Goal: Navigation & Orientation: Understand site structure

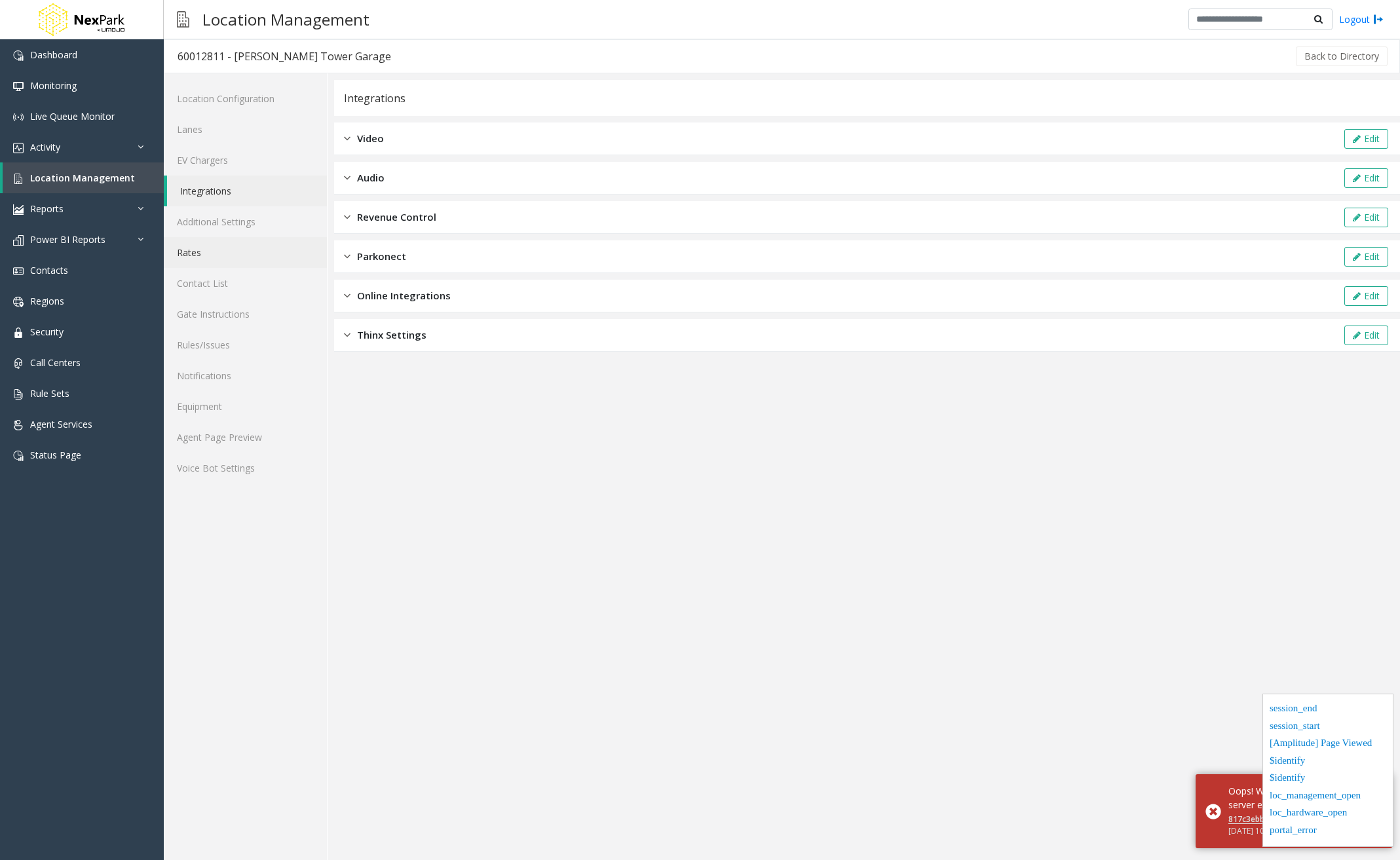
click at [209, 255] on link "Rates" at bounding box center [245, 253] width 163 height 31
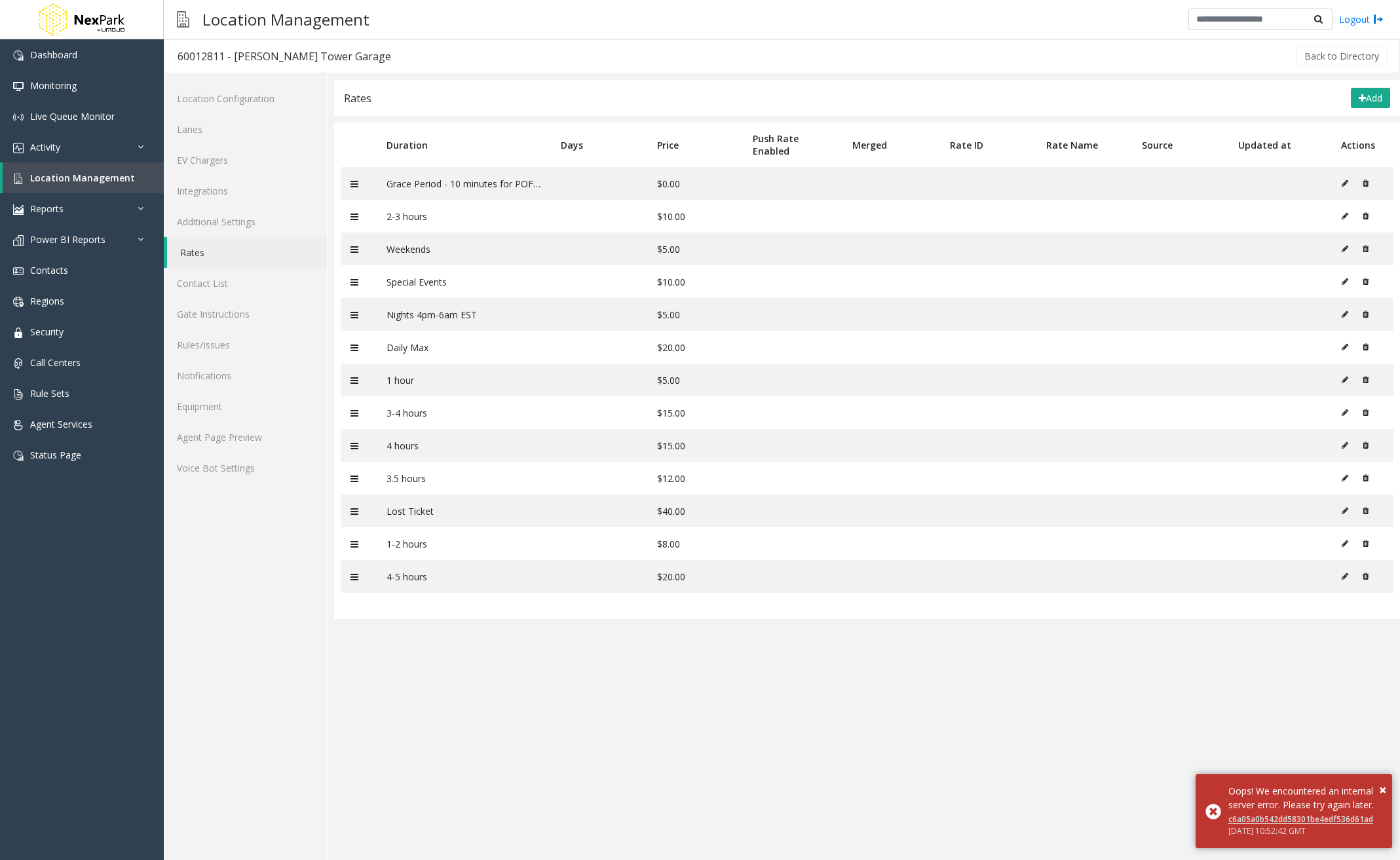
click at [580, 692] on app-rates "Rates Add Duration Days Price Push Rate Enabled Merged Rate ID Rate Name Source…" at bounding box center [866, 470] width 1066 height 780
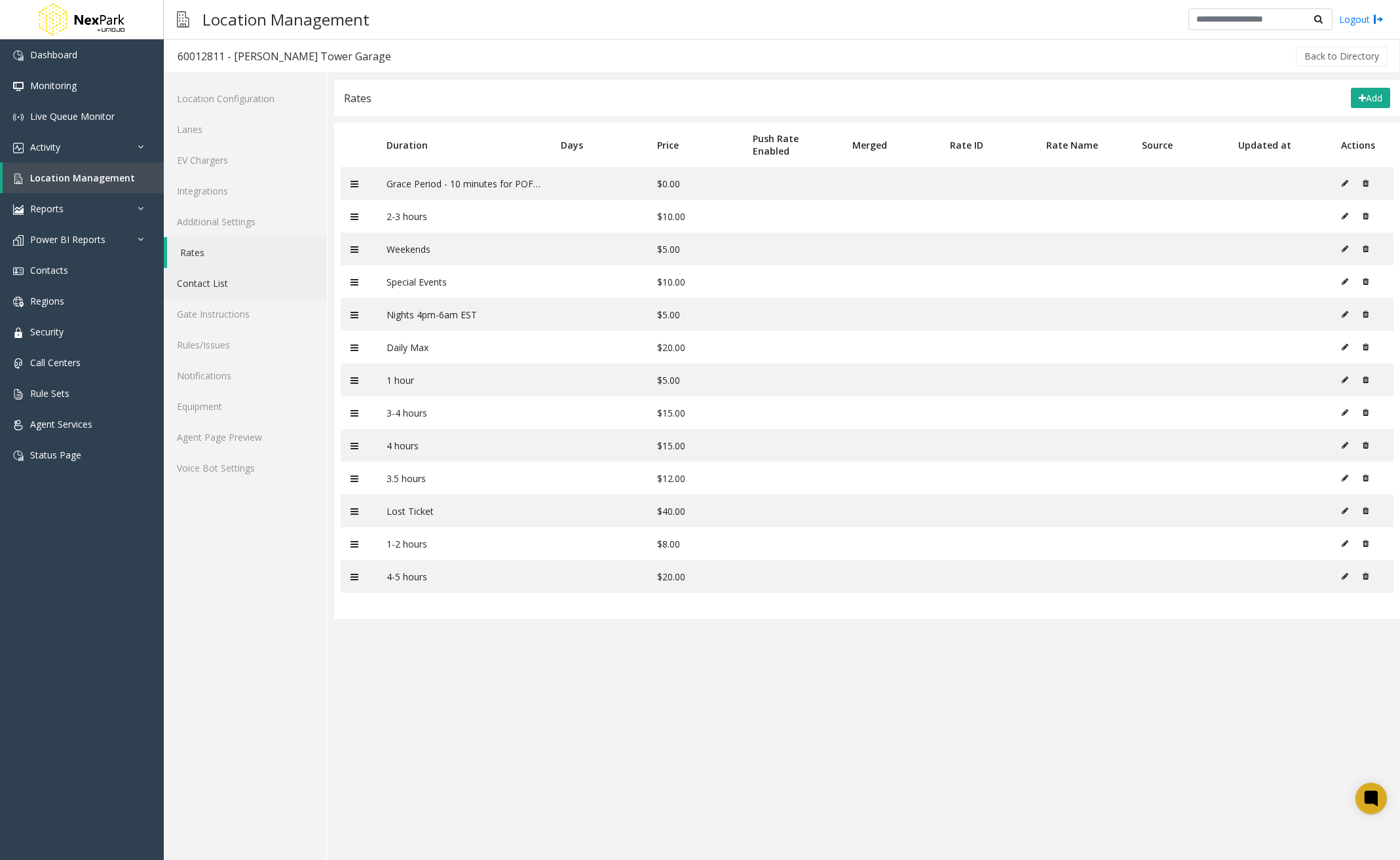
click at [236, 282] on link "Contact List" at bounding box center [245, 284] width 163 height 31
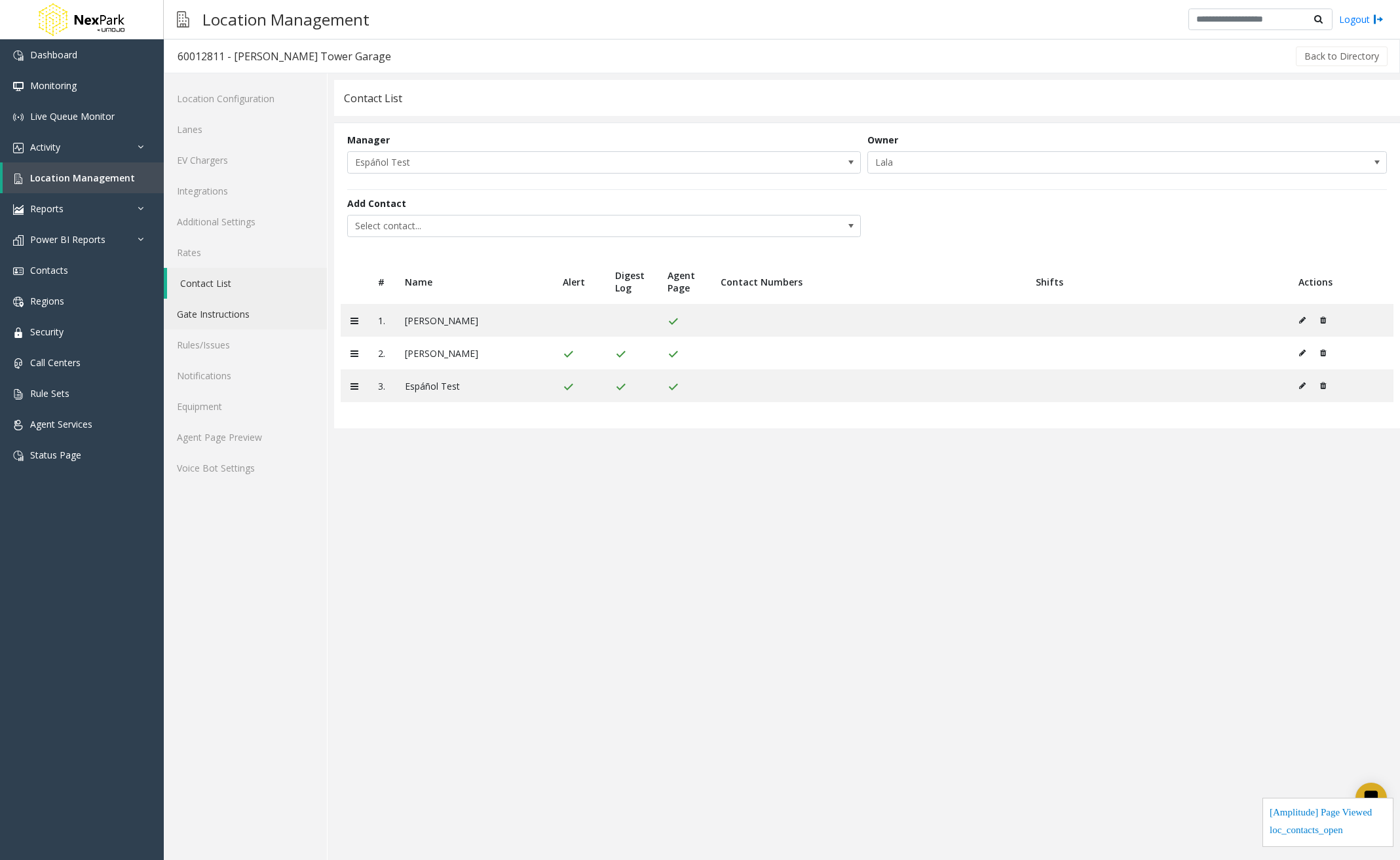
click at [213, 318] on link "Gate Instructions" at bounding box center [245, 314] width 163 height 31
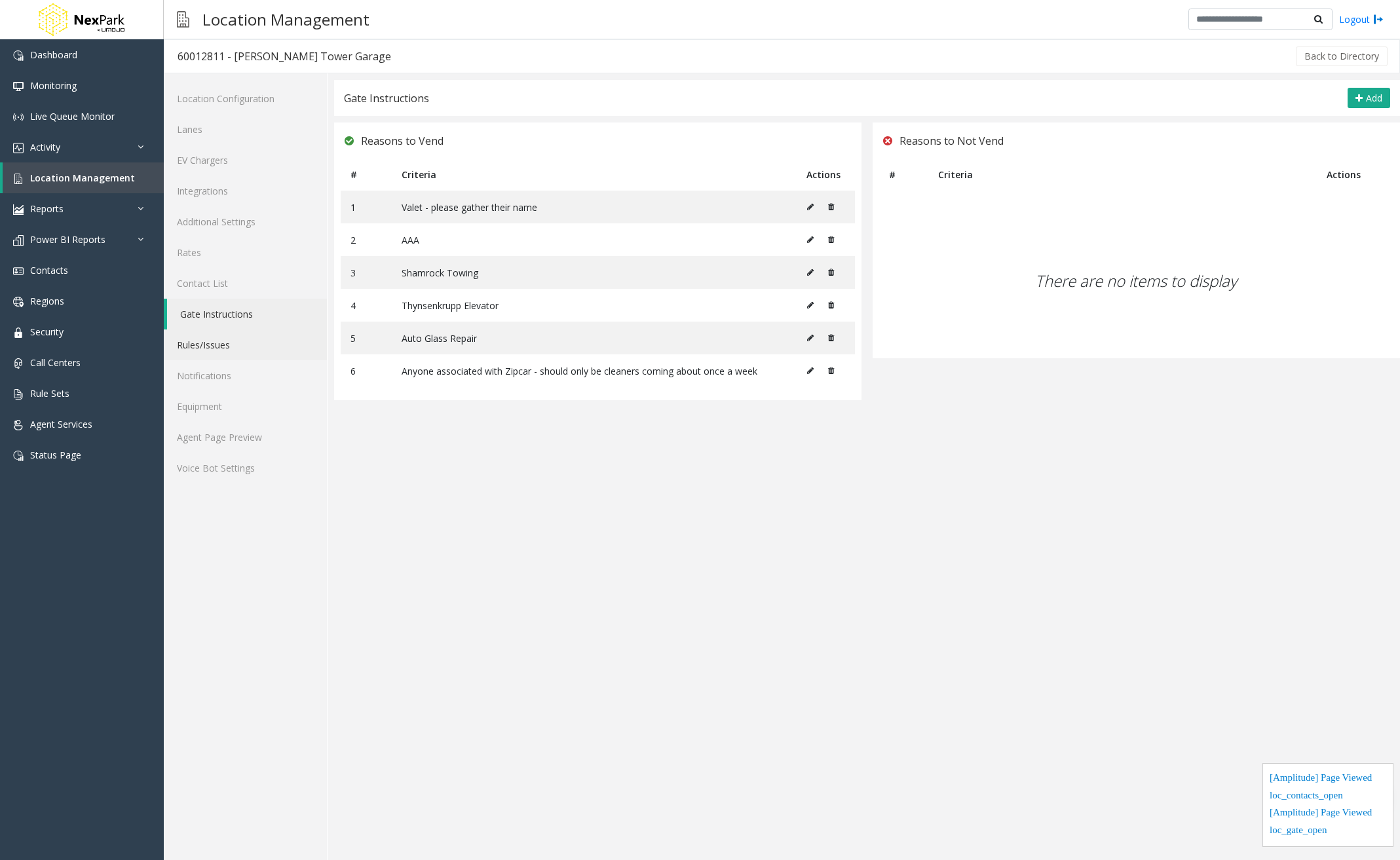
click at [213, 348] on link "Rules/Issues" at bounding box center [245, 345] width 163 height 31
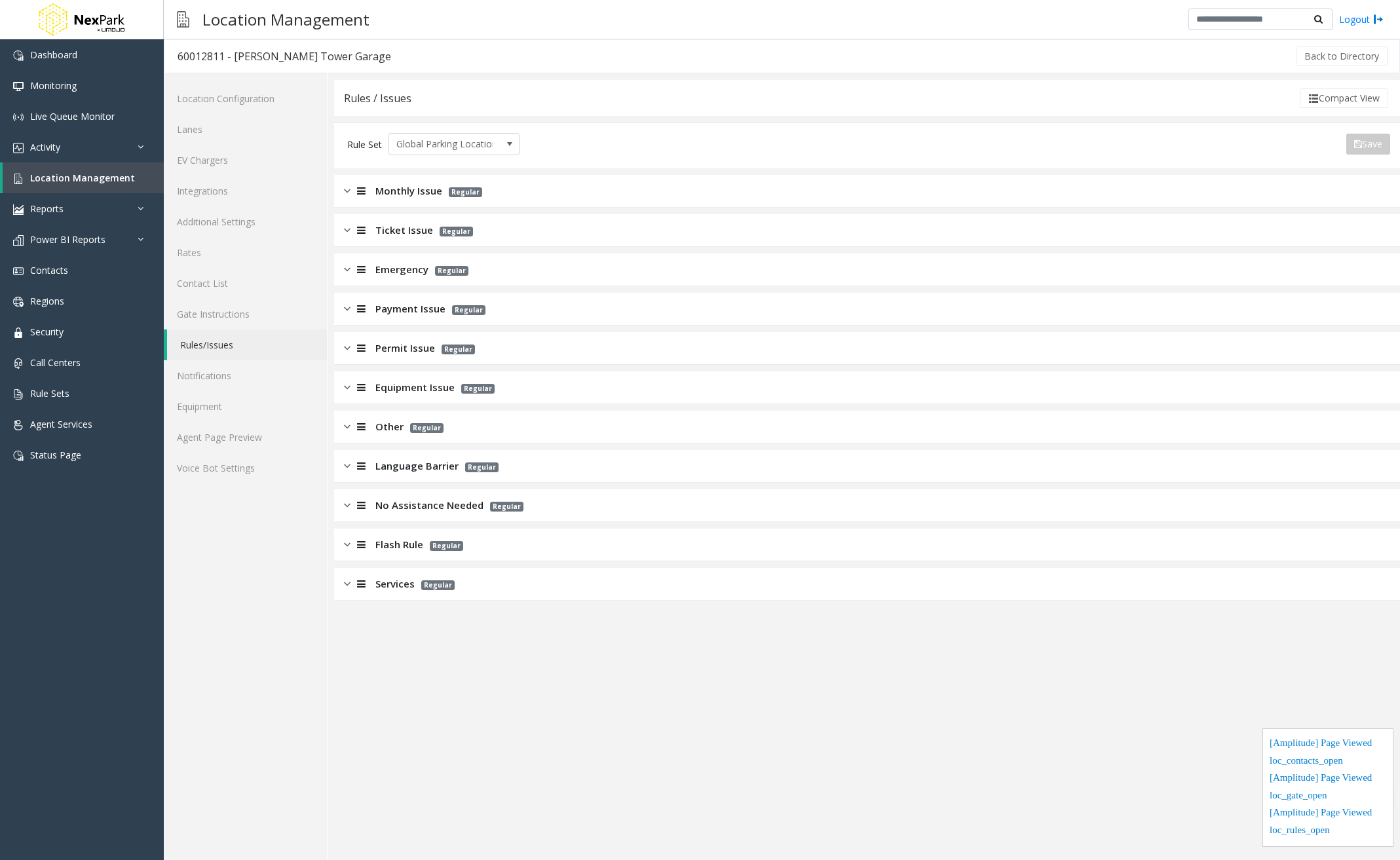
click at [213, 348] on link "Rules/Issues" at bounding box center [247, 345] width 160 height 31
click at [217, 362] on link "Notifications" at bounding box center [245, 375] width 163 height 31
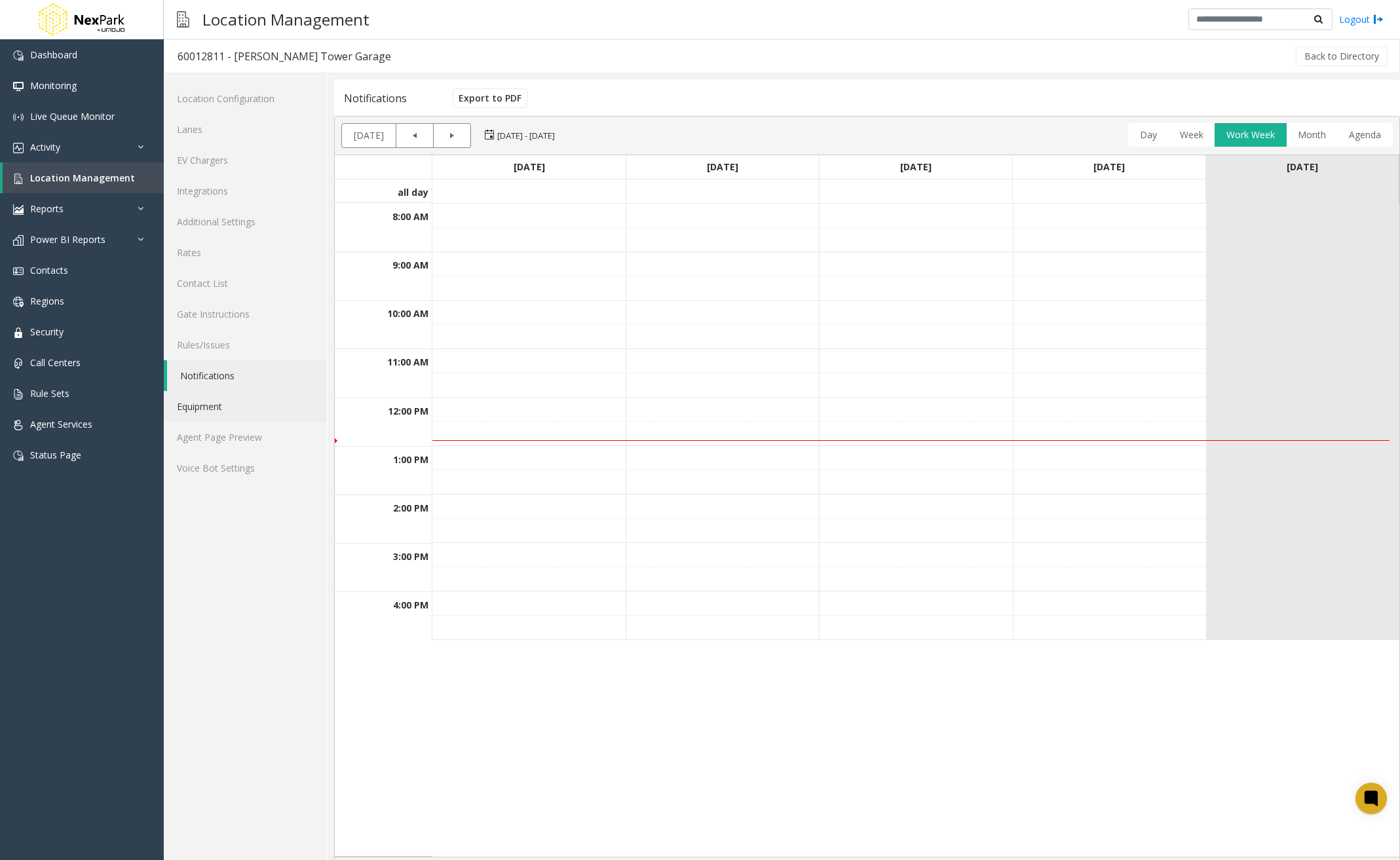
click at [218, 407] on link "Equipment" at bounding box center [245, 407] width 163 height 31
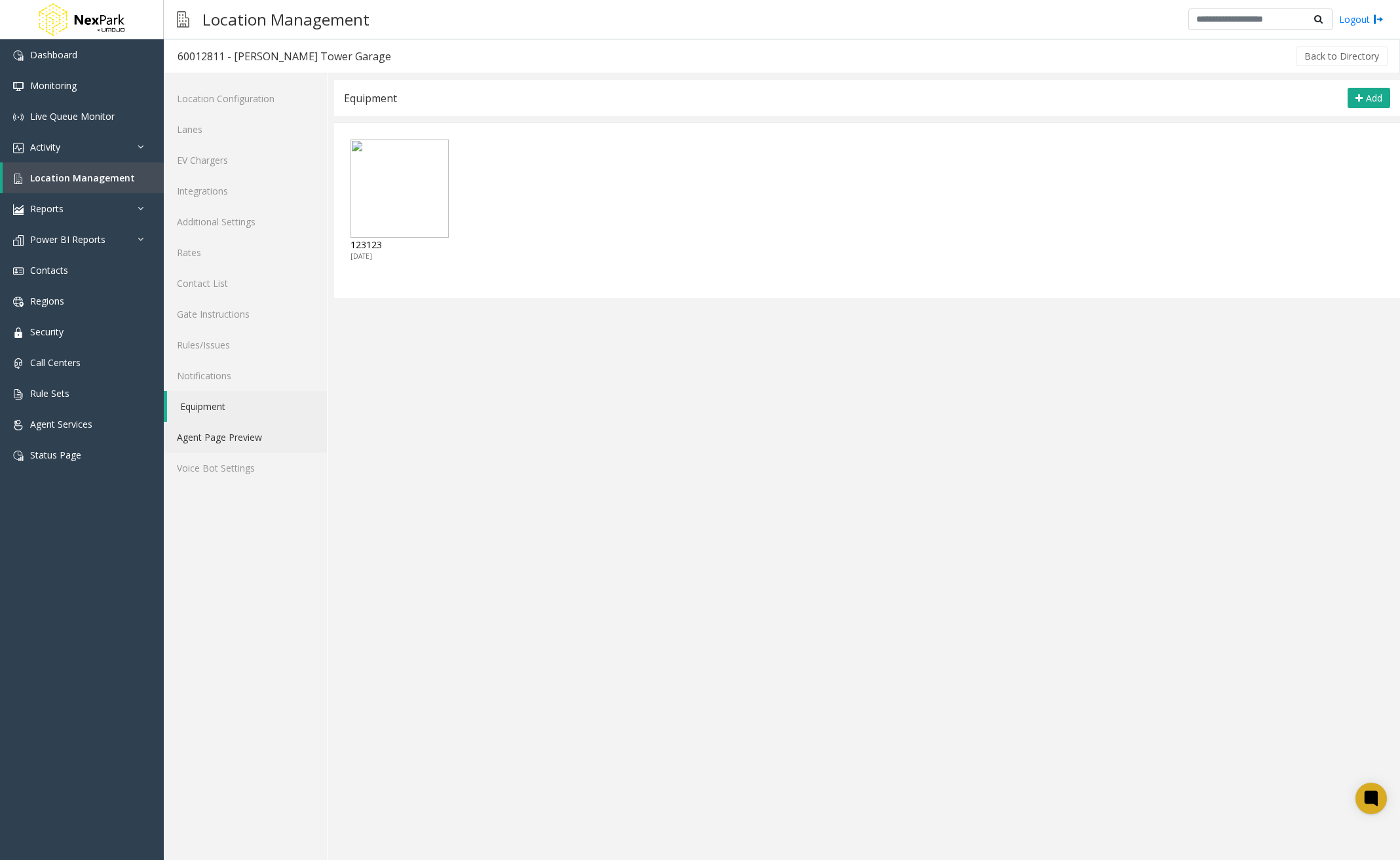
click at [226, 449] on link "Agent Page Preview" at bounding box center [245, 437] width 163 height 31
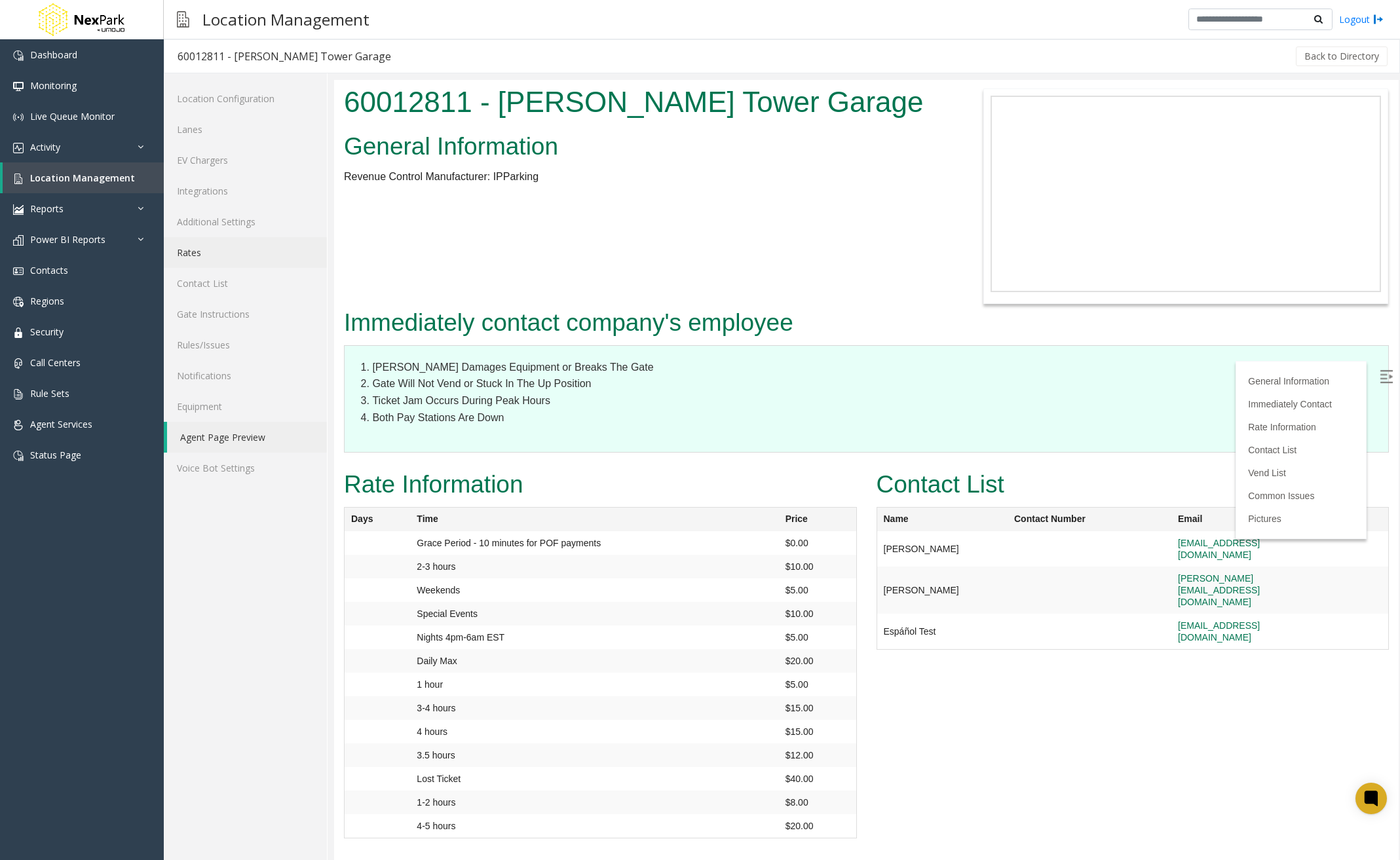
click at [211, 250] on link "Rates" at bounding box center [245, 253] width 163 height 31
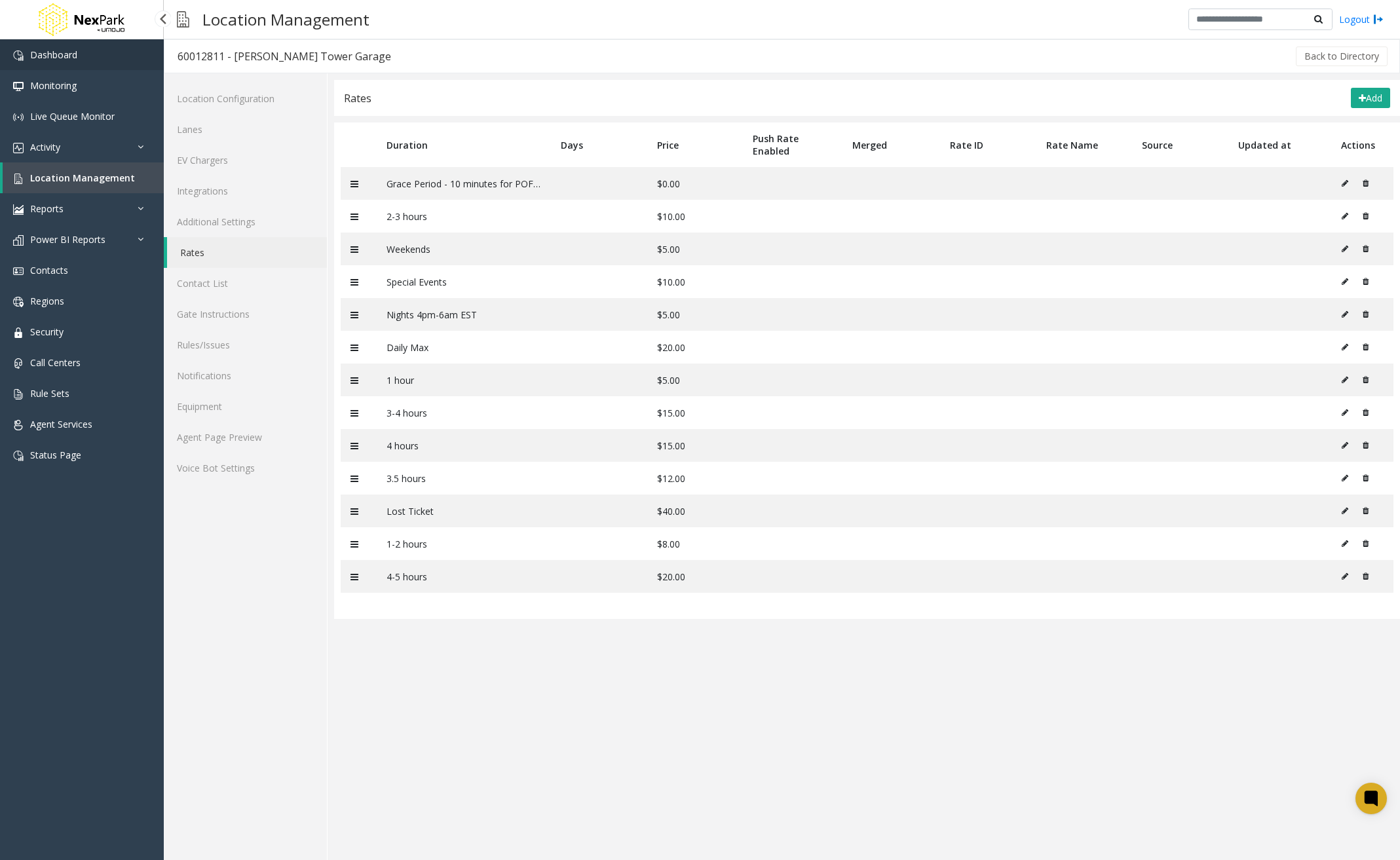
click at [79, 51] on link "Dashboard" at bounding box center [82, 55] width 164 height 31
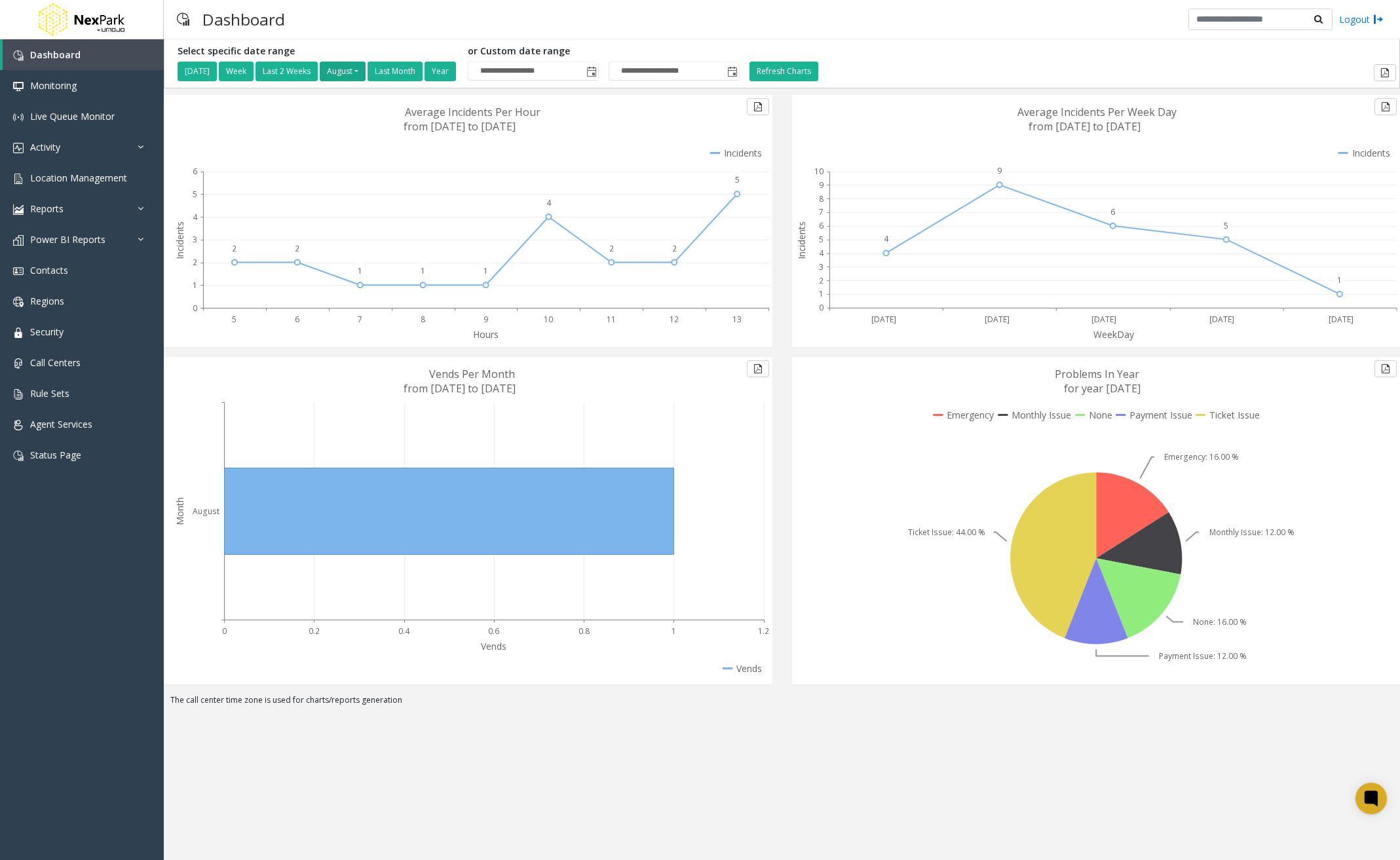
click at [366, 71] on button "August" at bounding box center [342, 71] width 46 height 20
click at [369, 20] on div "Dashboard Logout" at bounding box center [781, 20] width 1236 height 39
click at [366, 68] on button "August" at bounding box center [342, 71] width 46 height 20
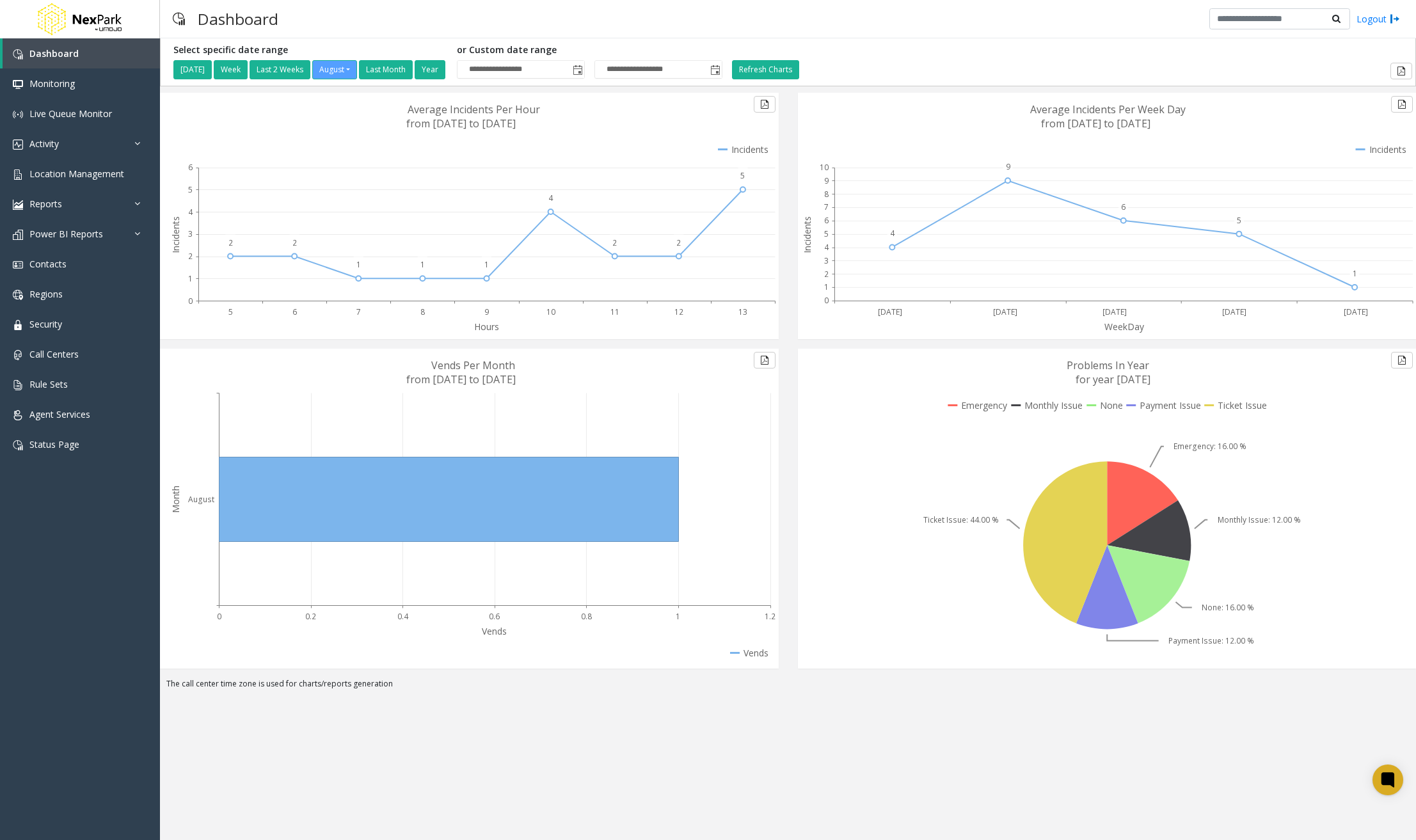
click at [1150, 589] on icon at bounding box center [1148, 585] width 83 height 78
click at [1095, 526] on icon at bounding box center [1065, 542] width 84 height 162
click at [1130, 405] on icon at bounding box center [1163, 405] width 74 height 12
click at [1241, 406] on icon at bounding box center [1235, 405] width 62 height 12
click at [991, 403] on icon at bounding box center [978, 405] width 59 height 12
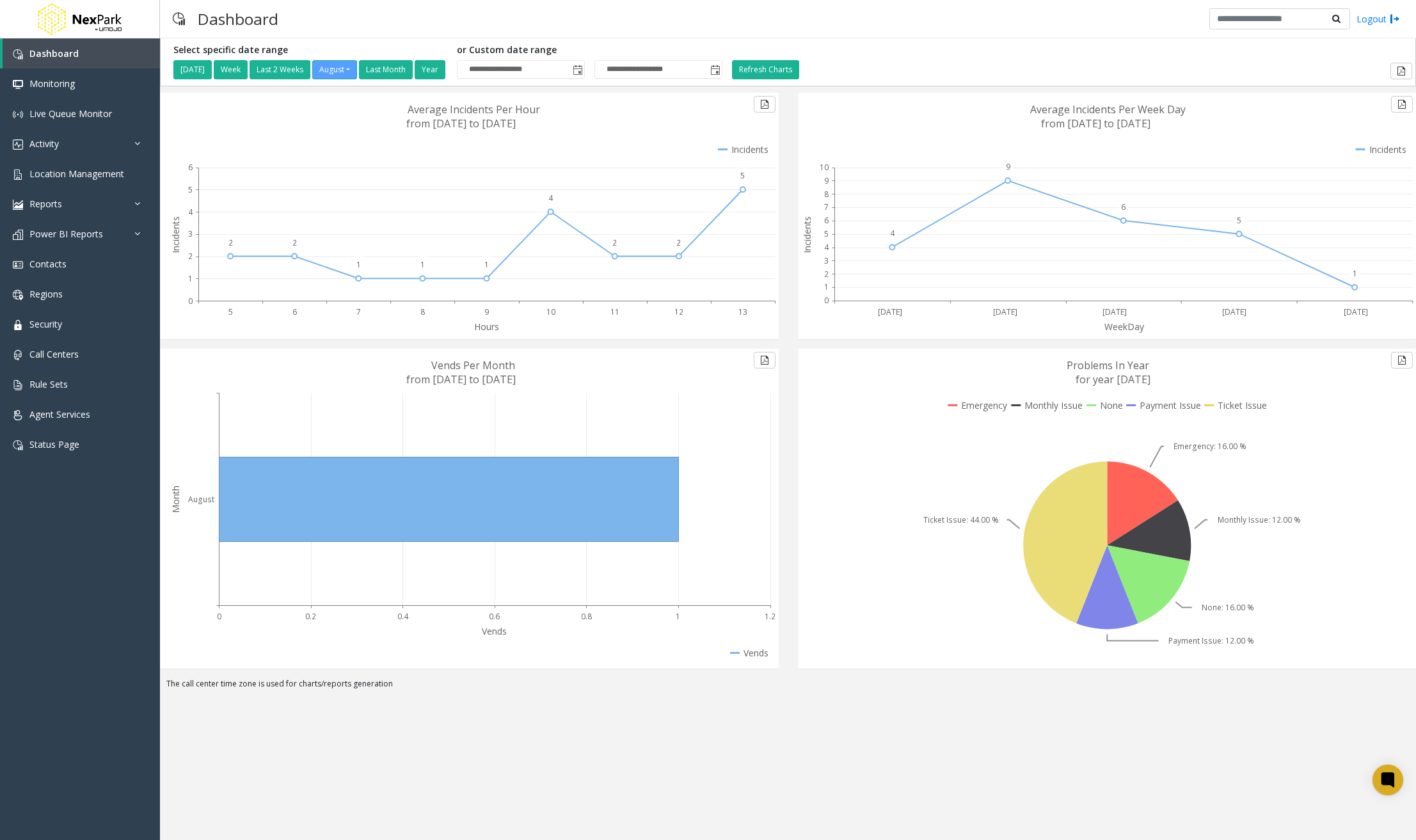
click at [1238, 407] on icon at bounding box center [1235, 405] width 62 height 12
click at [1160, 405] on icon at bounding box center [1163, 405] width 74 height 12
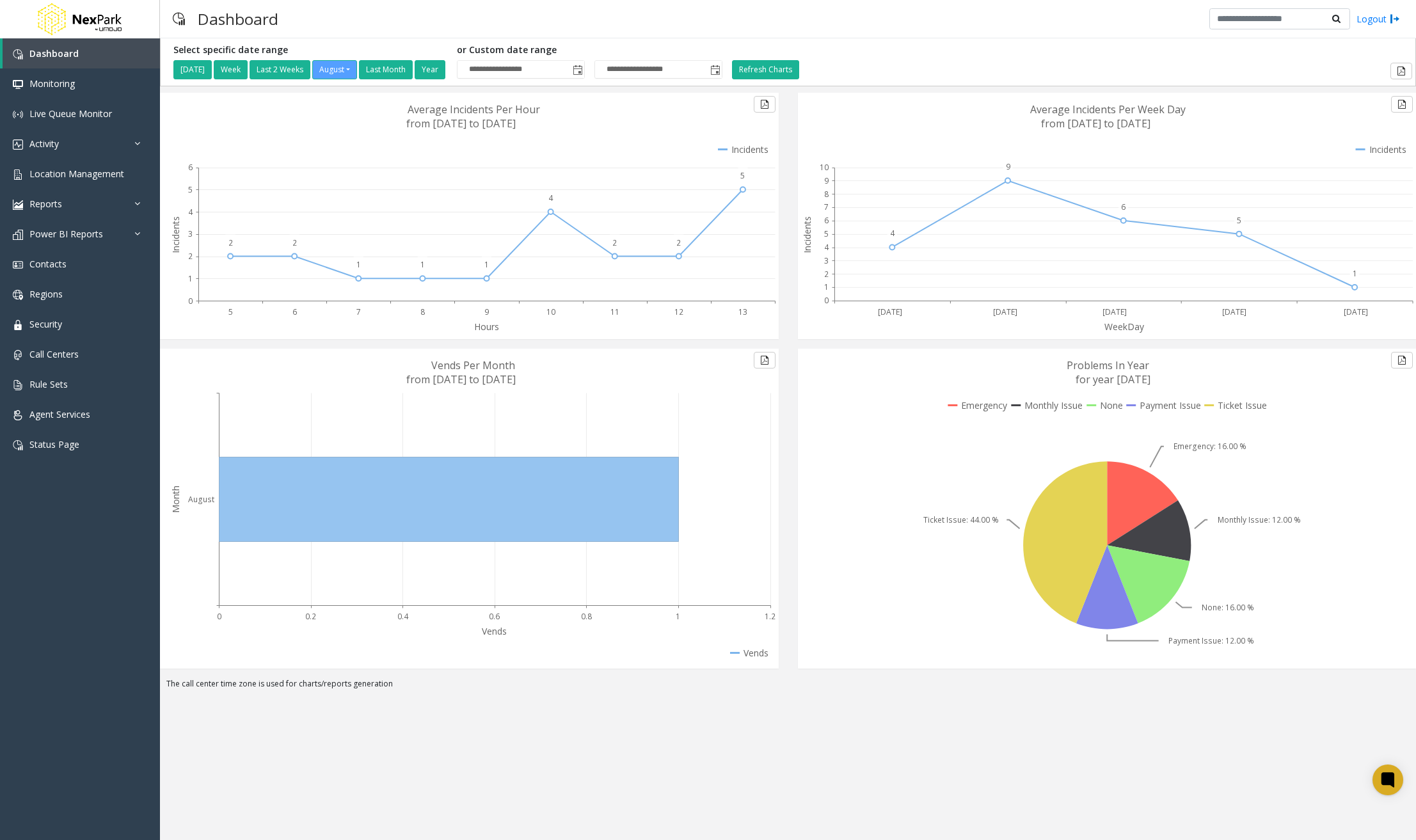
click at [756, 653] on icon at bounding box center [749, 652] width 39 height 12
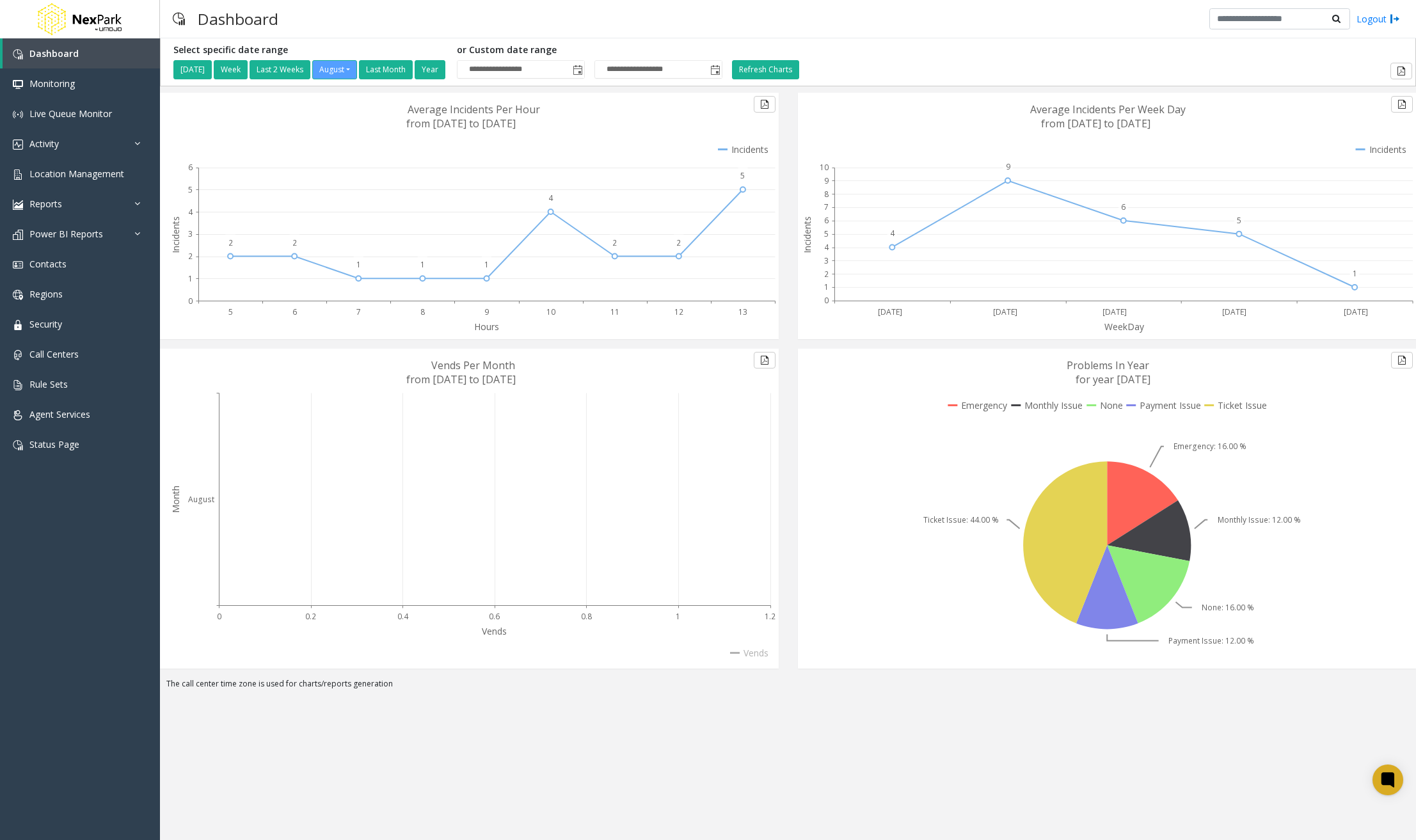
click at [756, 653] on icon at bounding box center [749, 652] width 39 height 12
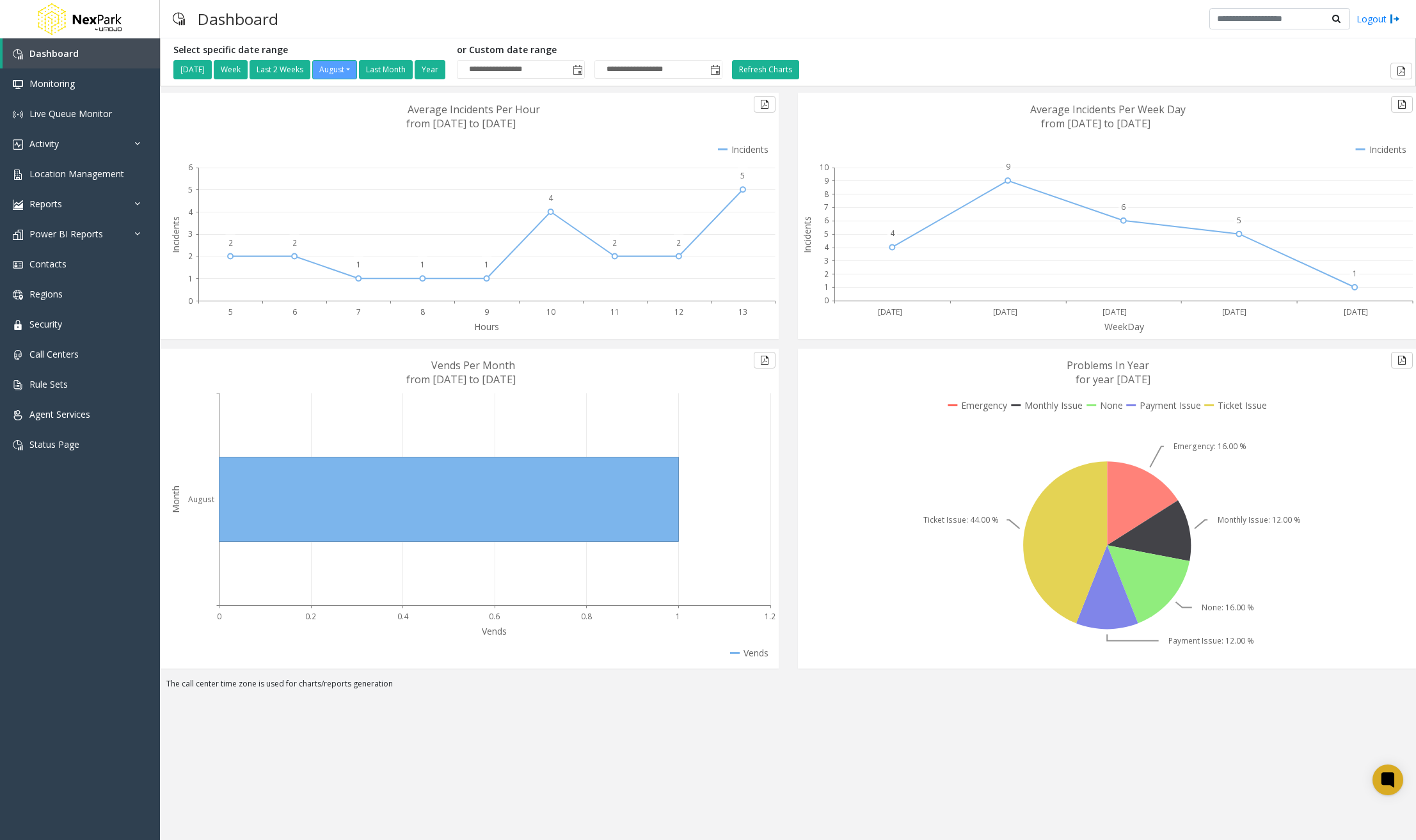
click at [975, 408] on icon at bounding box center [978, 405] width 59 height 12
click at [954, 403] on icon at bounding box center [978, 405] width 59 height 12
click at [1057, 404] on icon at bounding box center [1046, 405] width 71 height 12
click at [1120, 405] on icon at bounding box center [1104, 405] width 36 height 12
click at [1164, 404] on icon at bounding box center [1163, 405] width 74 height 12
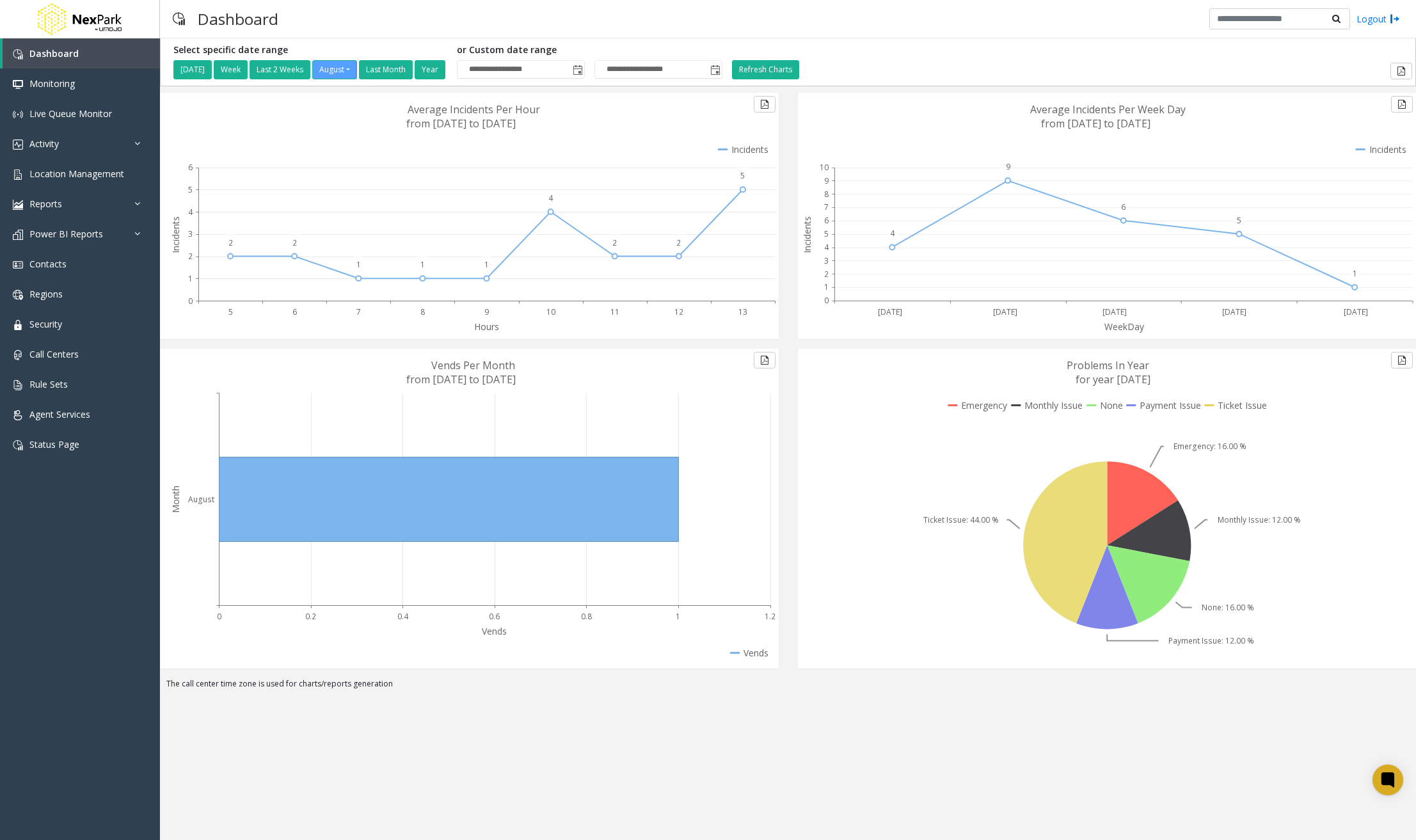
click at [1235, 401] on icon at bounding box center [1235, 405] width 62 height 12
click at [1237, 234] on circle at bounding box center [1239, 234] width 8 height 8
click at [1239, 233] on circle at bounding box center [1238, 233] width 5 height 5
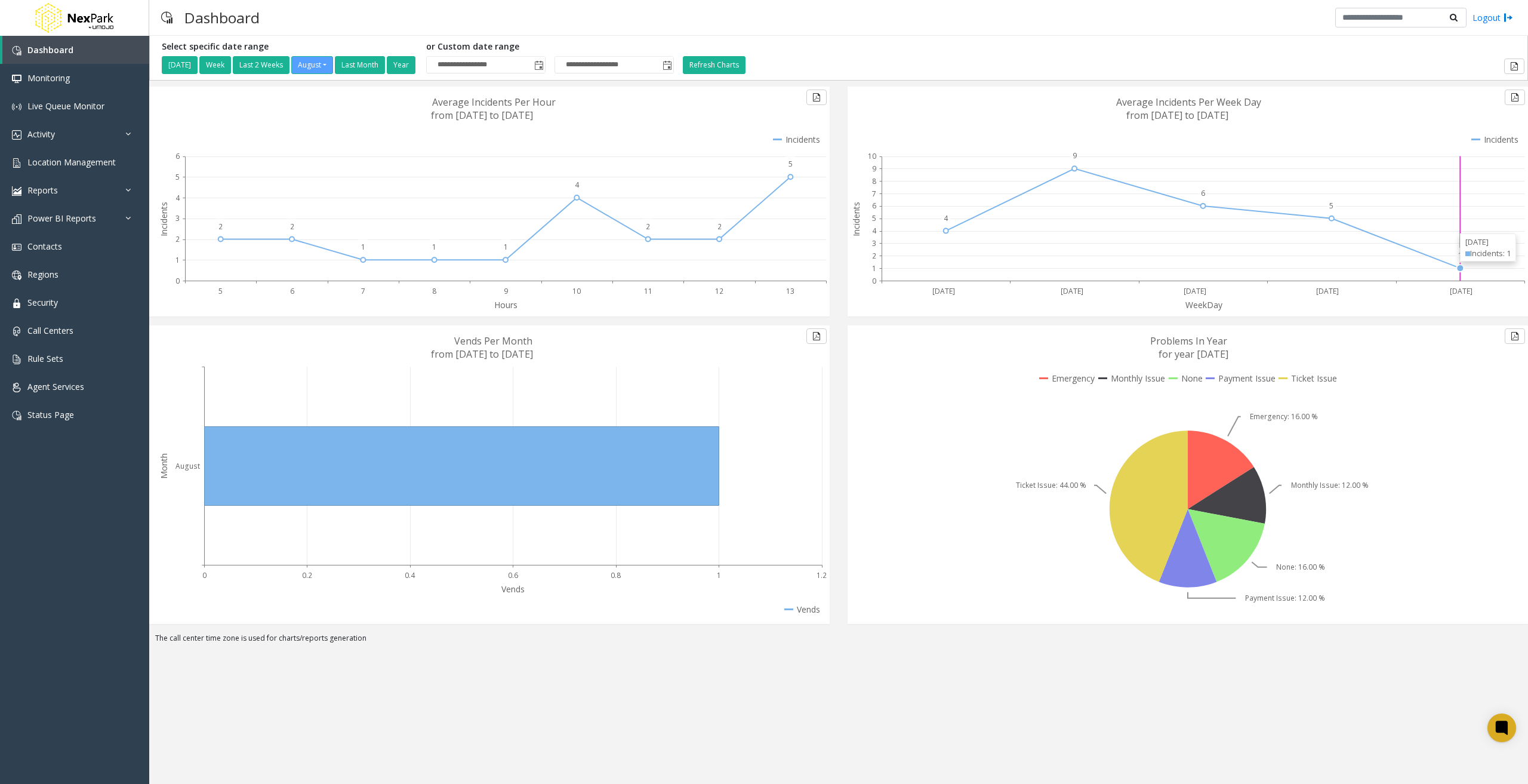
click at [1275, 268] on circle at bounding box center [1460, 268] width 7 height 7
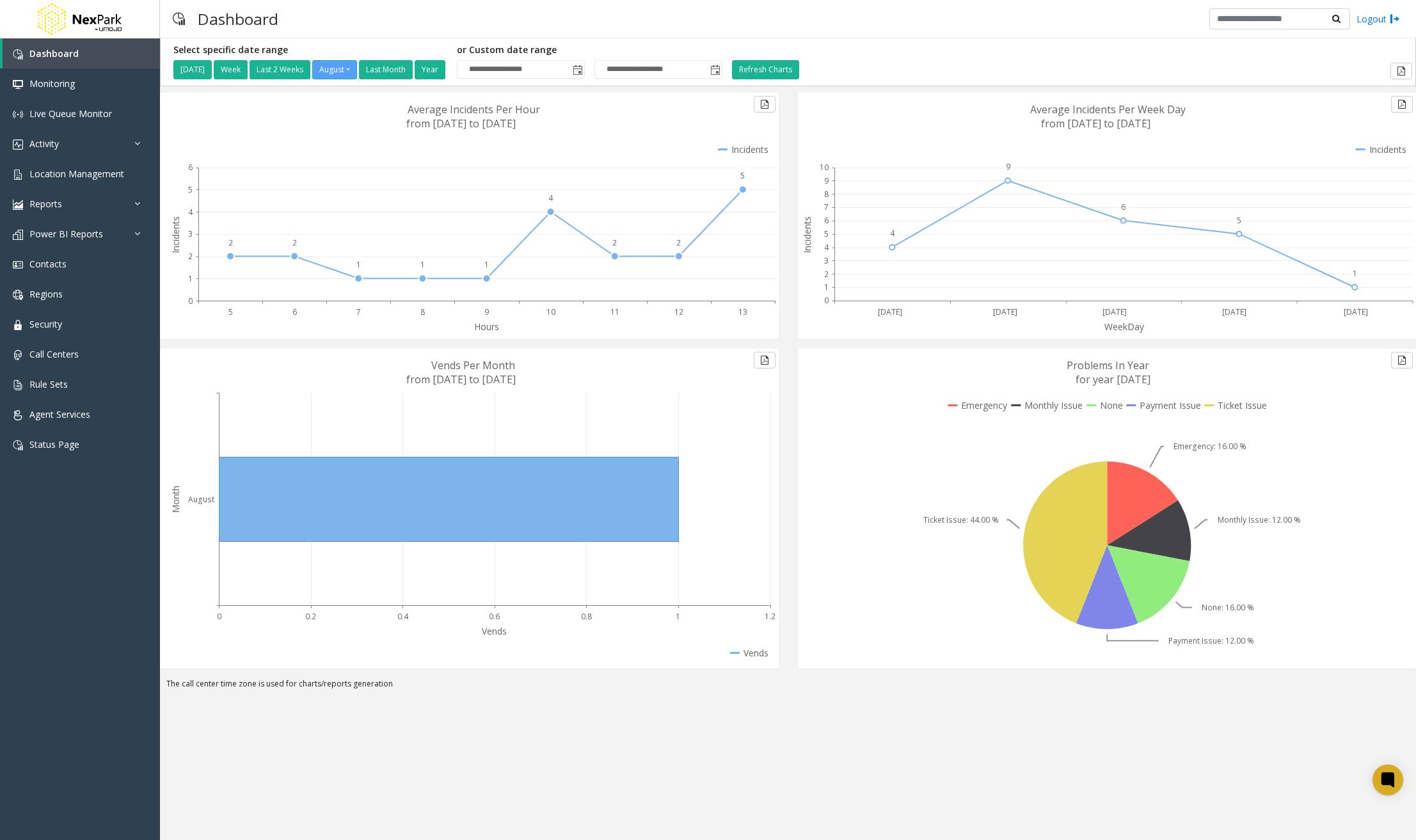
click at [750, 149] on icon at bounding box center [743, 149] width 51 height 12
click at [977, 406] on icon at bounding box center [978, 405] width 59 height 12
click at [105, 88] on link "Monitoring" at bounding box center [80, 84] width 160 height 30
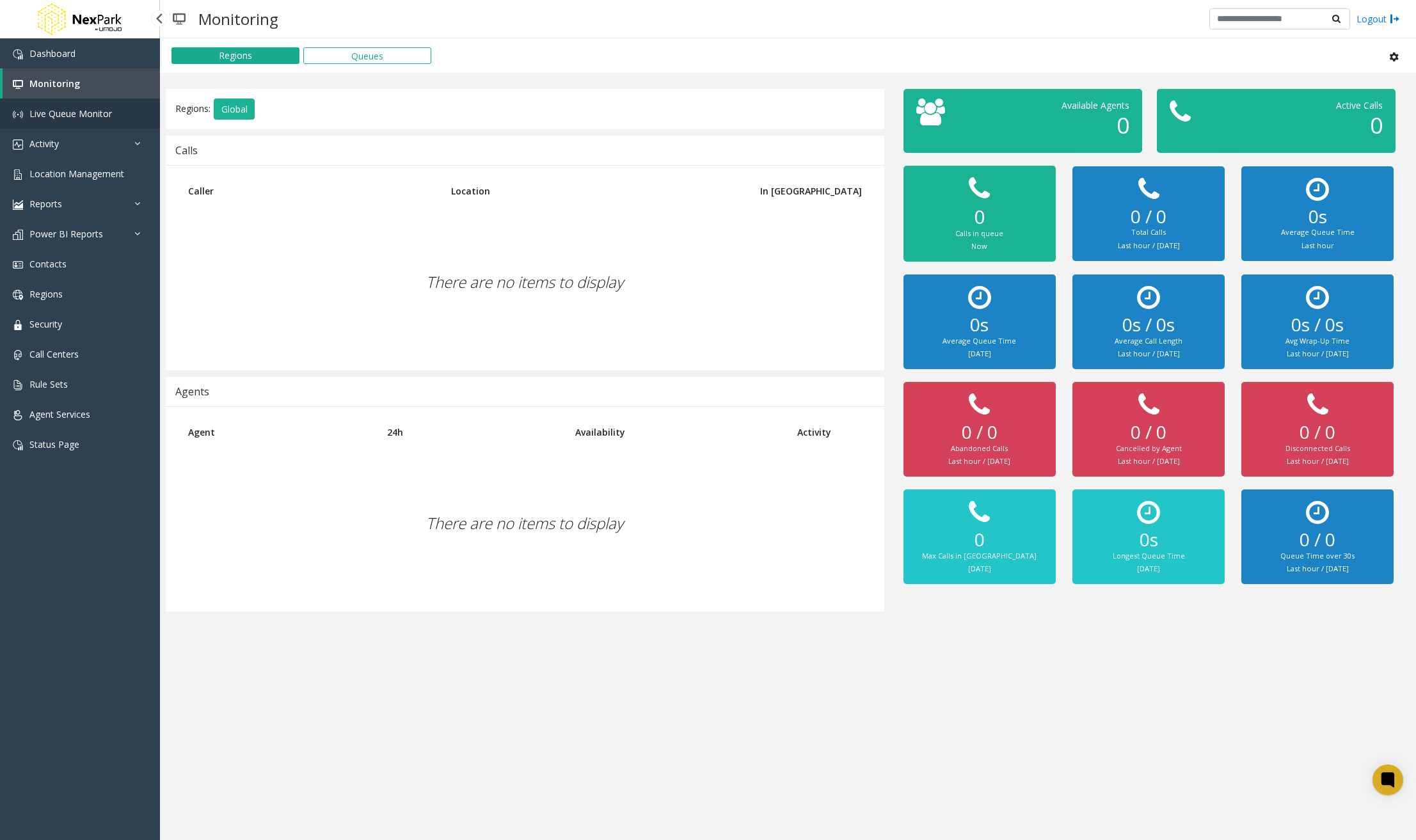
click at [106, 106] on link "Live Queue Monitor" at bounding box center [80, 113] width 160 height 30
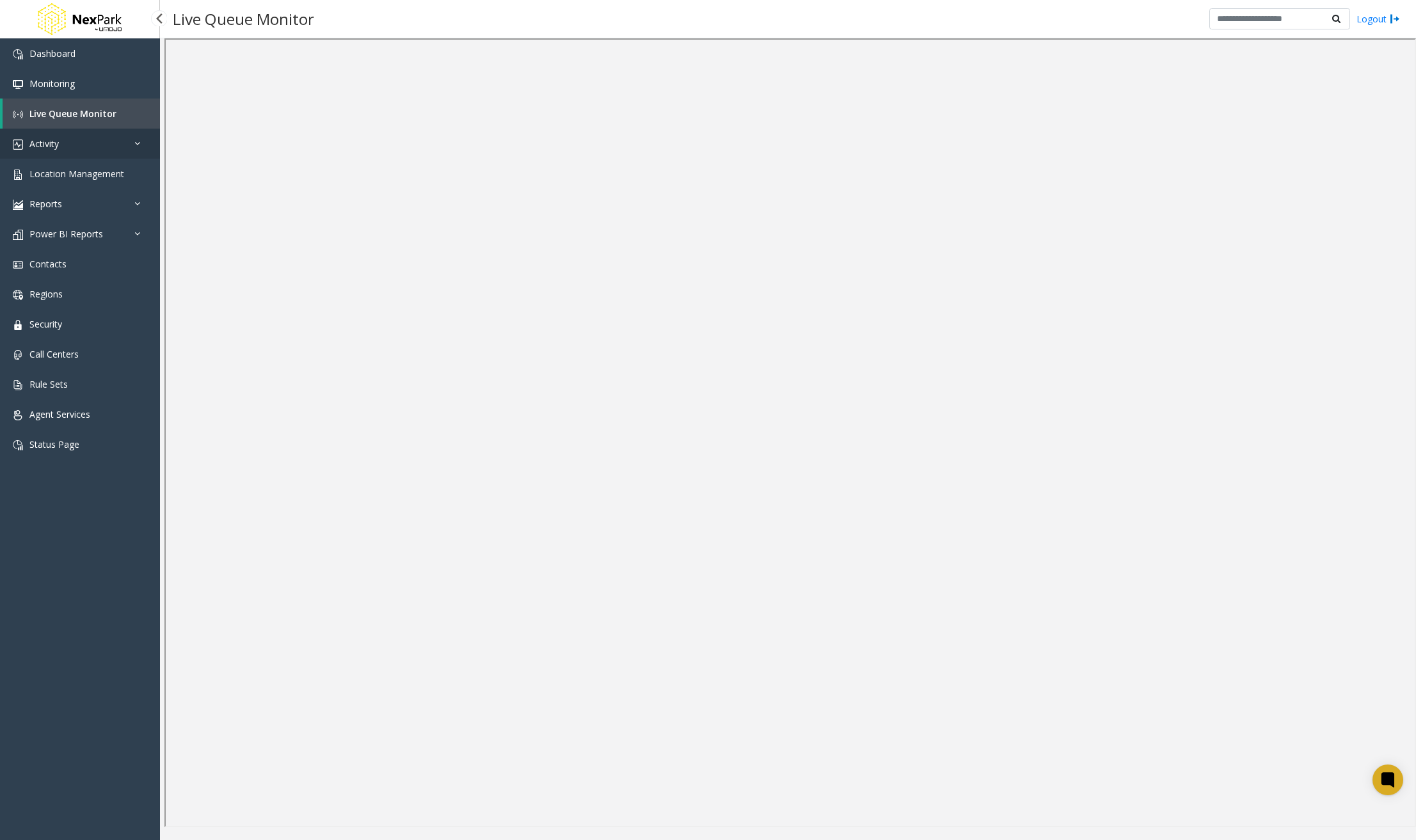
click at [131, 149] on link "Activity" at bounding box center [80, 144] width 160 height 30
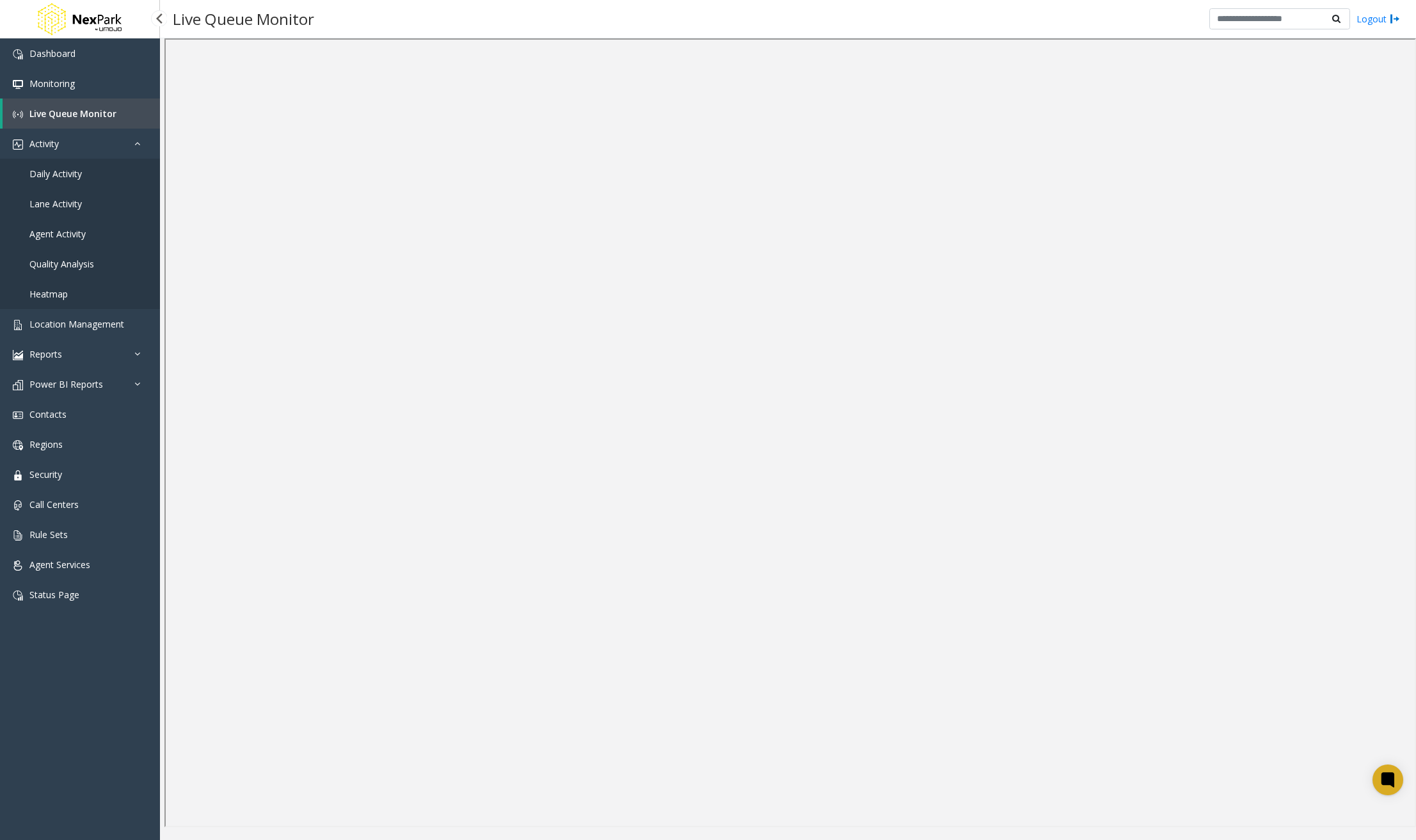
click at [102, 180] on link "Daily Activity" at bounding box center [80, 174] width 160 height 30
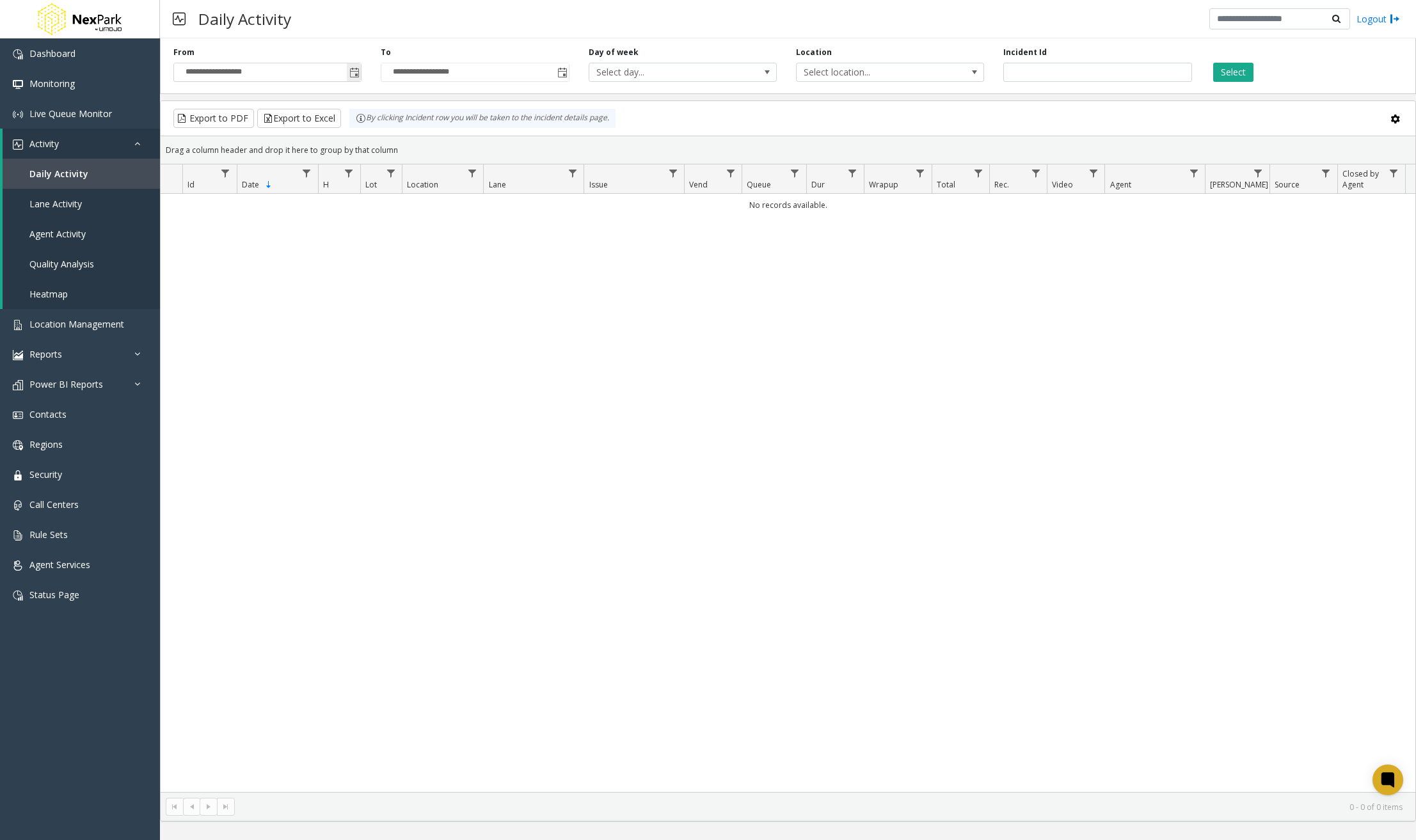
click at [358, 74] on span "Toggle popup" at bounding box center [354, 72] width 10 height 10
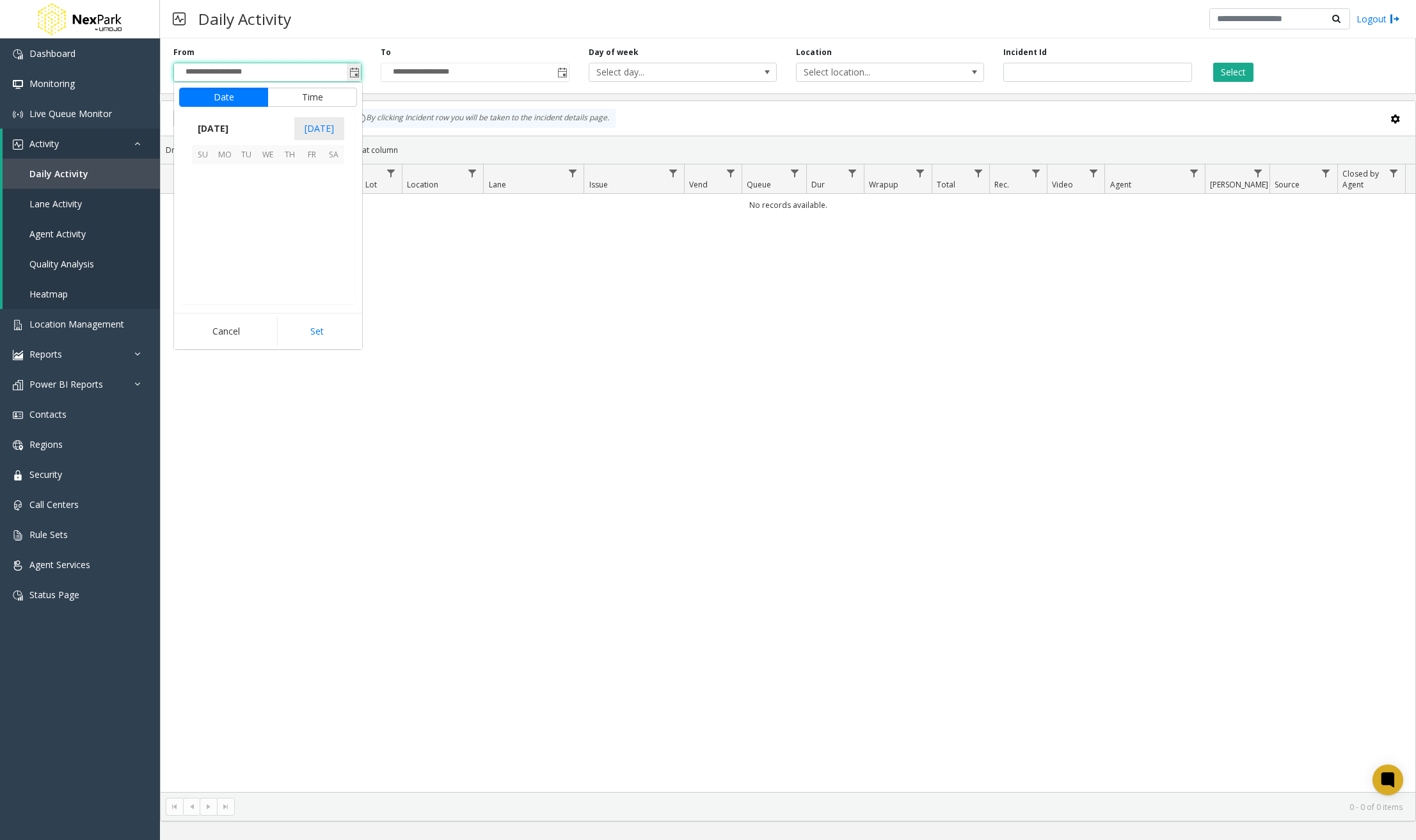
scroll to position [229387, 0]
click at [309, 176] on span "1" at bounding box center [312, 175] width 22 height 22
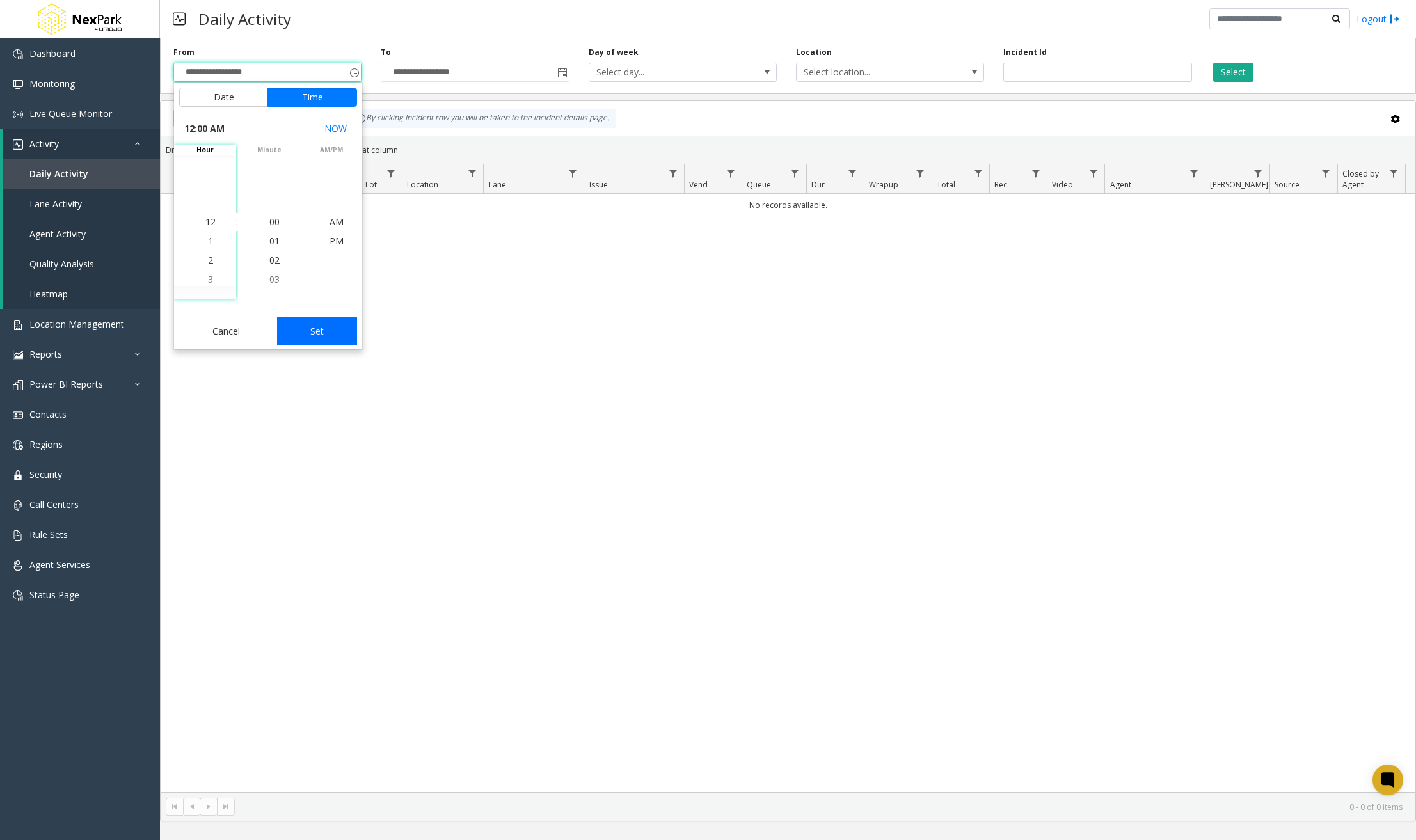
click at [335, 326] on button "Set" at bounding box center [317, 331] width 81 height 29
type input "**********"
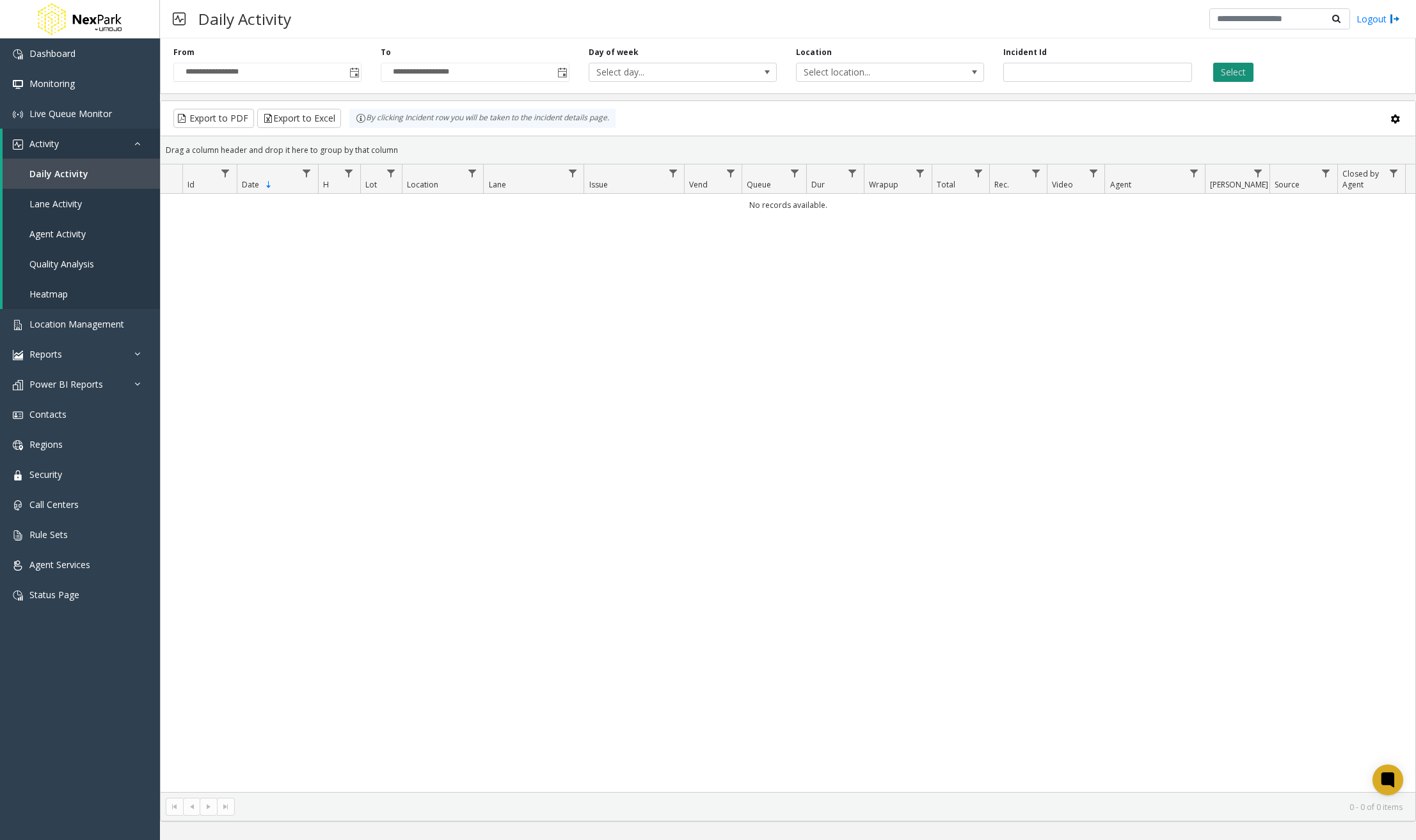
click at [1232, 73] on button "Select" at bounding box center [1233, 72] width 40 height 19
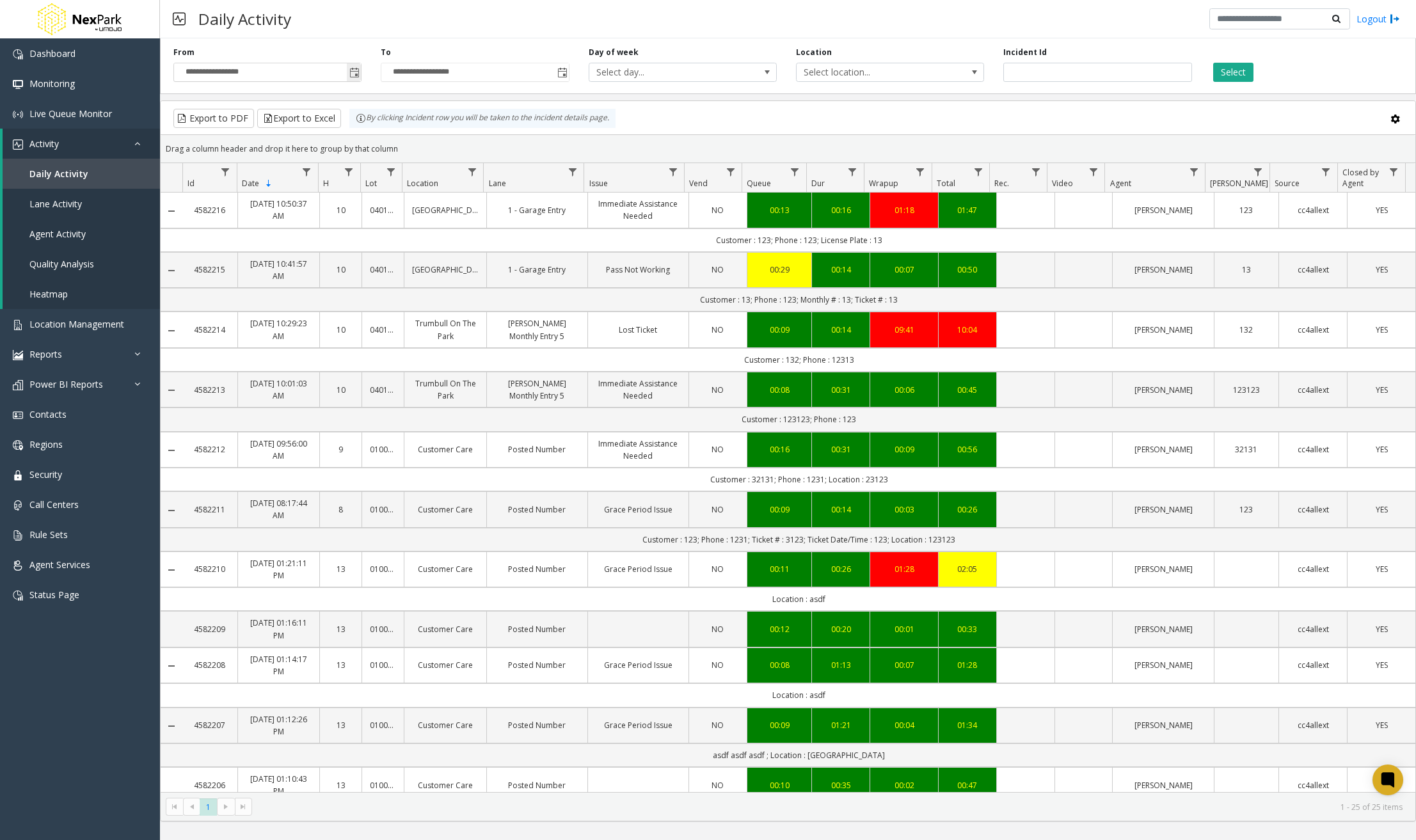
click at [354, 73] on span "Toggle popup" at bounding box center [354, 72] width 10 height 10
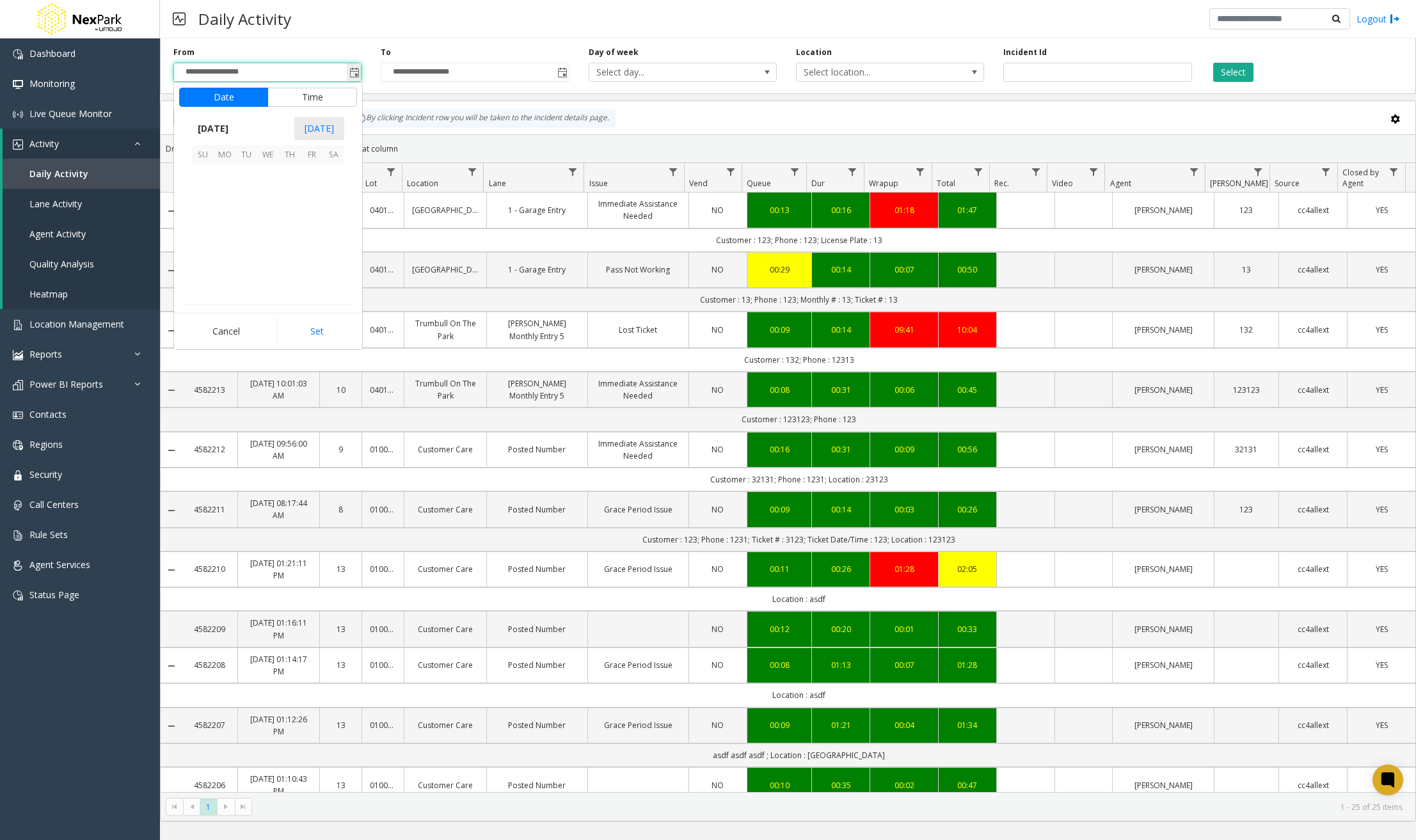
scroll to position [229387, 0]
click at [314, 330] on button "Set" at bounding box center [317, 331] width 81 height 29
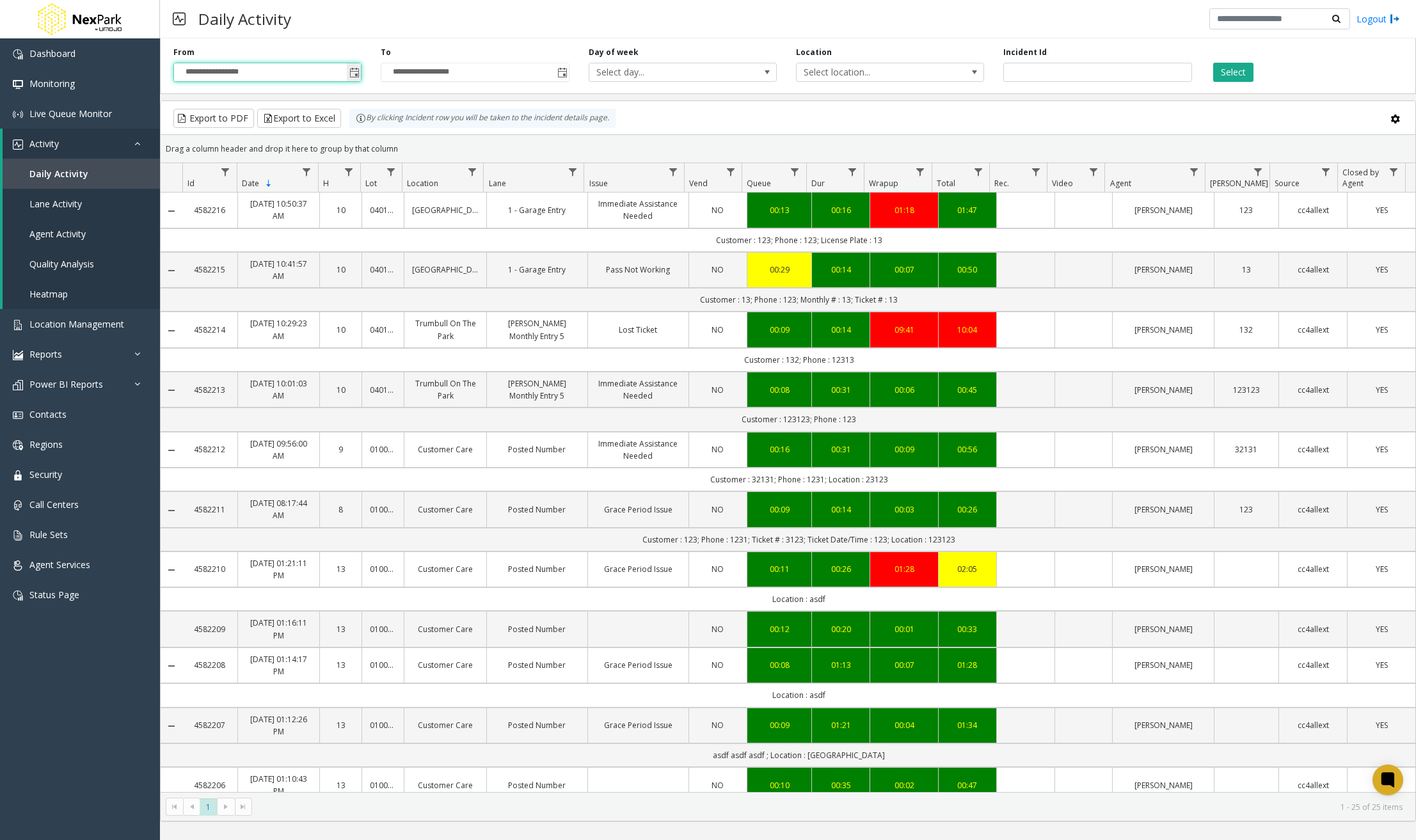
click at [355, 70] on span "Toggle popup" at bounding box center [354, 72] width 10 height 10
click at [354, 71] on span "Toggle popup" at bounding box center [354, 72] width 10 height 10
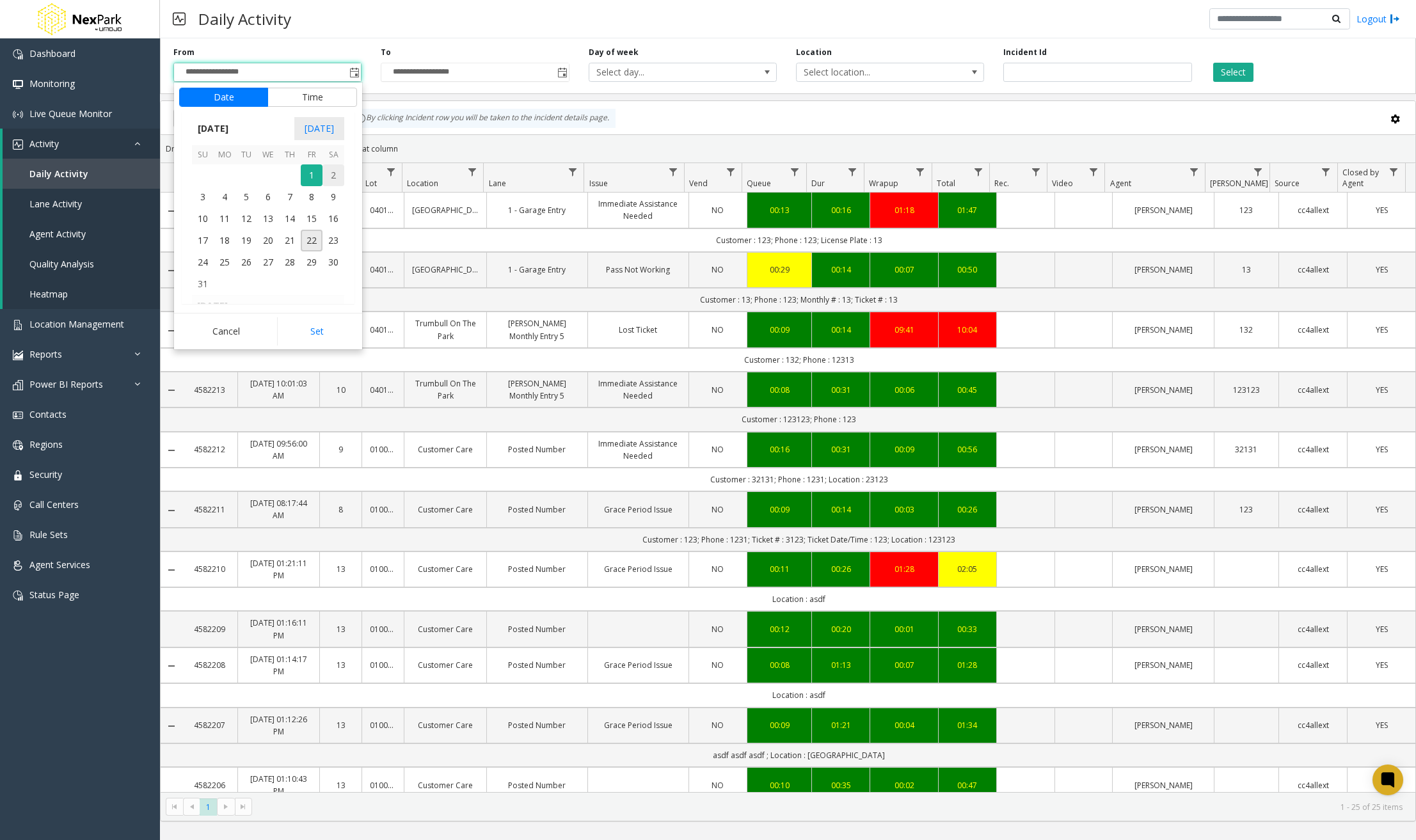
click at [333, 170] on span "2" at bounding box center [333, 175] width 22 height 22
click at [274, 276] on span "03" at bounding box center [274, 279] width 10 height 12
click at [276, 244] on li "04" at bounding box center [274, 241] width 45 height 19
click at [270, 266] on span "06" at bounding box center [274, 260] width 10 height 12
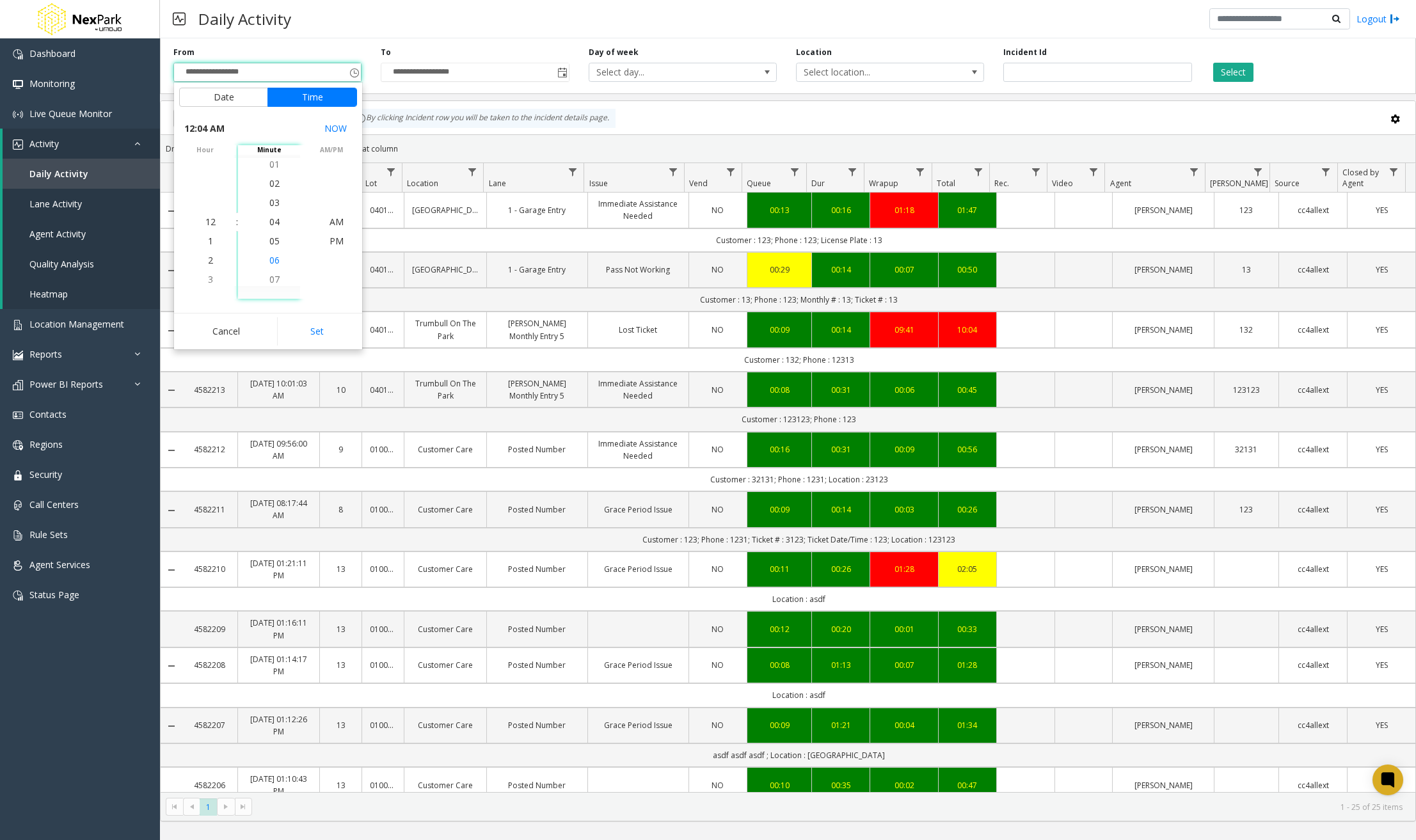
scroll to position [115, 0]
click at [206, 224] on span "12" at bounding box center [211, 221] width 10 height 12
click at [208, 263] on span "2" at bounding box center [210, 260] width 5 height 12
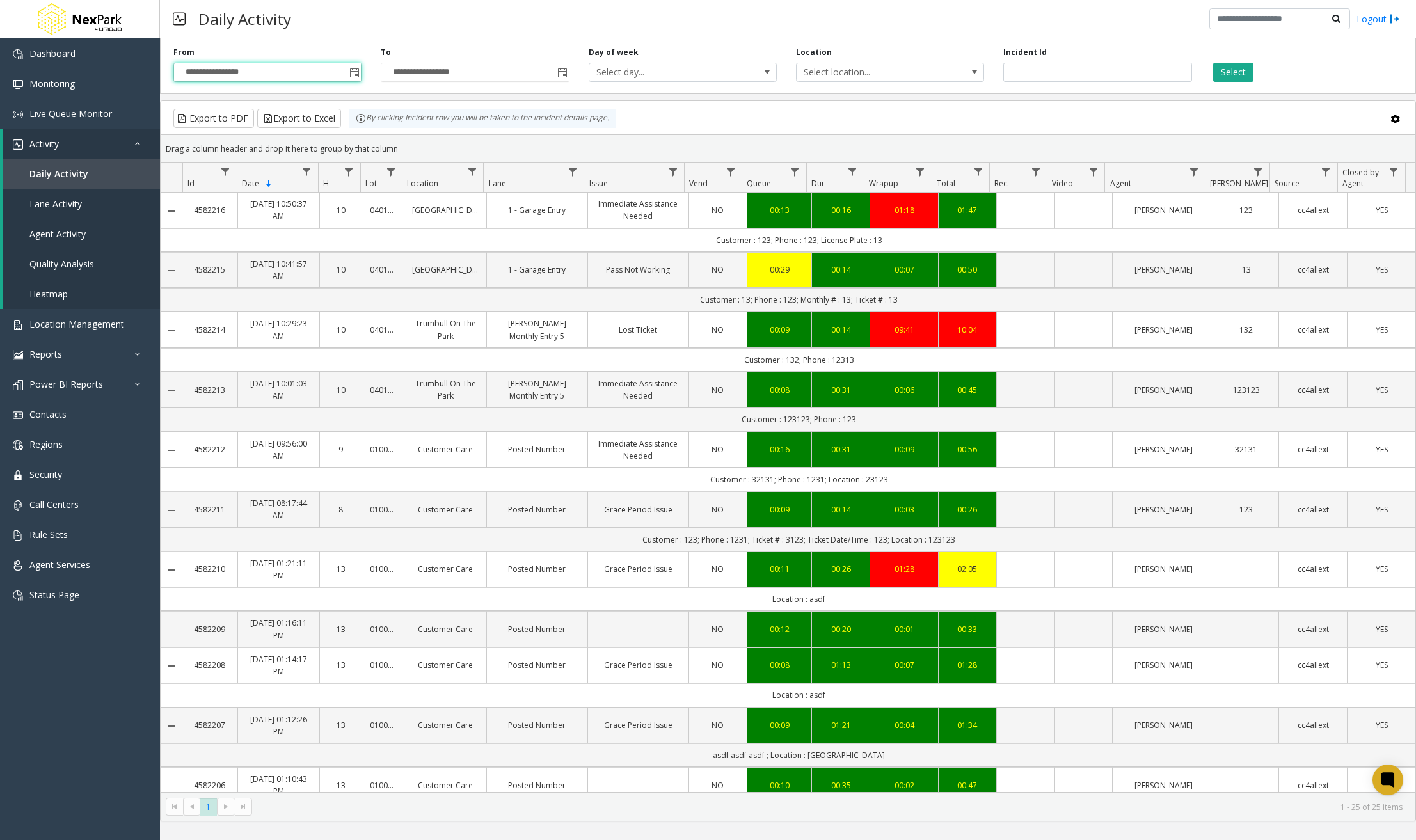
click at [946, 443] on div "00:56" at bounding box center [967, 449] width 42 height 12
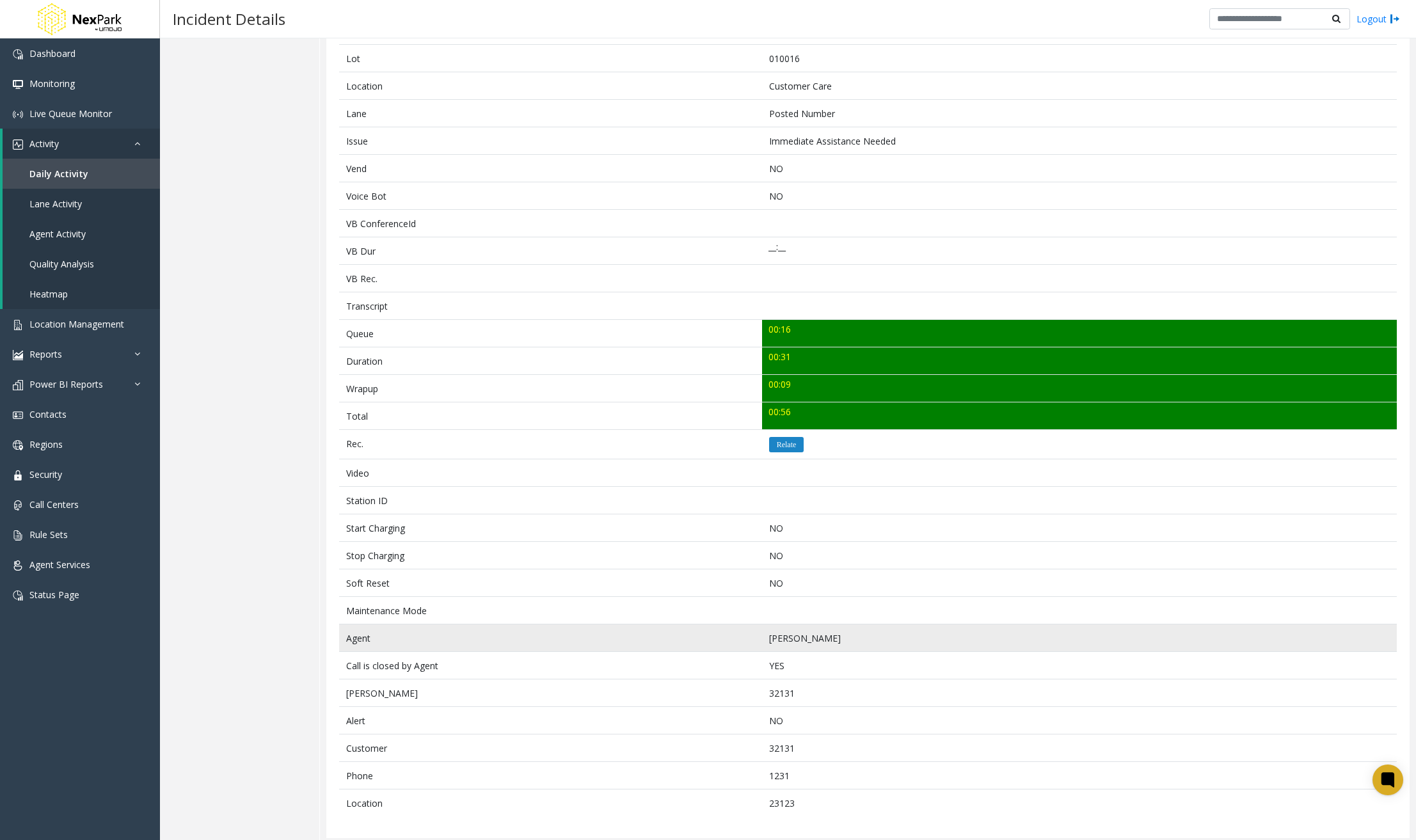
scroll to position [196, 0]
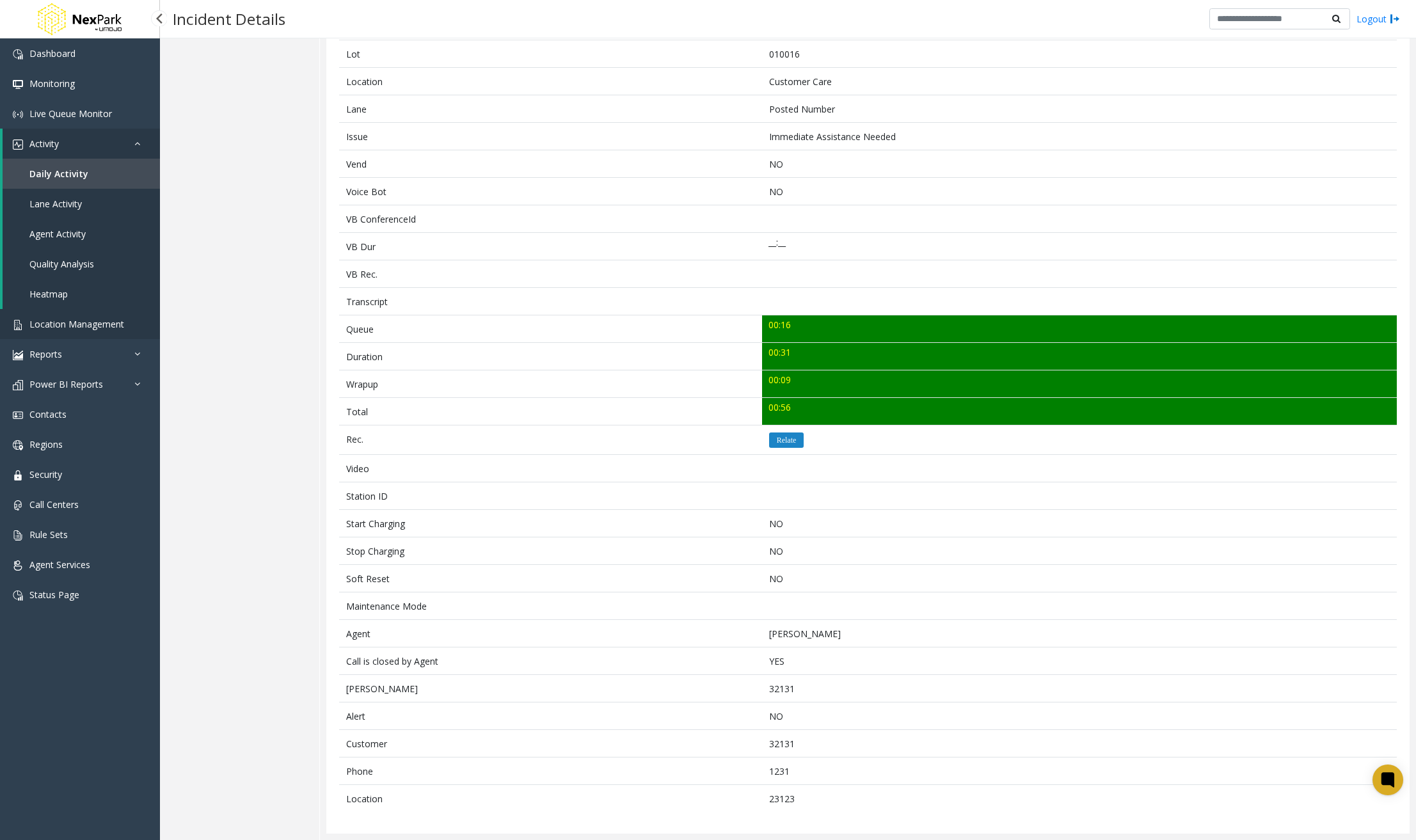
click at [75, 322] on span "Location Management" at bounding box center [76, 324] width 94 height 12
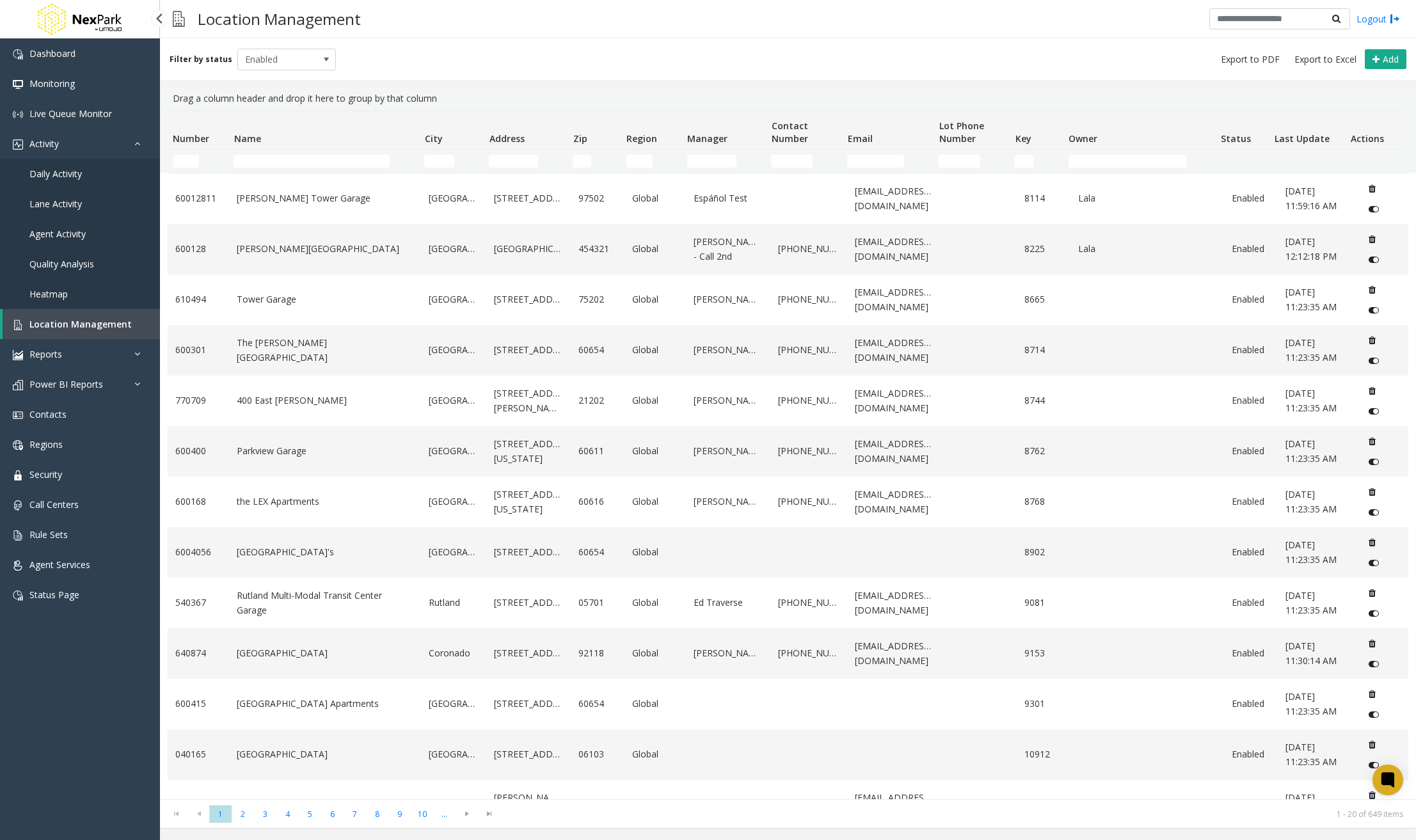
click at [77, 292] on link "Heatmap" at bounding box center [80, 294] width 160 height 30
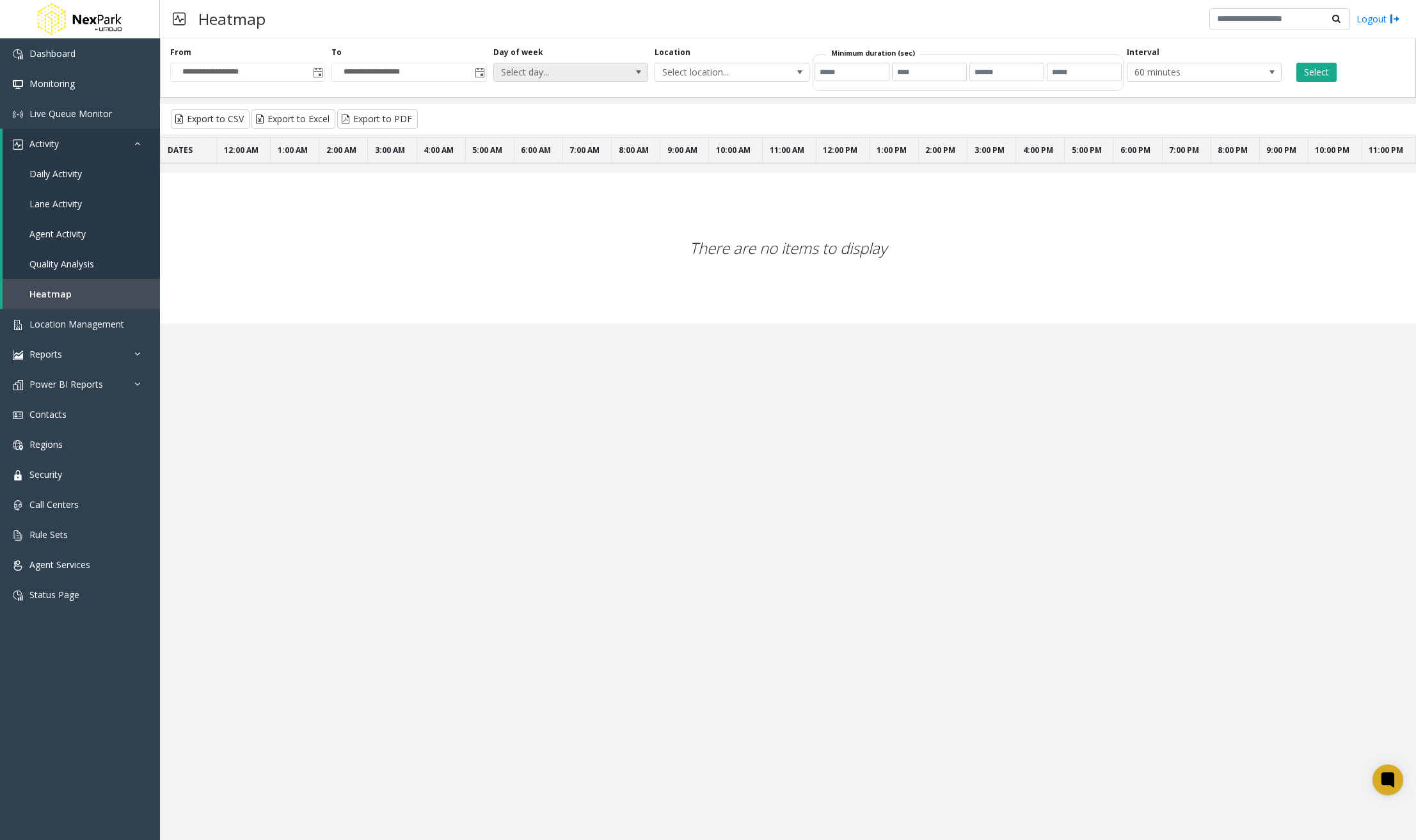
click at [641, 74] on span at bounding box center [638, 72] width 10 height 10
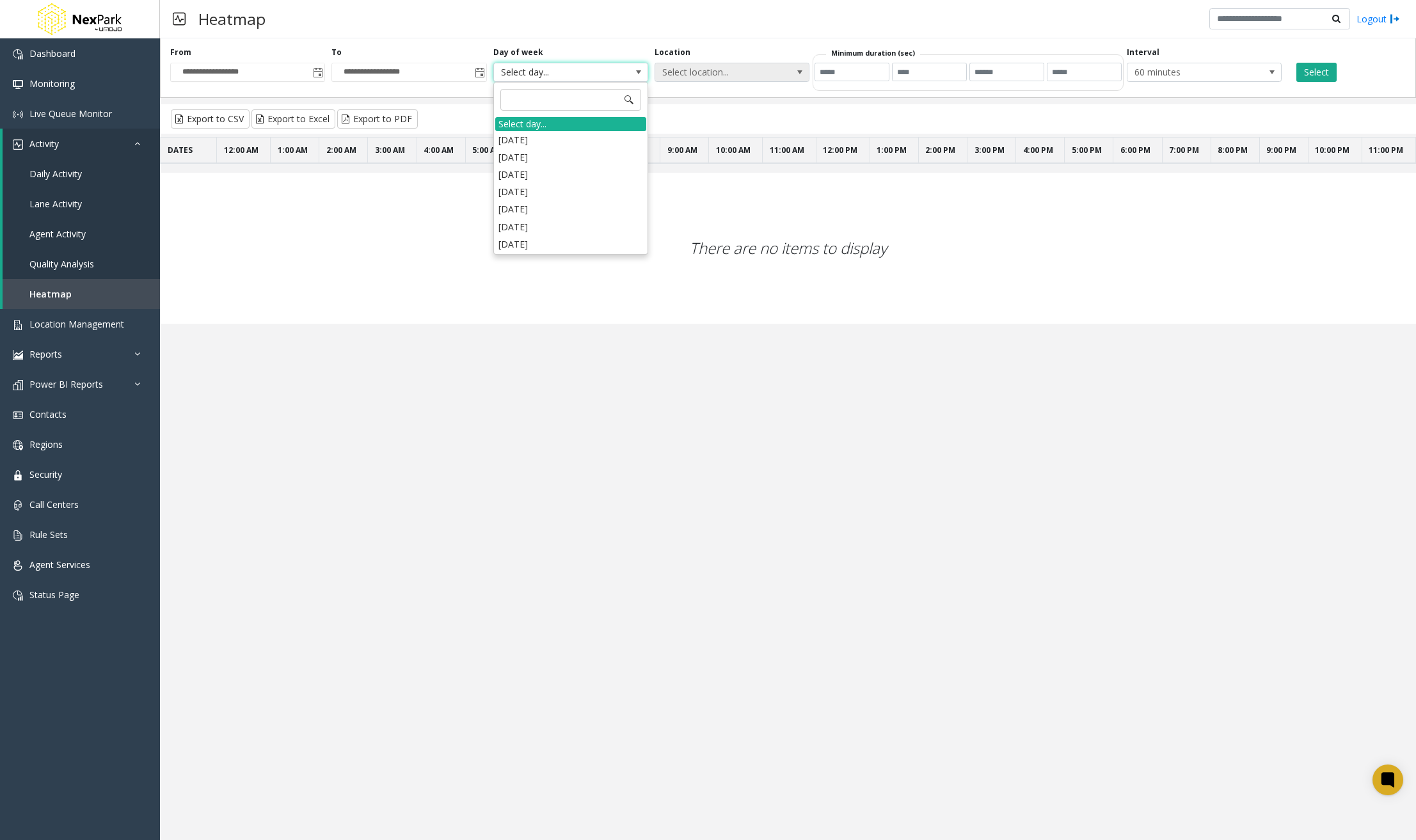
click at [783, 69] on span "Select location..." at bounding box center [732, 72] width 155 height 19
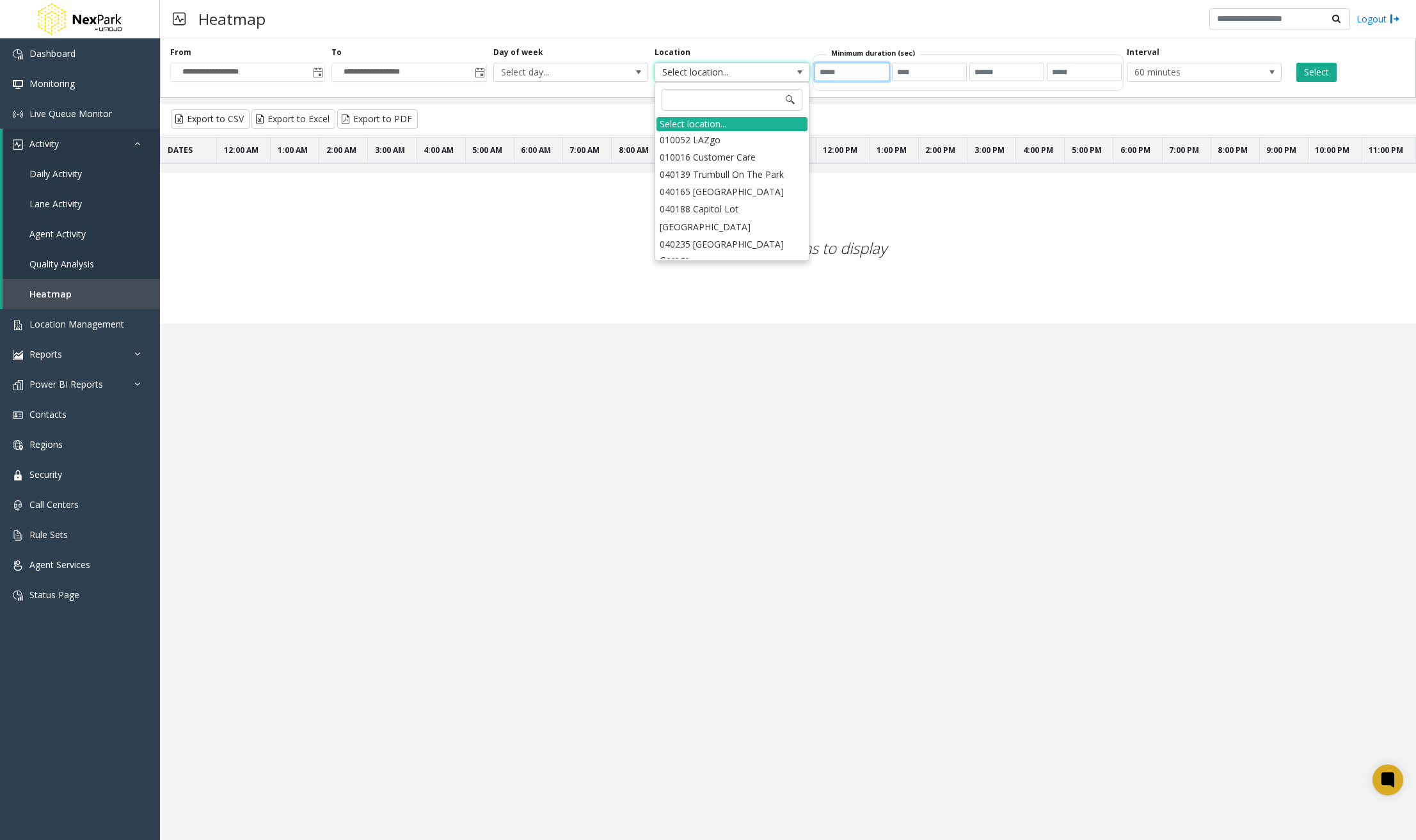
click at [874, 69] on input "number" at bounding box center [852, 71] width 75 height 18
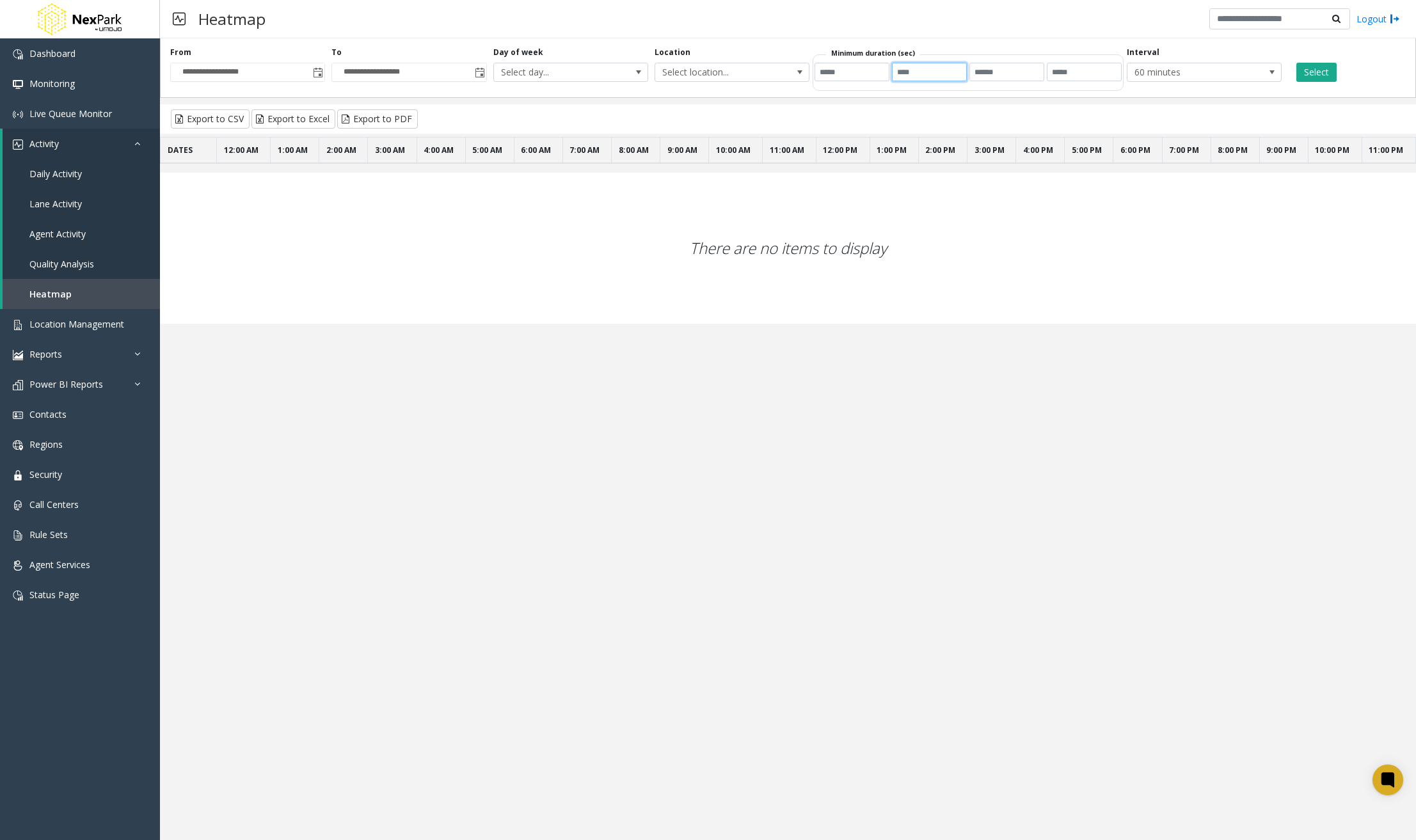
click at [957, 67] on input "*" at bounding box center [929, 71] width 75 height 18
type input "*"
click at [957, 75] on input "*" at bounding box center [929, 71] width 75 height 18
click at [1270, 68] on span at bounding box center [1272, 72] width 10 height 10
click at [997, 97] on div "**********" at bounding box center [788, 66] width 1256 height 65
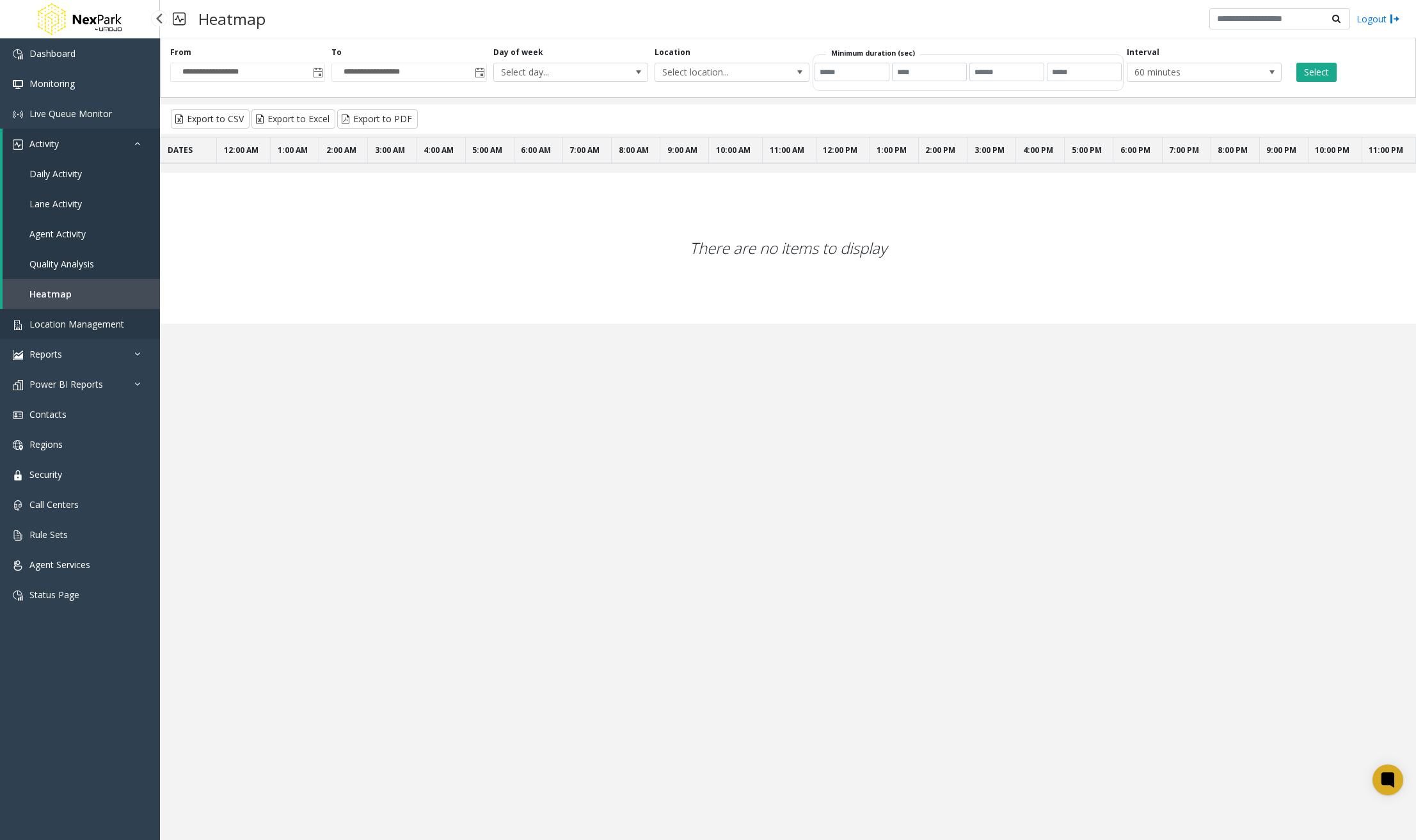
click at [108, 326] on span "Location Management" at bounding box center [76, 324] width 94 height 12
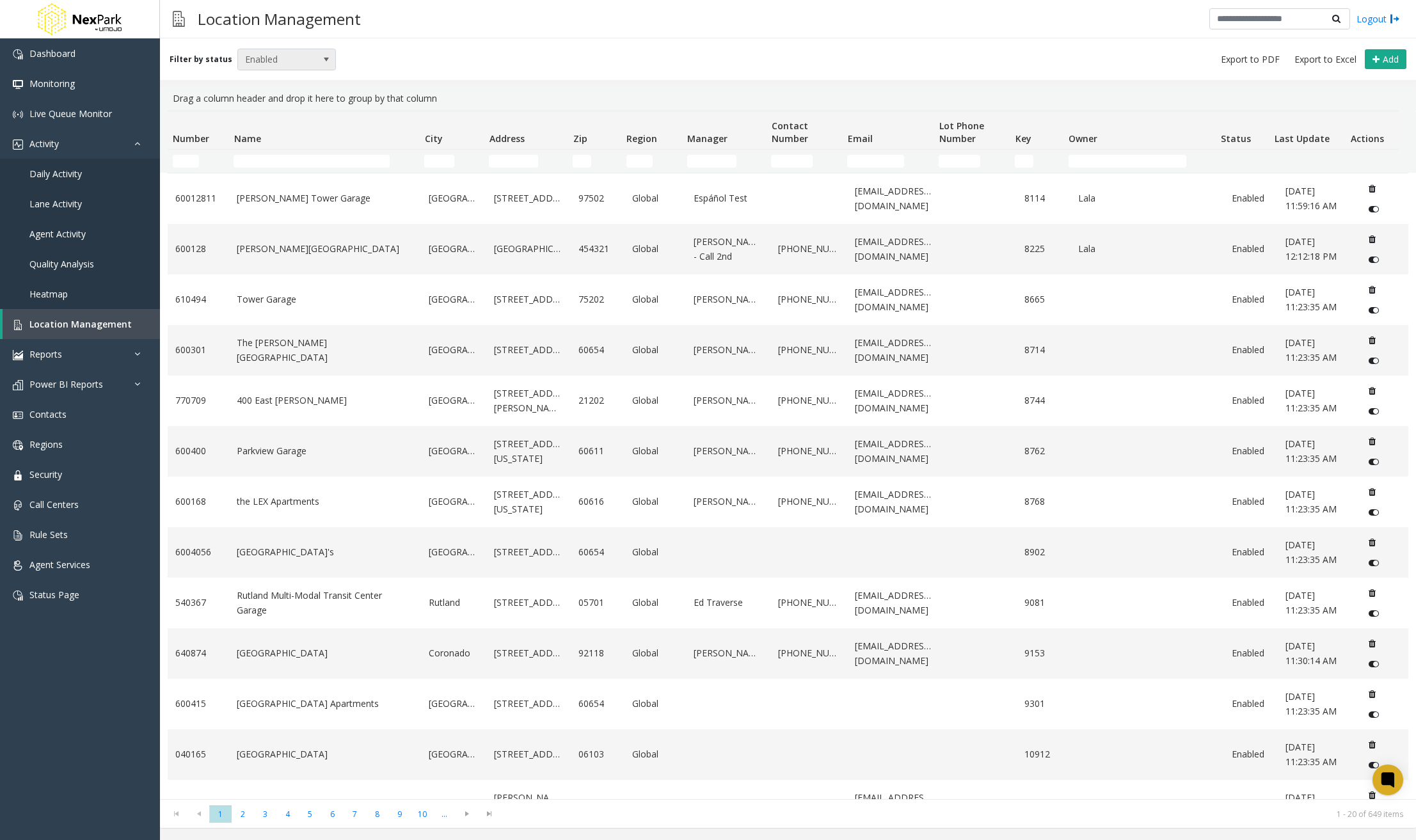
click at [321, 57] on span at bounding box center [326, 59] width 10 height 10
click at [471, 46] on div "Filter by status Enabled Add" at bounding box center [788, 59] width 1256 height 42
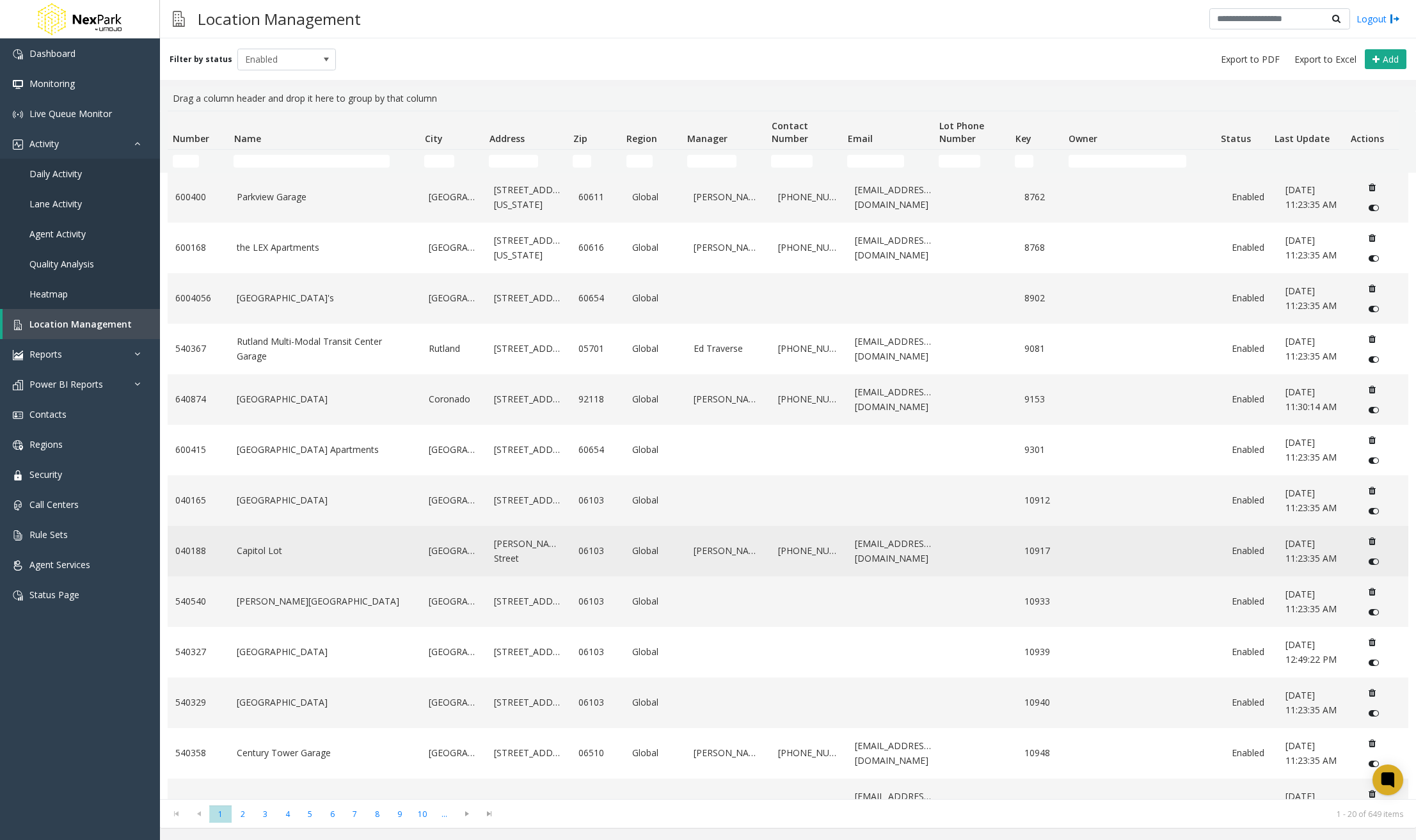
scroll to position [256, 0]
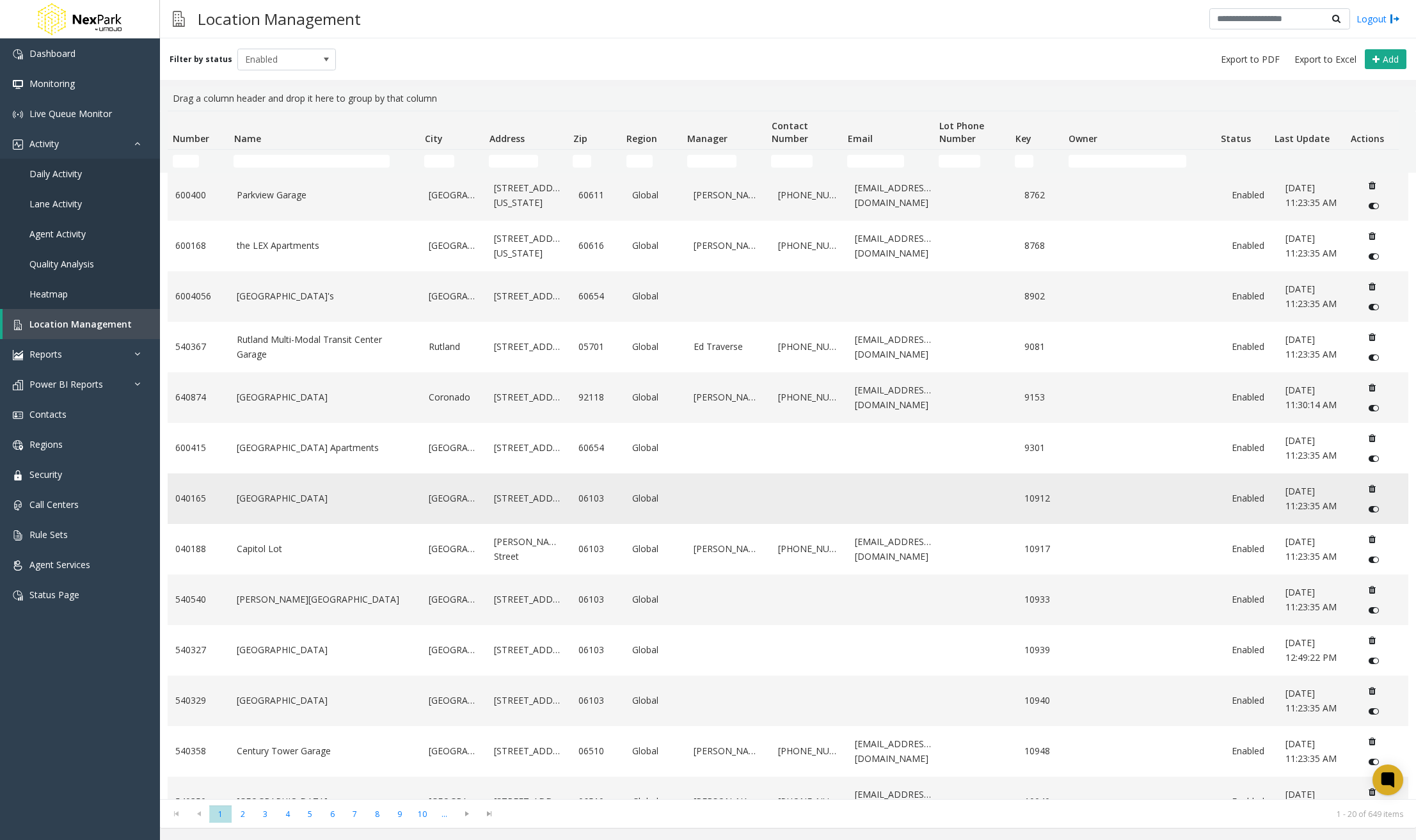
click at [270, 482] on td "[GEOGRAPHIC_DATA]" at bounding box center [324, 498] width 192 height 50
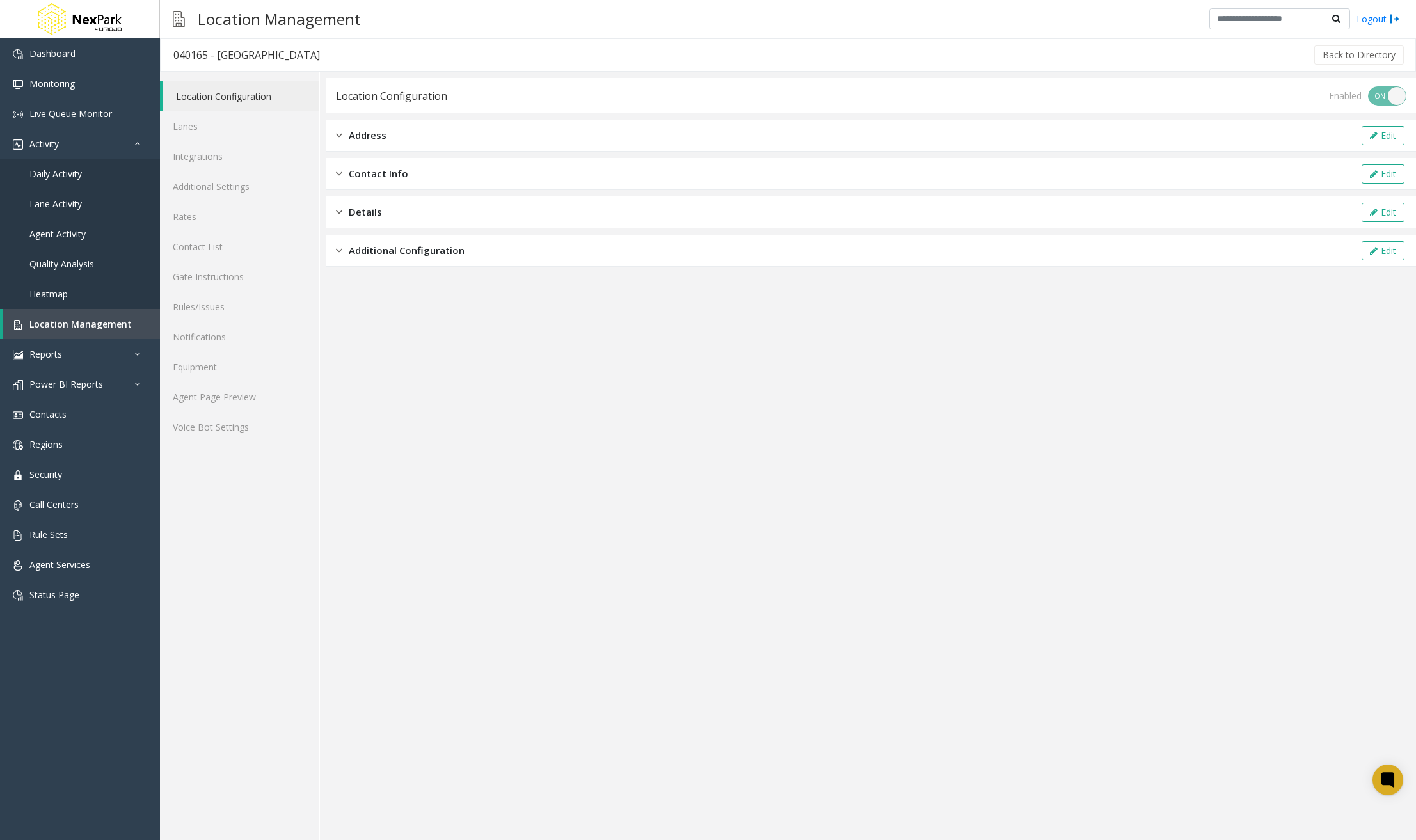
click at [378, 139] on span "Address" at bounding box center [368, 134] width 38 height 14
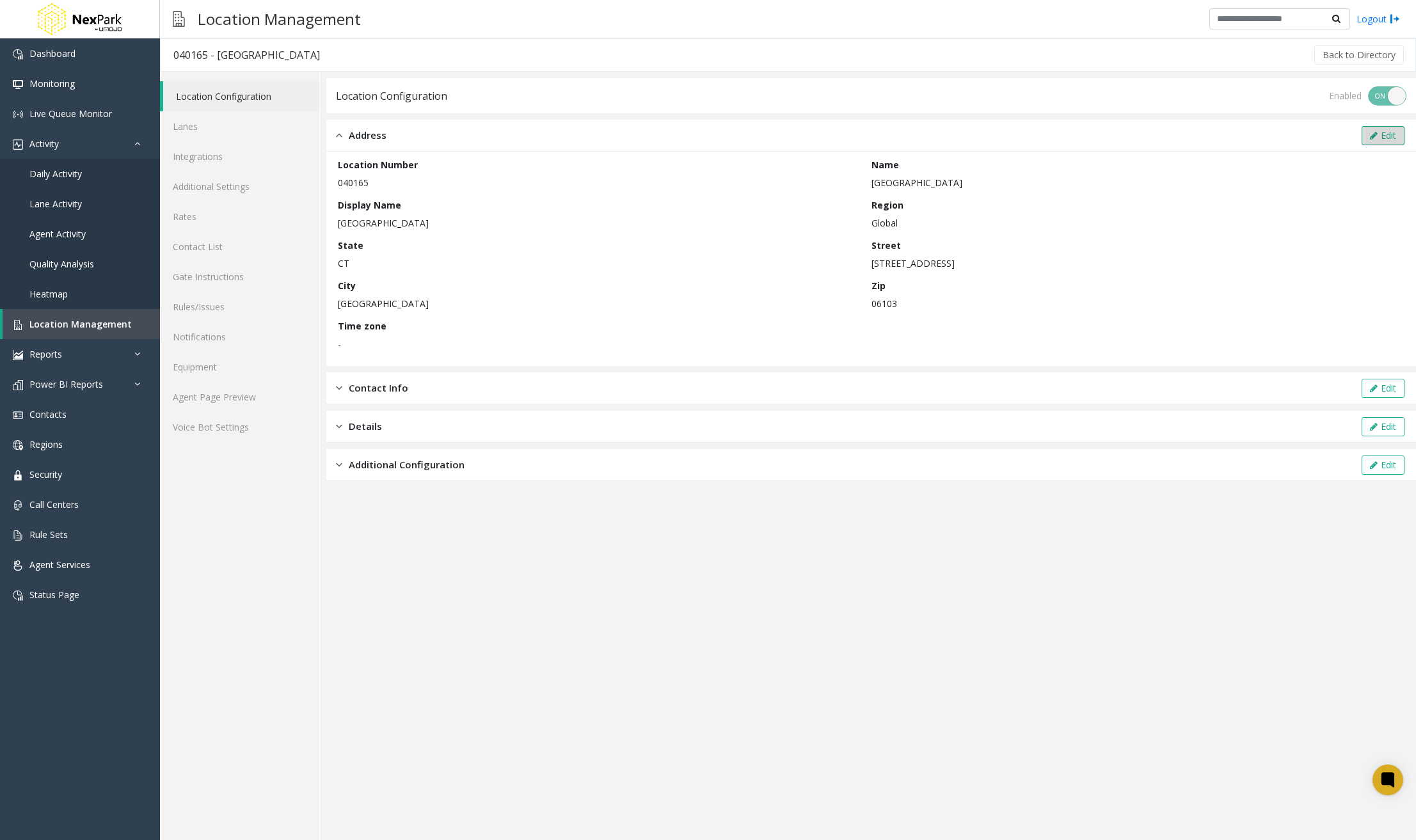
click at [1366, 143] on button "Edit" at bounding box center [1383, 135] width 43 height 19
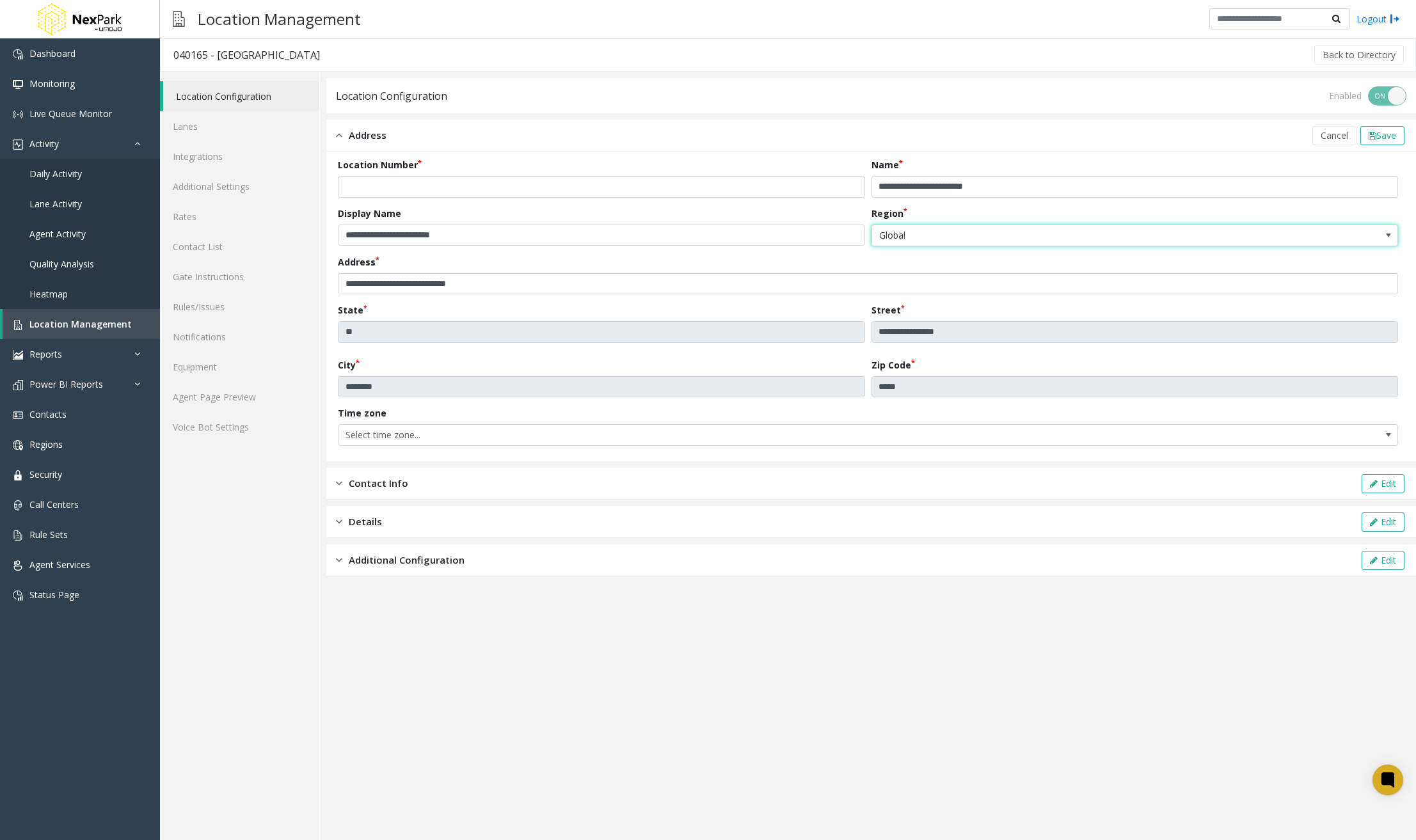
click at [1366, 240] on span at bounding box center [1388, 234] width 18 height 20
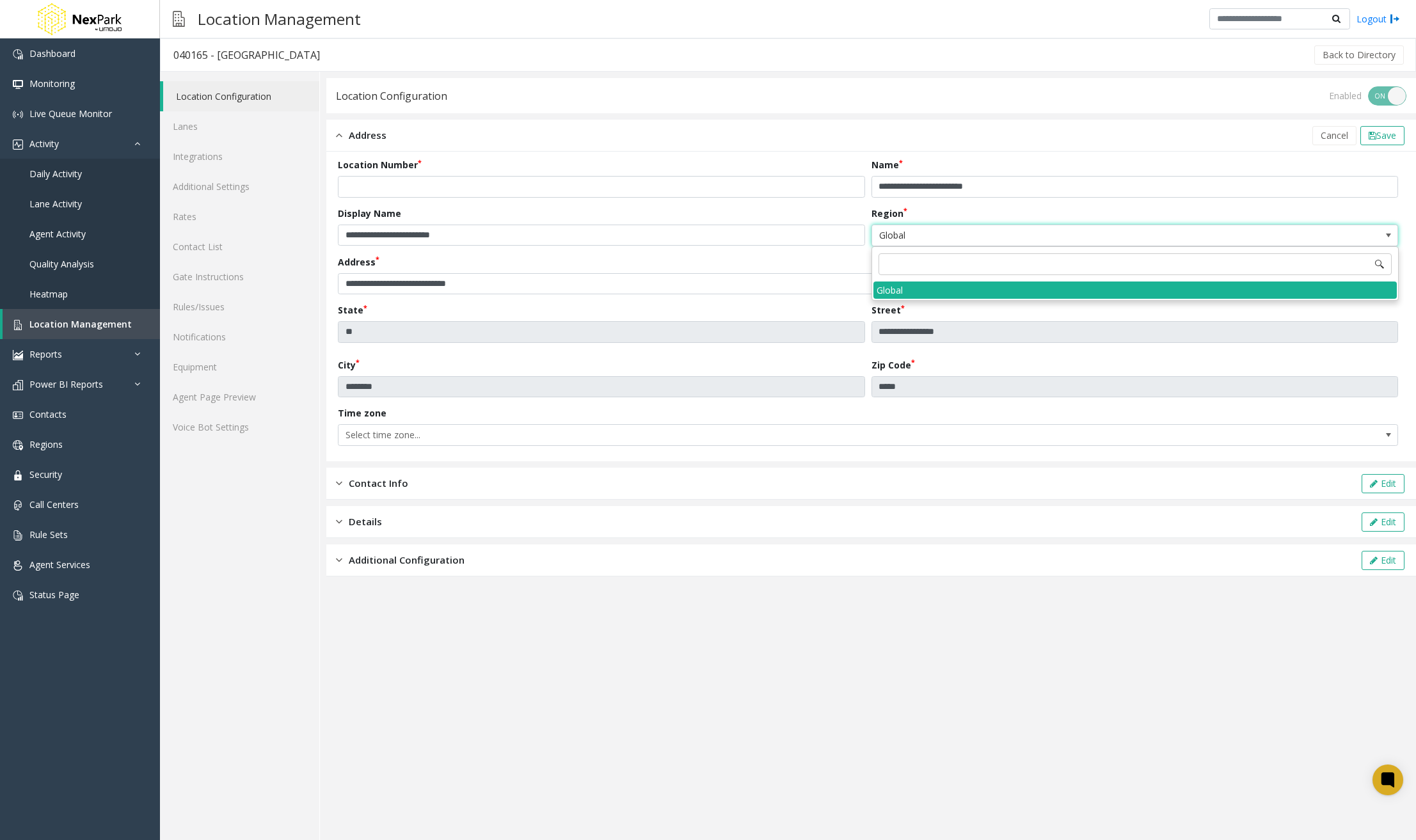
click at [1366, 240] on span at bounding box center [1388, 234] width 18 height 20
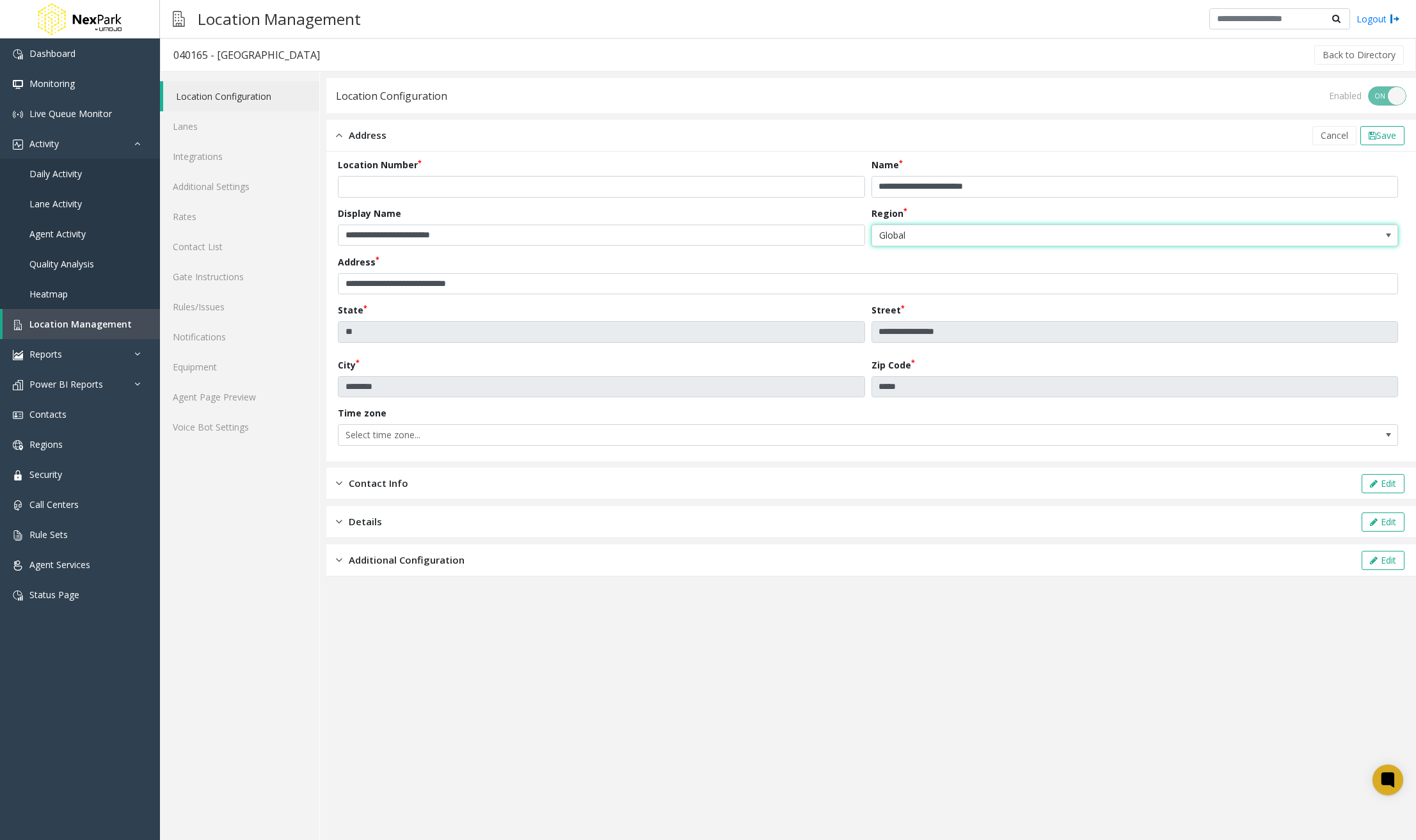
click at [1366, 240] on span at bounding box center [1388, 234] width 18 height 20
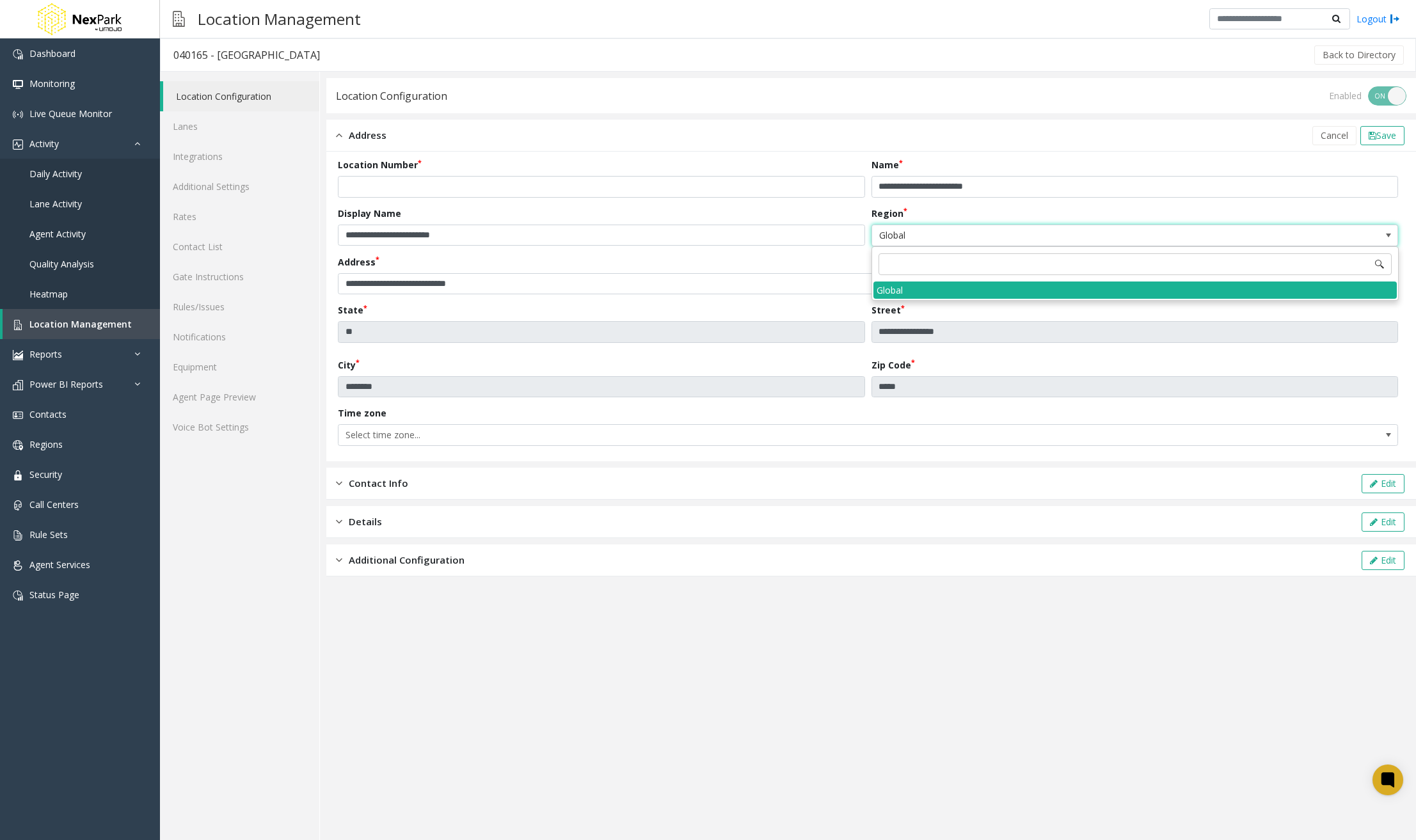
click at [1366, 264] on span at bounding box center [1379, 264] width 10 height 10
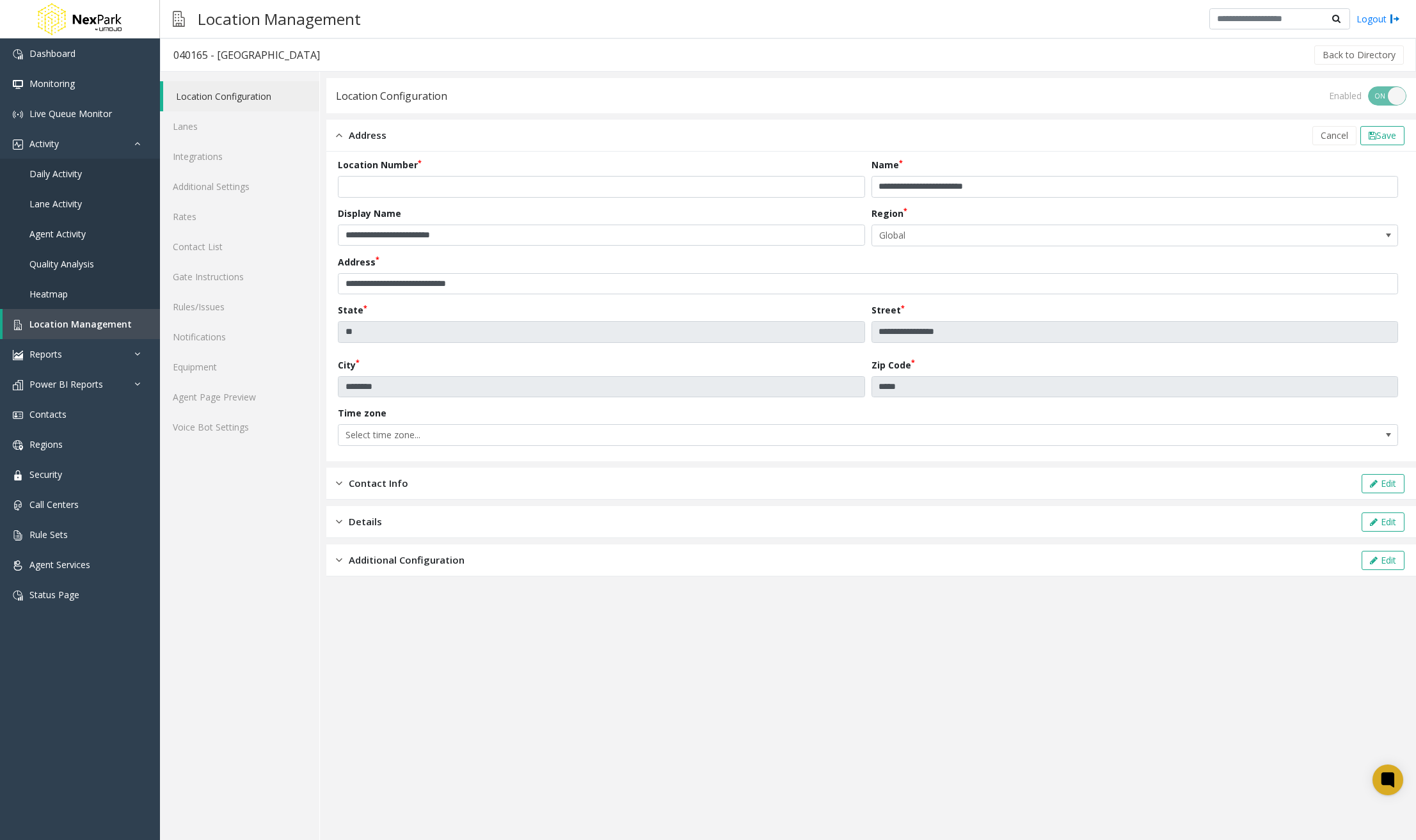
click at [1313, 212] on div "Region Global" at bounding box center [1139, 227] width 534 height 40
click at [393, 474] on div "Contact Info Edit" at bounding box center [871, 484] width 1090 height 32
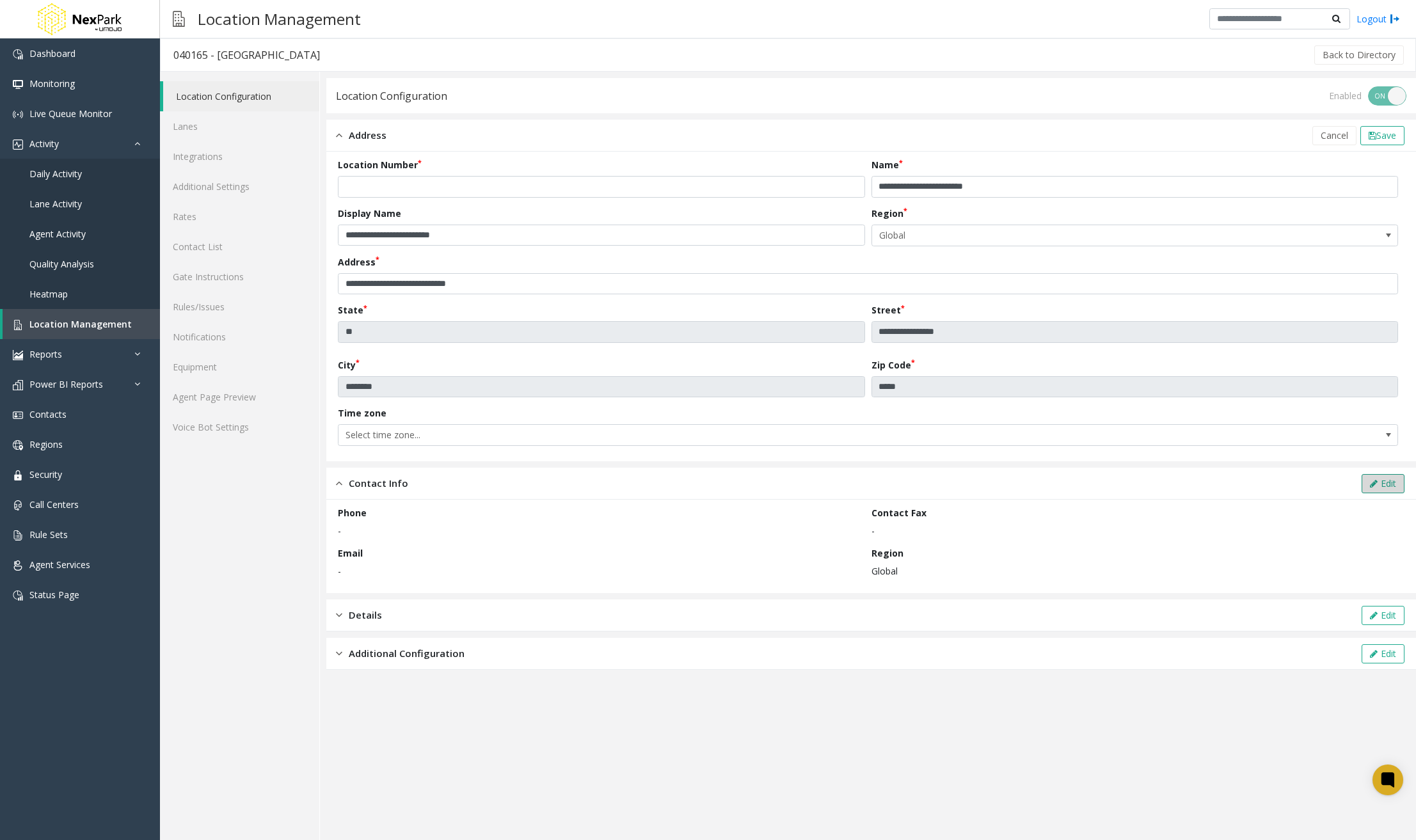
click at [1366, 486] on icon at bounding box center [1374, 483] width 8 height 9
click at [1366, 579] on span at bounding box center [1388, 583] width 10 height 10
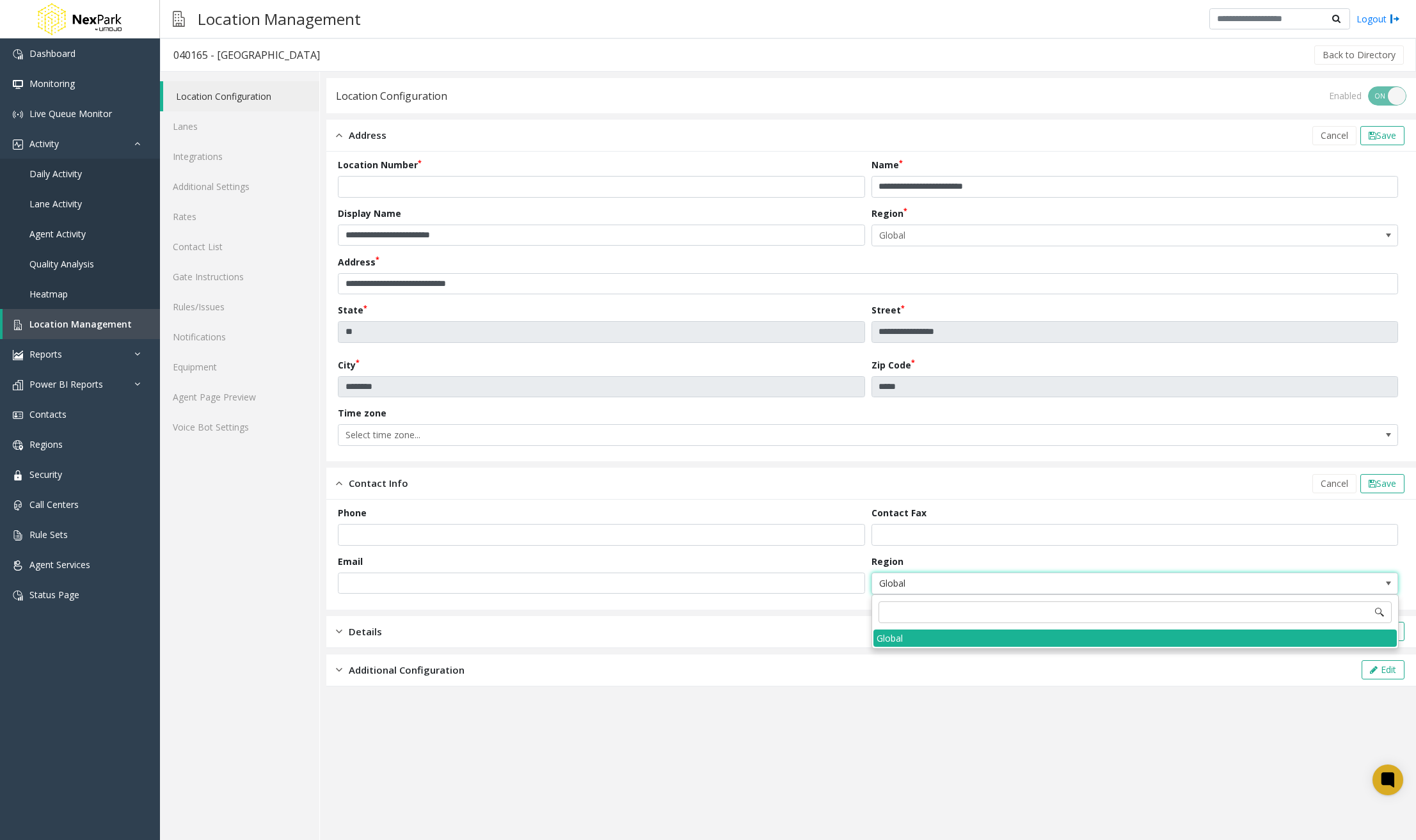
click at [1366, 610] on span at bounding box center [1379, 611] width 10 height 10
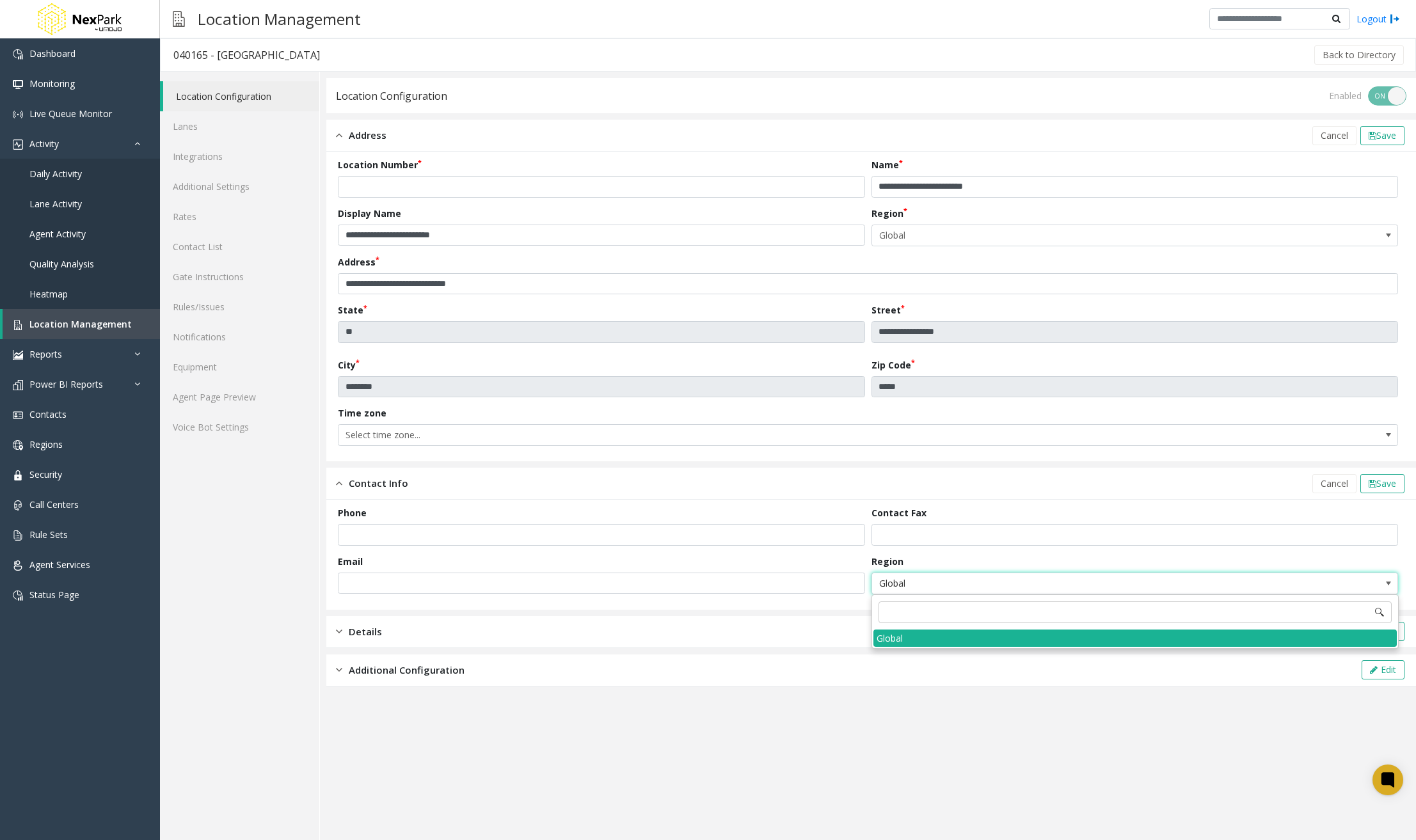
click at [1137, 748] on app-location-configuration "**********" at bounding box center [871, 459] width 1090 height 762
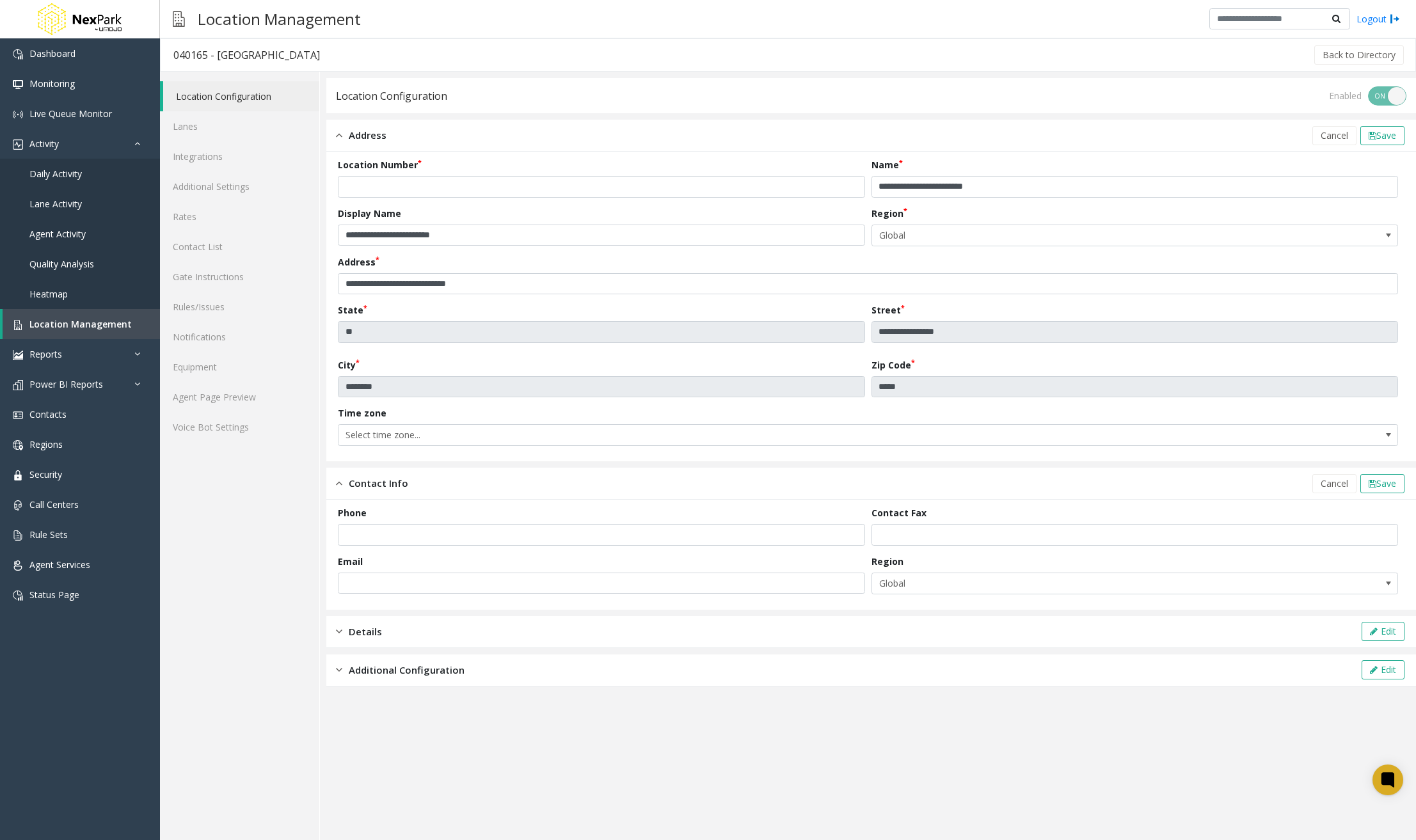
click at [379, 632] on span "Details" at bounding box center [365, 630] width 33 height 14
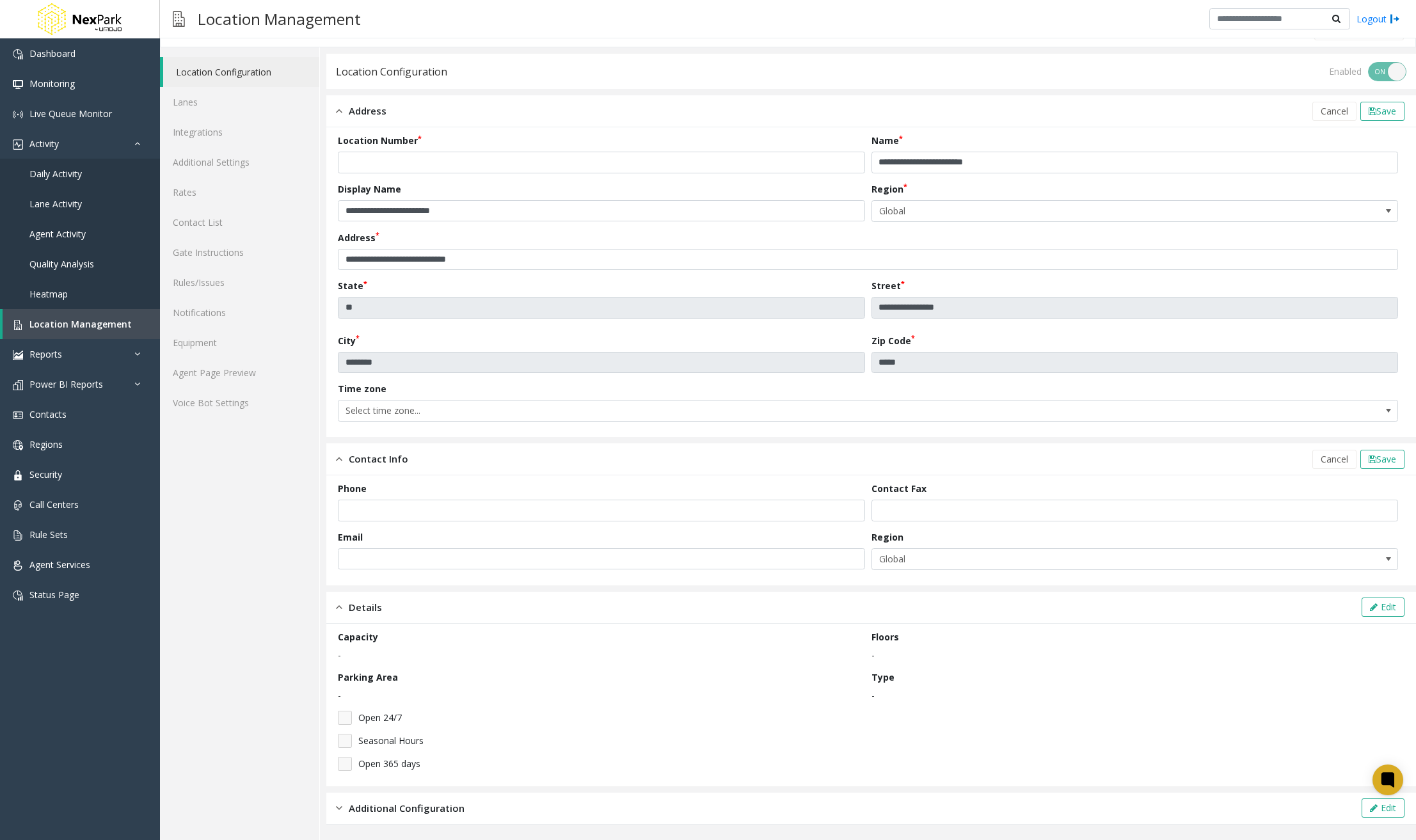
scroll to position [25, 0]
click at [1366, 609] on button "Edit" at bounding box center [1383, 607] width 43 height 19
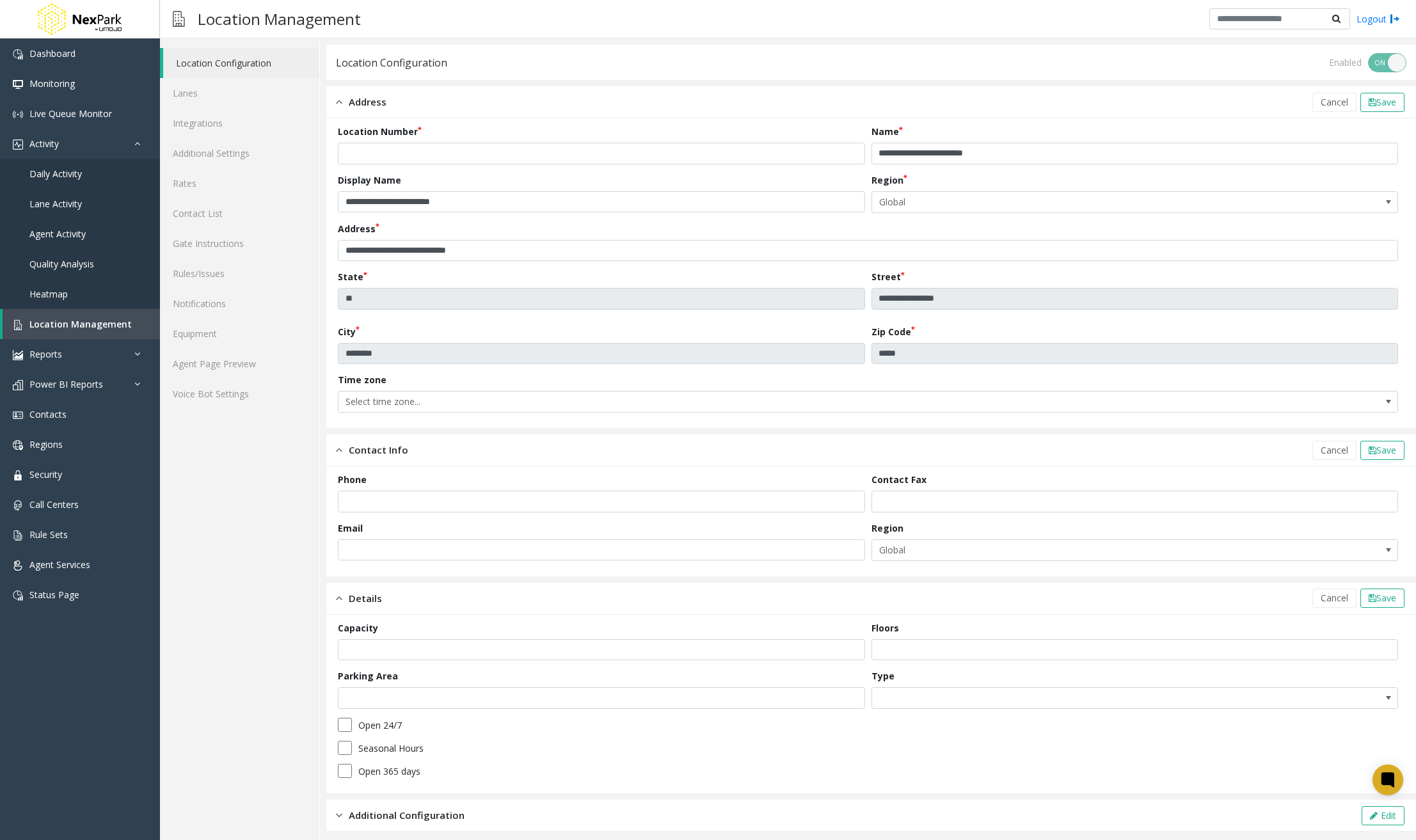
scroll to position [41, 0]
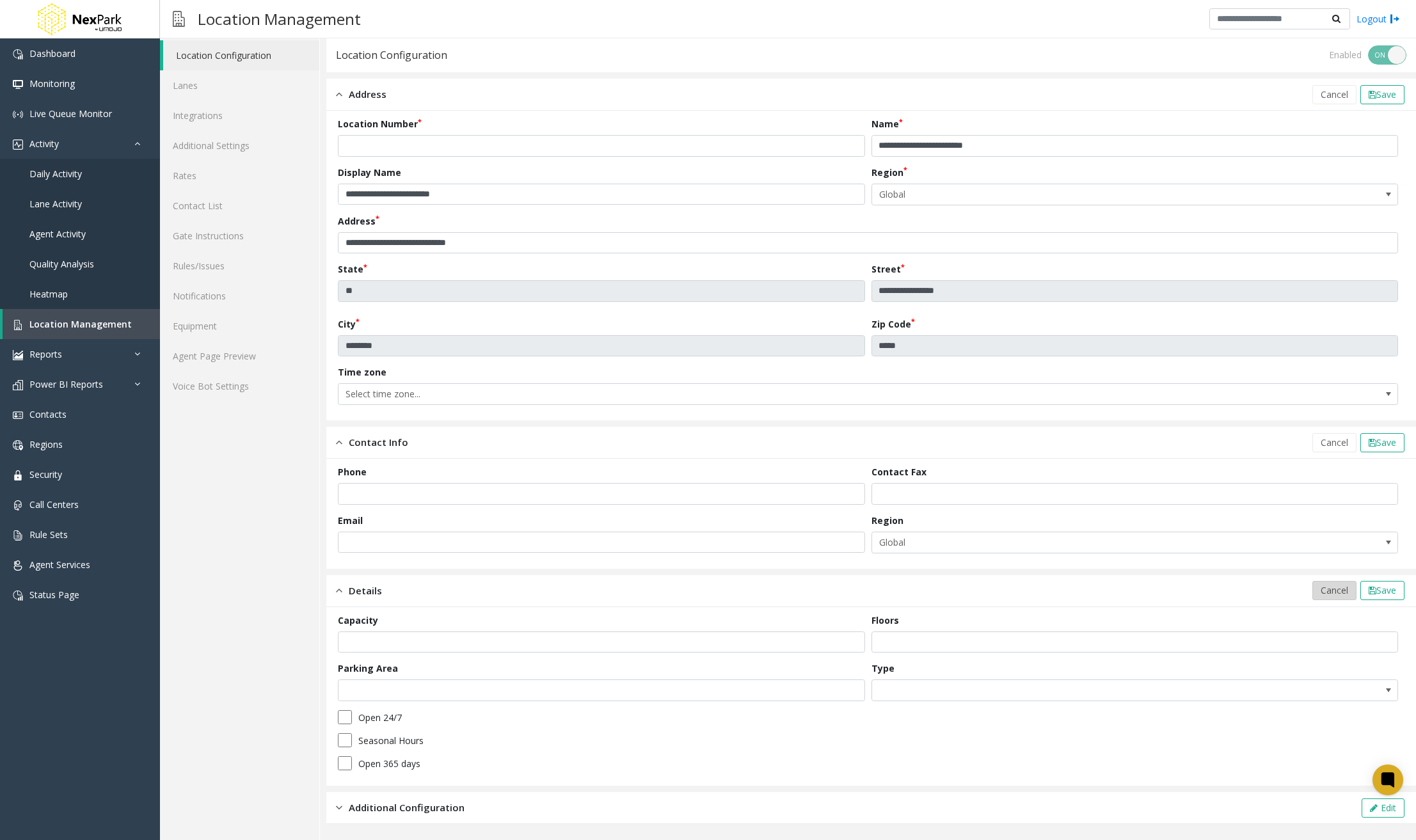
click at [1321, 590] on span "Cancel" at bounding box center [1334, 590] width 28 height 12
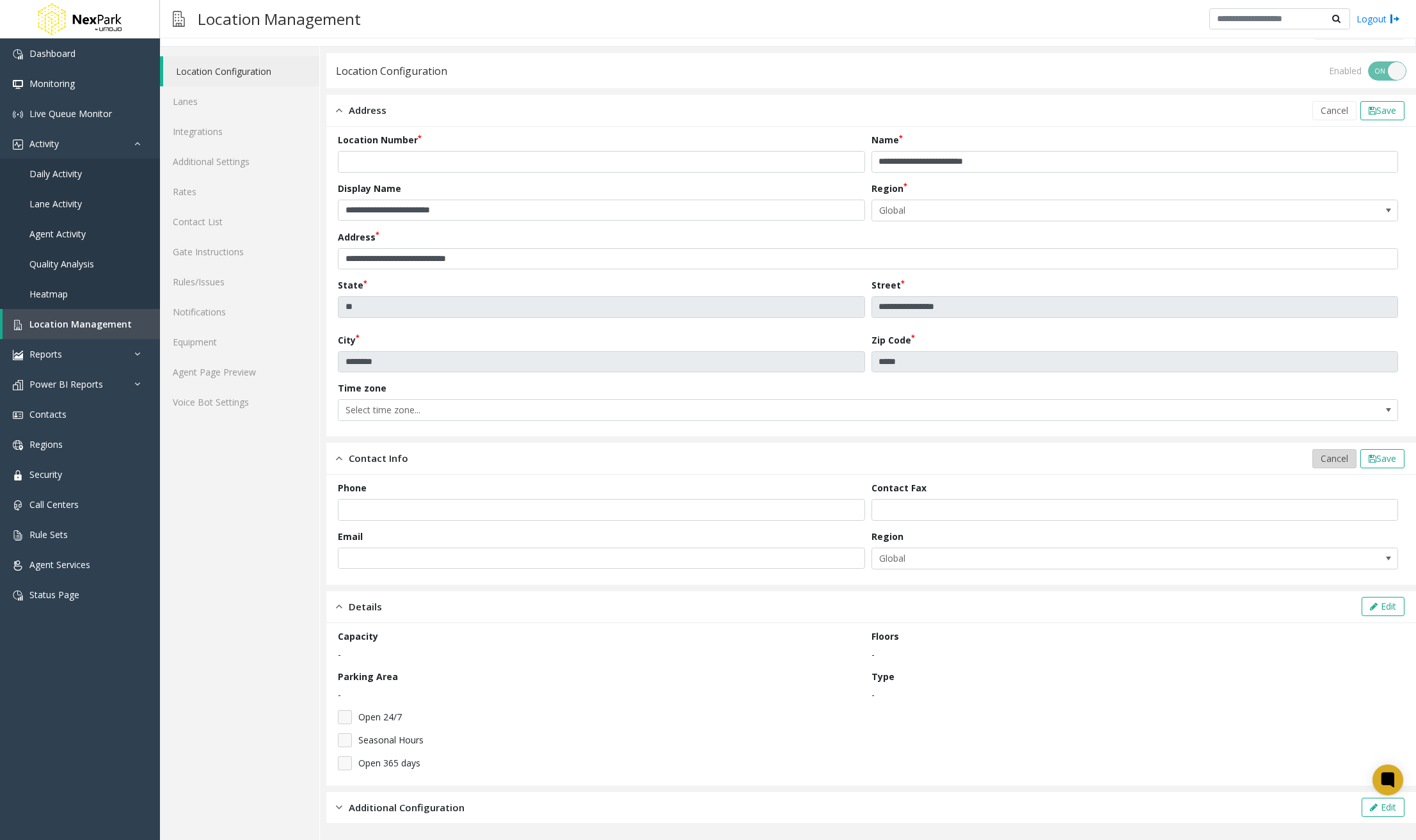
click at [1321, 458] on span "Cancel" at bounding box center [1334, 458] width 28 height 12
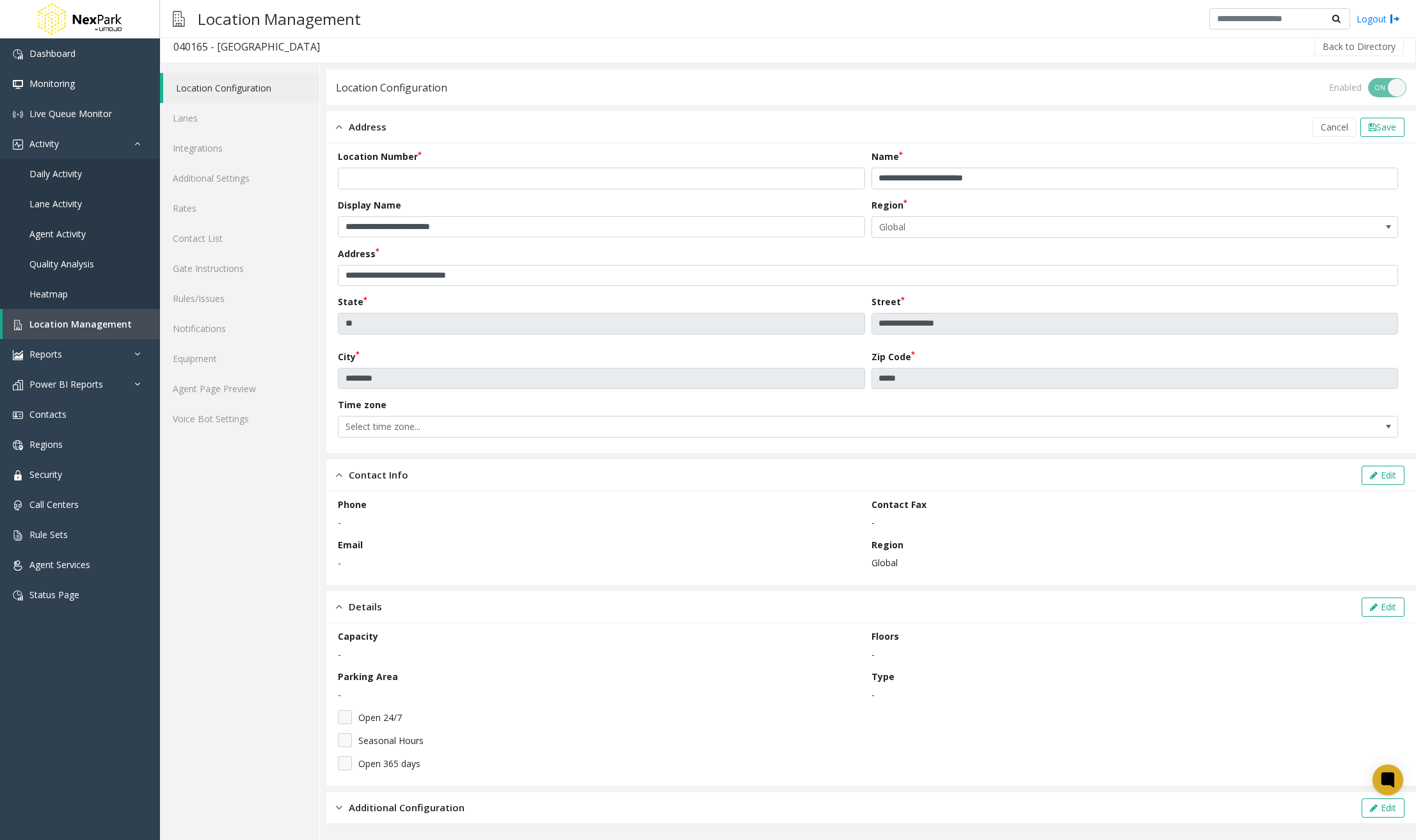
scroll to position [9, 0]
click at [1324, 124] on span "Cancel" at bounding box center [1334, 127] width 28 height 12
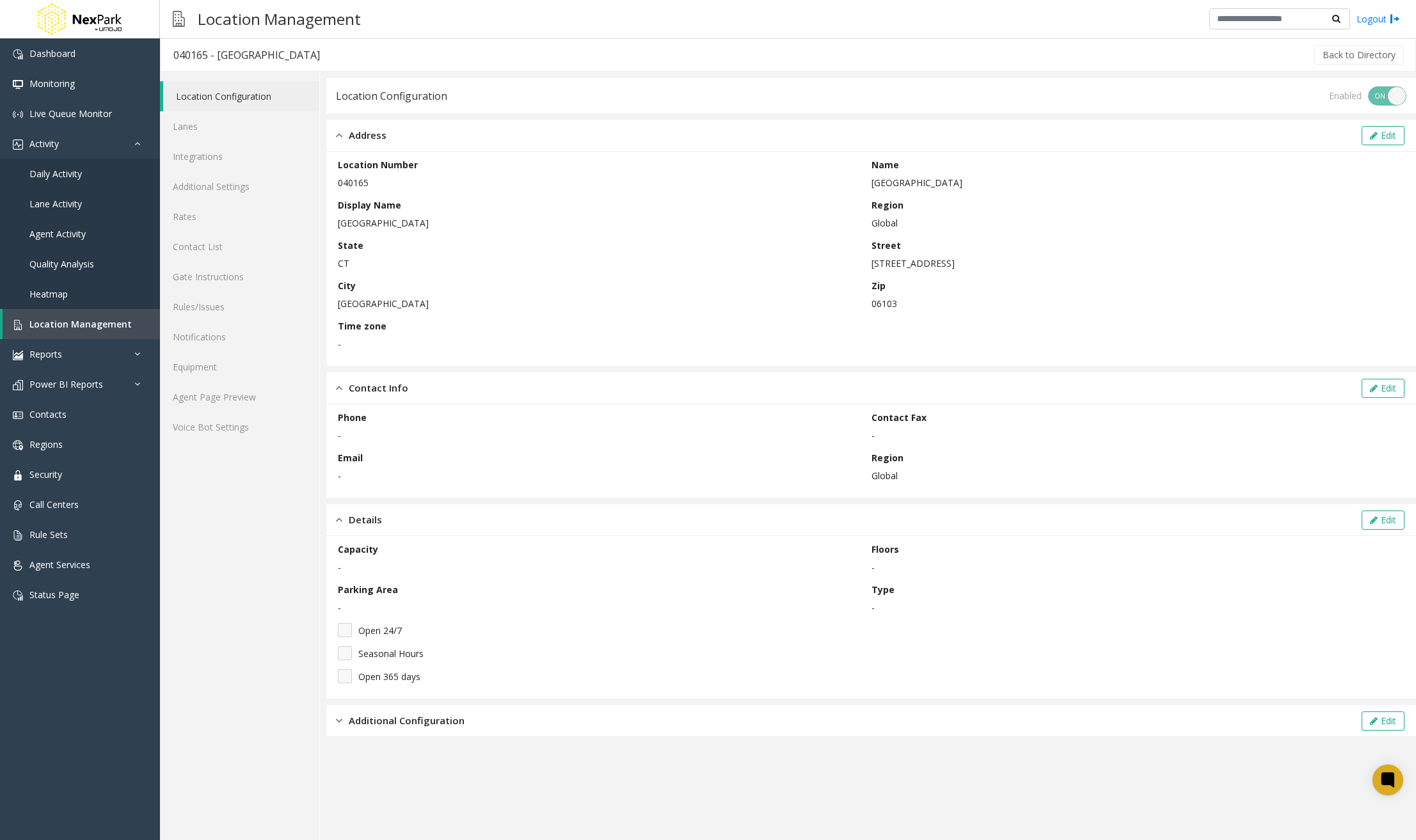
click at [382, 718] on span "Additional Configuration" at bounding box center [407, 720] width 116 height 14
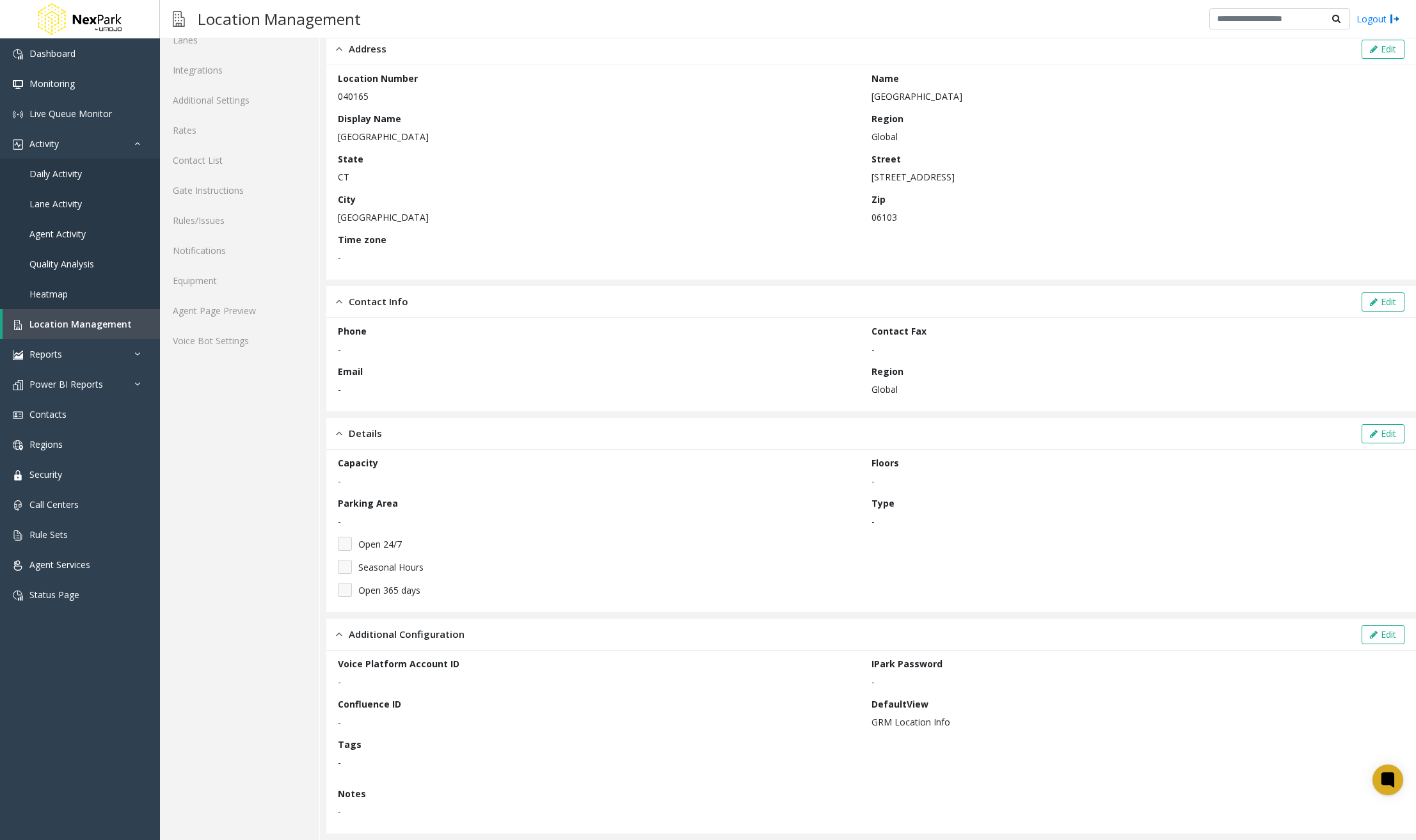
scroll to position [96, 0]
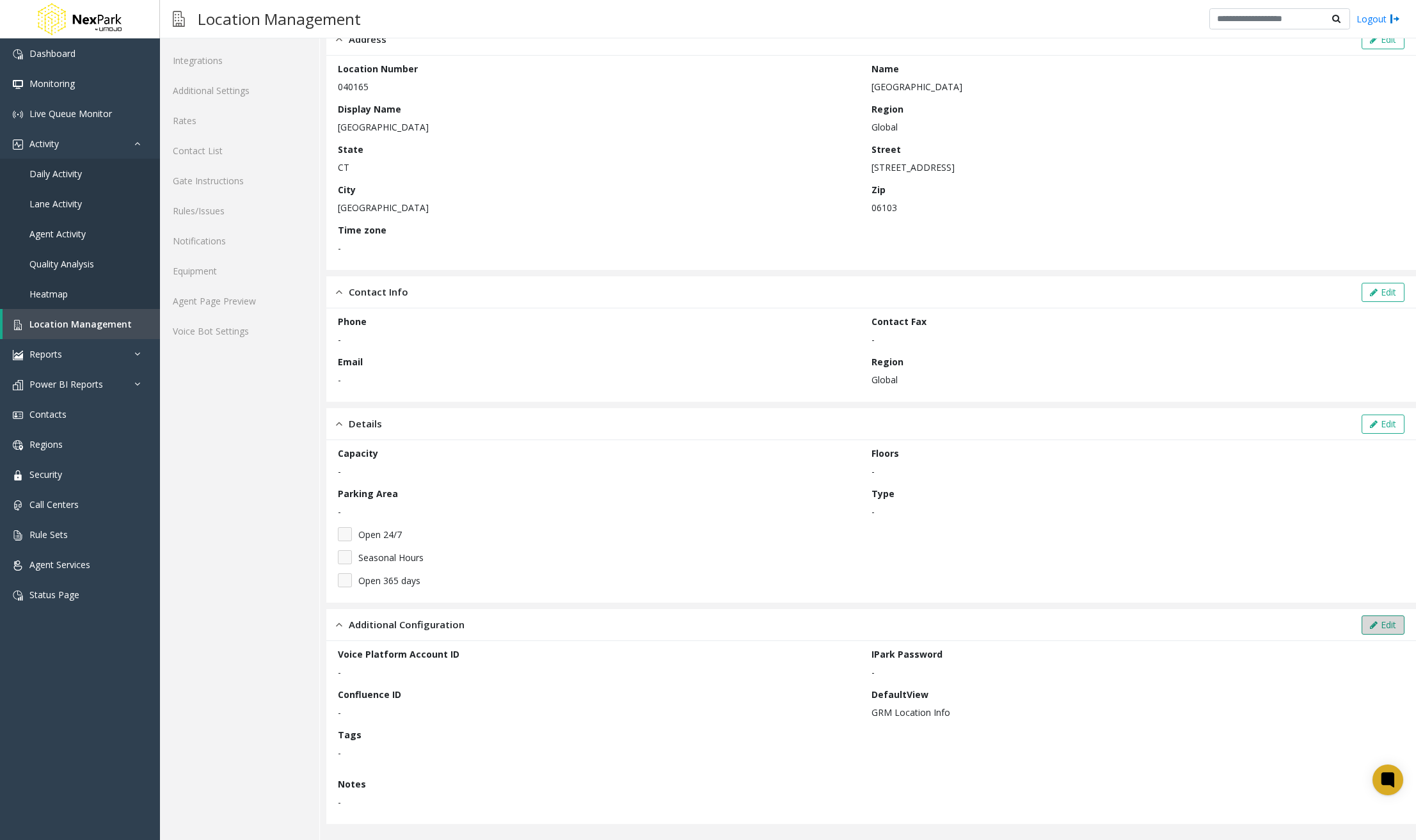
click at [1366, 622] on button "Edit" at bounding box center [1383, 625] width 43 height 19
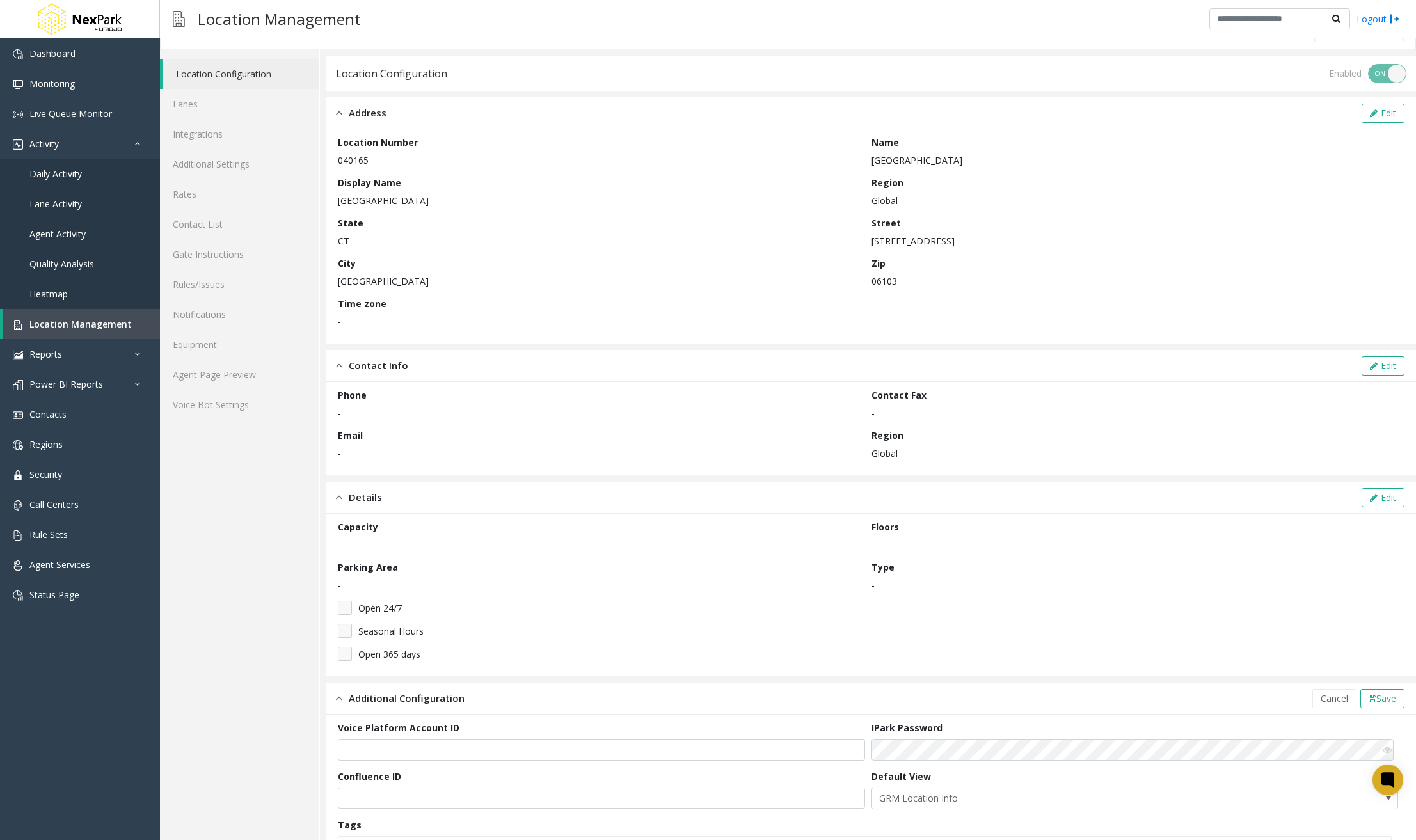
scroll to position [0, 0]
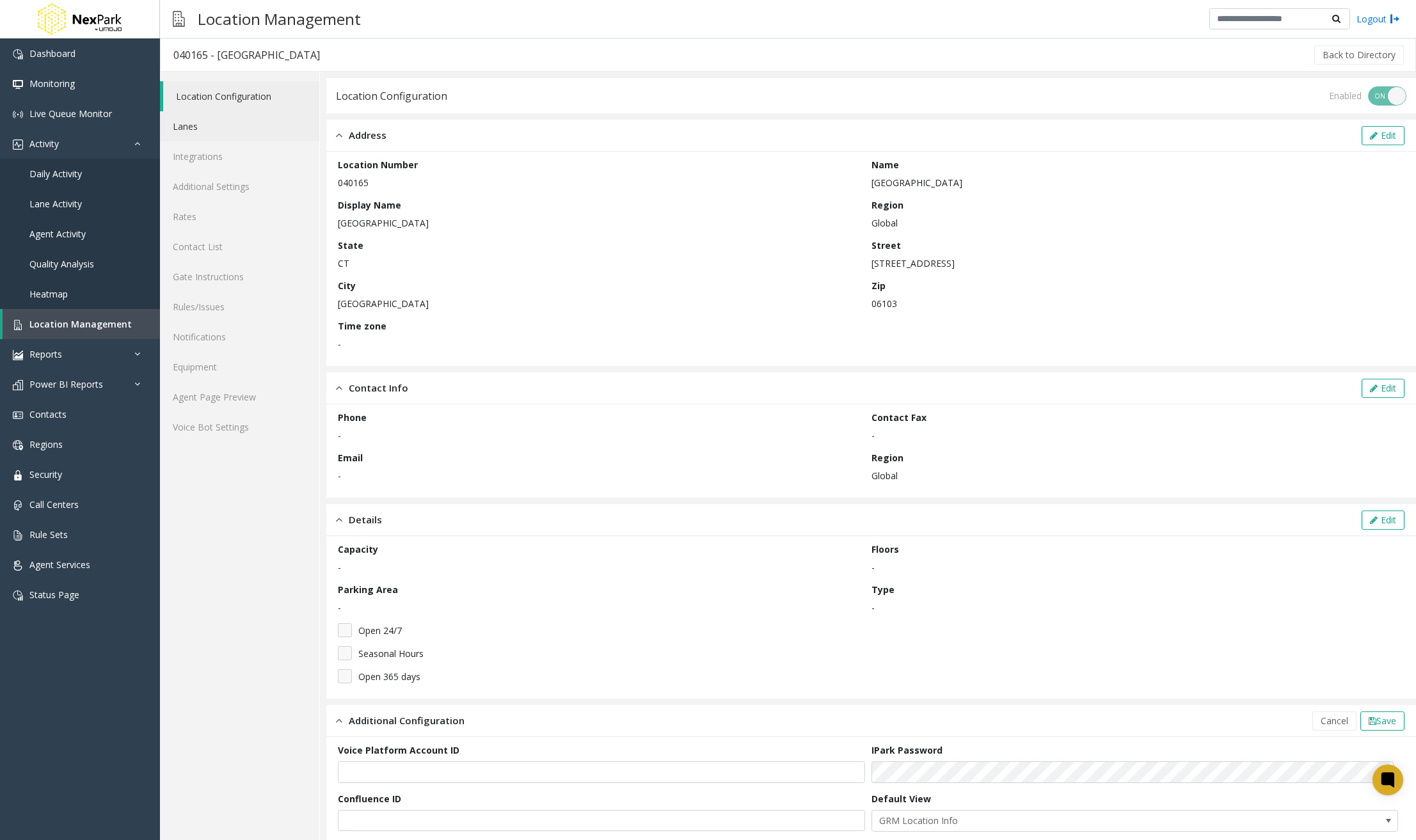
click at [232, 112] on link "Lanes" at bounding box center [239, 127] width 159 height 30
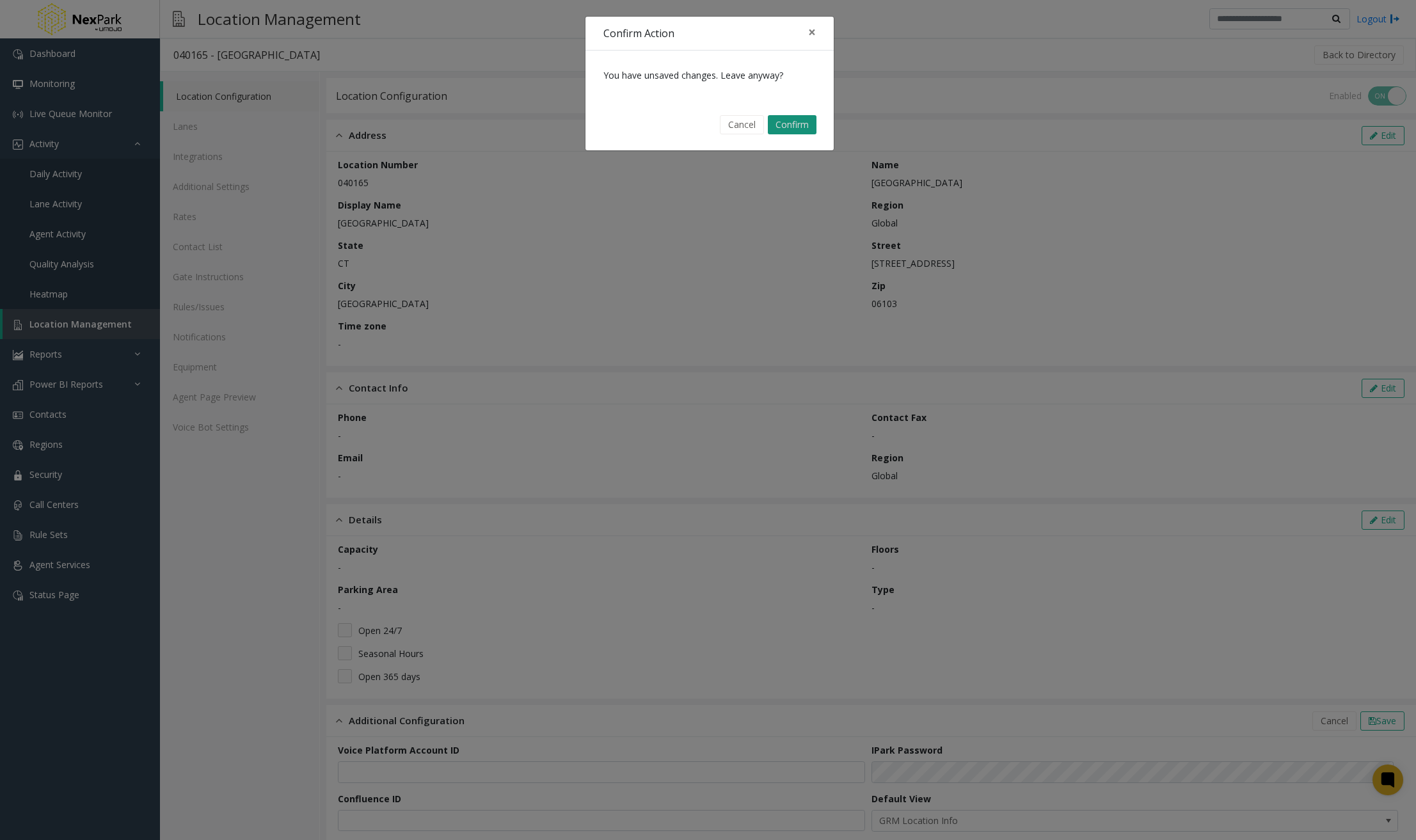
click at [786, 120] on button "Confirm" at bounding box center [792, 125] width 49 height 19
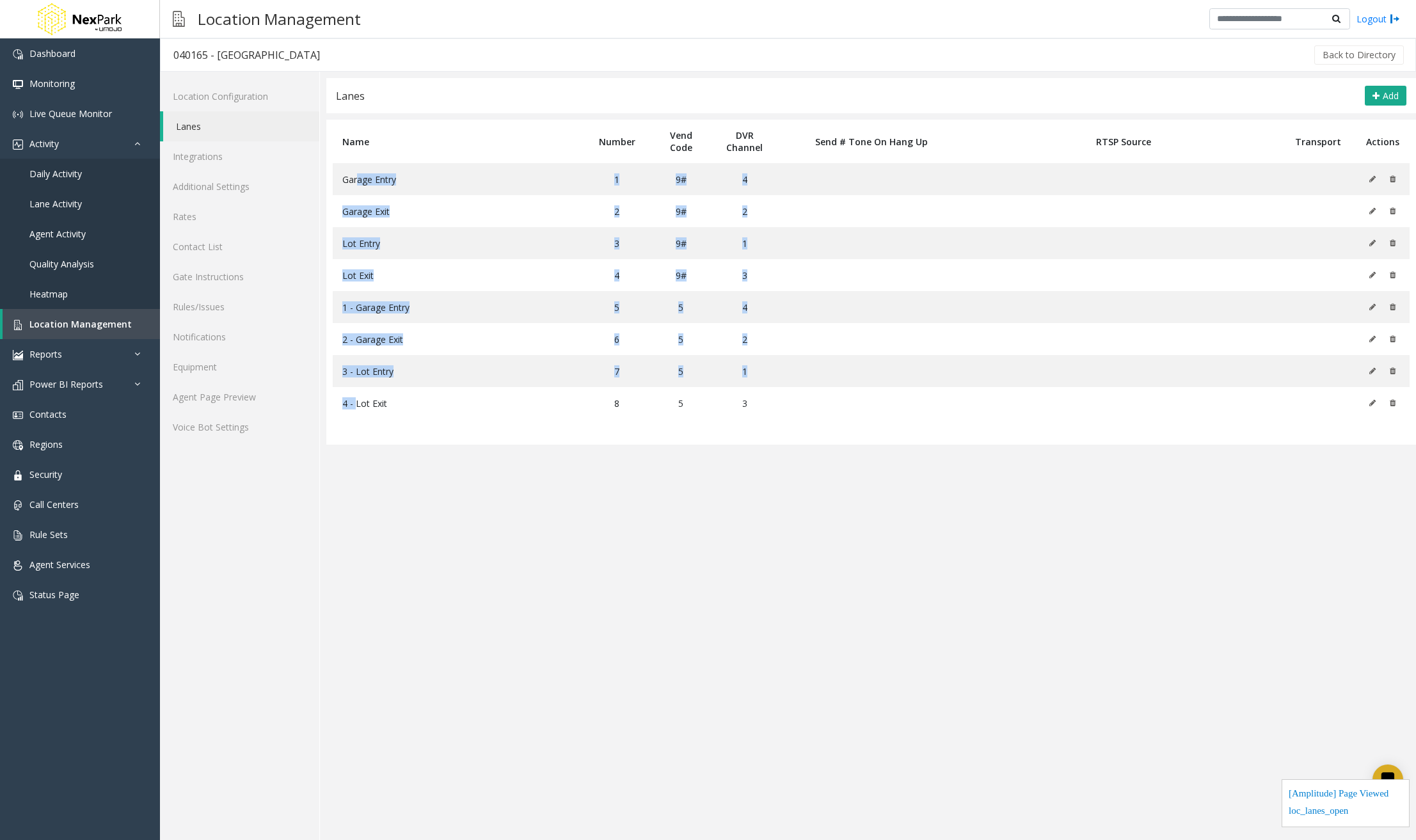
drag, startPoint x: 356, startPoint y: 179, endPoint x: 356, endPoint y: 426, distance: 247.0
click at [356, 426] on table "Name Number Vend Code DVR Channel Send # Tone On Hang Up RTSP Source Transport …" at bounding box center [871, 282] width 1090 height 325
click at [779, 558] on app-lanes "Lanes Add Name Number Vend Code DVR Channel Send # Tone On Hang Up RTSP Source …" at bounding box center [871, 459] width 1090 height 762
click at [1366, 184] on button at bounding box center [1375, 179] width 14 height 19
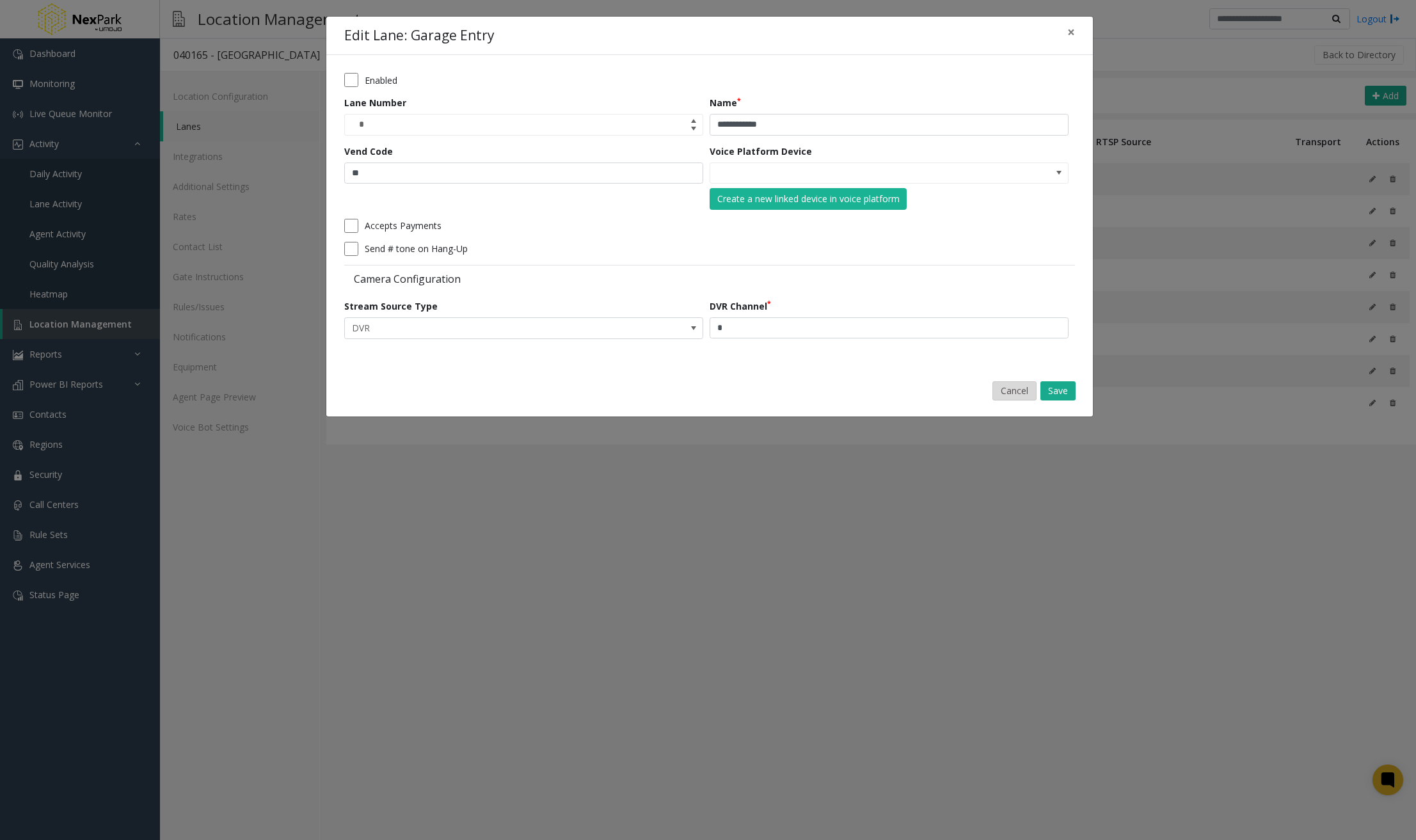
click at [1005, 390] on button "Cancel" at bounding box center [1015, 390] width 44 height 19
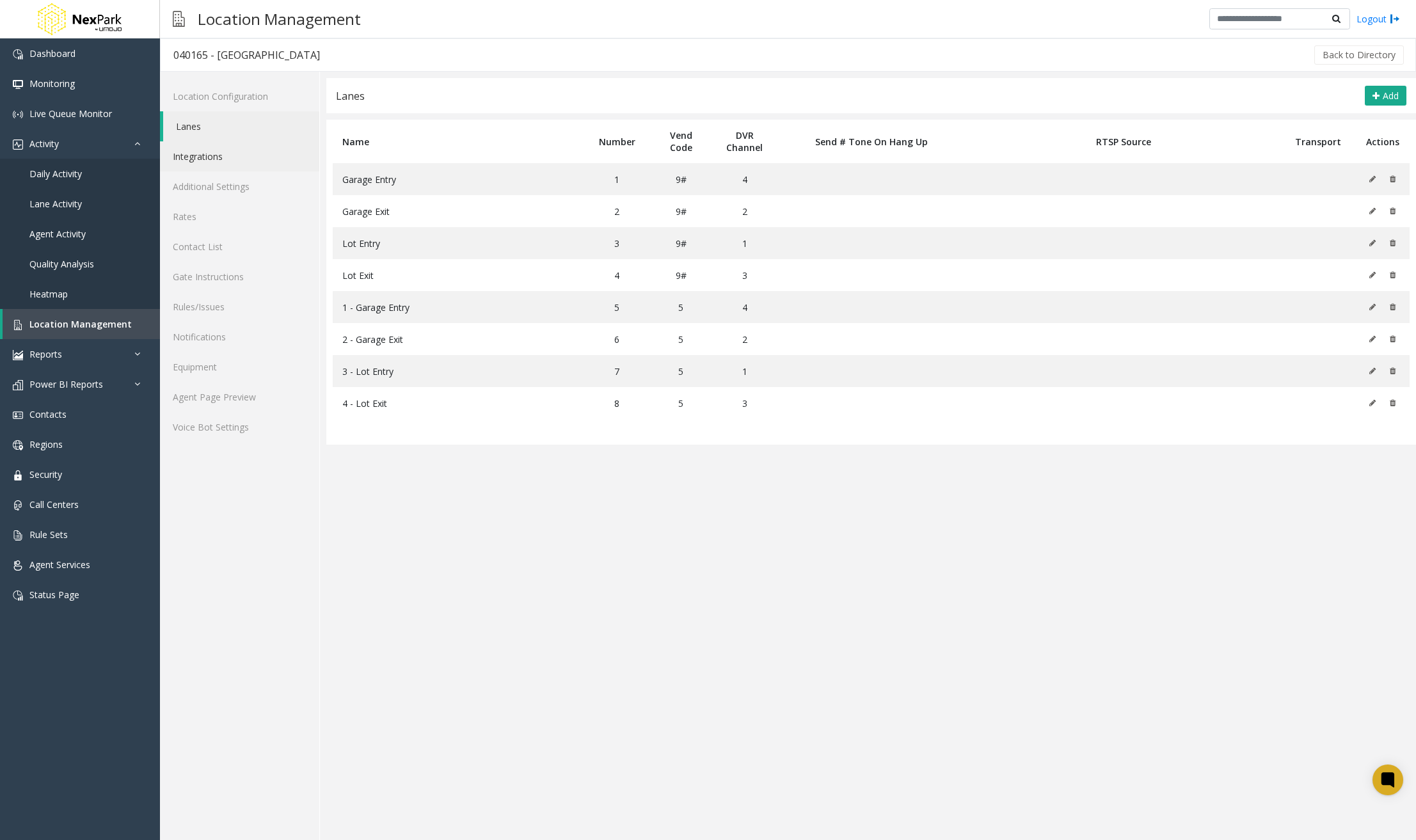
click at [216, 167] on link "Integrations" at bounding box center [239, 156] width 159 height 30
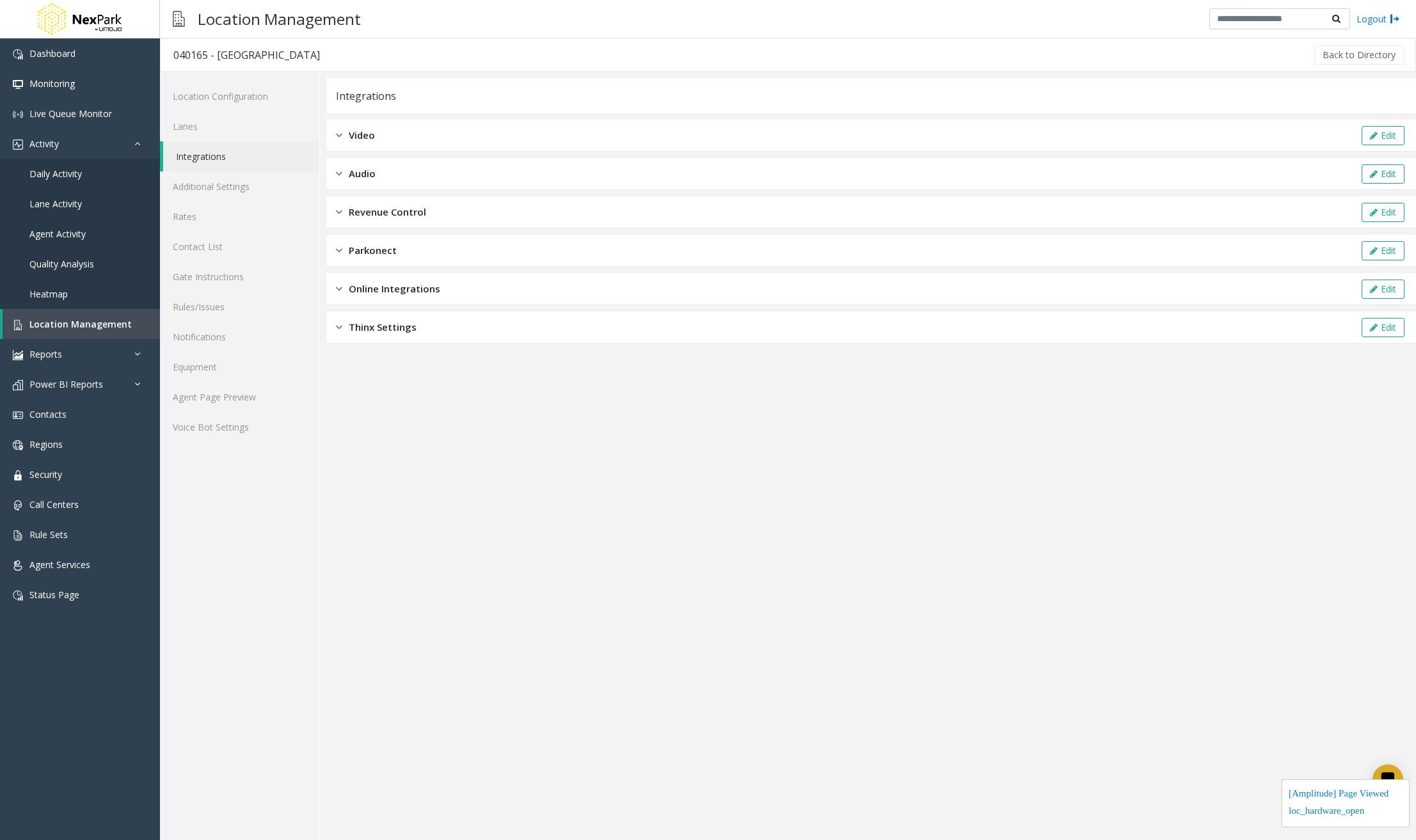
click at [385, 125] on div "Video Edit" at bounding box center [871, 136] width 1090 height 32
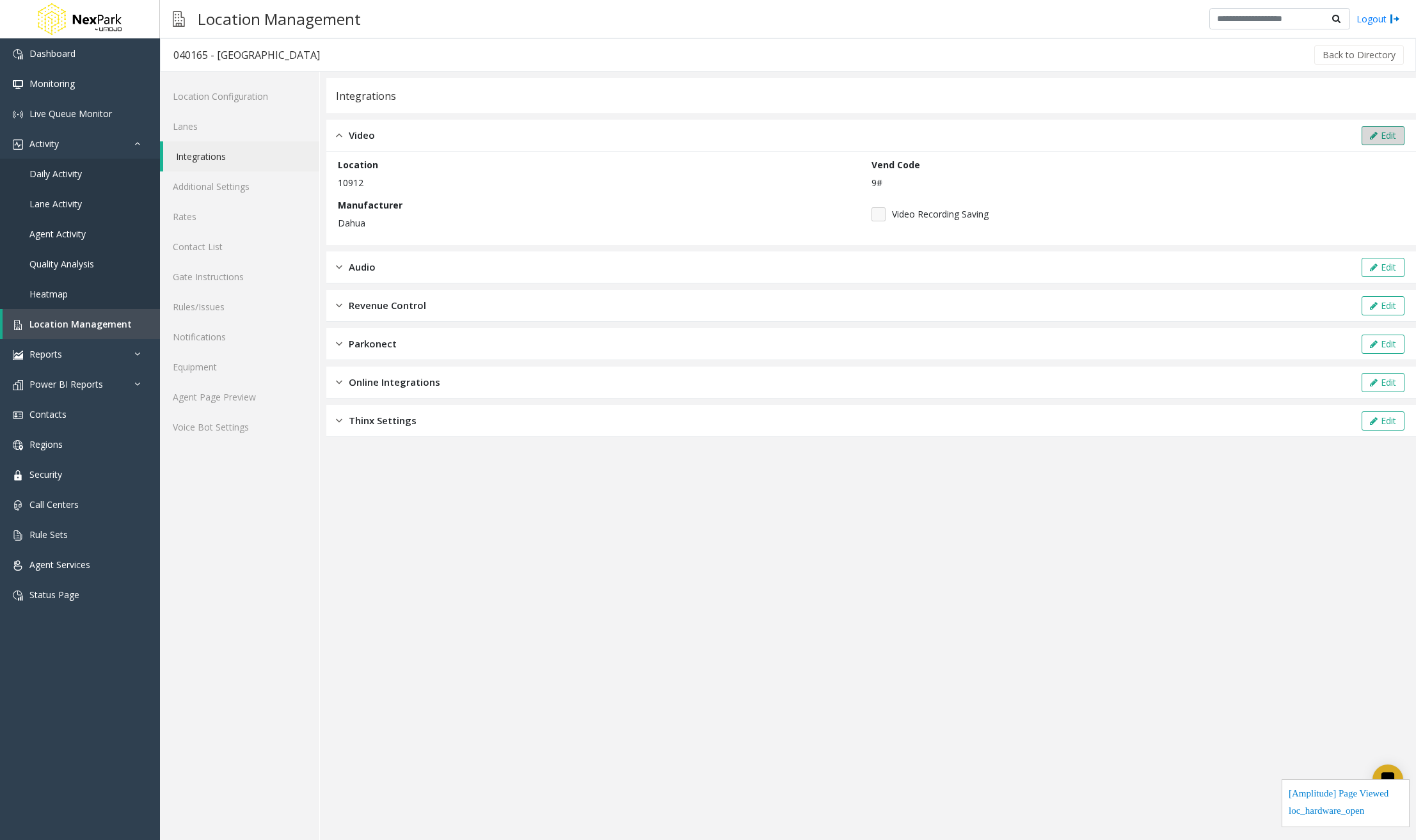
click at [1366, 137] on button "Edit" at bounding box center [1383, 135] width 43 height 19
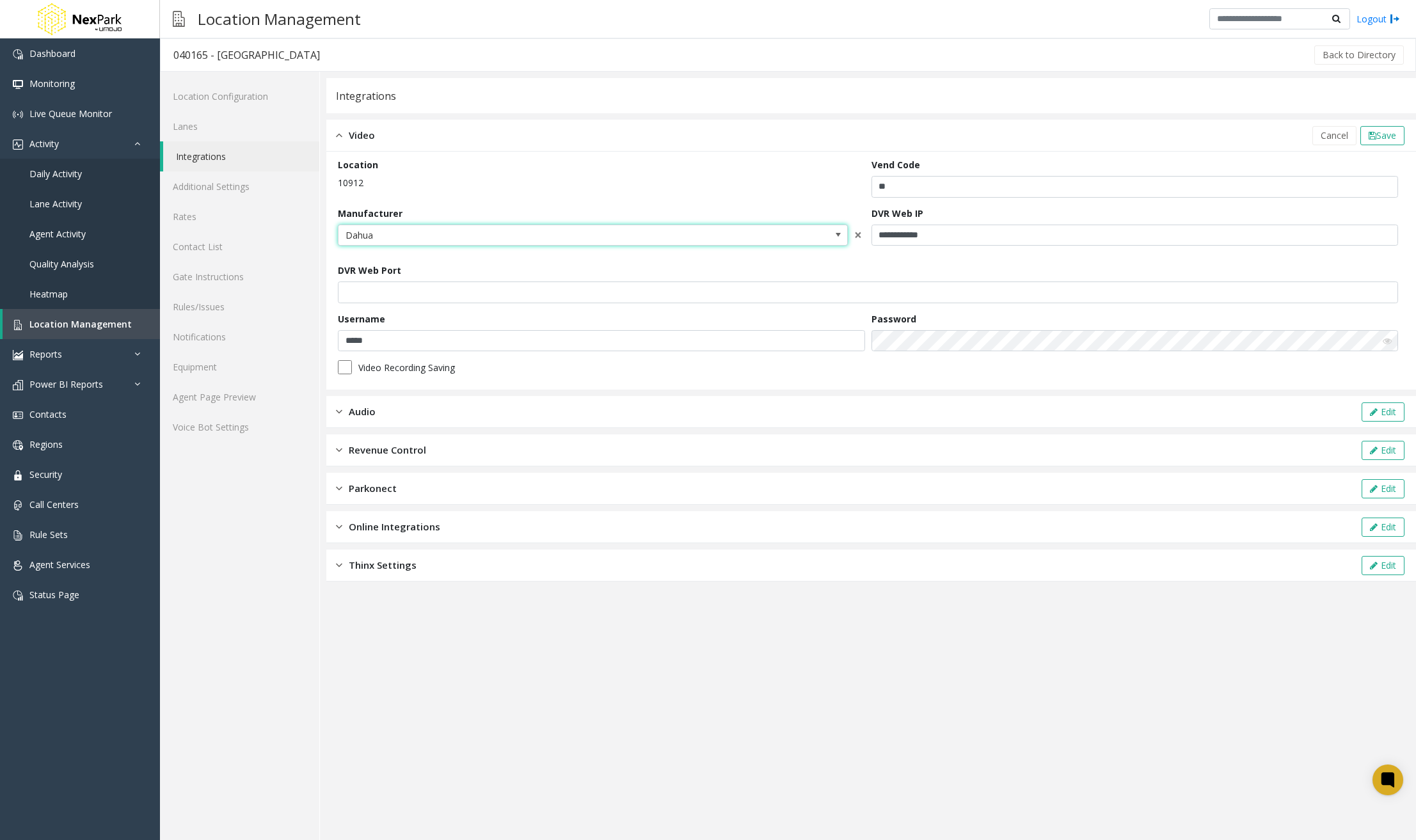
click at [838, 235] on span at bounding box center [838, 234] width 10 height 10
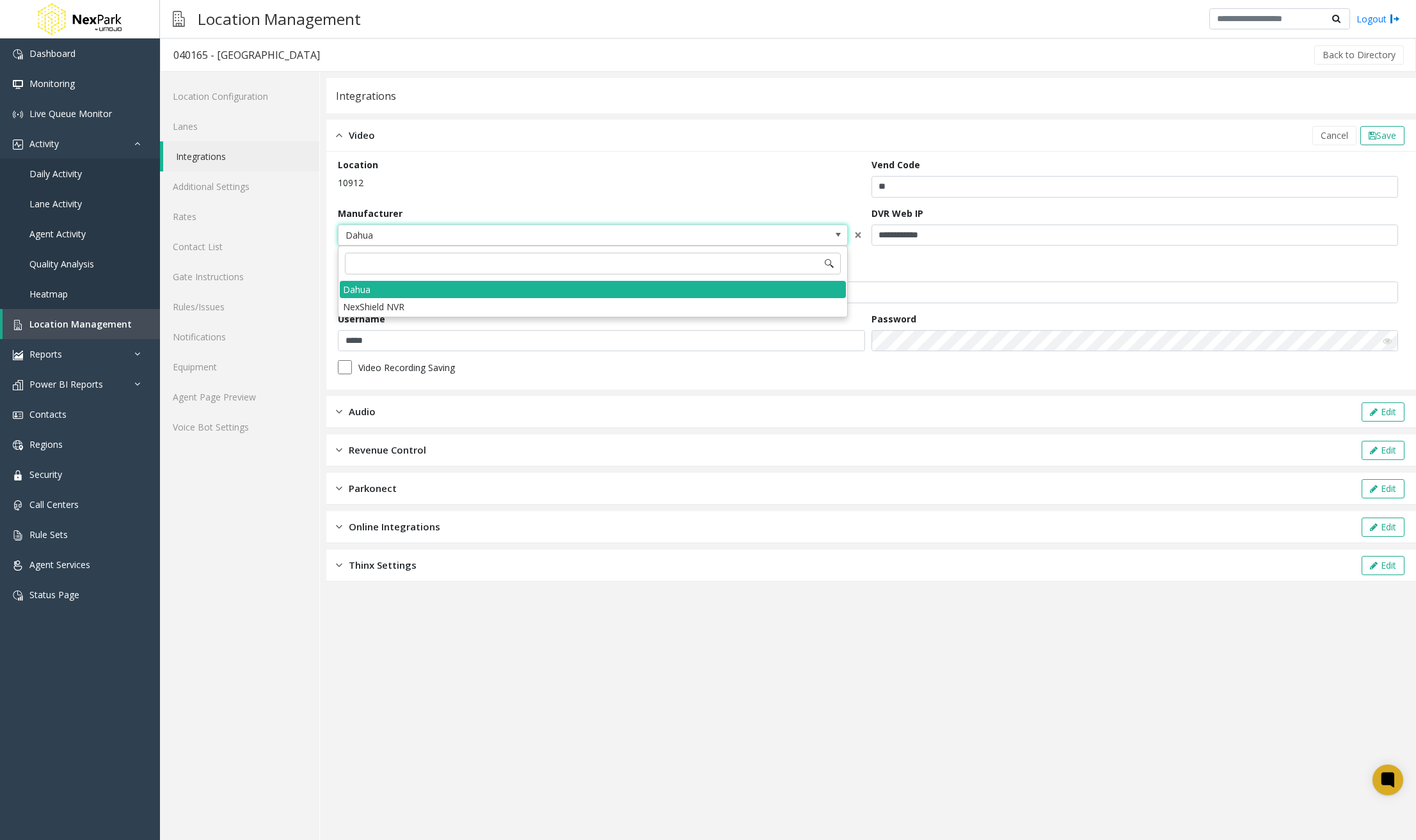
click at [944, 367] on div "Video Recording Saving" at bounding box center [871, 367] width 1066 height 14
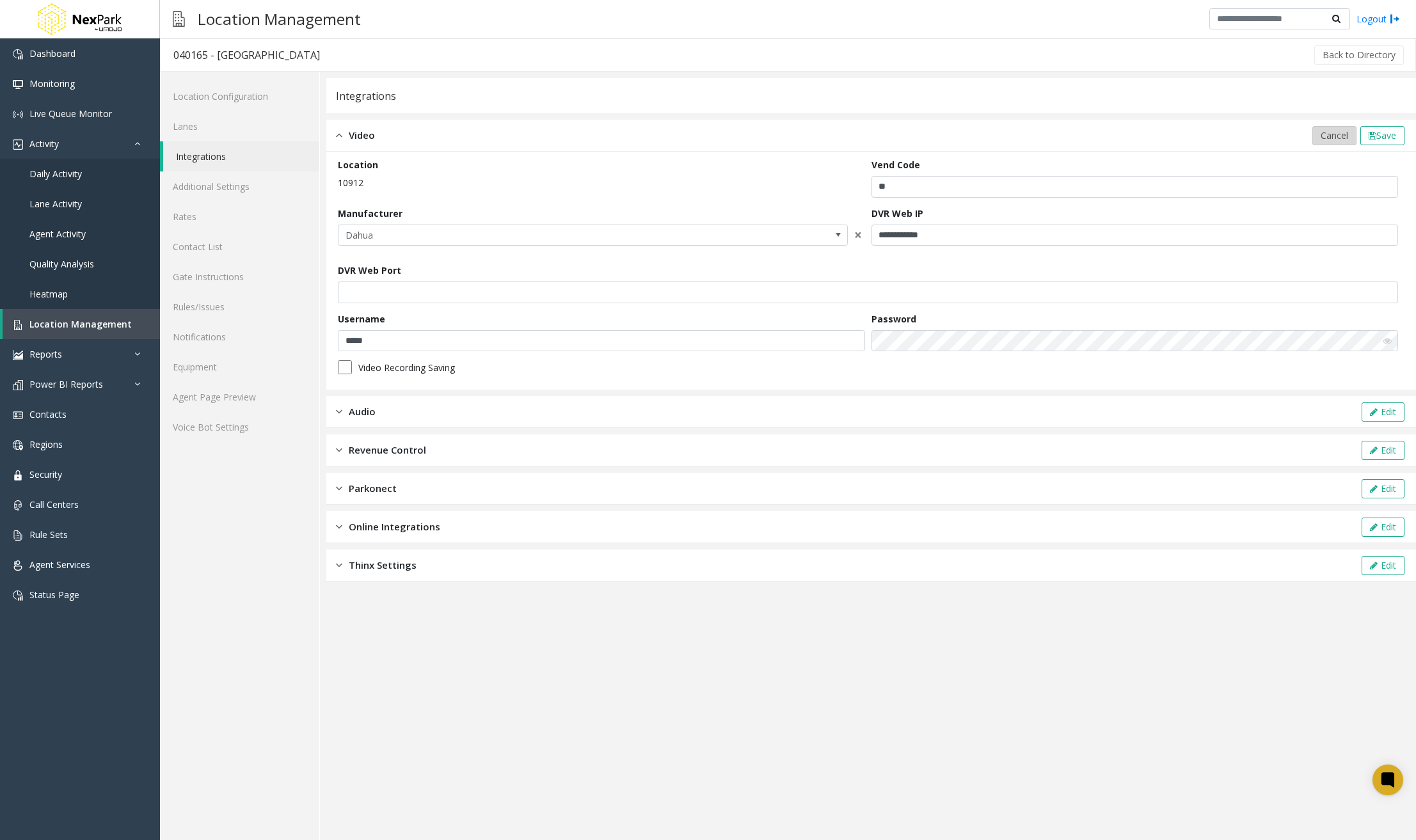
click at [1328, 135] on span "Cancel" at bounding box center [1334, 135] width 28 height 12
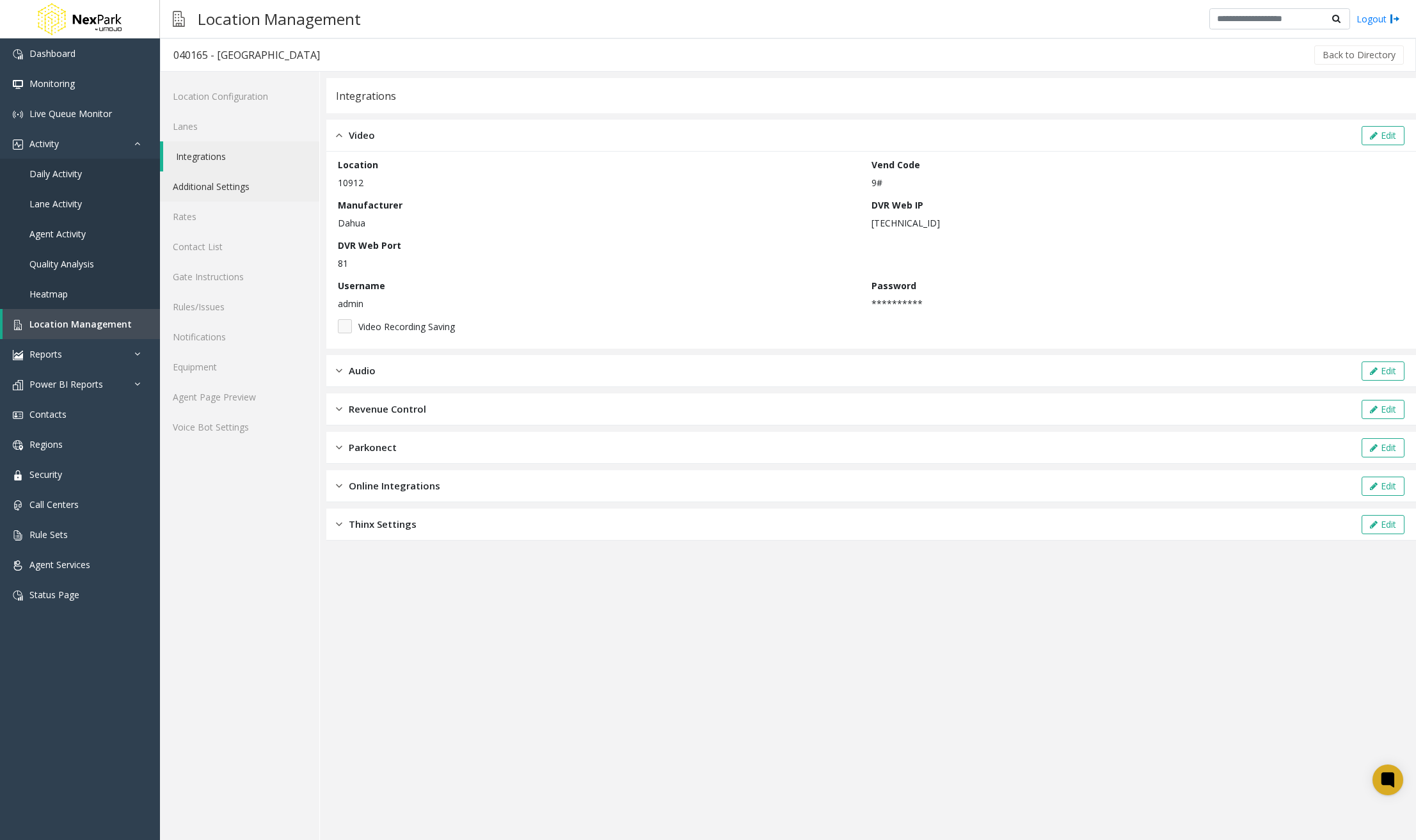
click at [254, 190] on link "Additional Settings" at bounding box center [239, 187] width 159 height 30
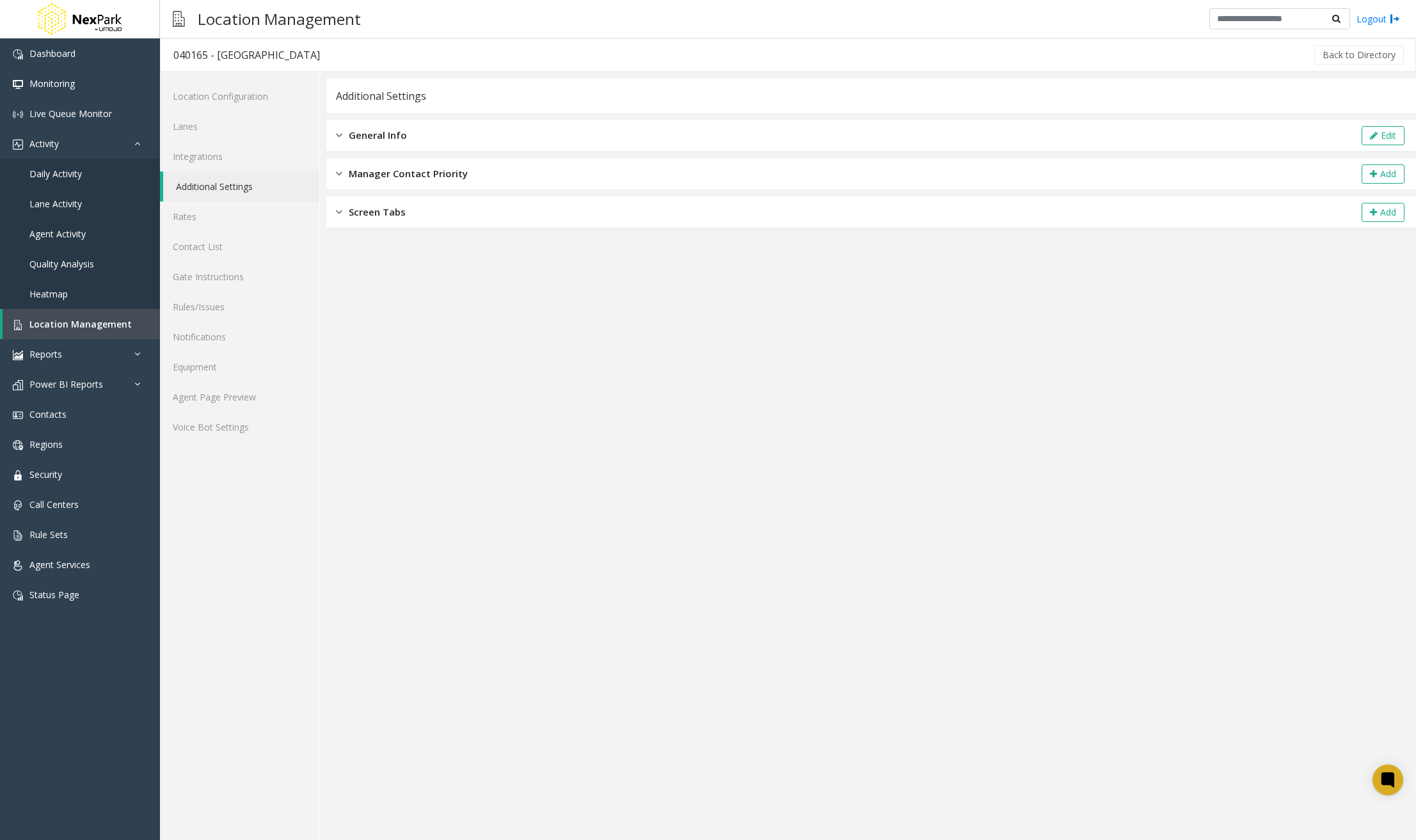
click at [354, 135] on span "General Info" at bounding box center [377, 134] width 58 height 14
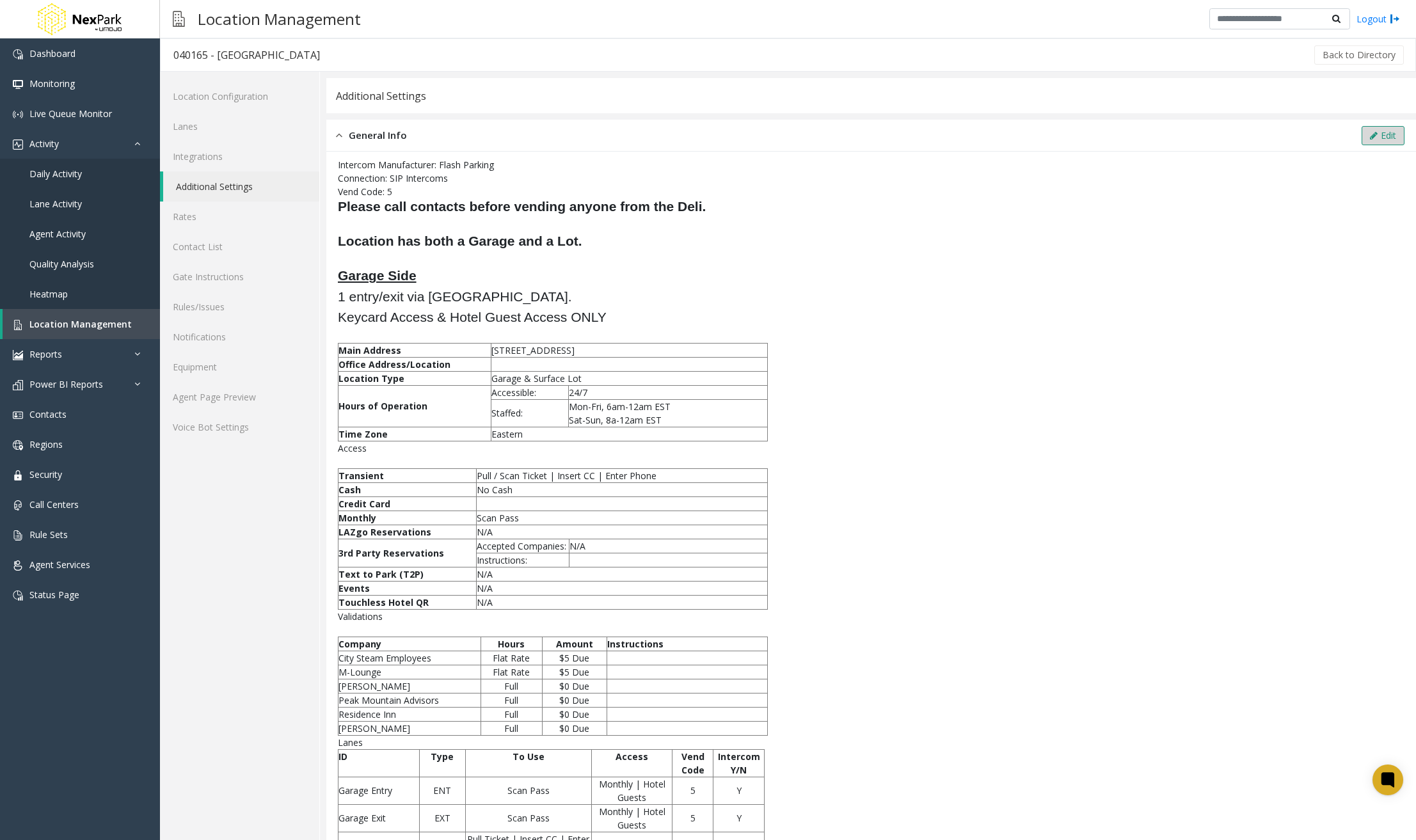
click at [1362, 143] on button "Edit" at bounding box center [1383, 135] width 43 height 19
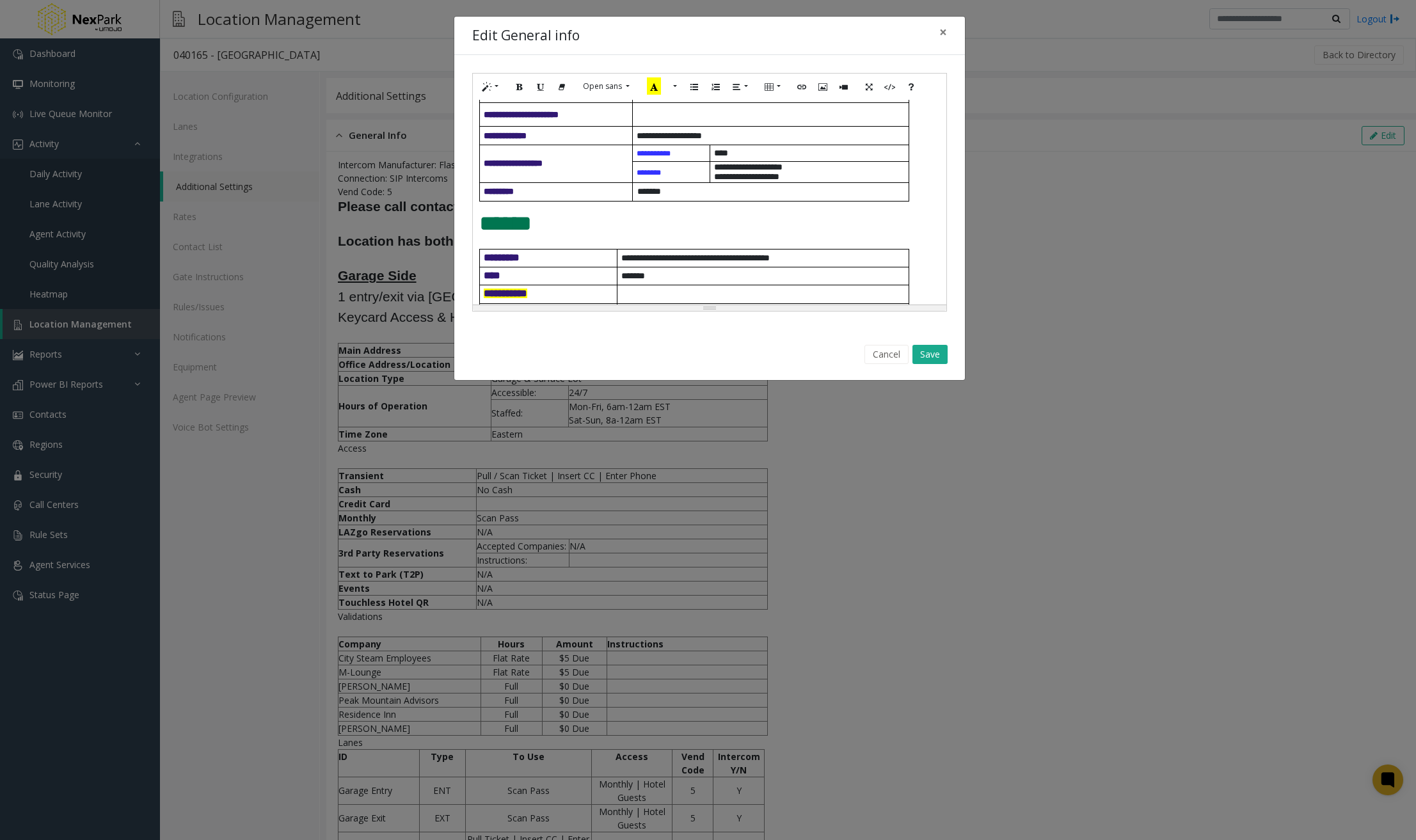
scroll to position [358, 0]
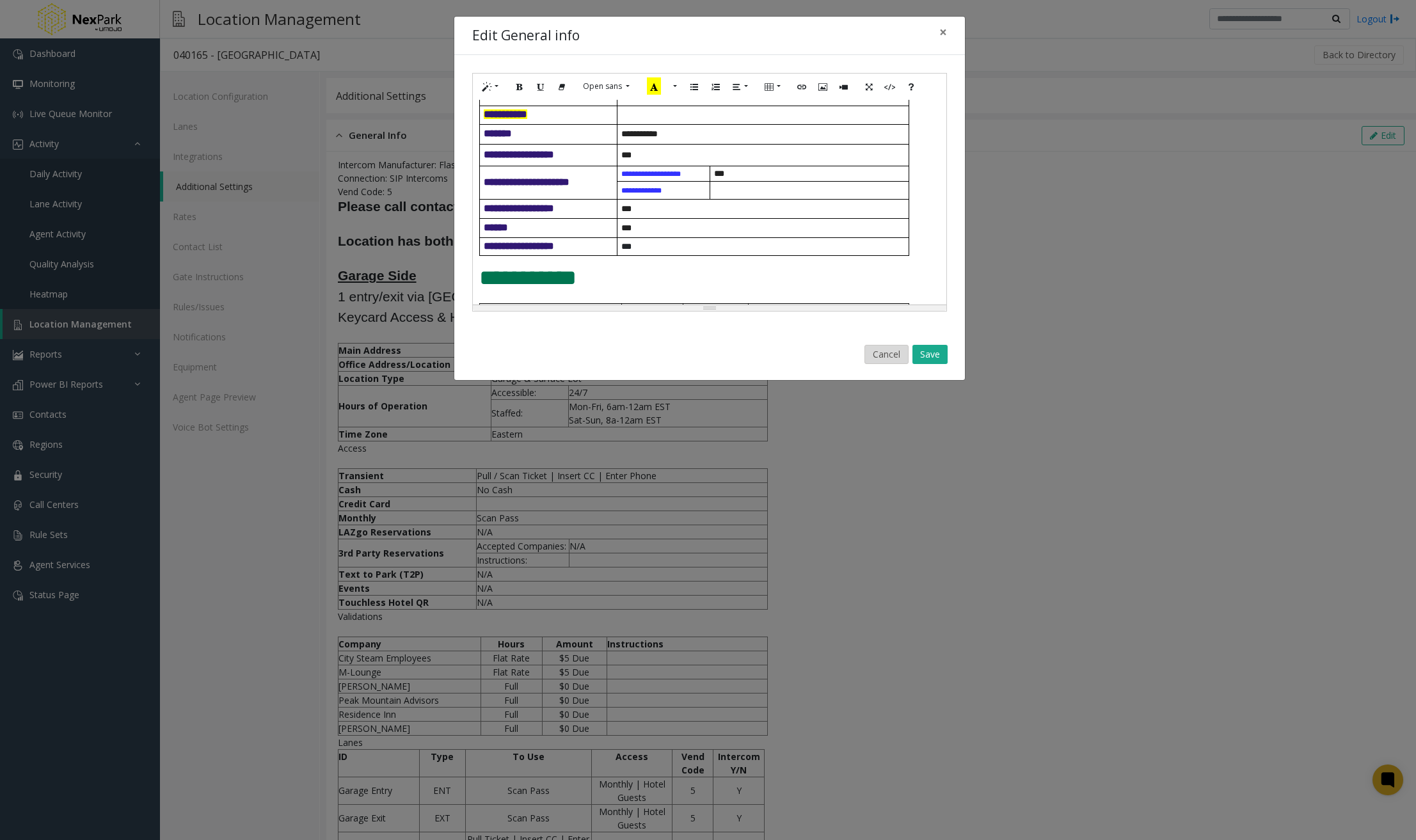
click at [878, 354] on button "Cancel" at bounding box center [886, 354] width 44 height 19
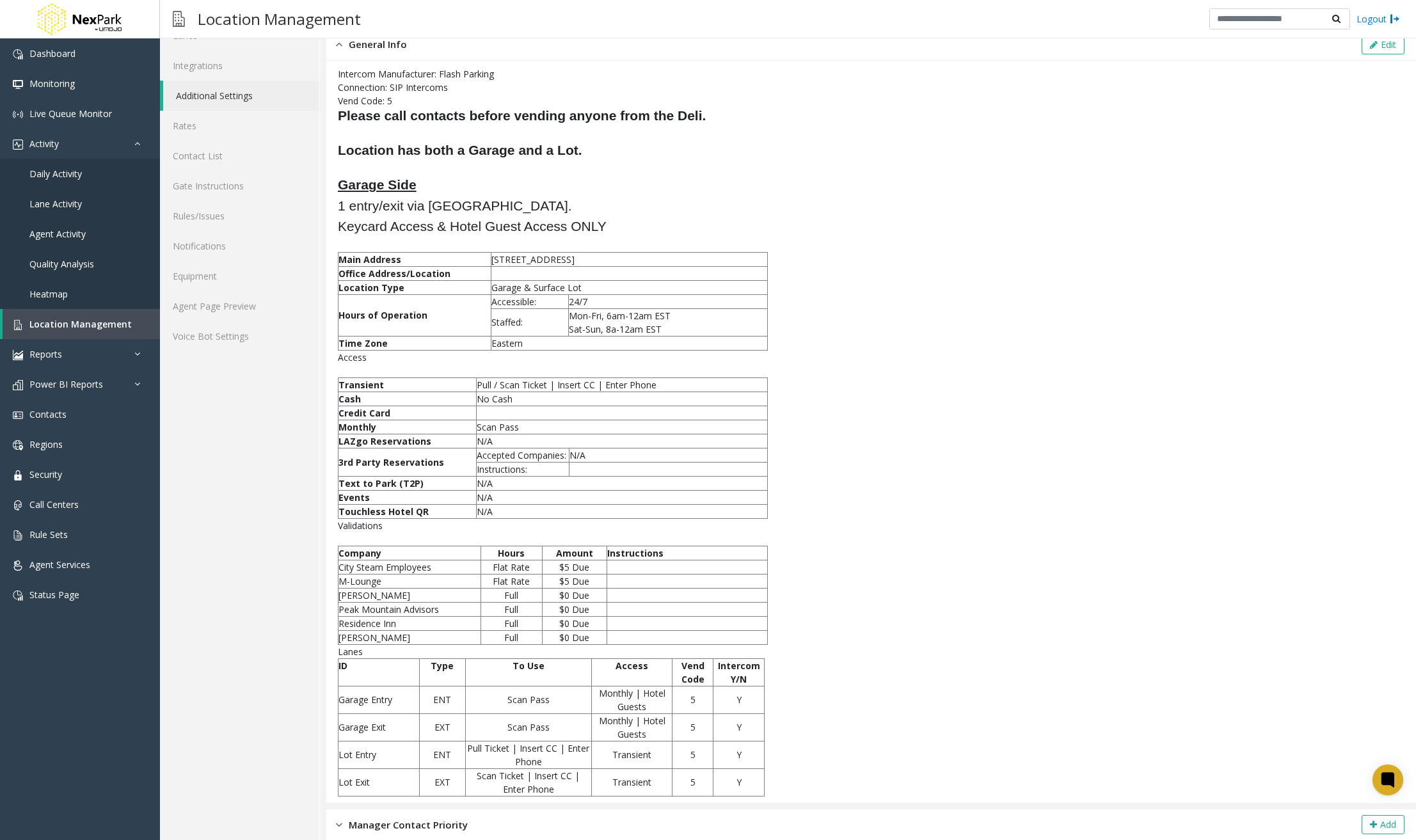
scroll to position [130, 0]
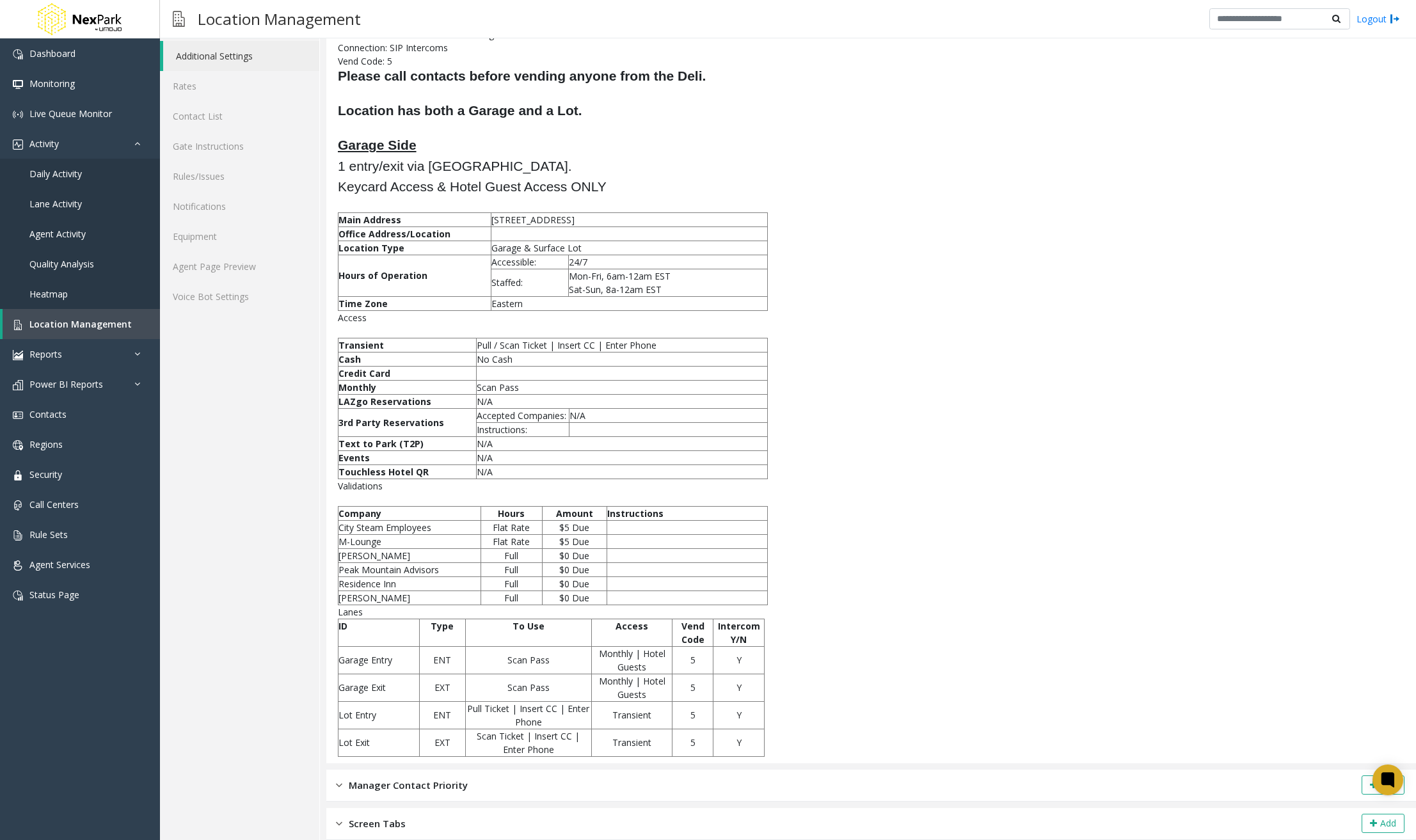
click at [466, 784] on div "Manager Contact Priority Add" at bounding box center [871, 786] width 1090 height 32
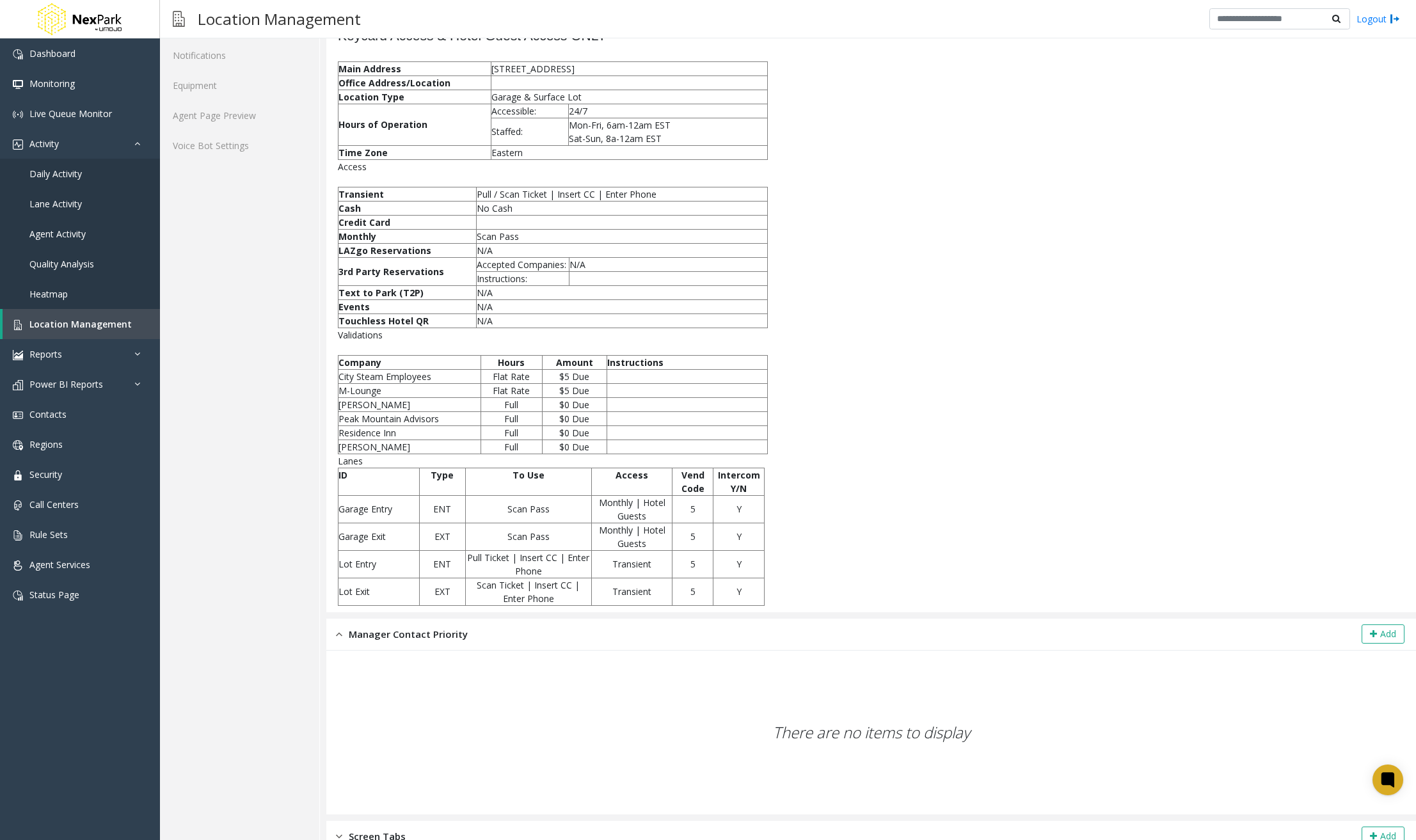
scroll to position [294, 0]
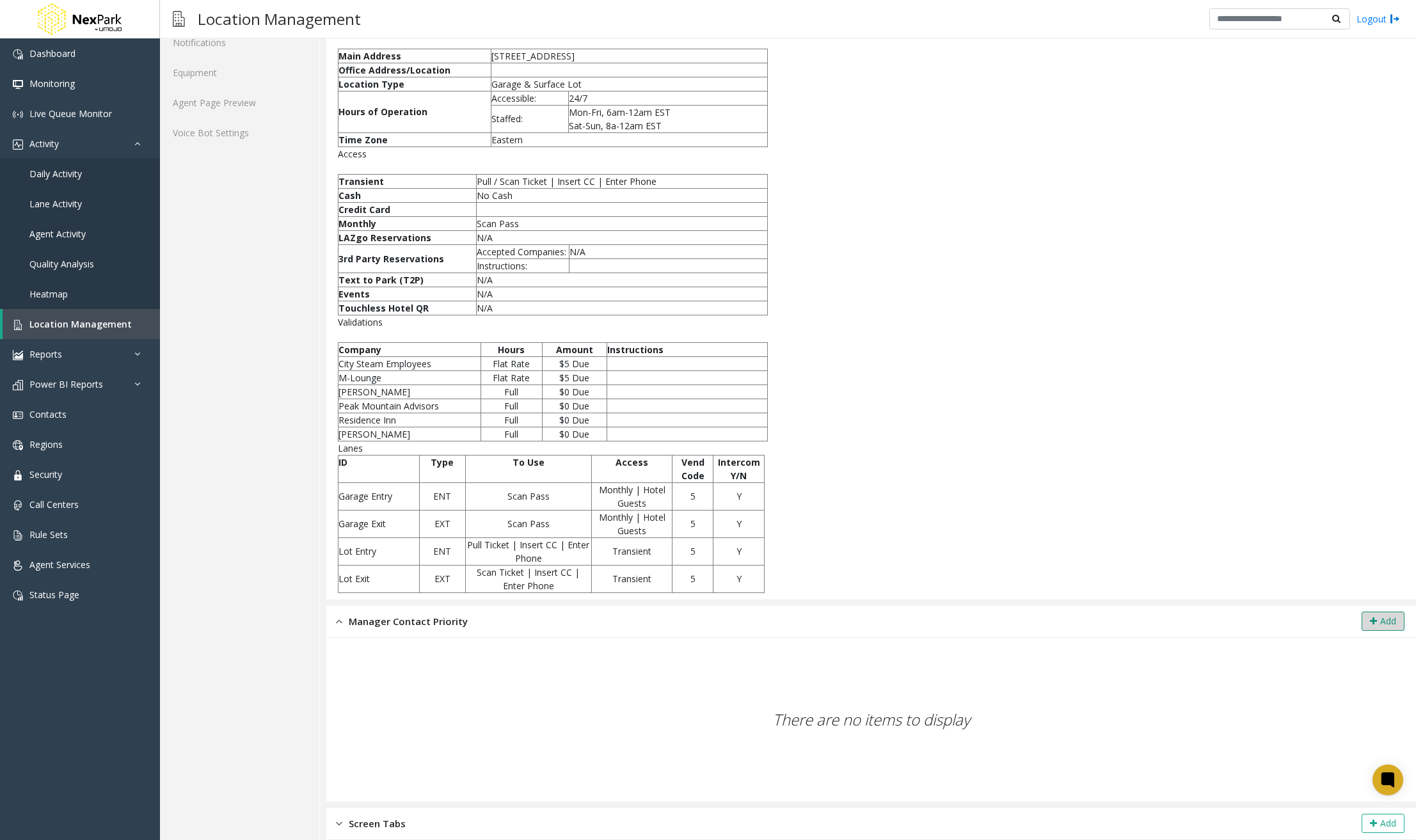
click at [1366, 618] on icon at bounding box center [1373, 620] width 7 height 9
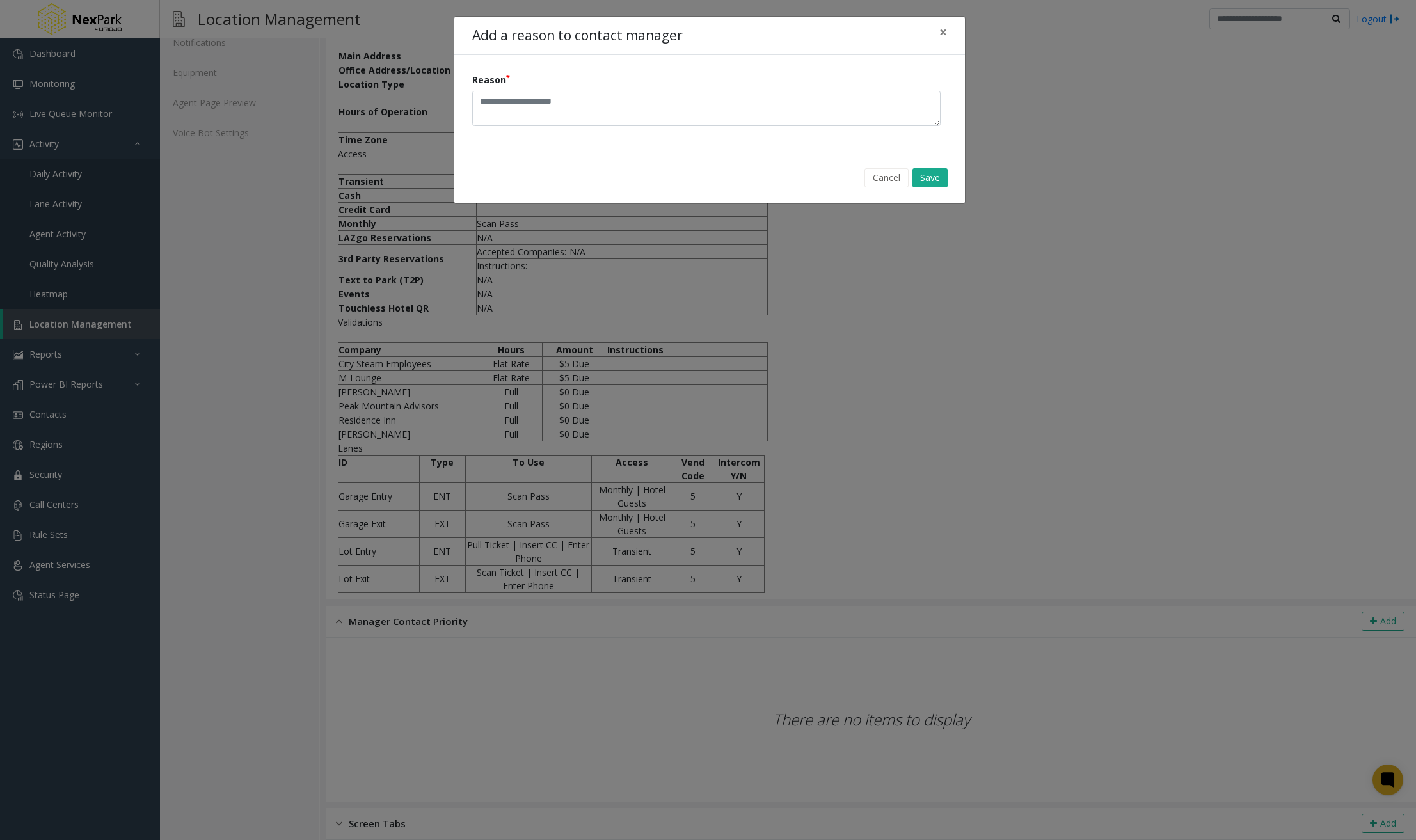
click at [889, 166] on div "Cancel Save" at bounding box center [709, 178] width 493 height 32
click at [886, 184] on button "Cancel" at bounding box center [886, 178] width 44 height 19
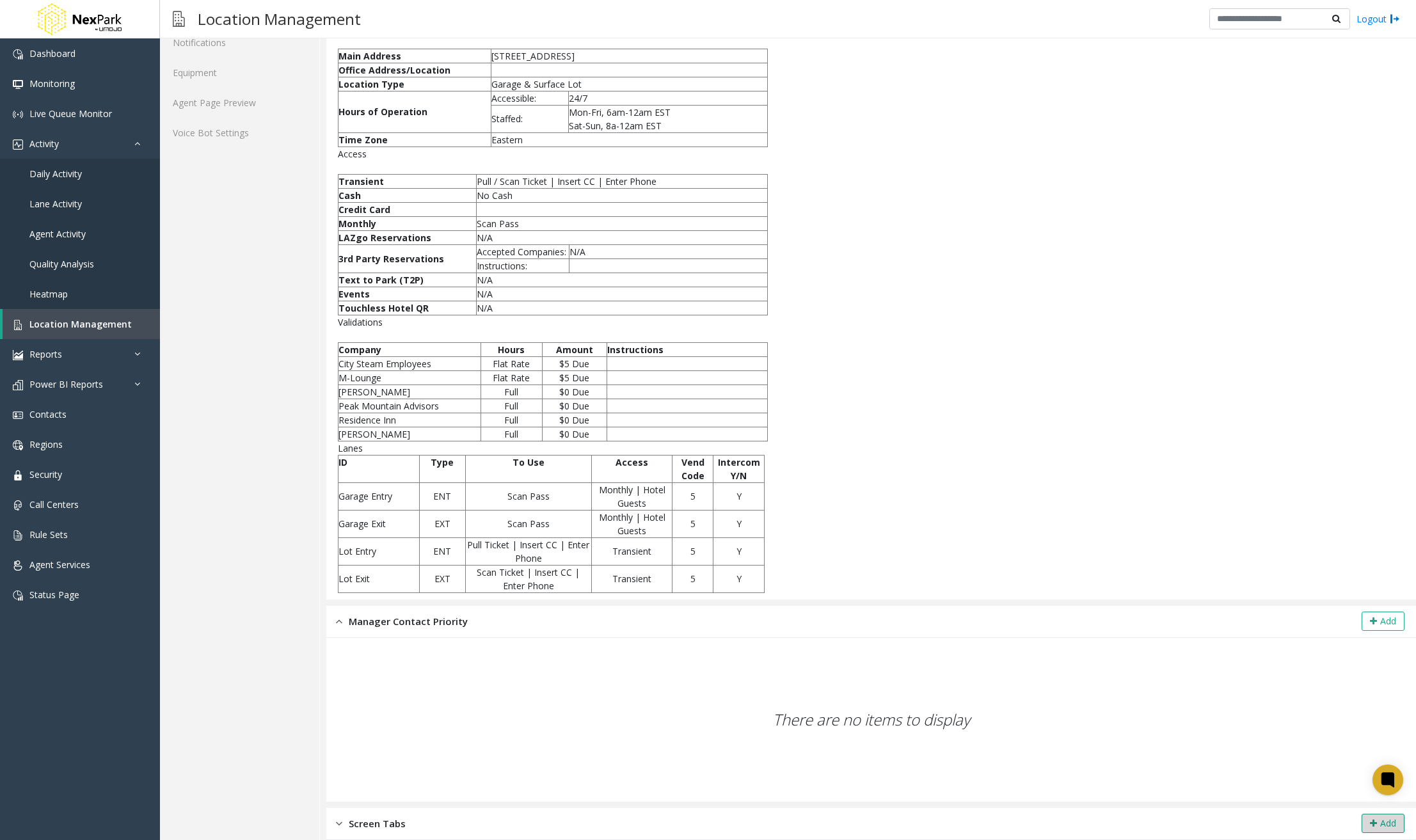
click at [1366, 823] on button "Add" at bounding box center [1383, 823] width 43 height 19
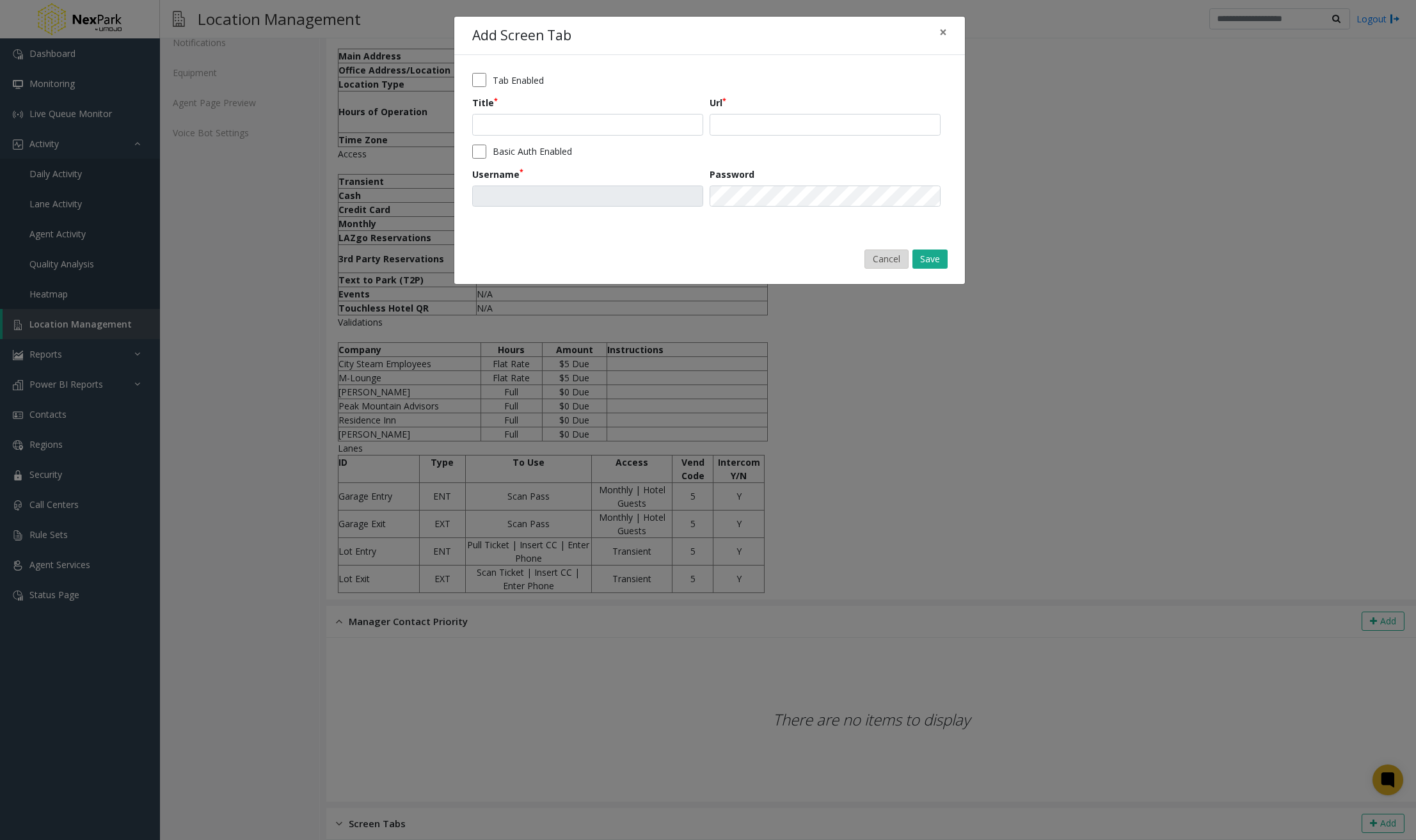
click at [904, 261] on button "Cancel" at bounding box center [886, 259] width 44 height 19
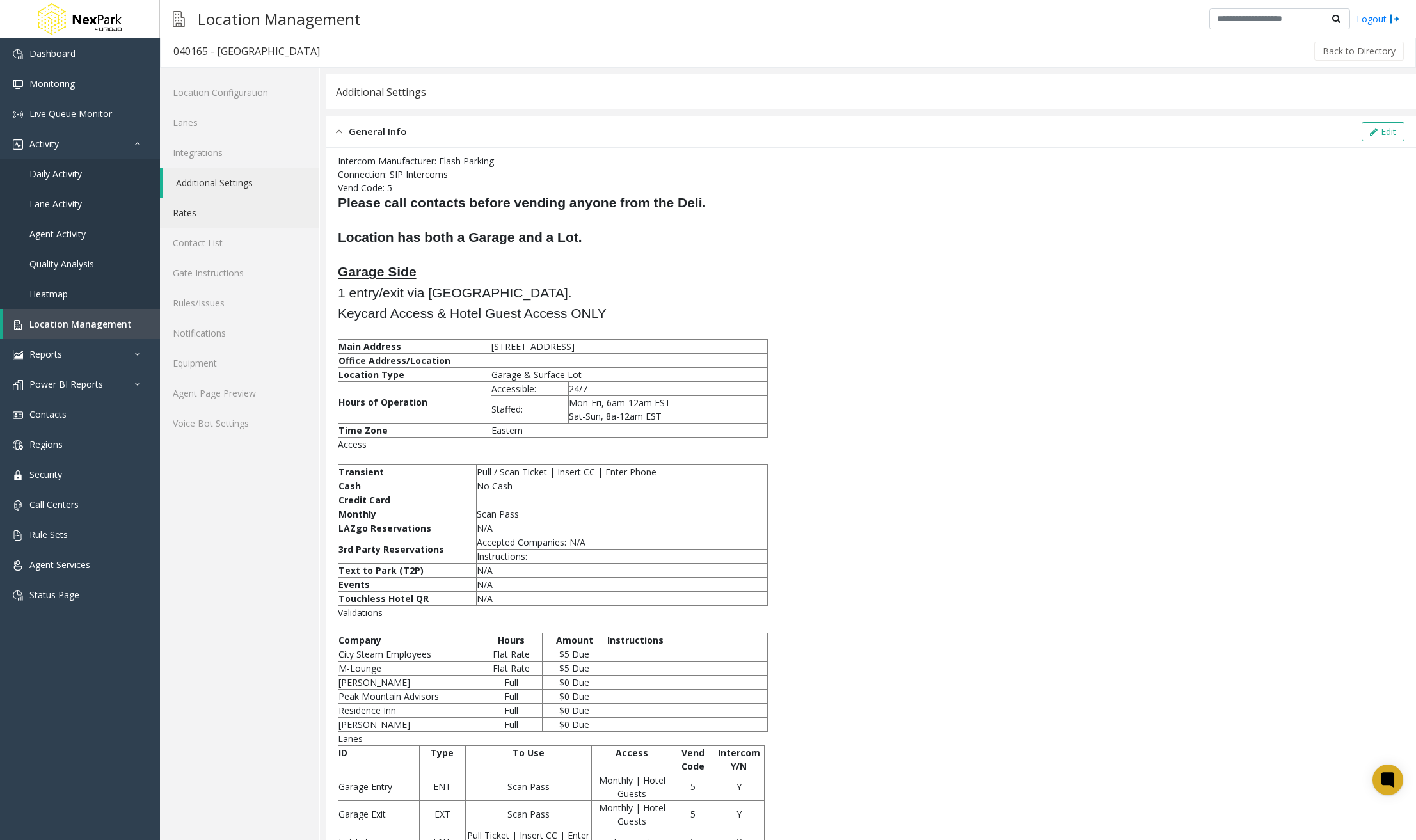
scroll to position [0, 0]
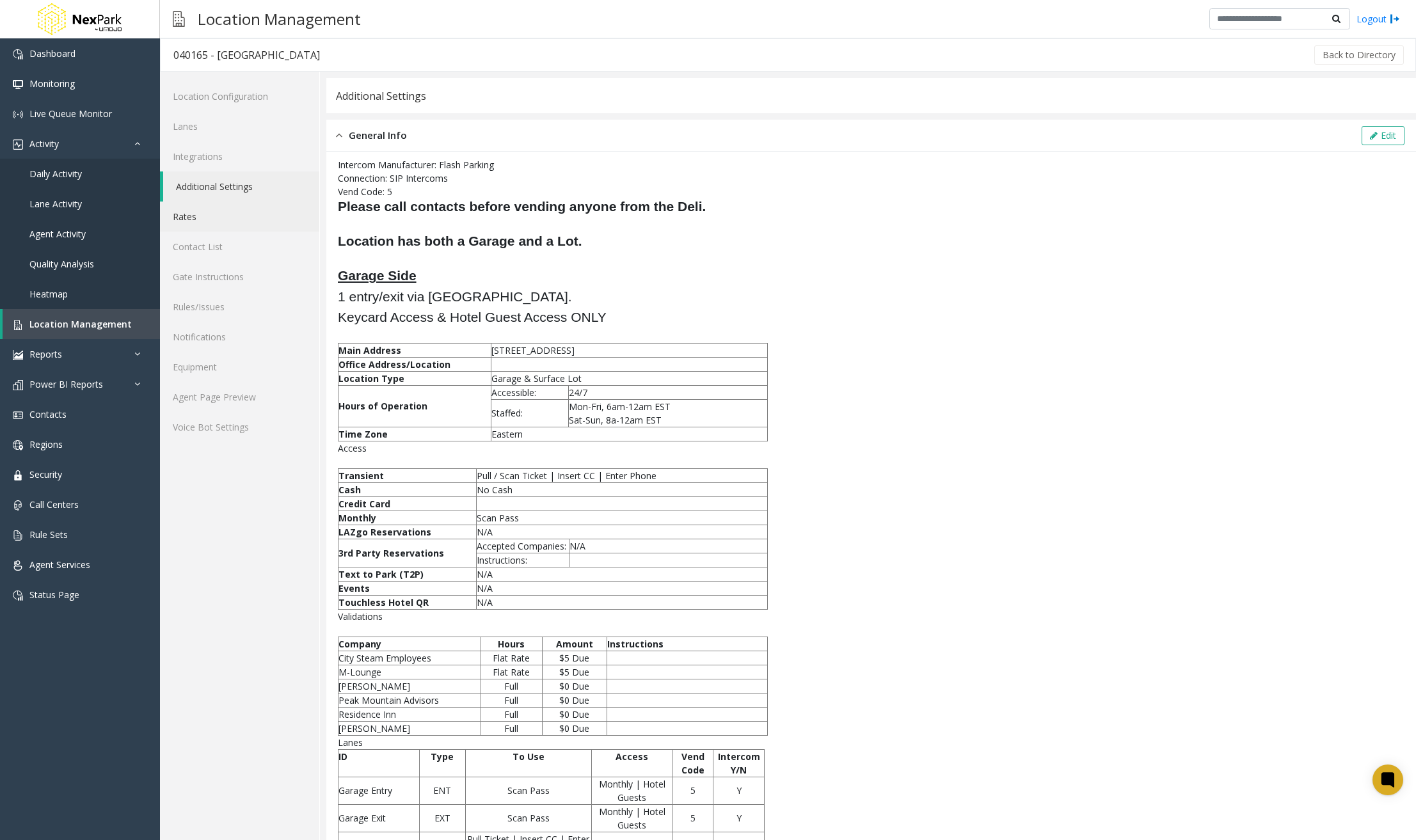
click at [229, 219] on link "Rates" at bounding box center [239, 217] width 159 height 30
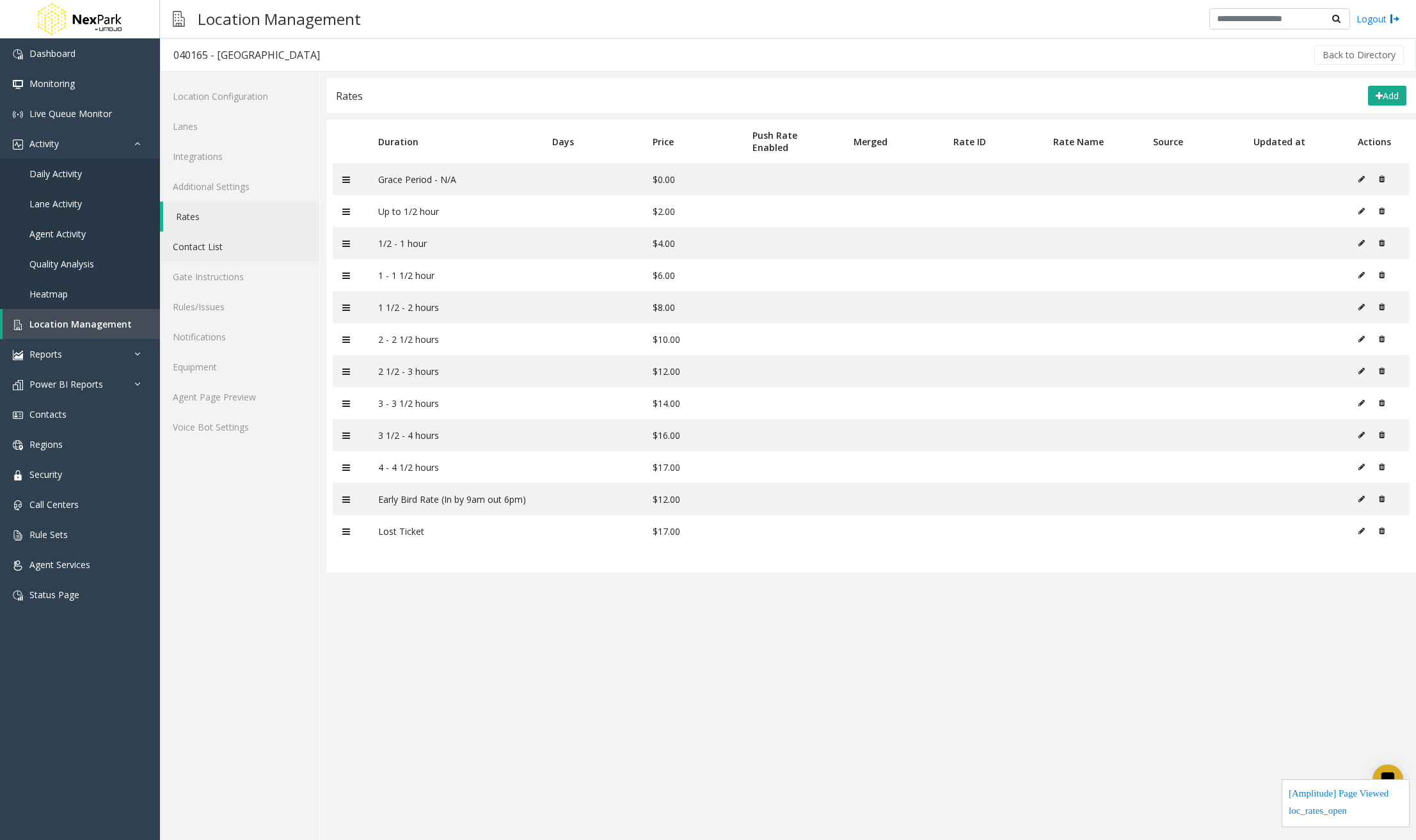
click at [204, 245] on link "Contact List" at bounding box center [239, 247] width 159 height 30
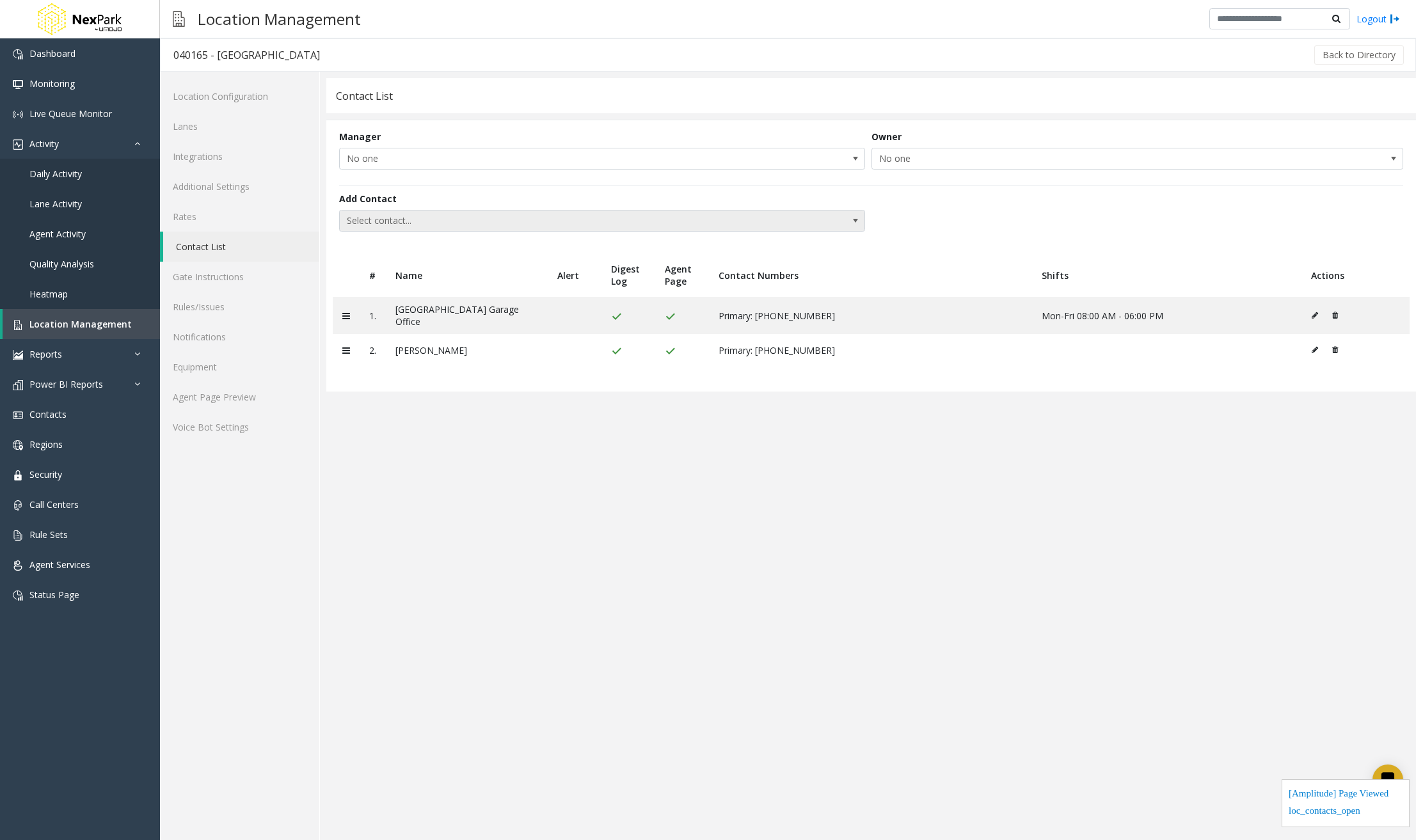
click at [854, 216] on span at bounding box center [855, 220] width 10 height 10
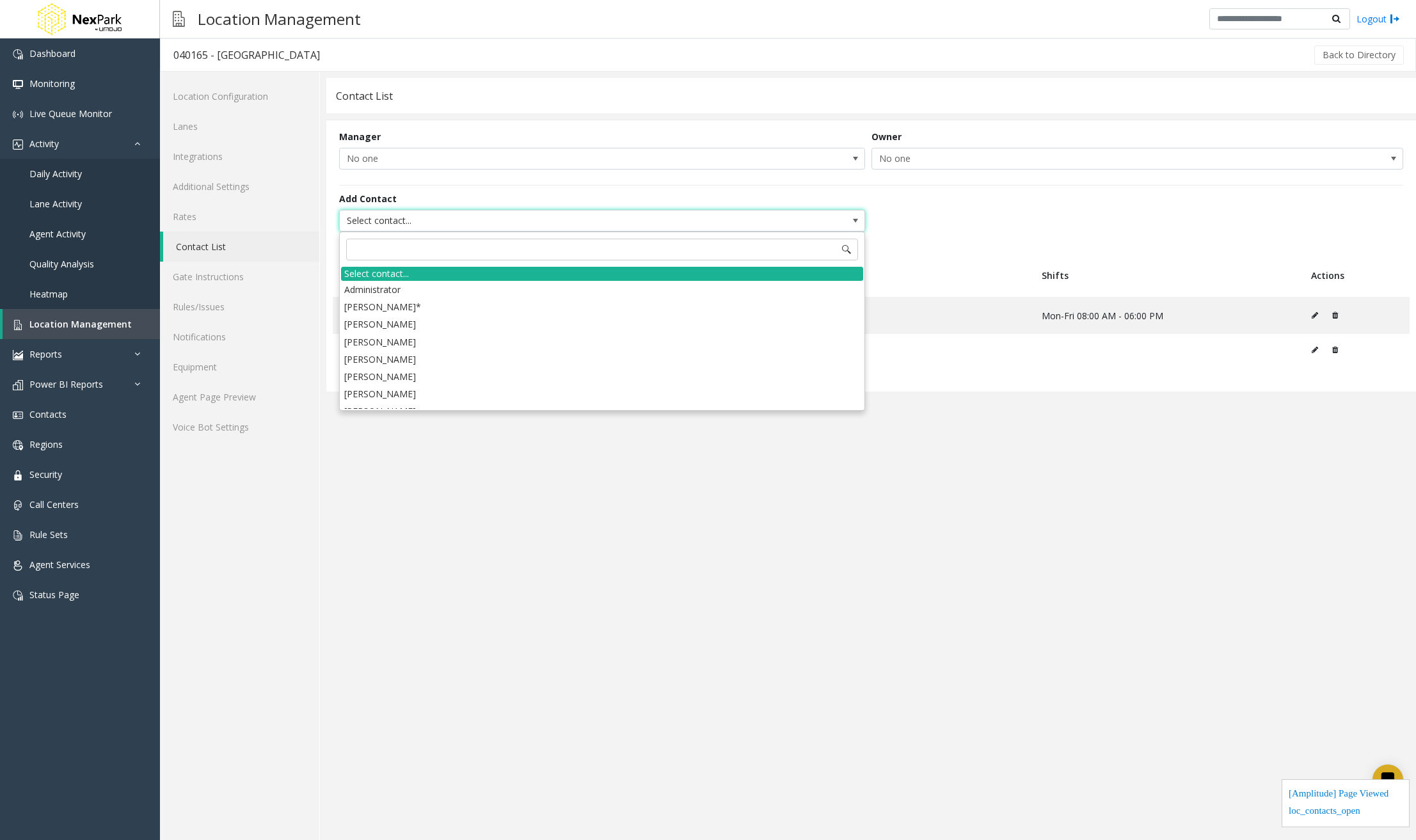
click at [844, 247] on span at bounding box center [846, 250] width 10 height 10
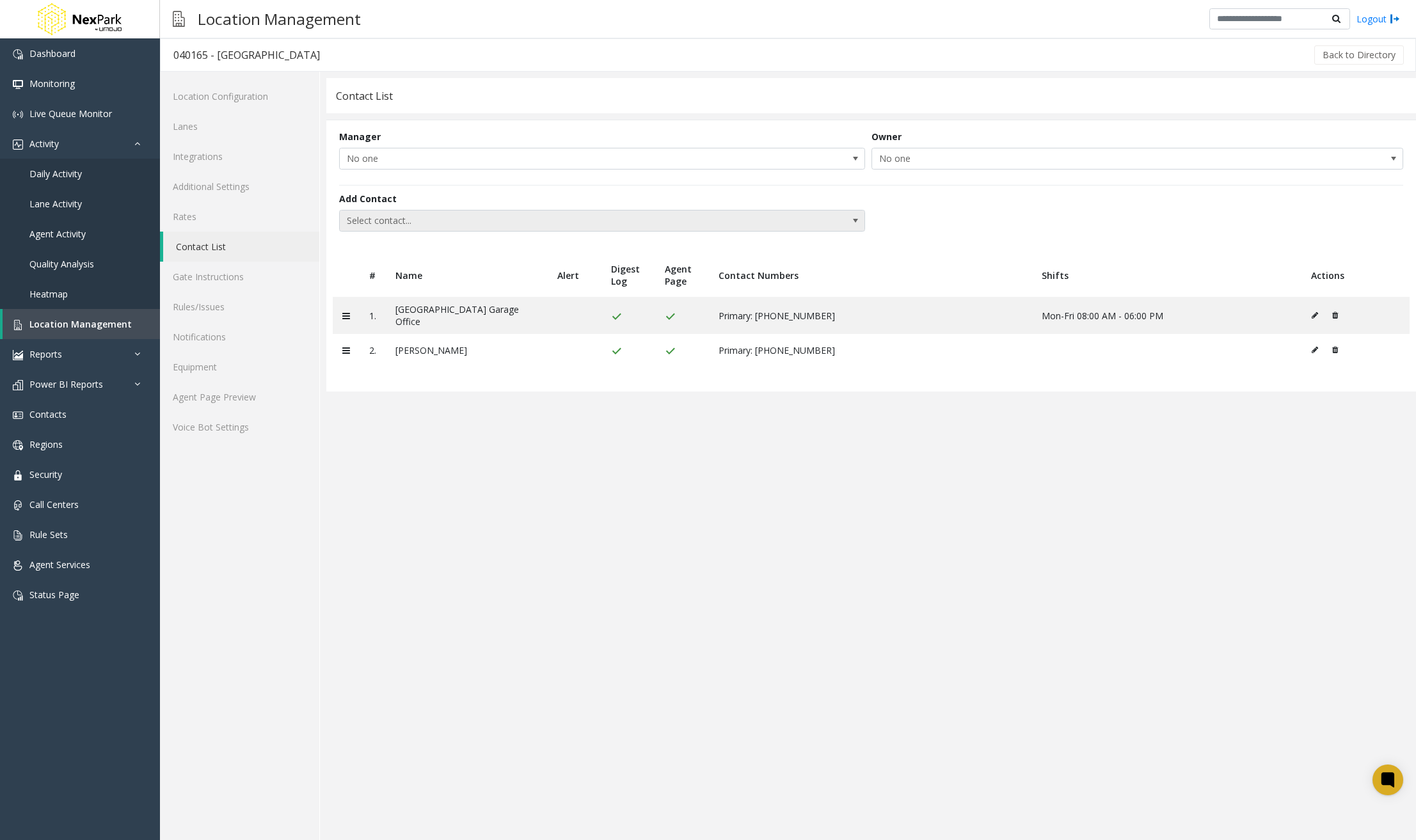
click at [854, 219] on span at bounding box center [855, 220] width 10 height 10
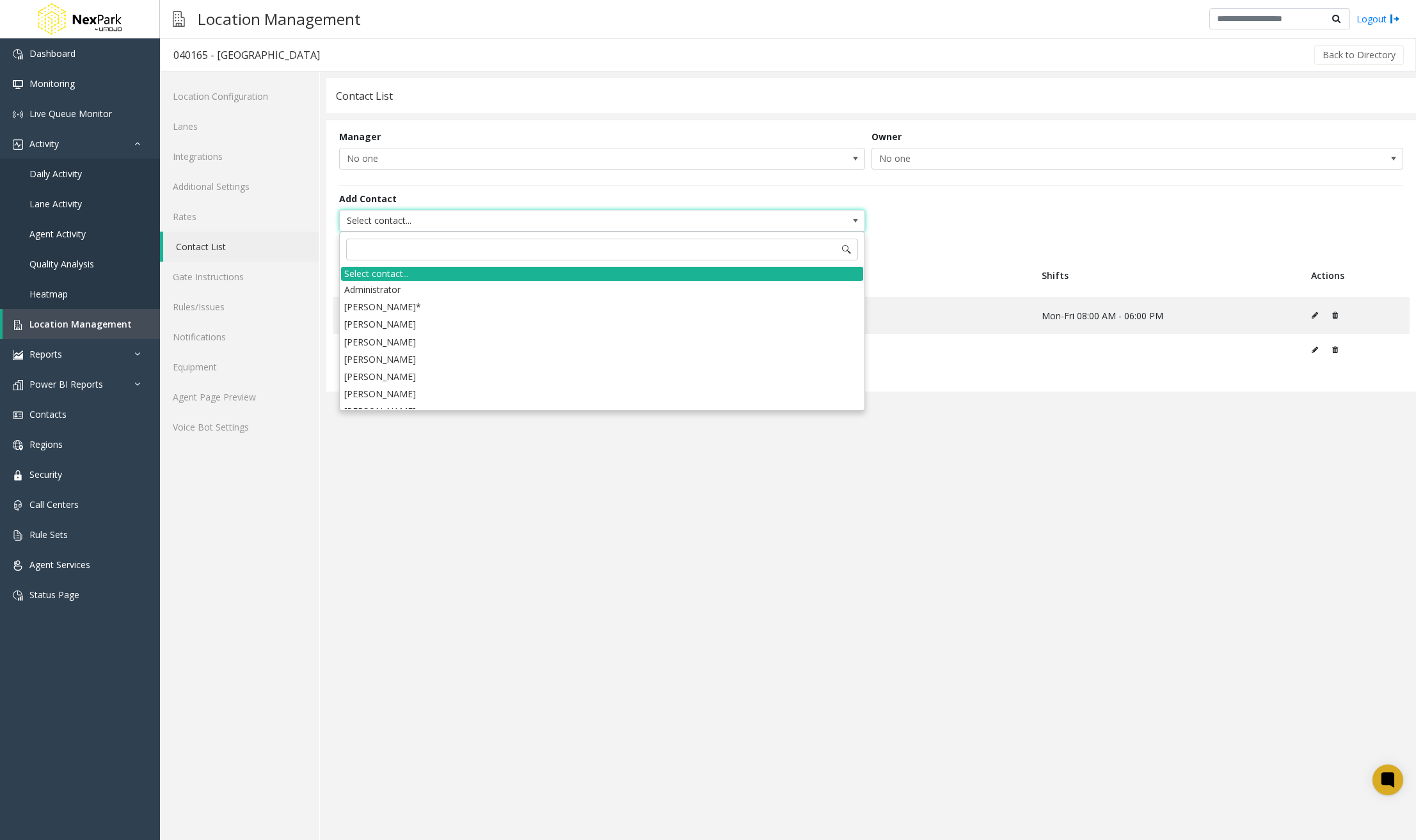
click at [1158, 190] on div "Add Contact Select contact..." at bounding box center [871, 212] width 1064 height 55
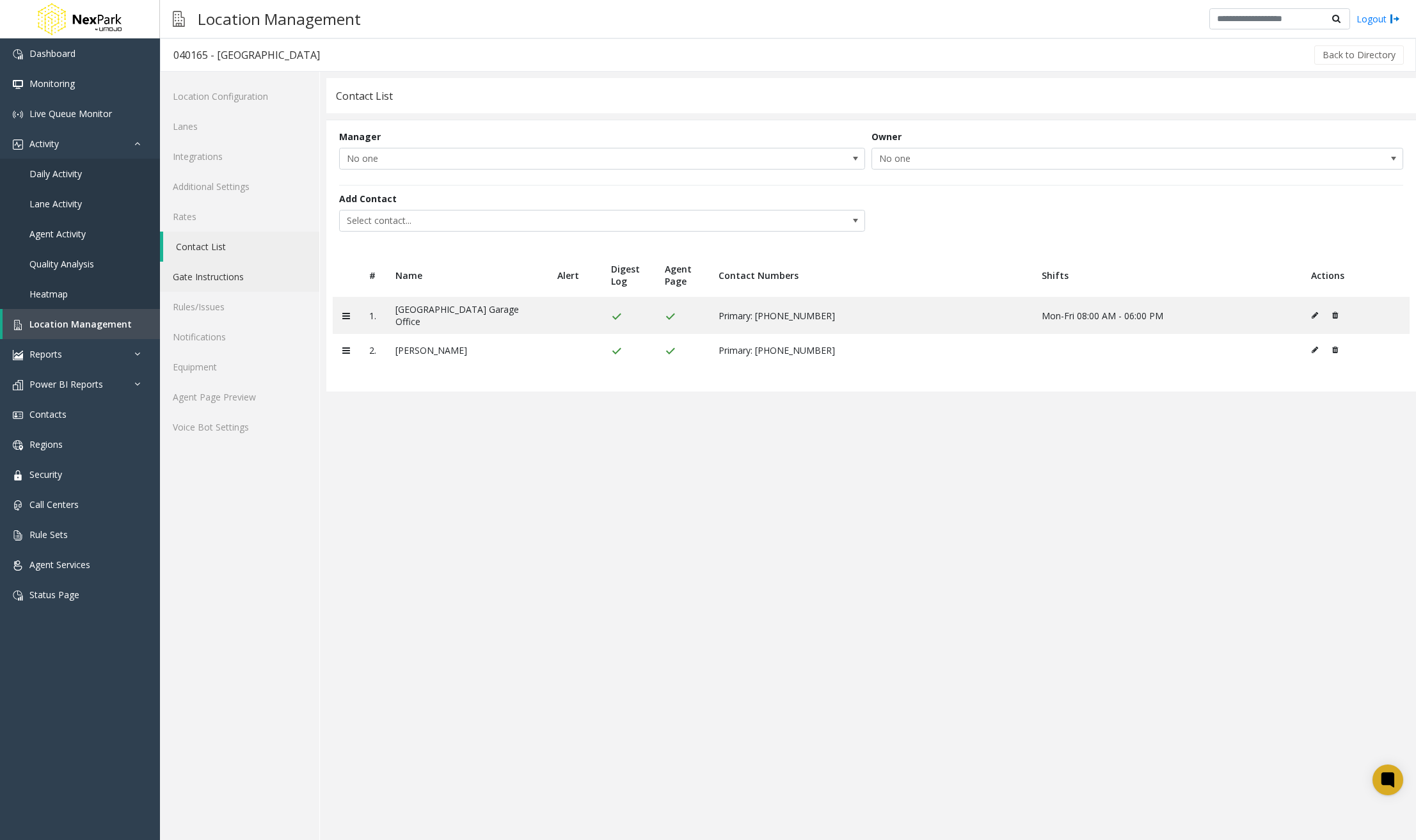
click at [186, 270] on link "Gate Instructions" at bounding box center [239, 277] width 159 height 30
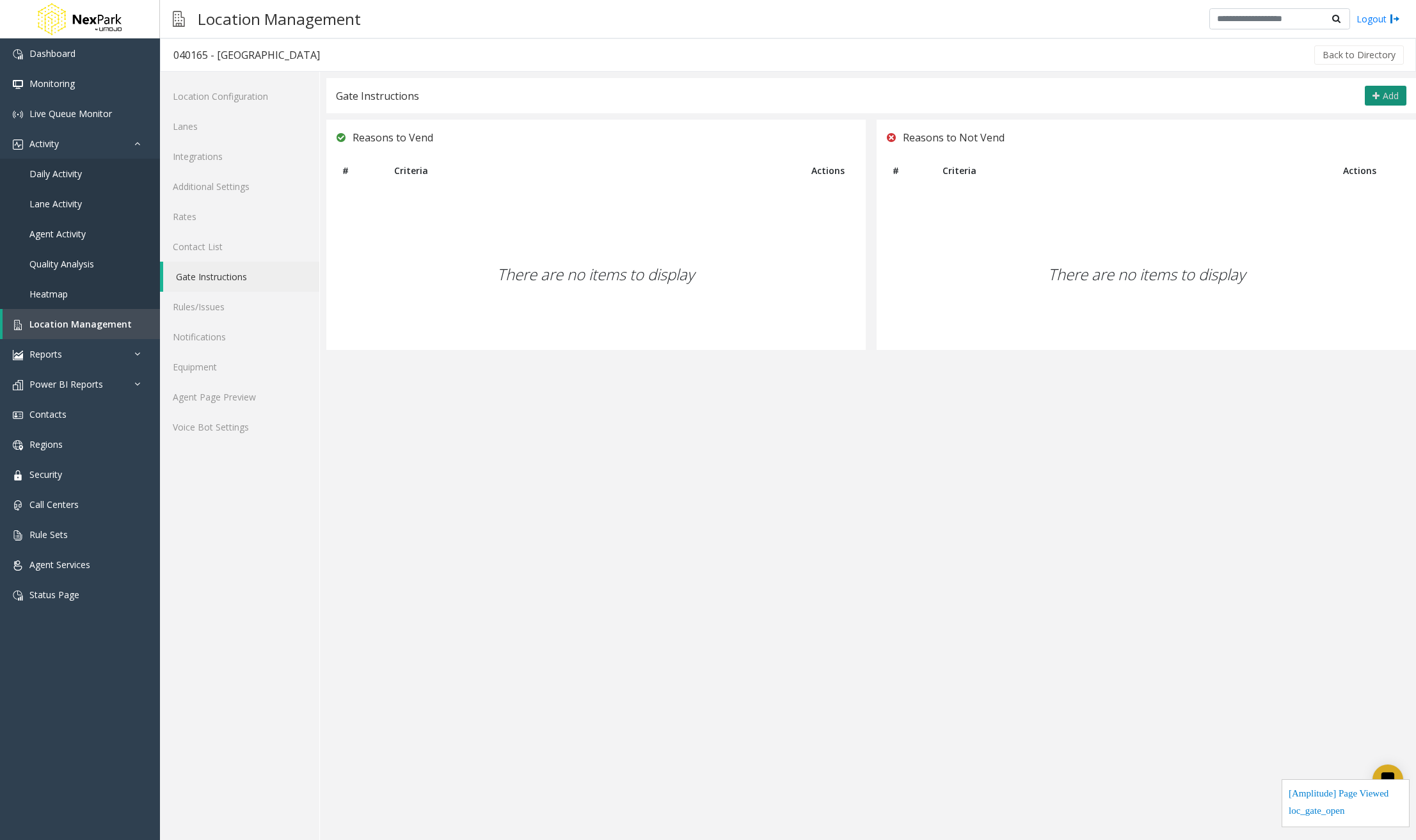
click at [1366, 101] on button "Add" at bounding box center [1386, 95] width 42 height 20
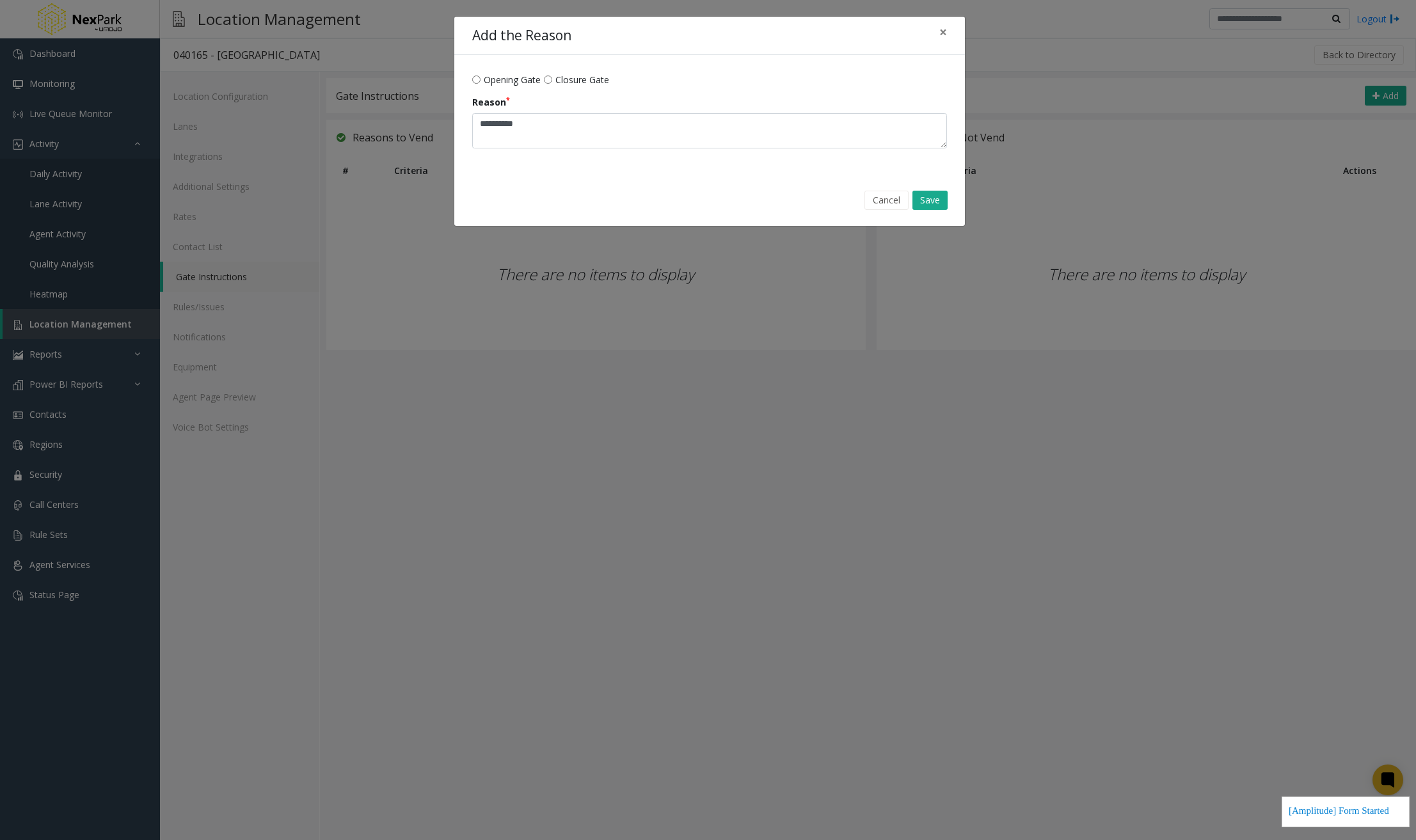
click at [501, 77] on span "Opening Gate" at bounding box center [513, 80] width 57 height 13
click at [583, 78] on span "Closure Gate" at bounding box center [582, 80] width 53 height 13
click at [940, 29] on span "×" at bounding box center [943, 31] width 8 height 18
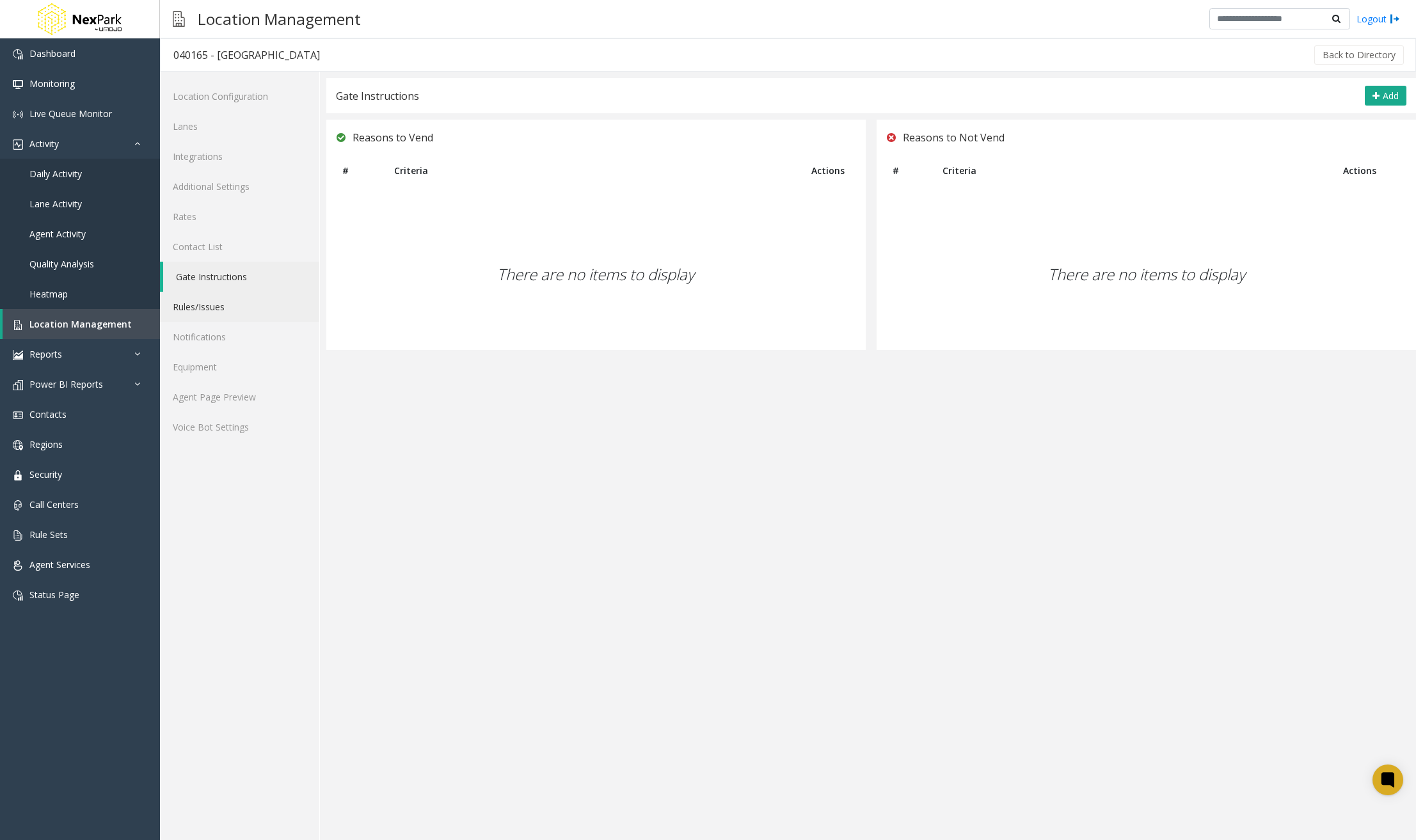
click at [236, 294] on link "Rules/Issues" at bounding box center [239, 307] width 159 height 30
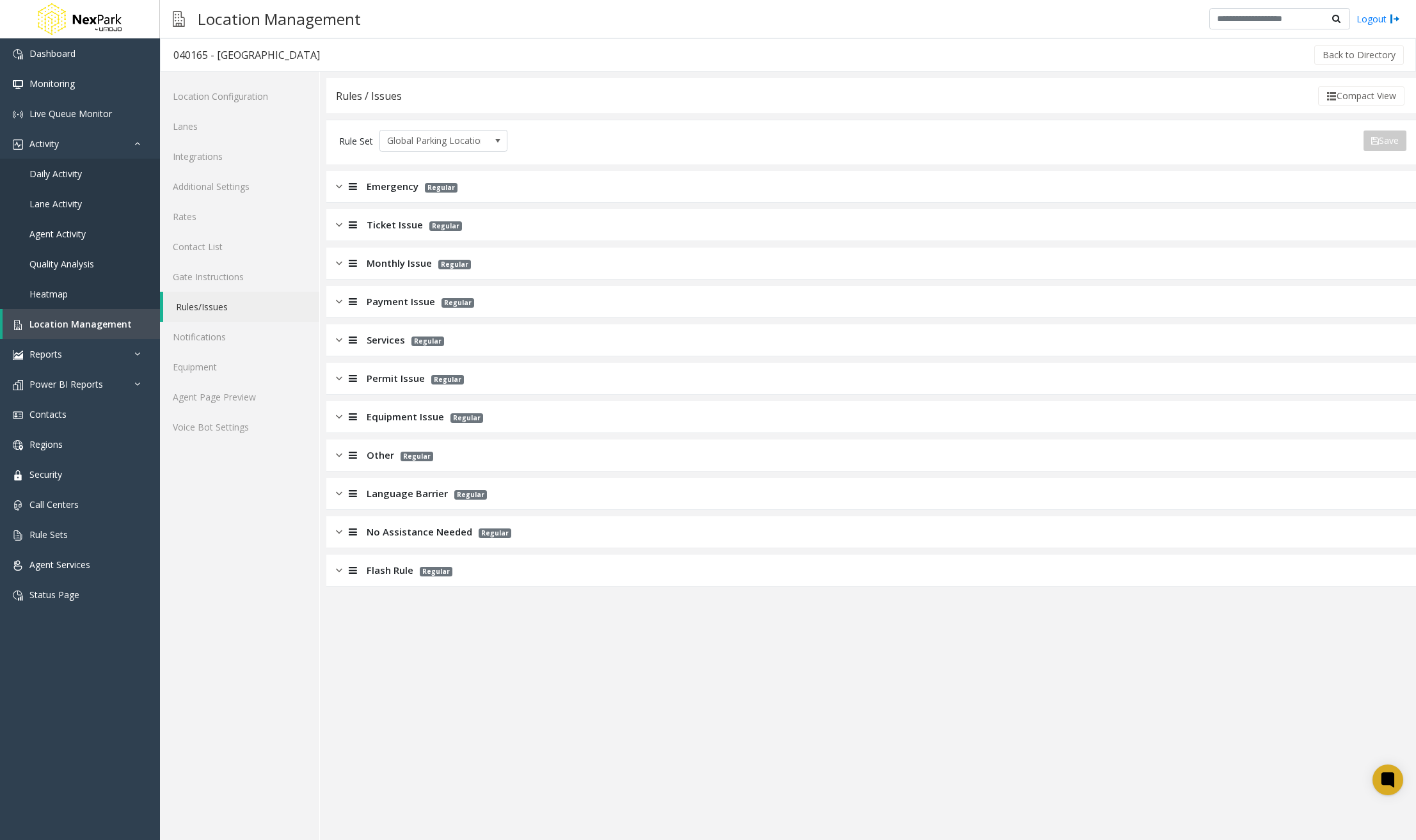
click at [341, 184] on img at bounding box center [339, 186] width 7 height 14
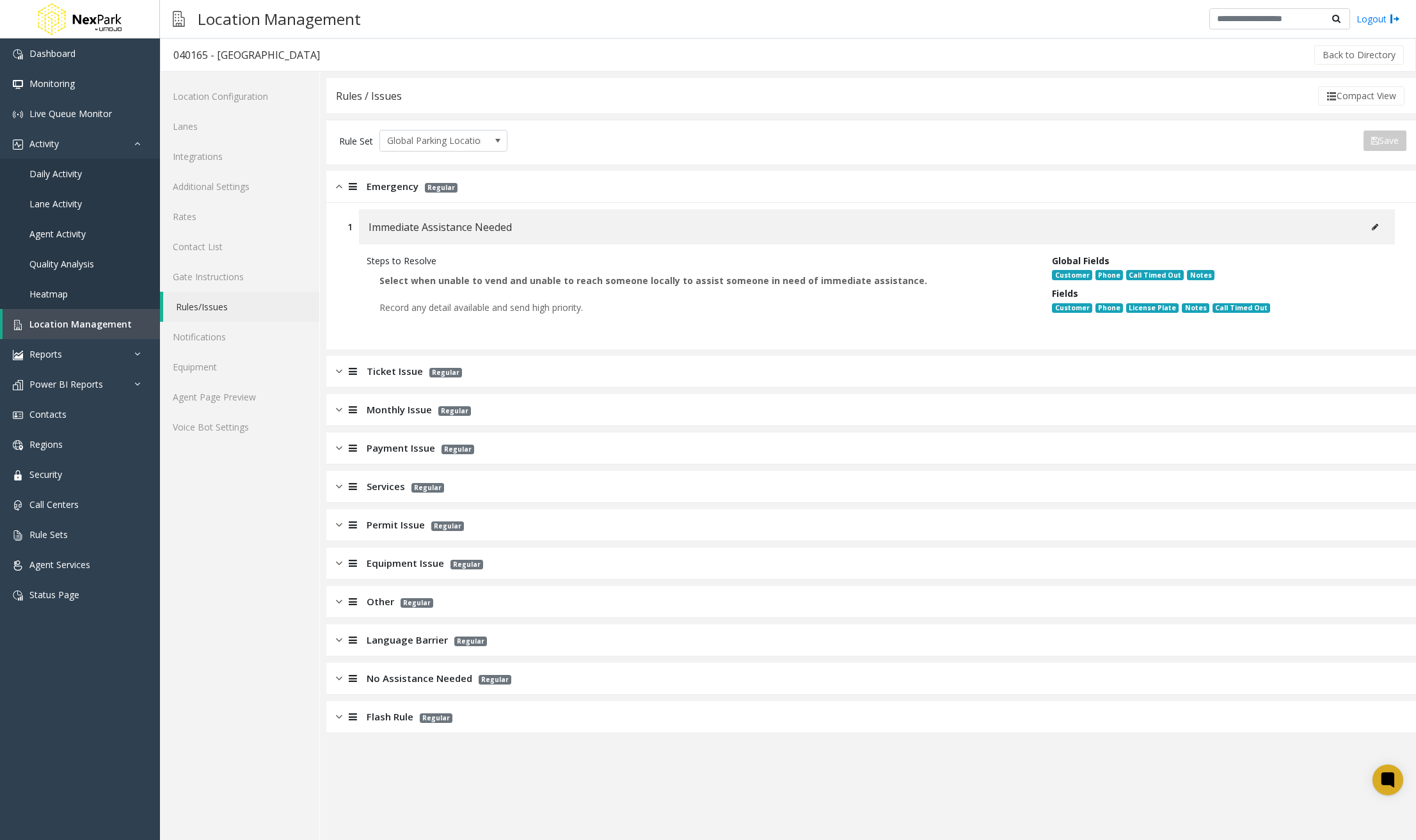
click at [1366, 229] on icon at bounding box center [1375, 227] width 7 height 8
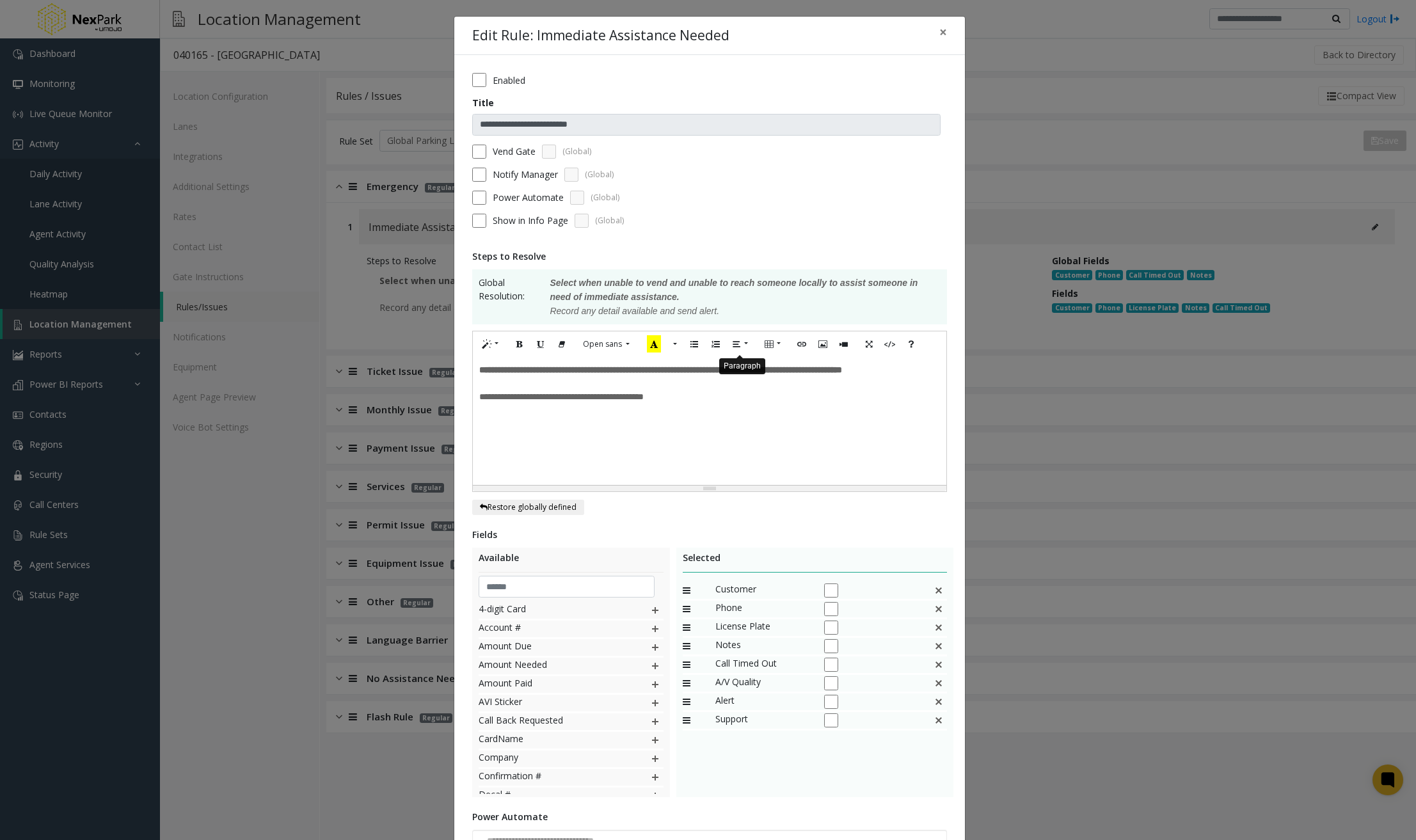
click at [743, 344] on button "Paragraph" at bounding box center [740, 344] width 30 height 20
click at [902, 450] on div "**********" at bounding box center [709, 421] width 474 height 128
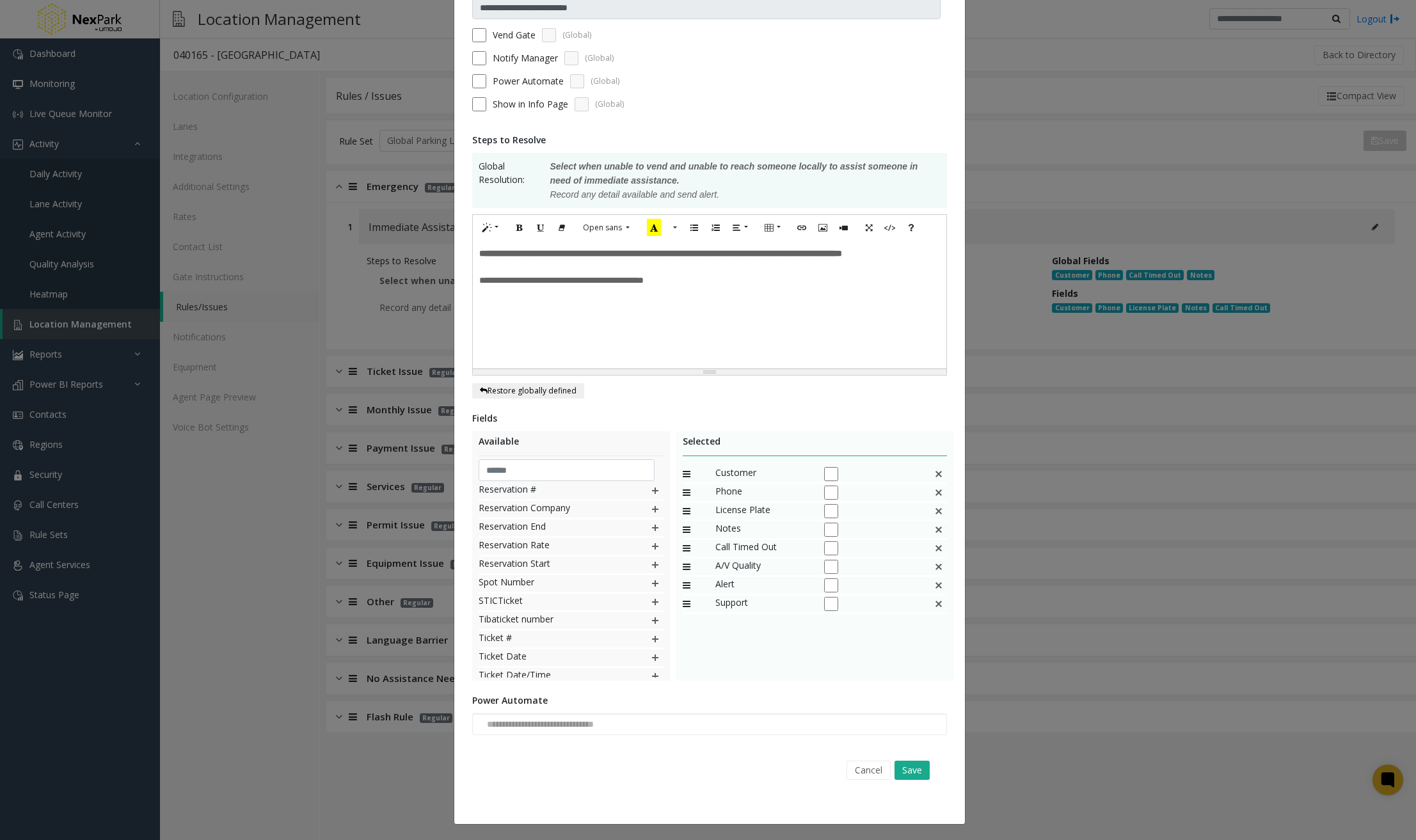
scroll to position [717, 0]
click at [860, 771] on button "Cancel" at bounding box center [868, 770] width 44 height 19
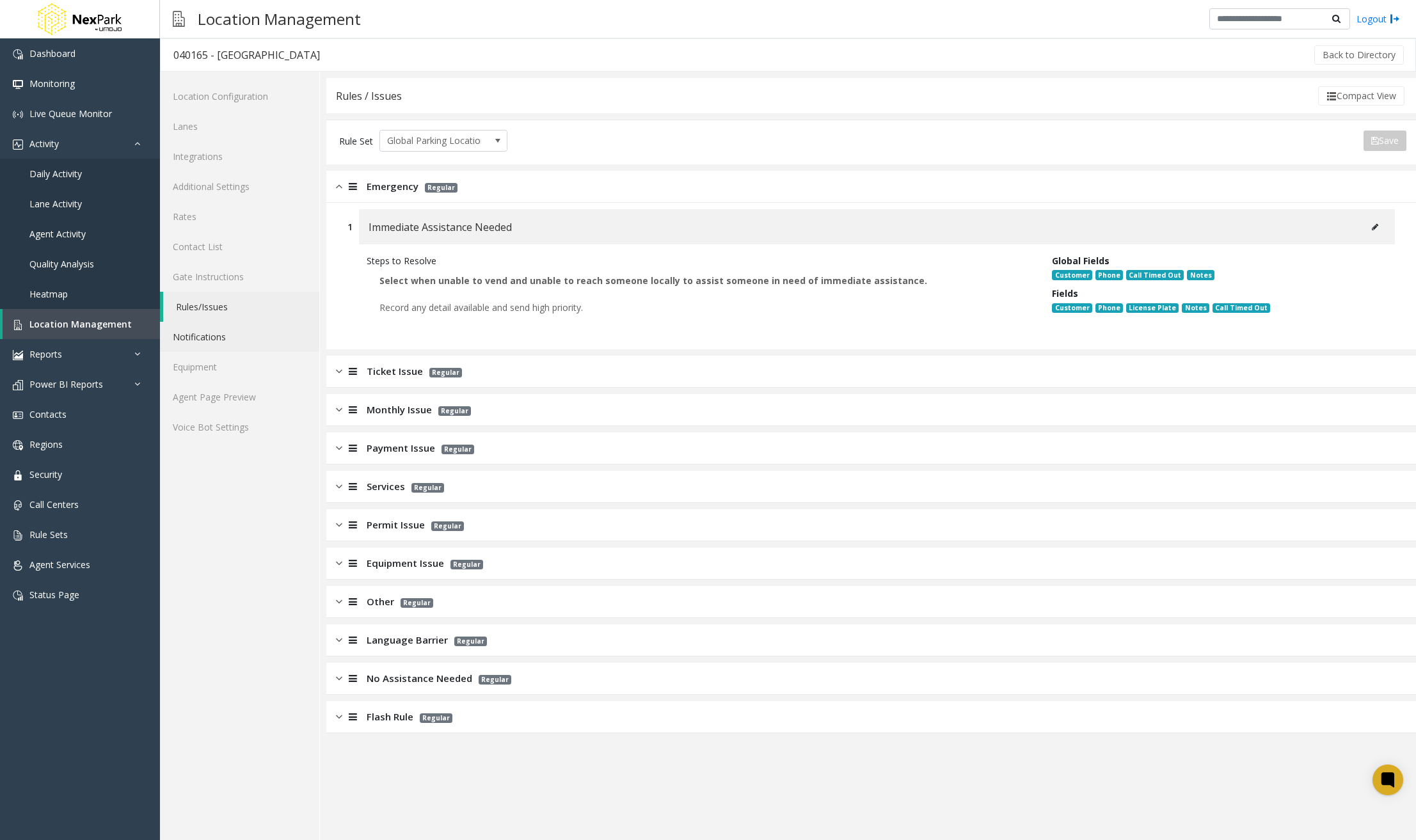
click at [241, 335] on link "Notifications" at bounding box center [239, 337] width 159 height 30
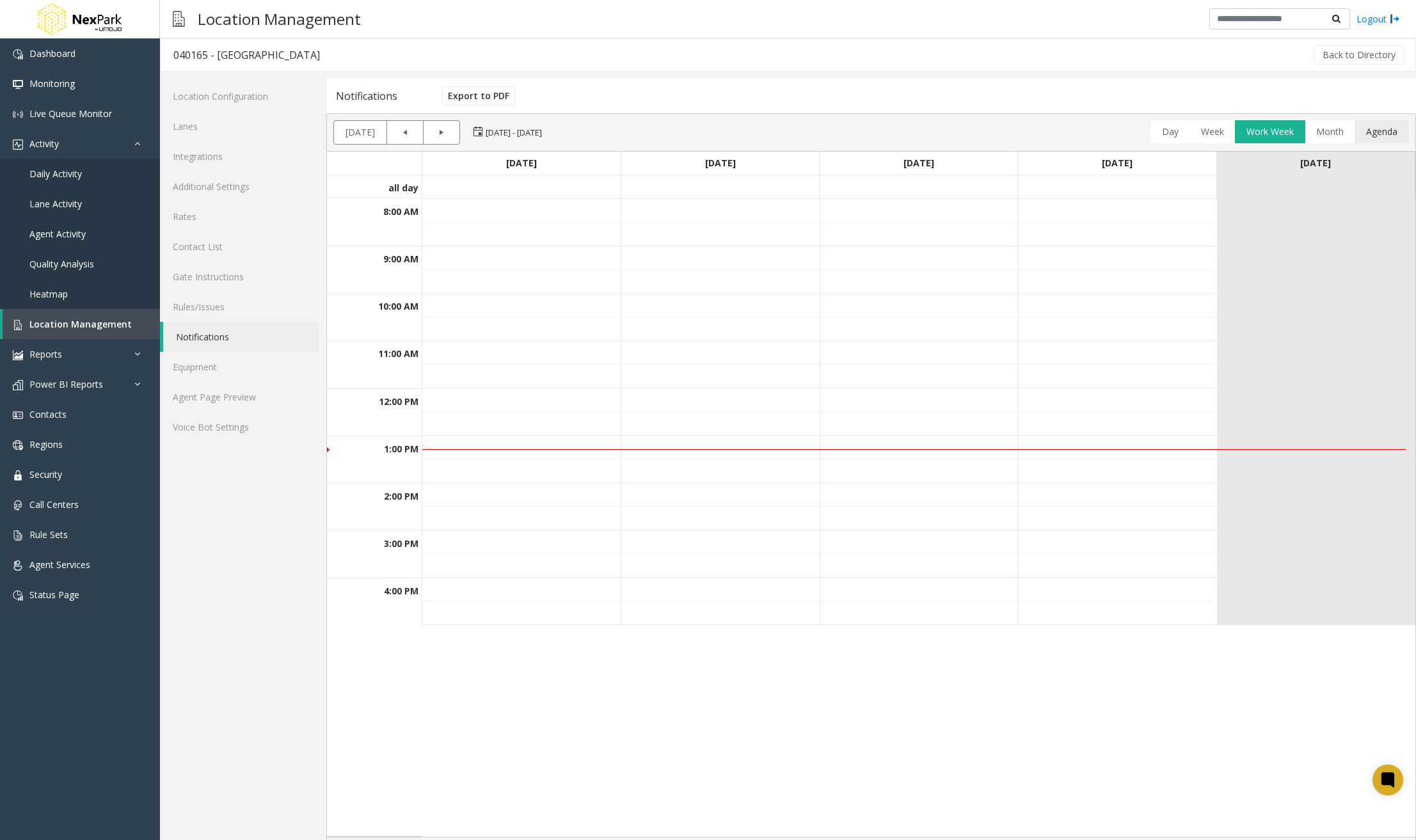
click at [1366, 135] on link "Agenda" at bounding box center [1382, 131] width 42 height 23
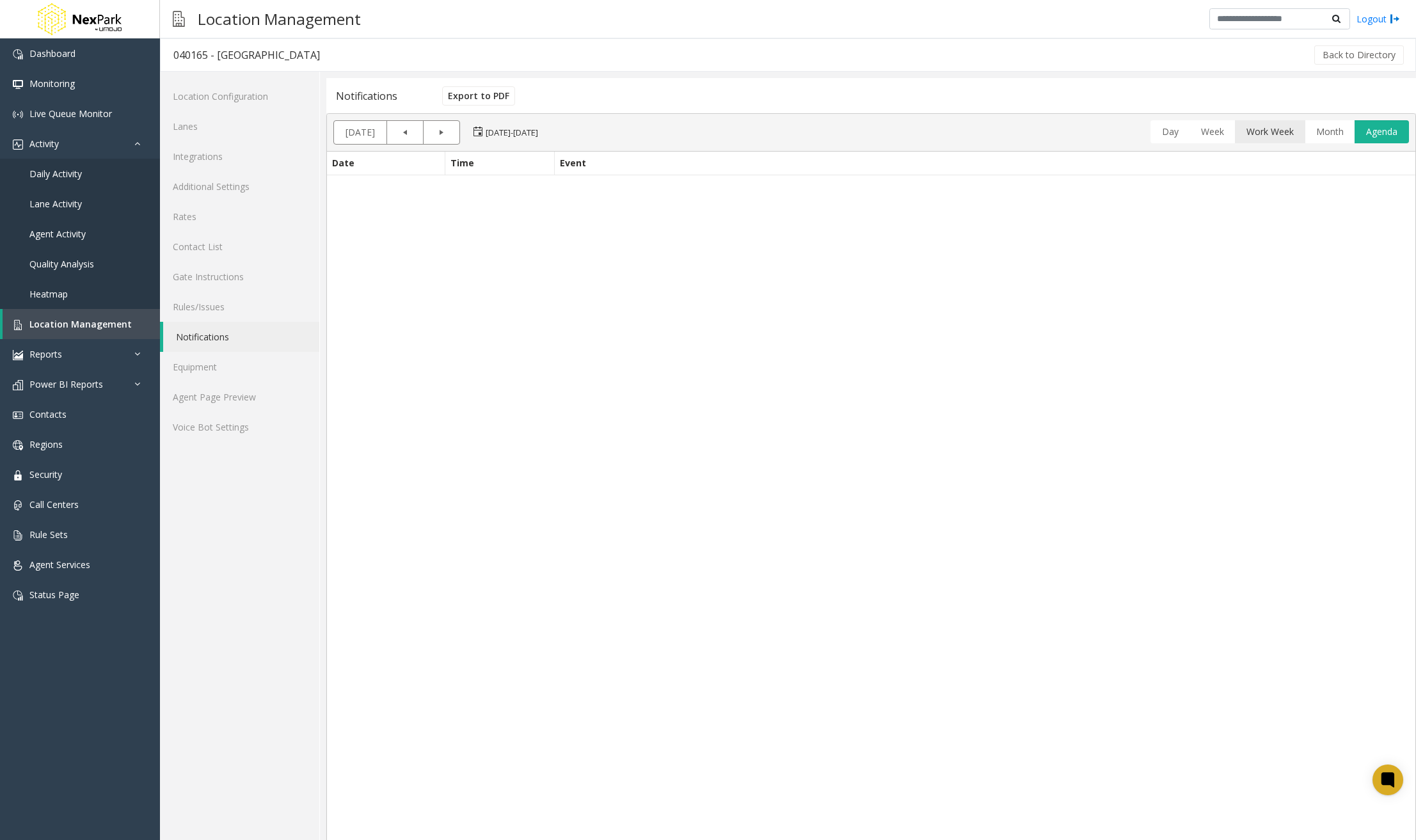
click at [1266, 132] on link "Work Week" at bounding box center [1270, 131] width 57 height 23
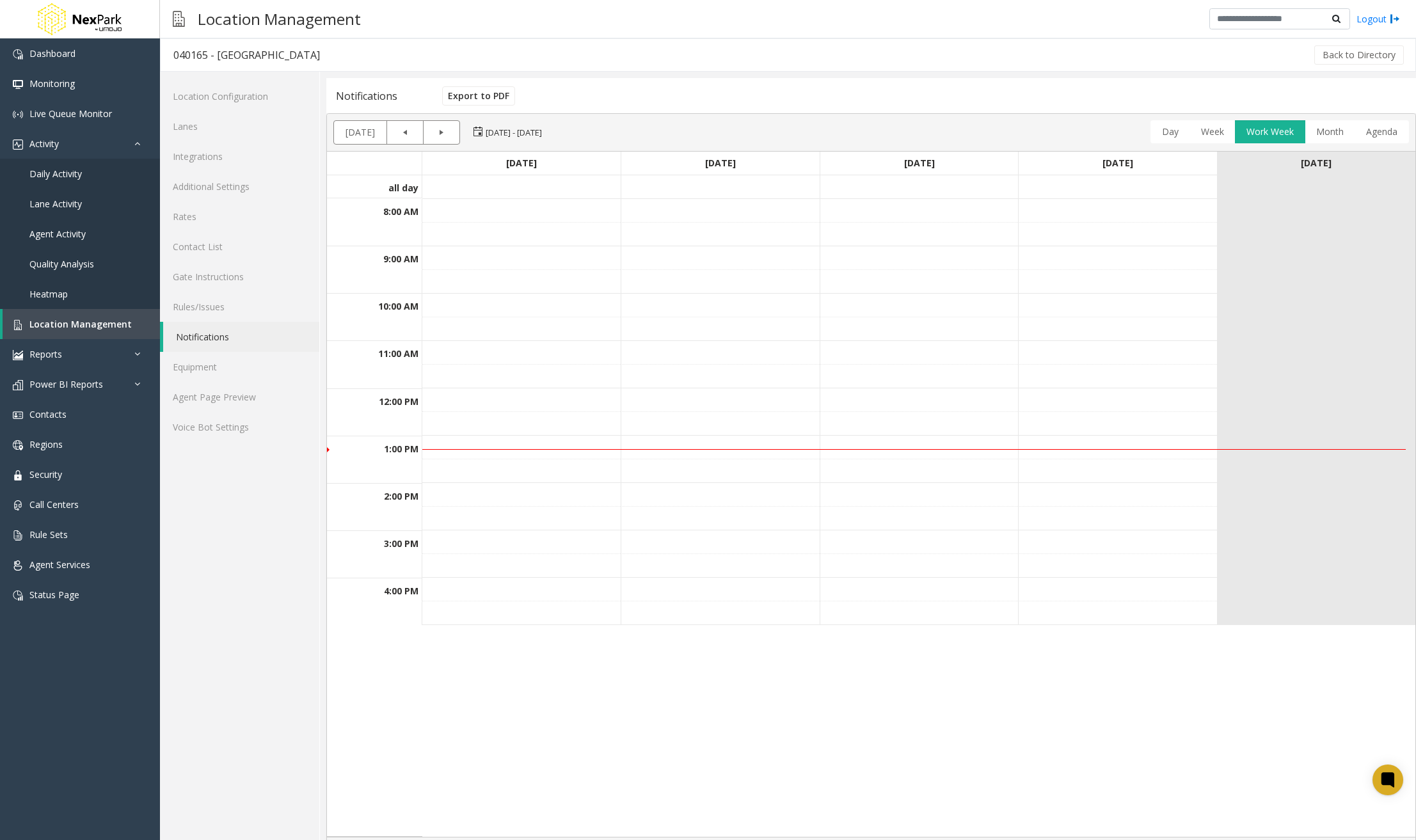
click at [664, 464] on td at bounding box center [719, 470] width 198 height 24
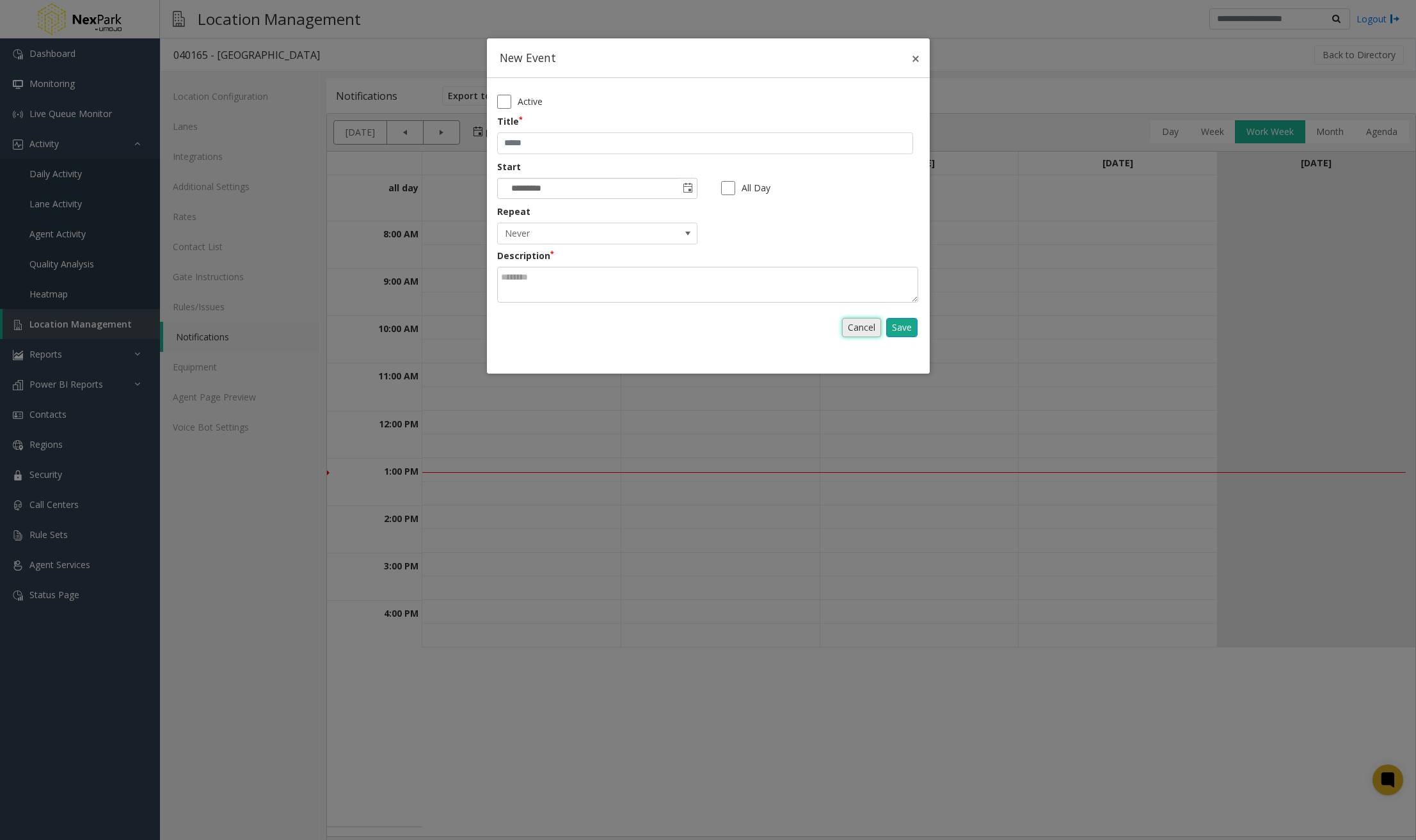
click at [854, 325] on link "Cancel" at bounding box center [861, 328] width 39 height 19
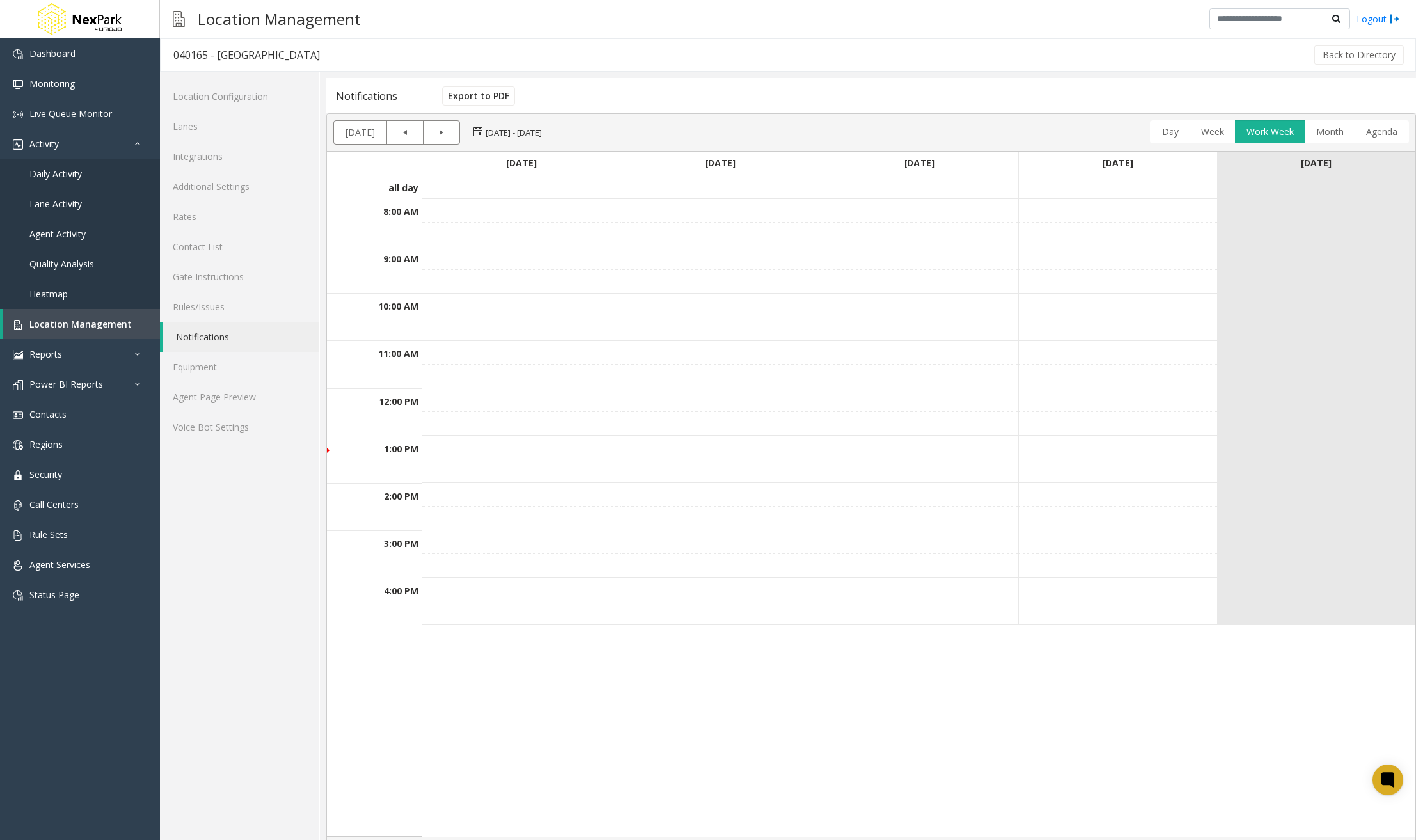
click at [945, 318] on td at bounding box center [919, 329] width 198 height 24
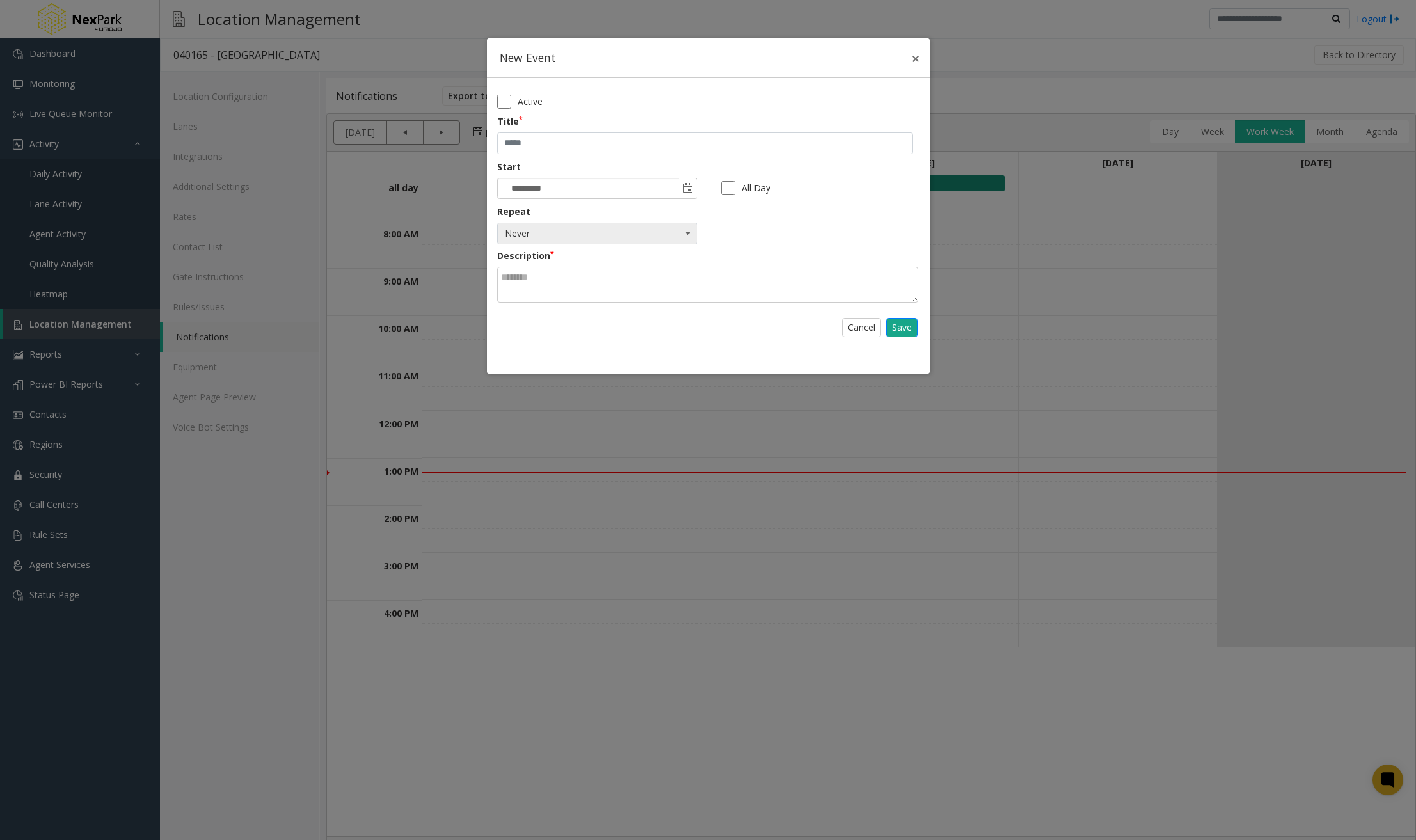
click at [688, 235] on span "select" at bounding box center [688, 233] width 10 height 10
click at [776, 213] on label "Repeat" at bounding box center [698, 211] width 401 height 12
click at [853, 325] on link "Cancel" at bounding box center [861, 328] width 39 height 19
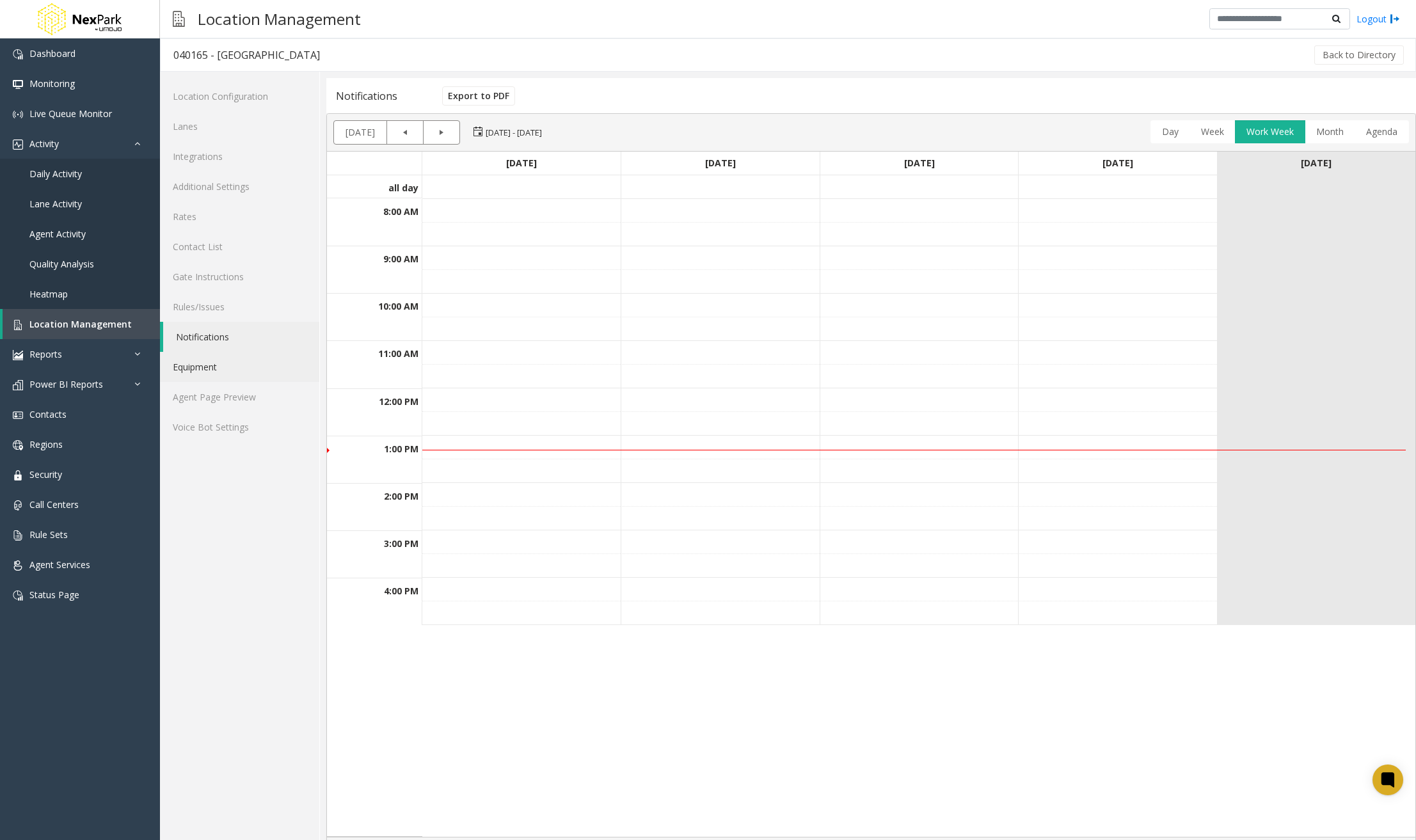
click at [219, 370] on link "Equipment" at bounding box center [239, 367] width 159 height 30
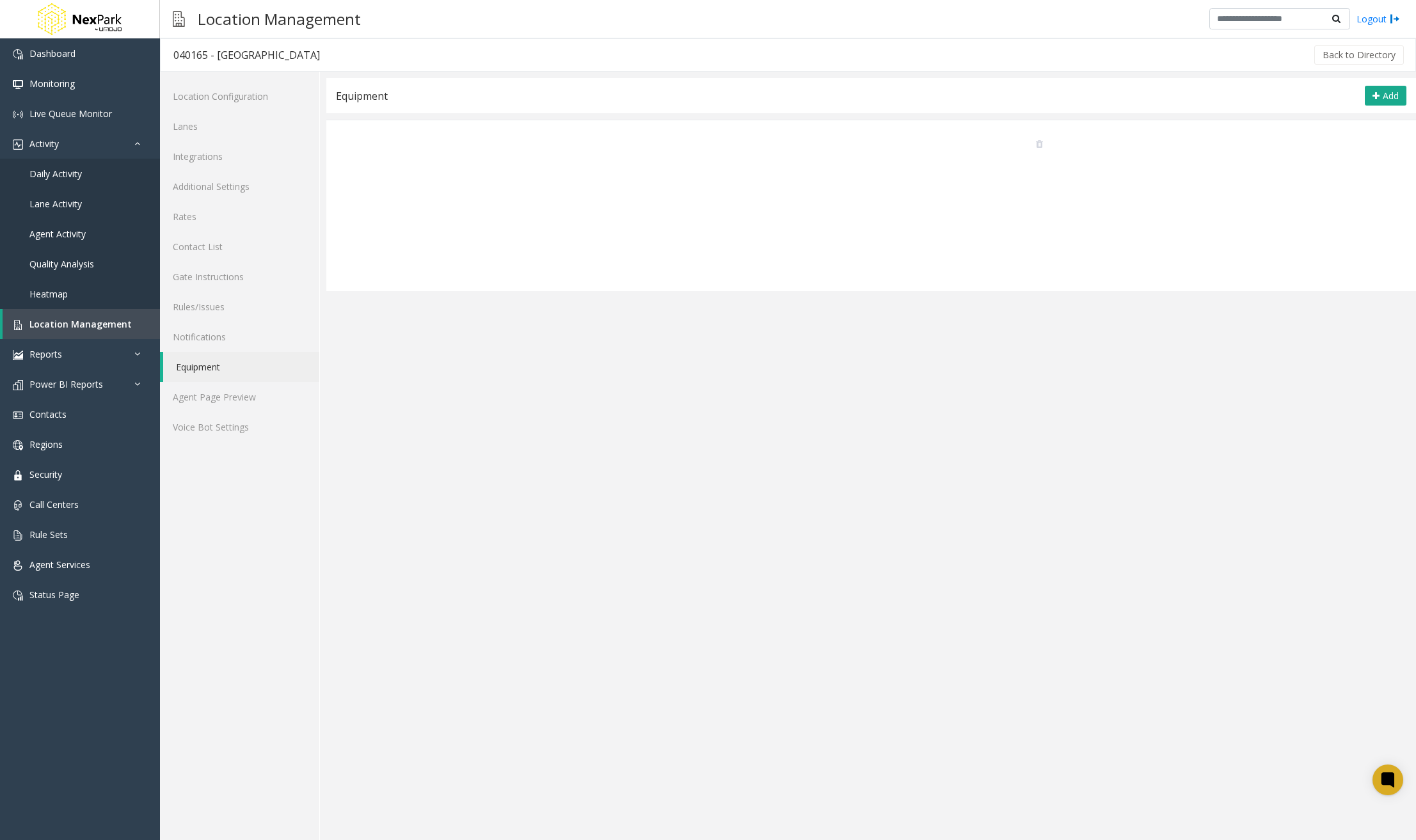
click at [990, 218] on img at bounding box center [998, 184] width 96 height 96
type textarea "**********"
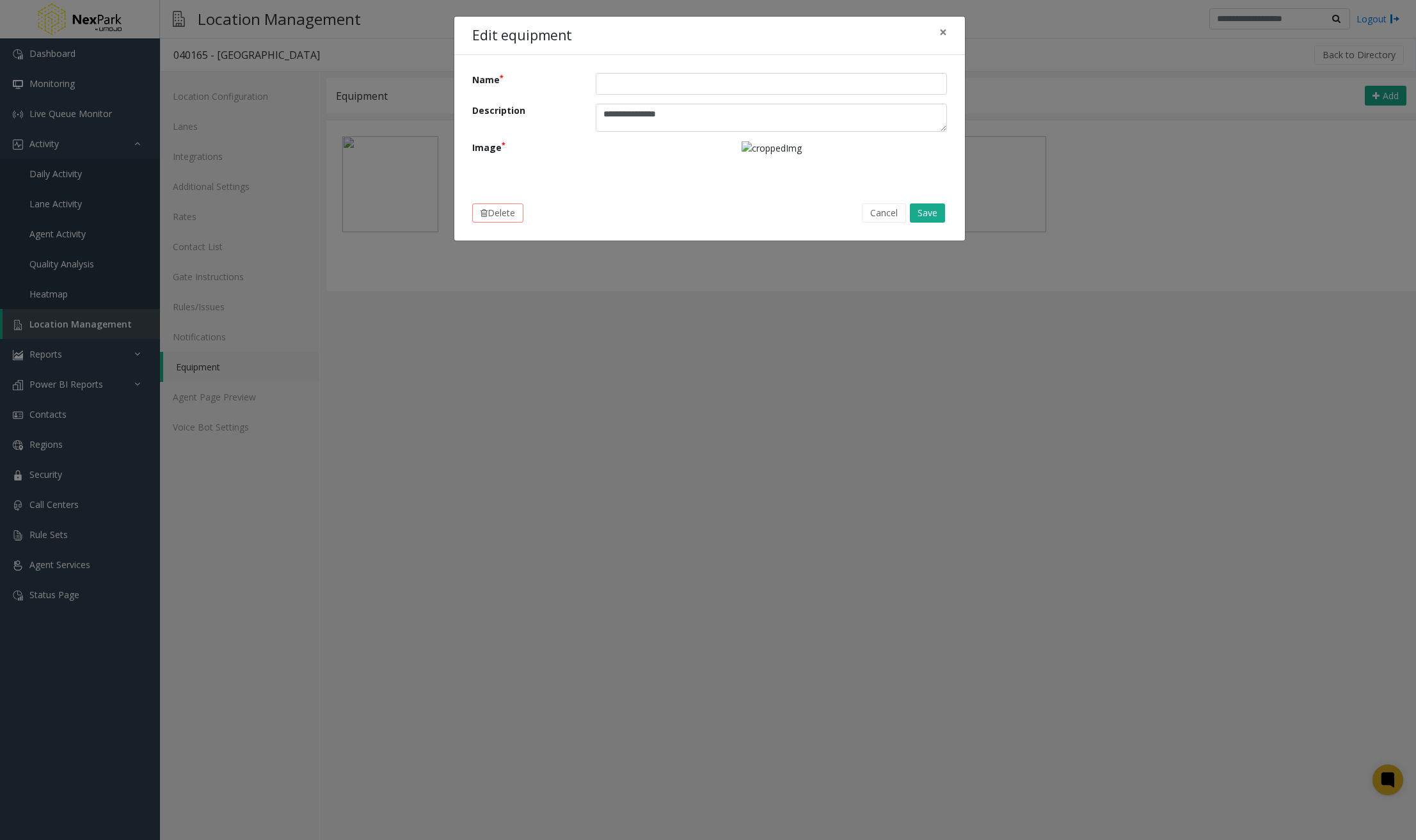
drag, startPoint x: 942, startPoint y: 134, endPoint x: 935, endPoint y: 128, distance: 9.2
click at [935, 128] on textarea "**********" at bounding box center [771, 118] width 352 height 29
click at [938, 31] on button "×" at bounding box center [942, 31] width 26 height 31
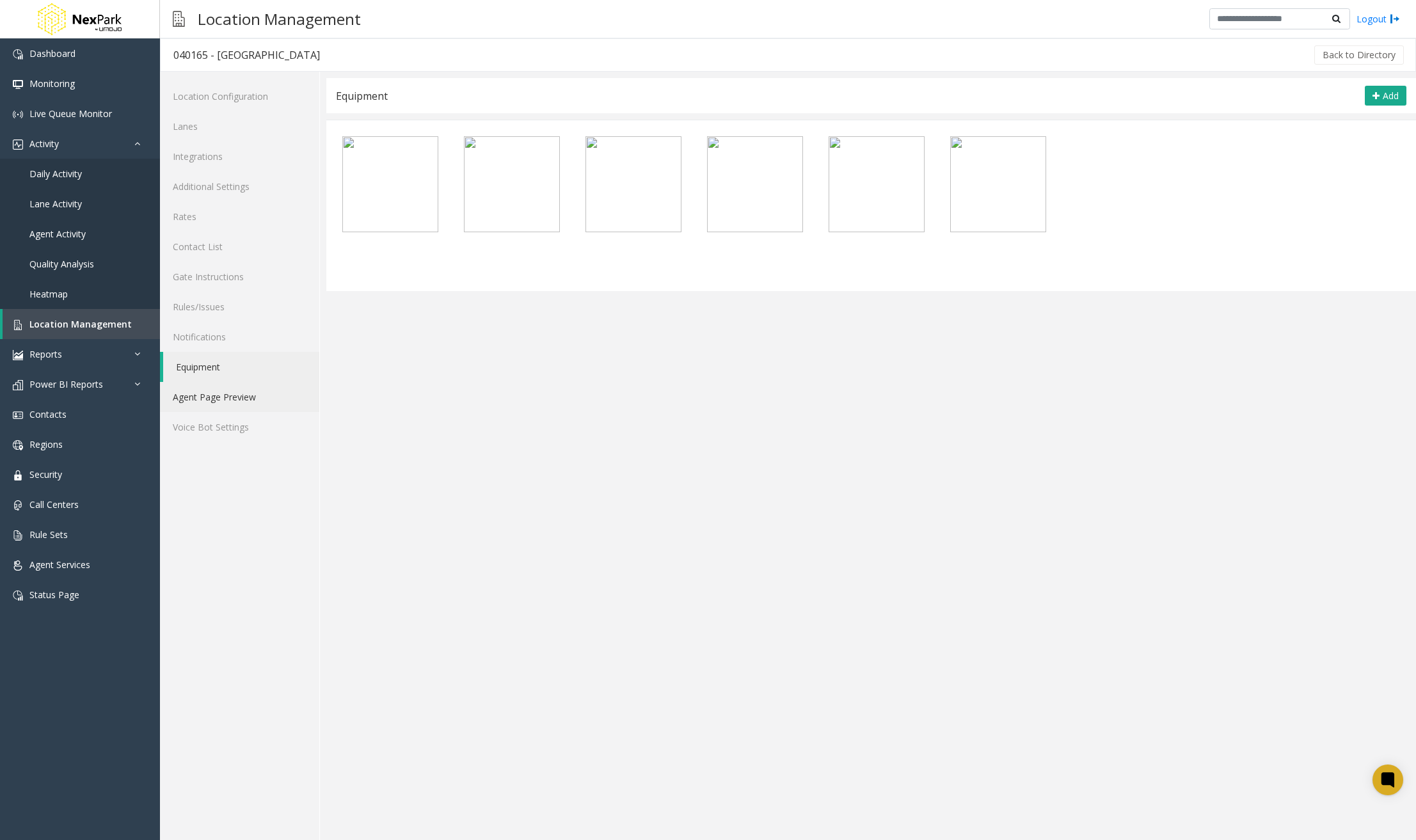
click at [229, 390] on link "Agent Page Preview" at bounding box center [239, 397] width 159 height 30
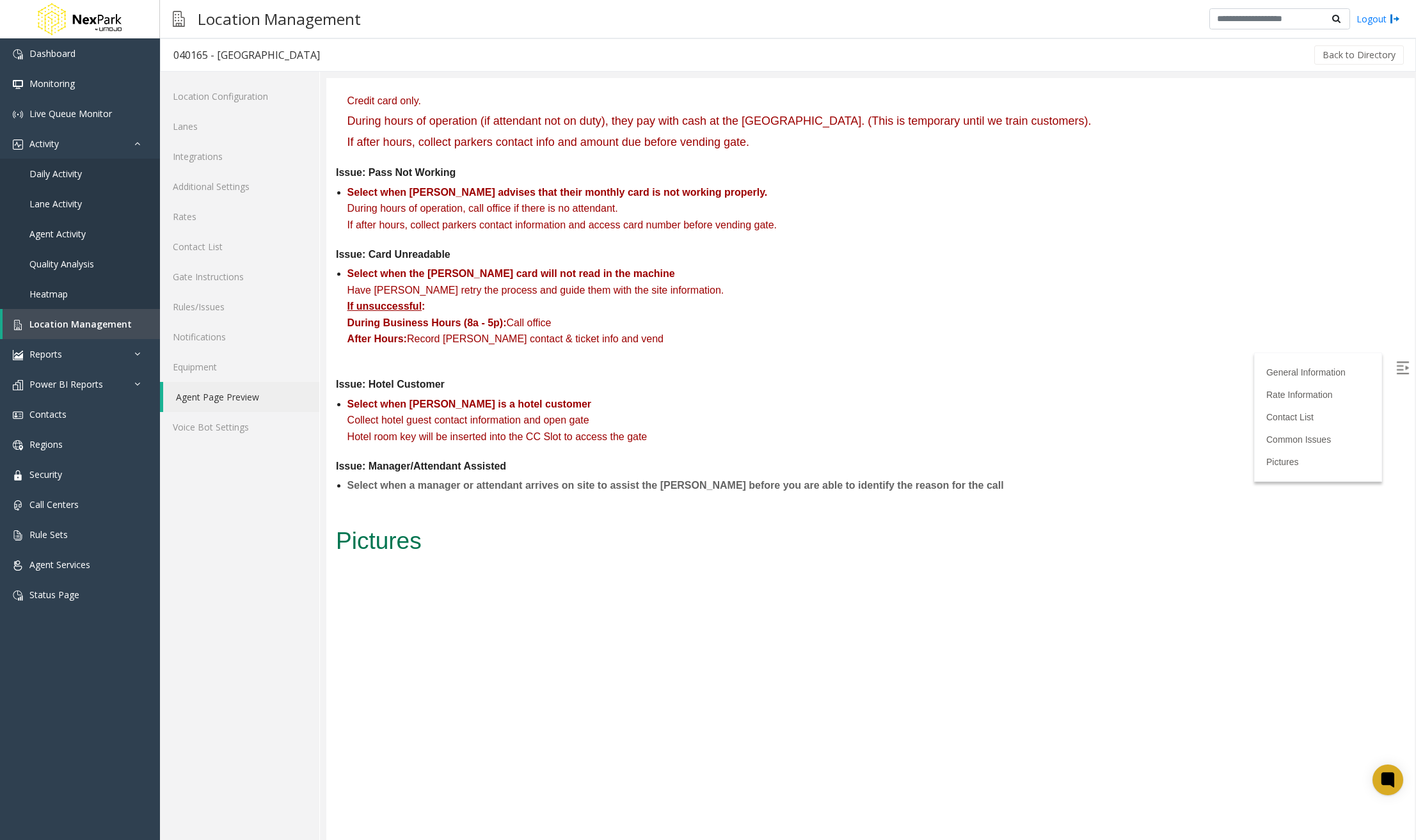
scroll to position [1531, 0]
click at [198, 430] on link "Voice Bot Settings" at bounding box center [239, 427] width 159 height 30
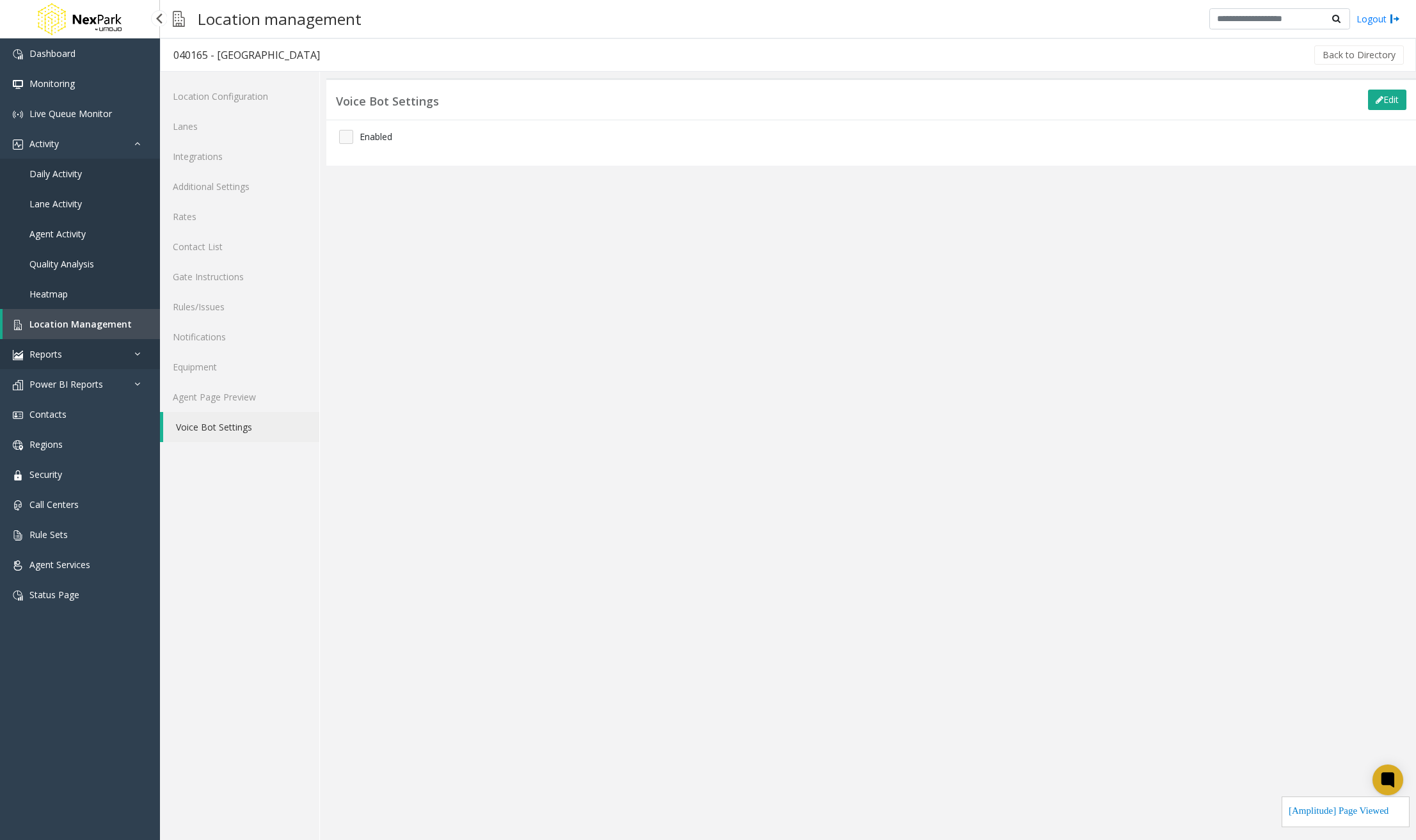
click at [94, 359] on link "Reports" at bounding box center [80, 354] width 160 height 30
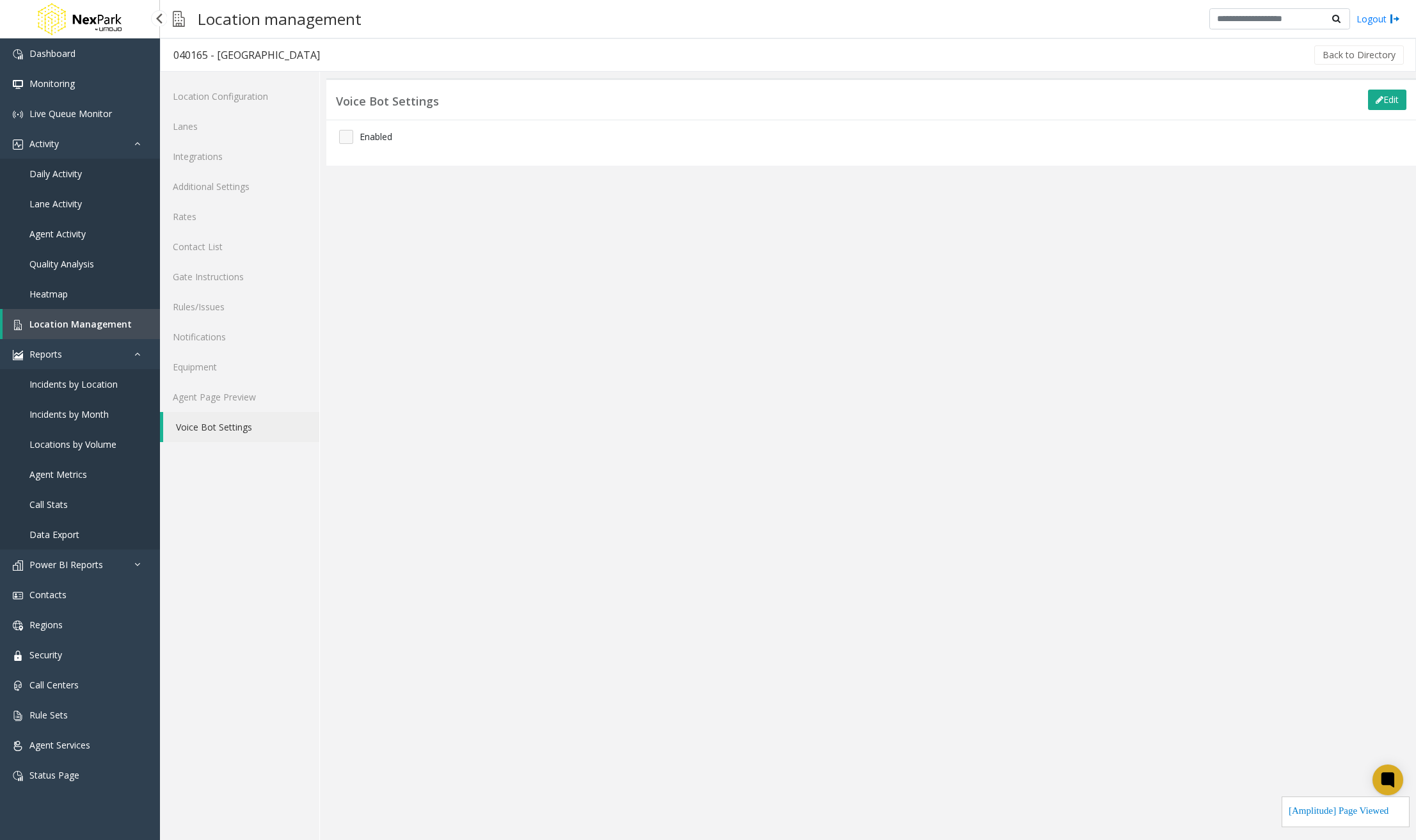
click at [83, 392] on link "Incidents by Location" at bounding box center [80, 384] width 160 height 30
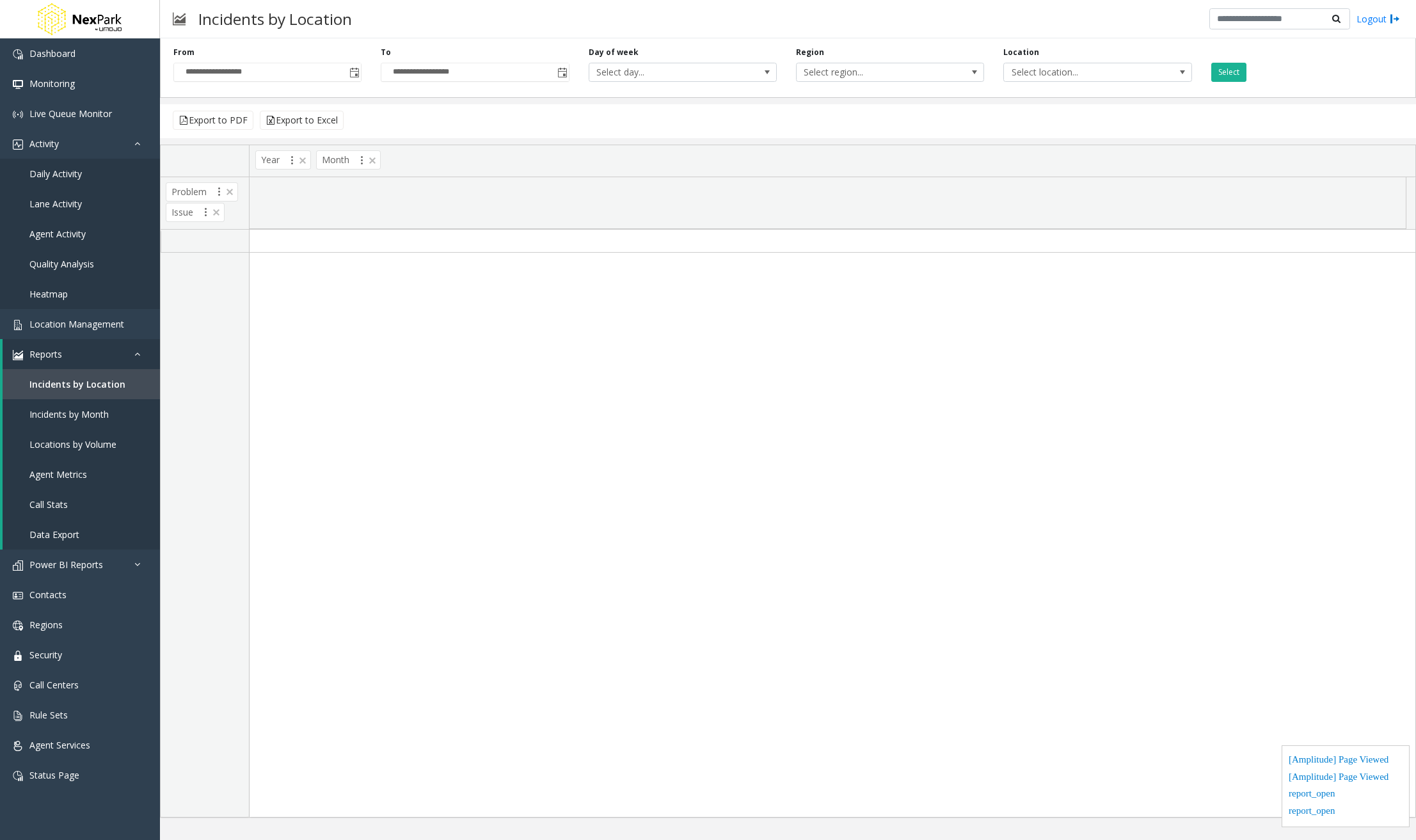
click at [362, 73] on div "**********" at bounding box center [268, 64] width 208 height 35
click at [359, 72] on span "Toggle popup" at bounding box center [354, 72] width 10 height 10
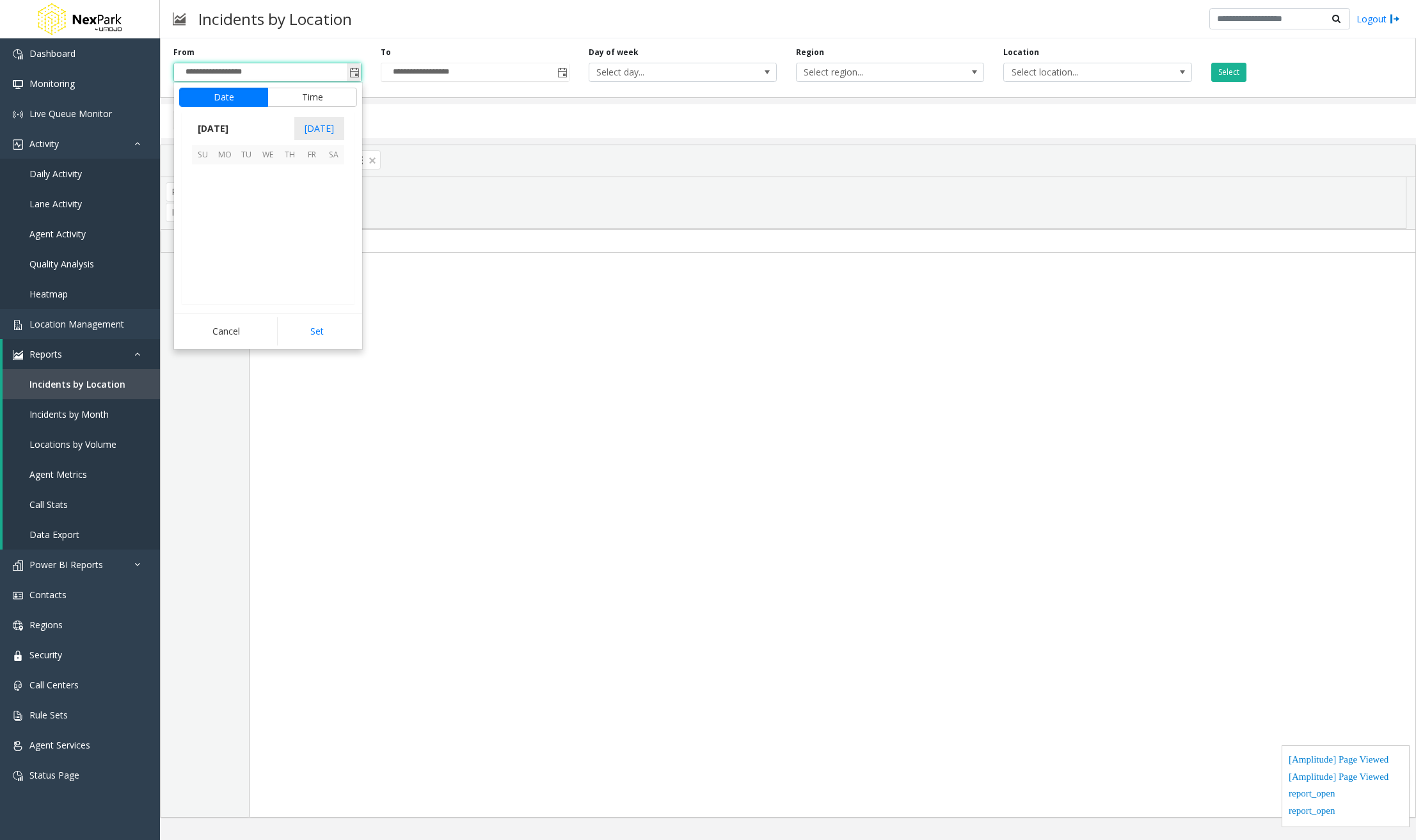
scroll to position [229387, 0]
click at [308, 174] on span "1" at bounding box center [312, 175] width 22 height 22
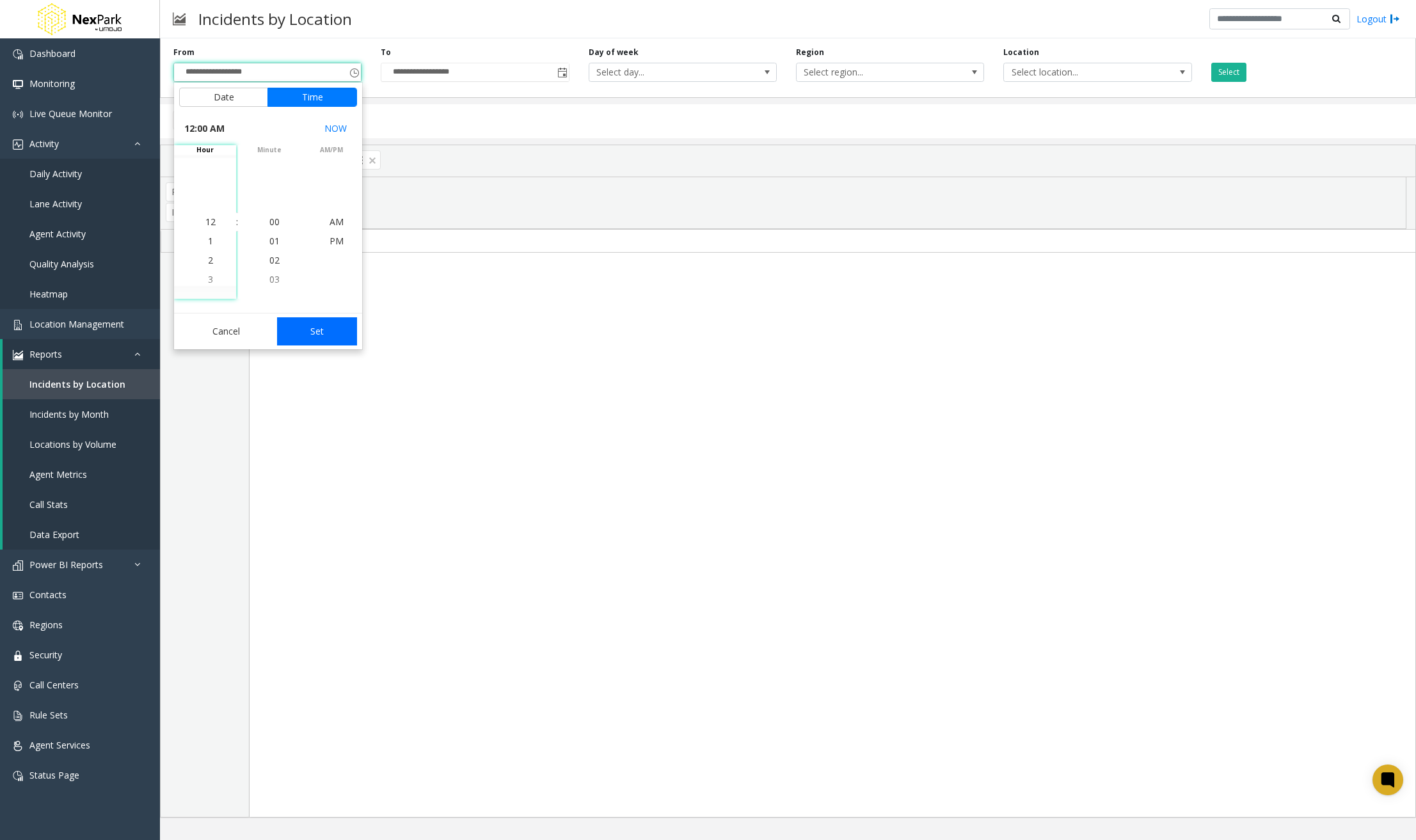
click at [336, 334] on button "Set" at bounding box center [317, 331] width 81 height 29
type input "**********"
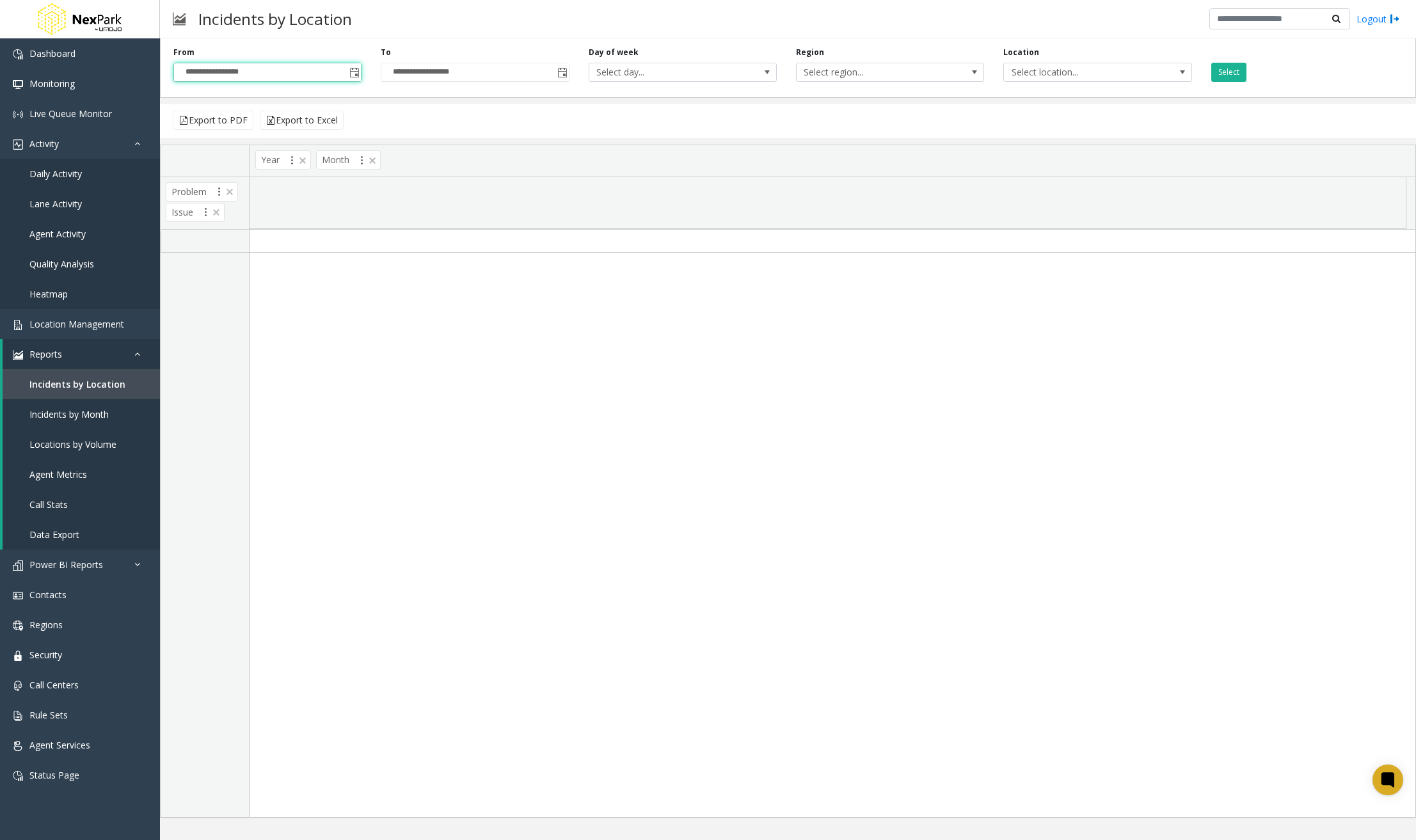
click at [1212, 61] on div "Select" at bounding box center [1305, 64] width 208 height 35
click at [1230, 79] on button "Select" at bounding box center [1228, 72] width 35 height 19
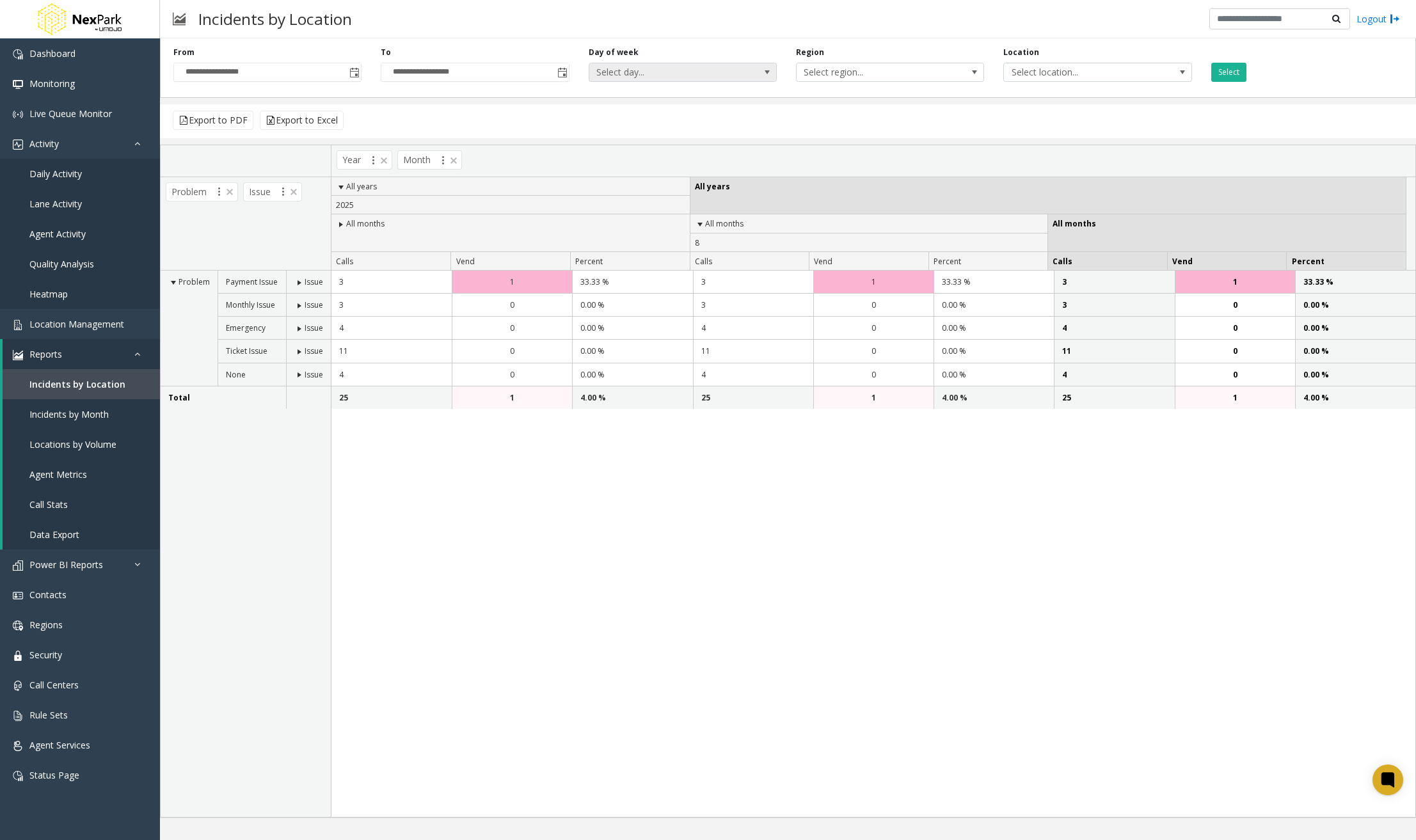
click at [777, 74] on span "Select day..." at bounding box center [682, 72] width 188 height 19
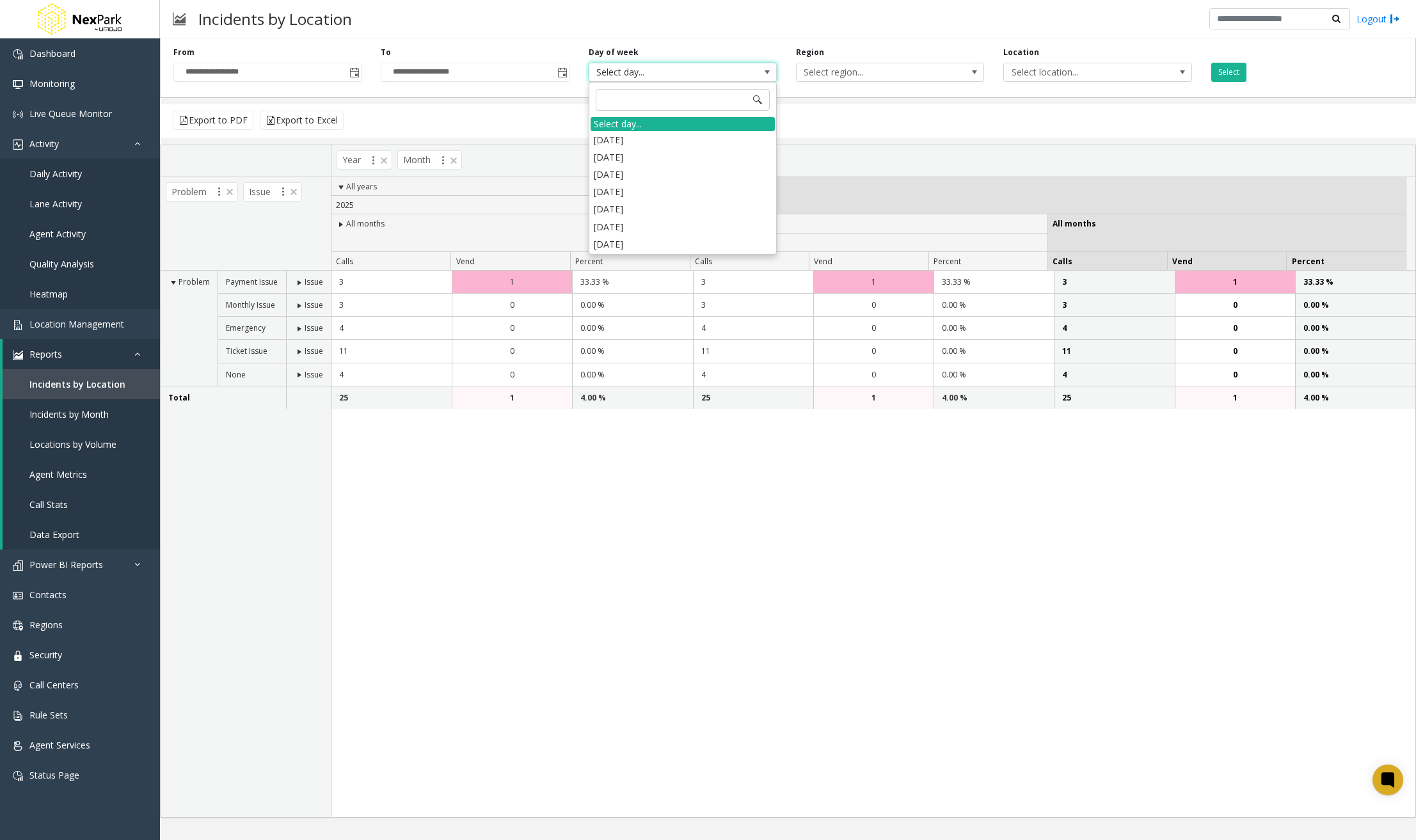
click at [922, 115] on div "Export to PDF Export to Excel" at bounding box center [788, 121] width 1256 height 34
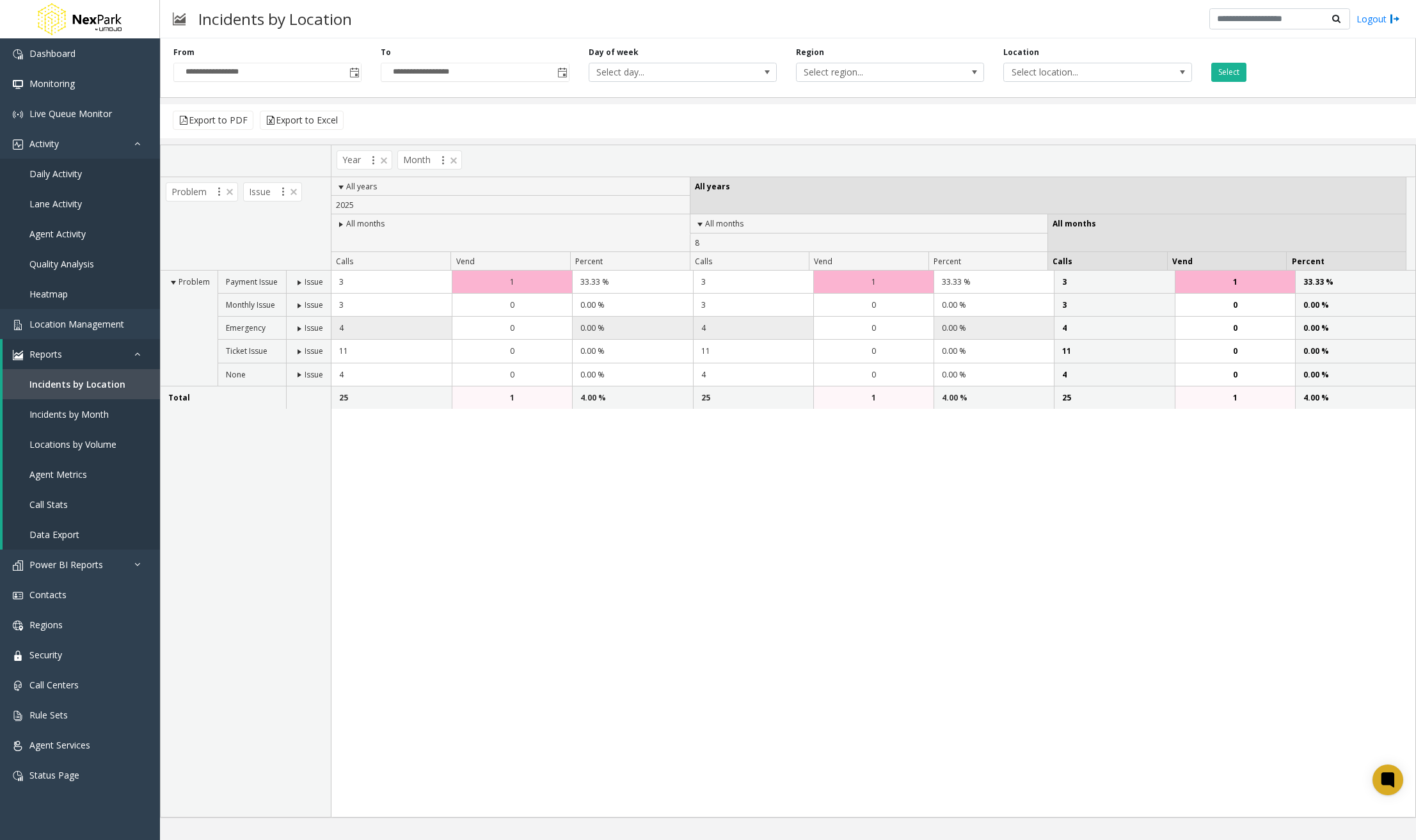
click at [1062, 324] on td "4" at bounding box center [1114, 328] width 120 height 23
click at [973, 324] on td "0.00 %" at bounding box center [994, 328] width 120 height 23
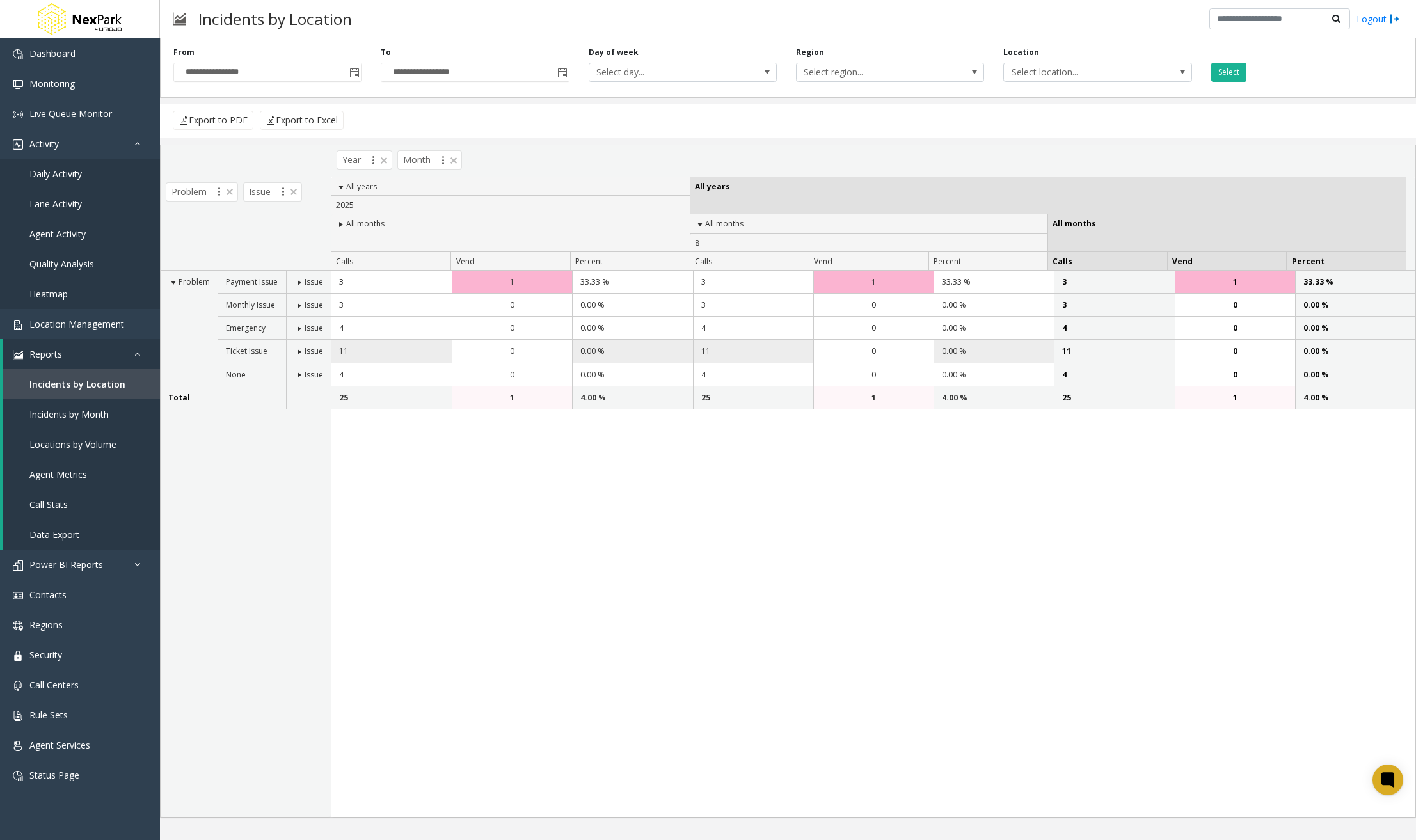
click at [706, 340] on td "11" at bounding box center [753, 351] width 120 height 23
click at [601, 390] on td "4.00 %" at bounding box center [632, 398] width 120 height 23
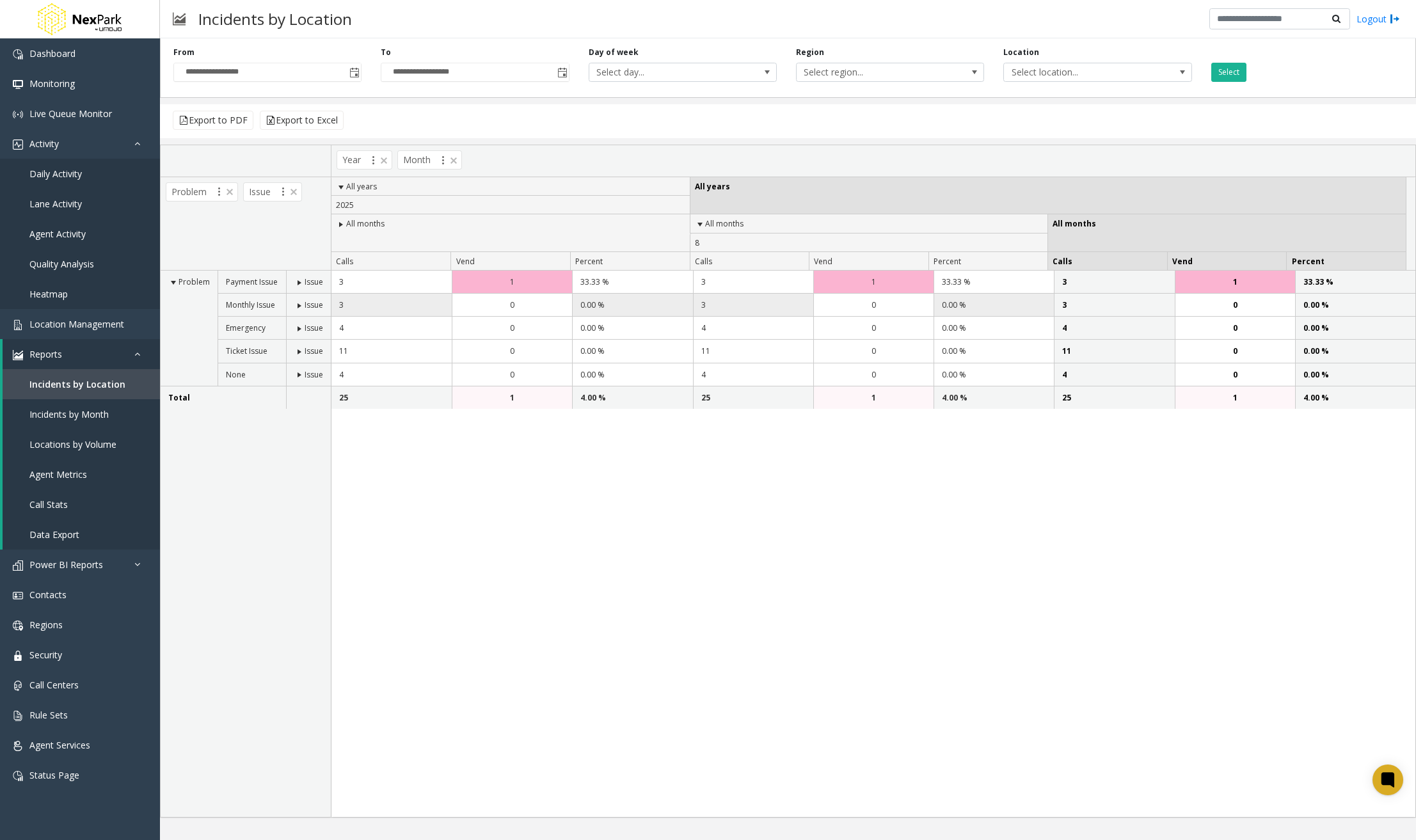
drag, startPoint x: 404, startPoint y: 357, endPoint x: 381, endPoint y: 309, distance: 53.2
click at [403, 354] on td "11" at bounding box center [392, 351] width 120 height 23
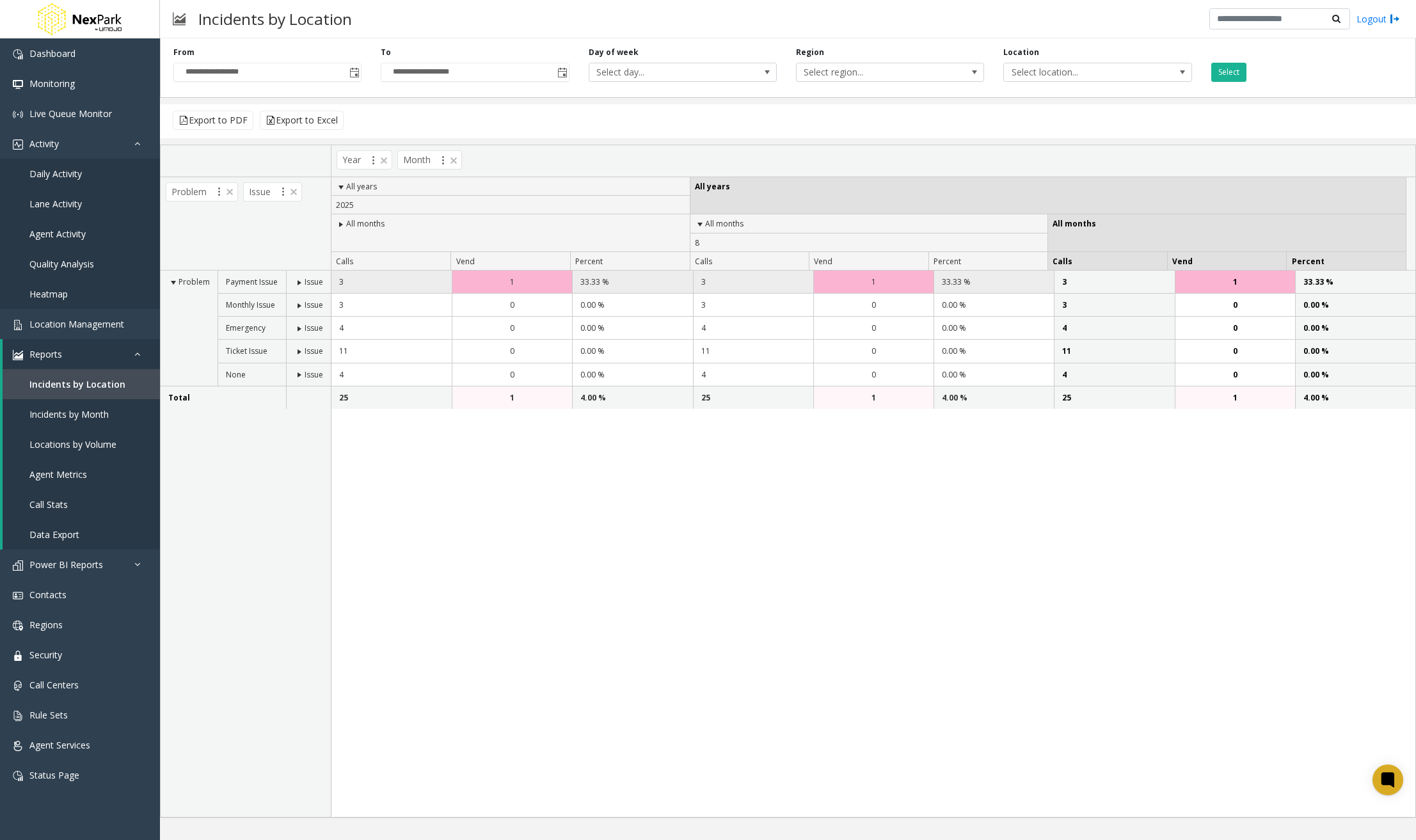
click at [373, 290] on td "3" at bounding box center [392, 282] width 120 height 23
click at [299, 303] on span at bounding box center [299, 306] width 10 height 10
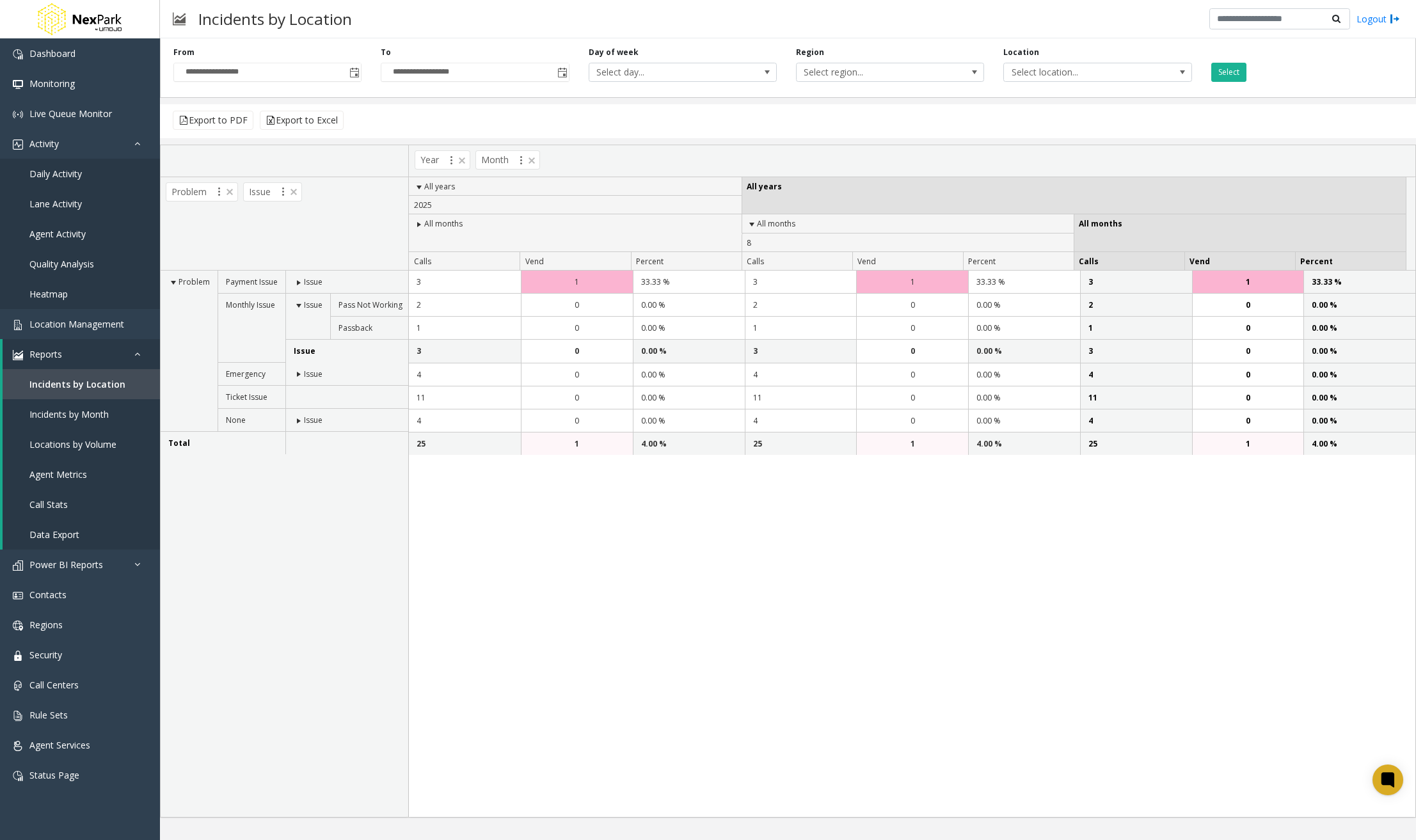
click at [299, 303] on span at bounding box center [298, 306] width 10 height 10
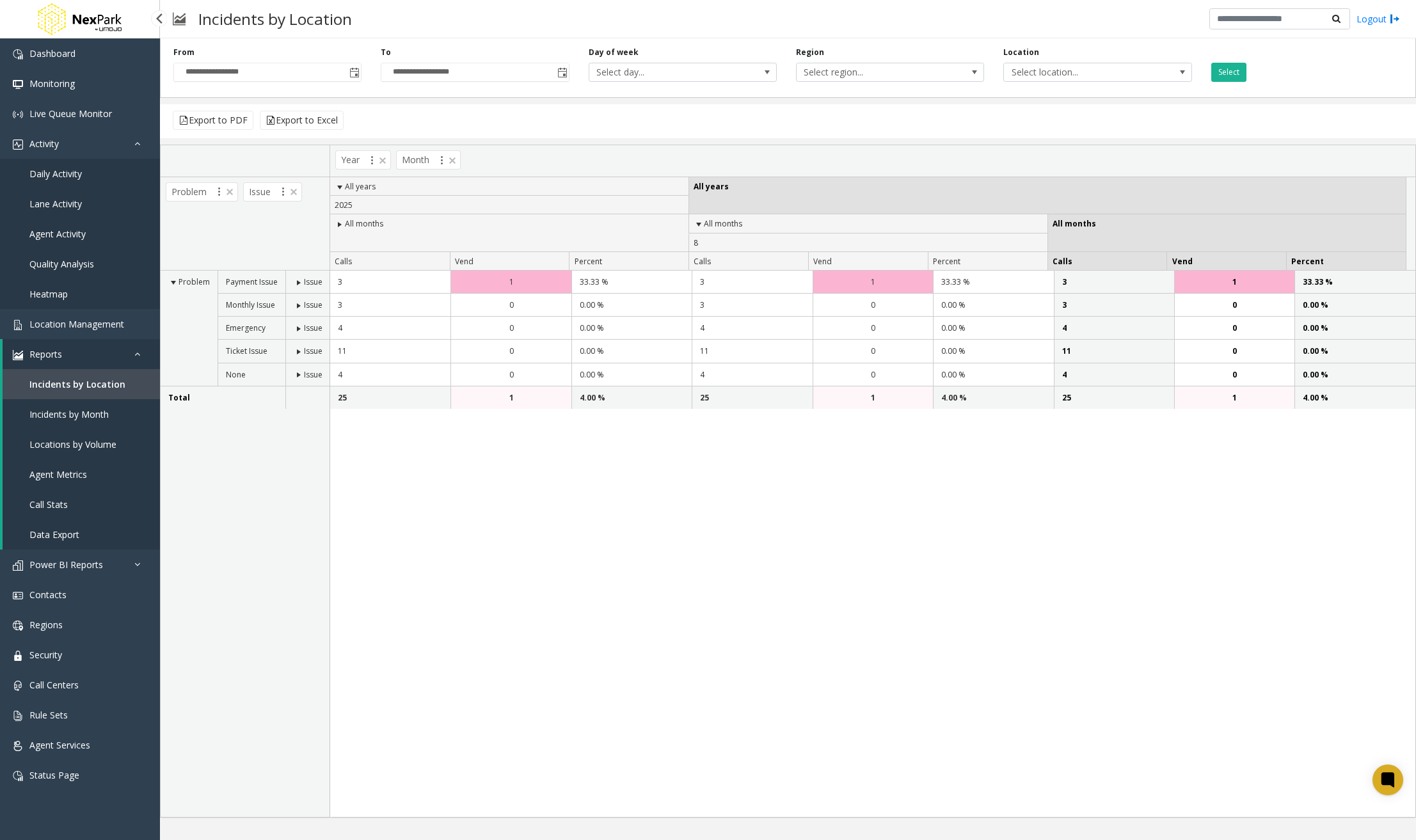
click at [53, 503] on span "Call Stats" at bounding box center [49, 504] width 38 height 12
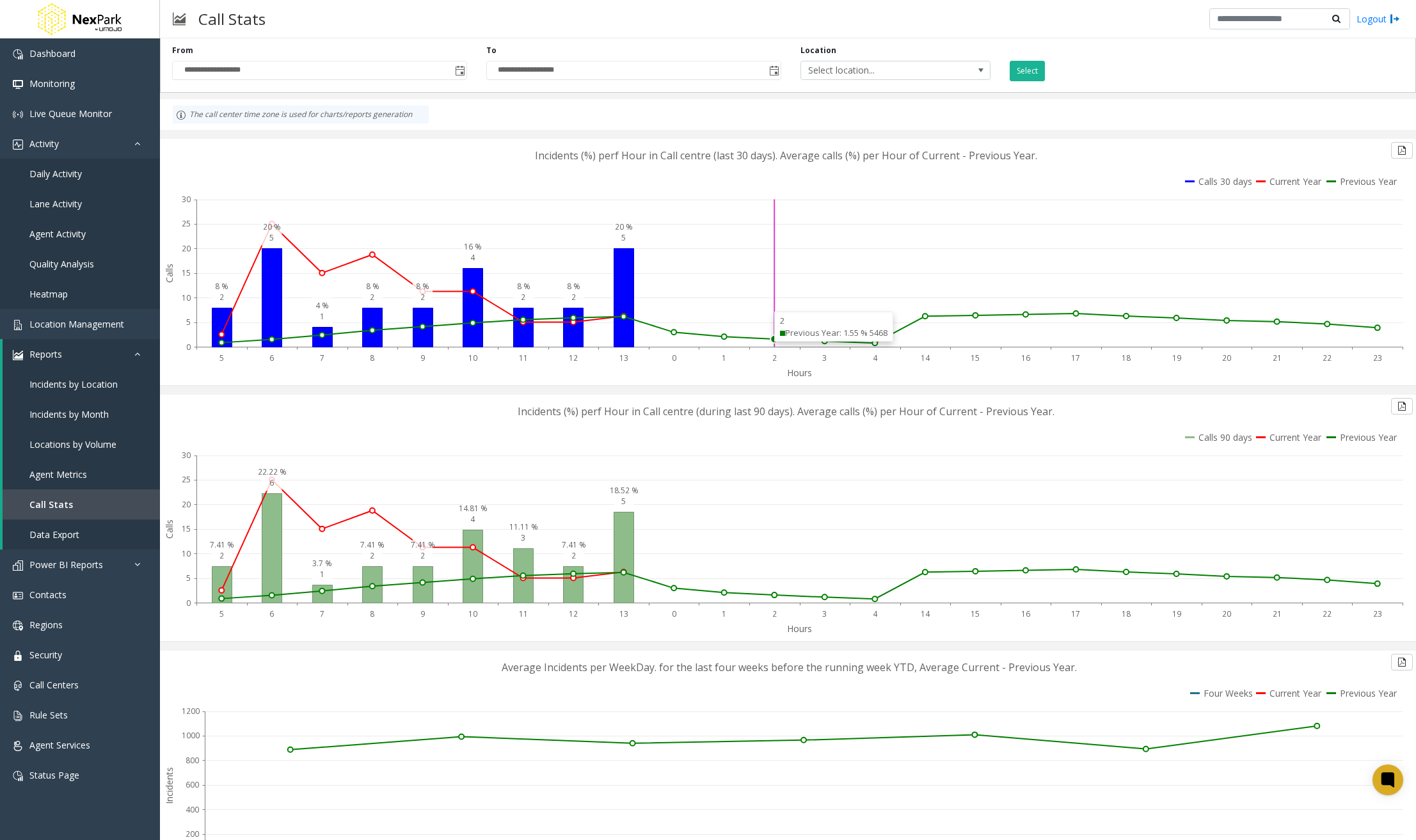
click at [771, 339] on circle at bounding box center [775, 339] width 8 height 8
click at [1290, 180] on icon at bounding box center [1289, 181] width 67 height 12
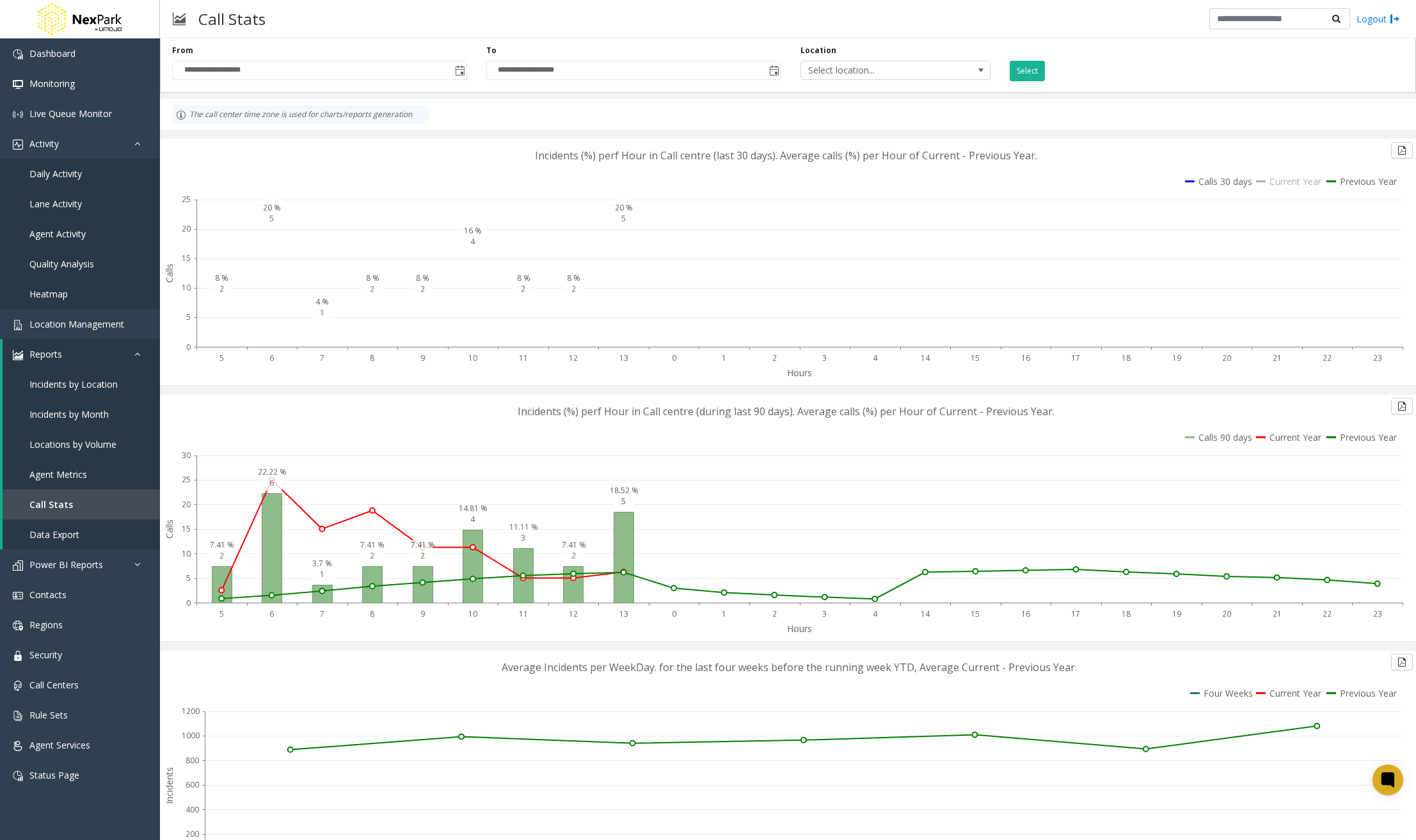
click at [1290, 180] on icon at bounding box center [1289, 181] width 67 height 12
click at [1189, 181] on icon at bounding box center [1219, 181] width 68 height 12
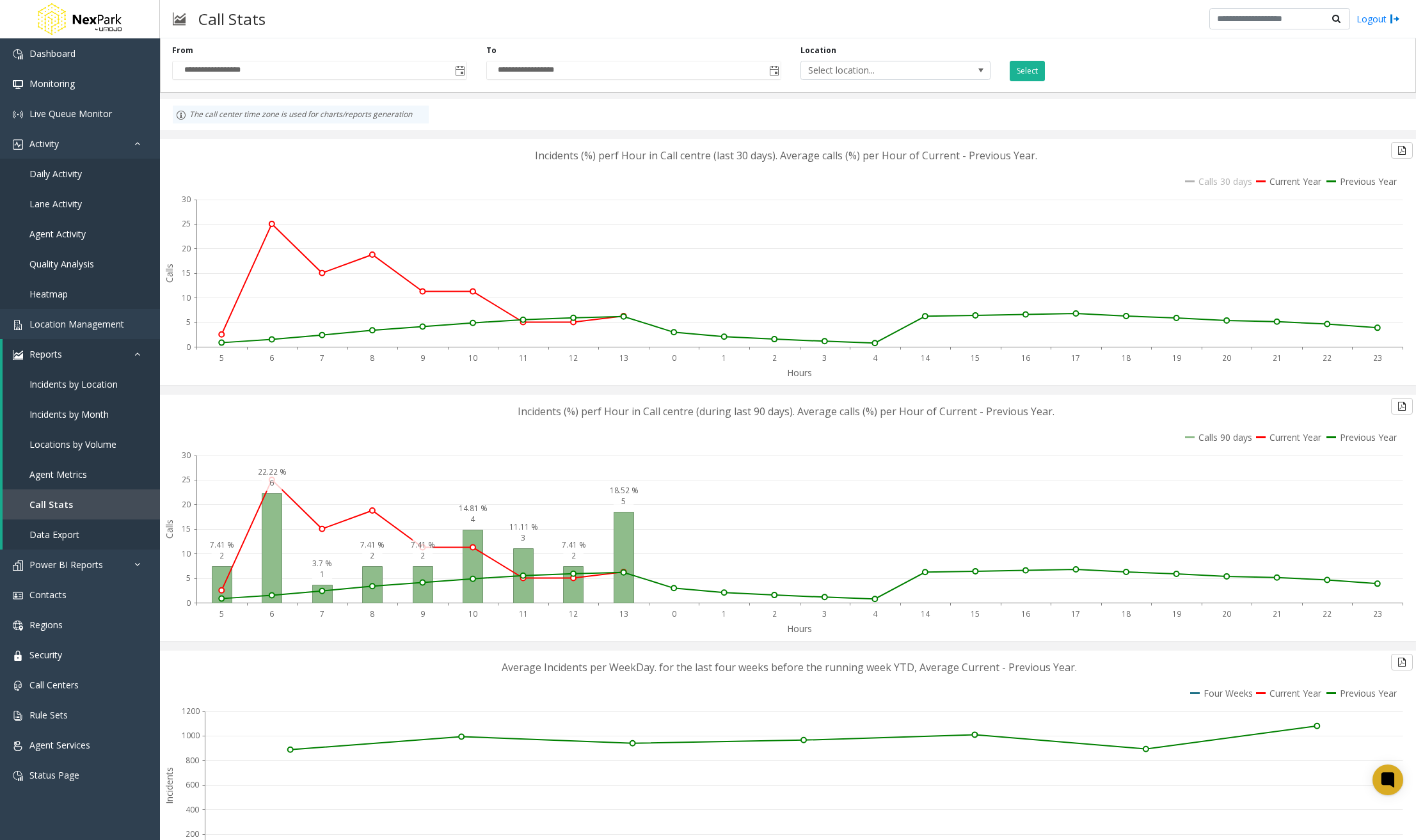
click at [1189, 181] on icon at bounding box center [1219, 181] width 68 height 12
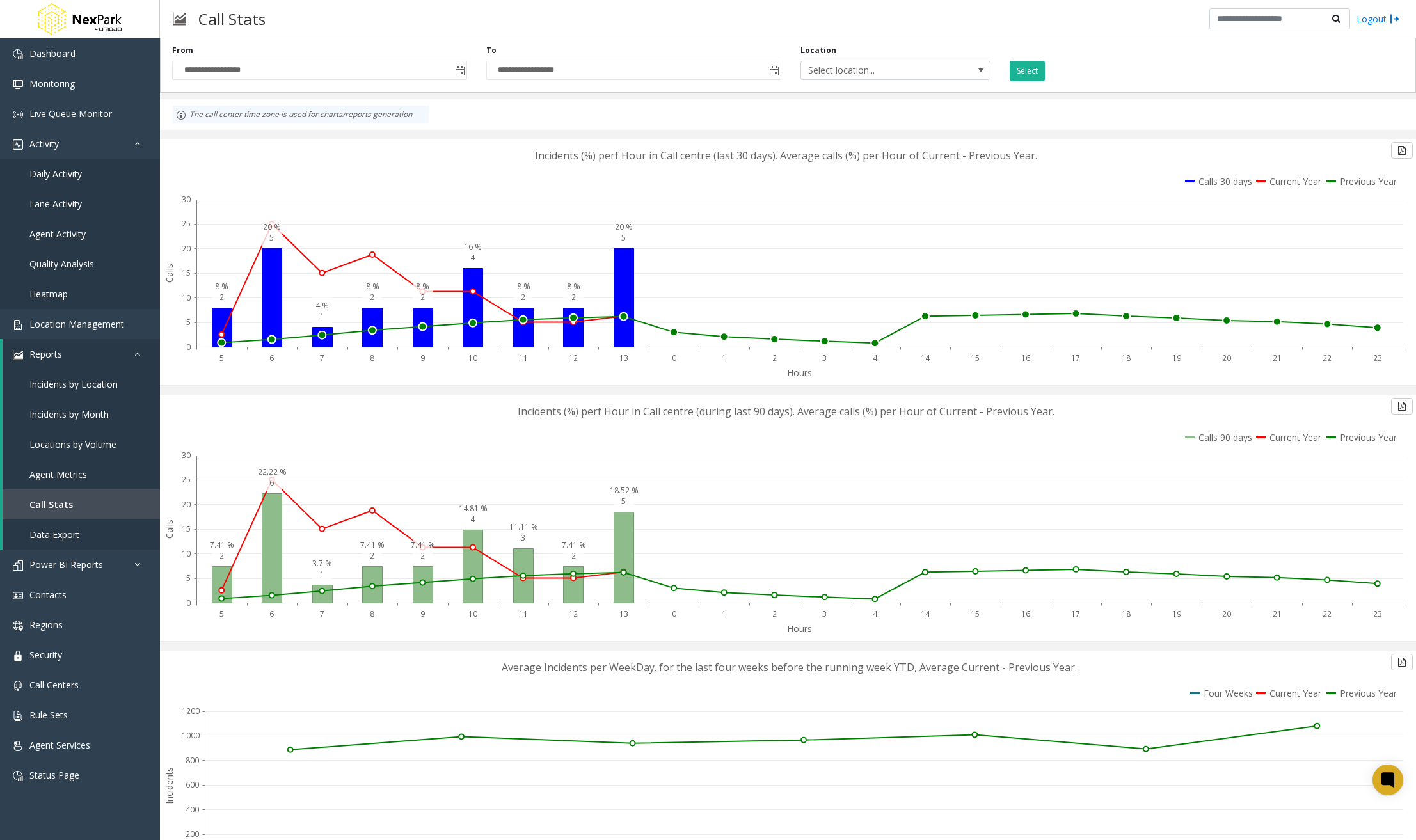
click at [1356, 186] on icon at bounding box center [1362, 181] width 71 height 12
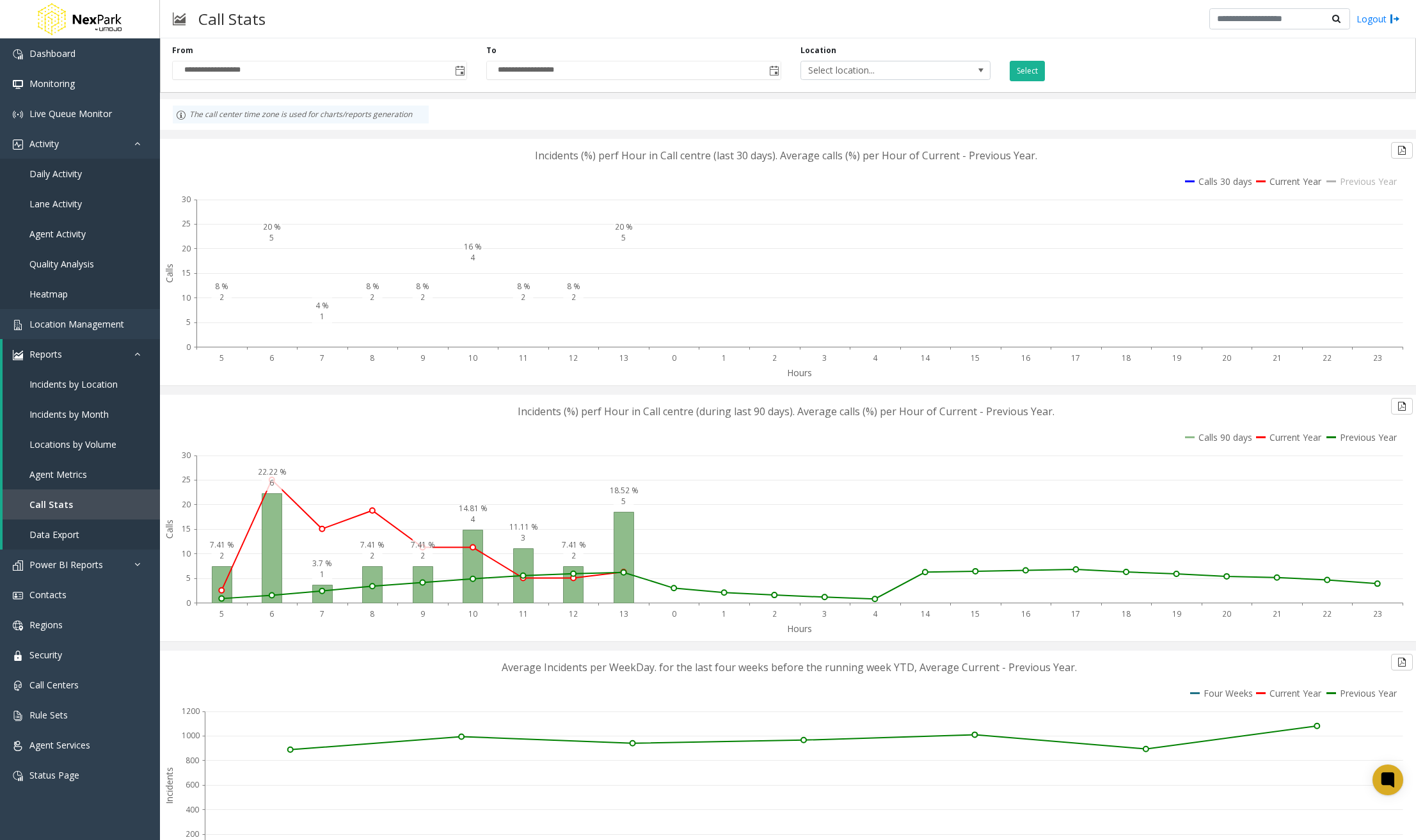
click at [1356, 186] on icon at bounding box center [1362, 181] width 71 height 12
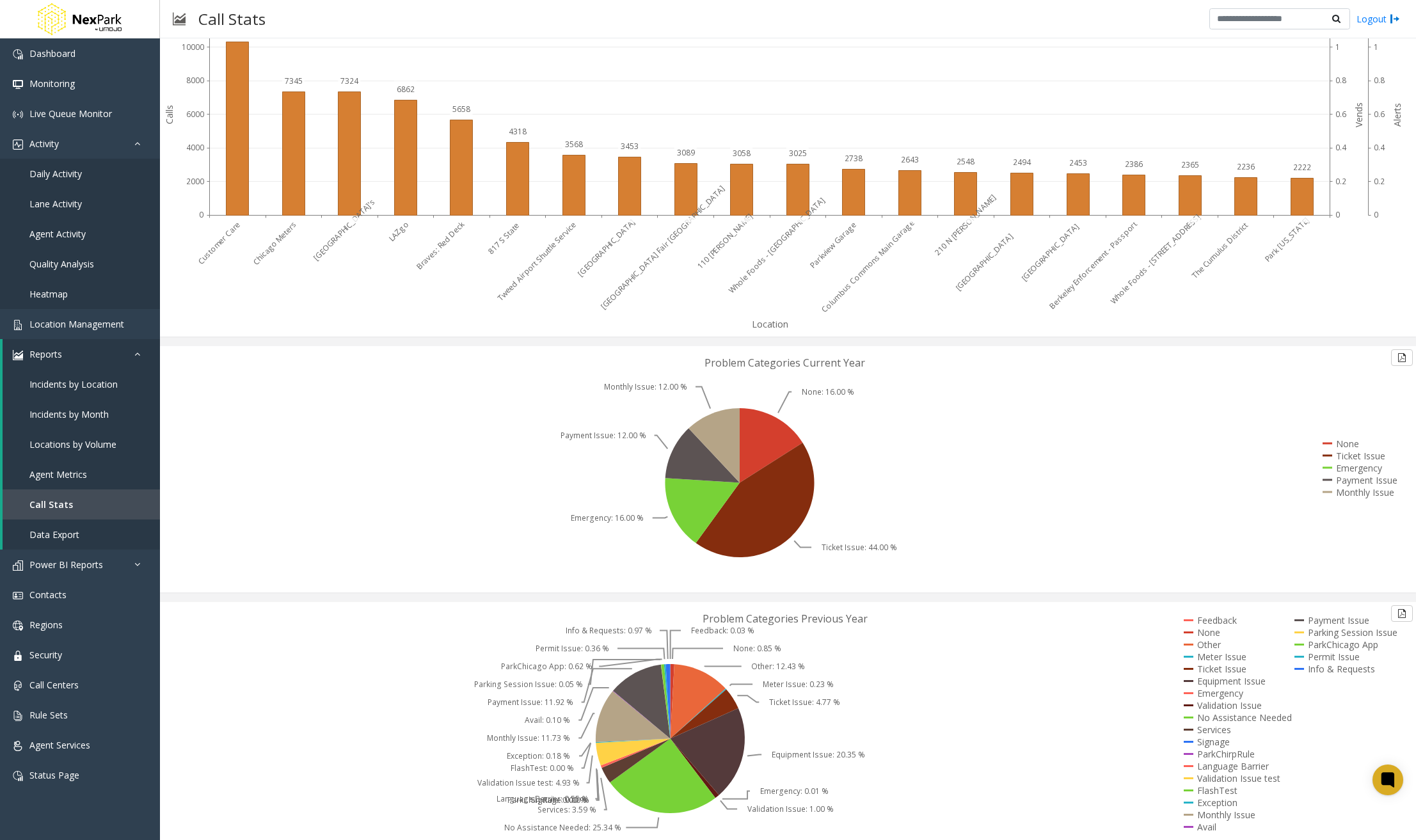
scroll to position [2260, 0]
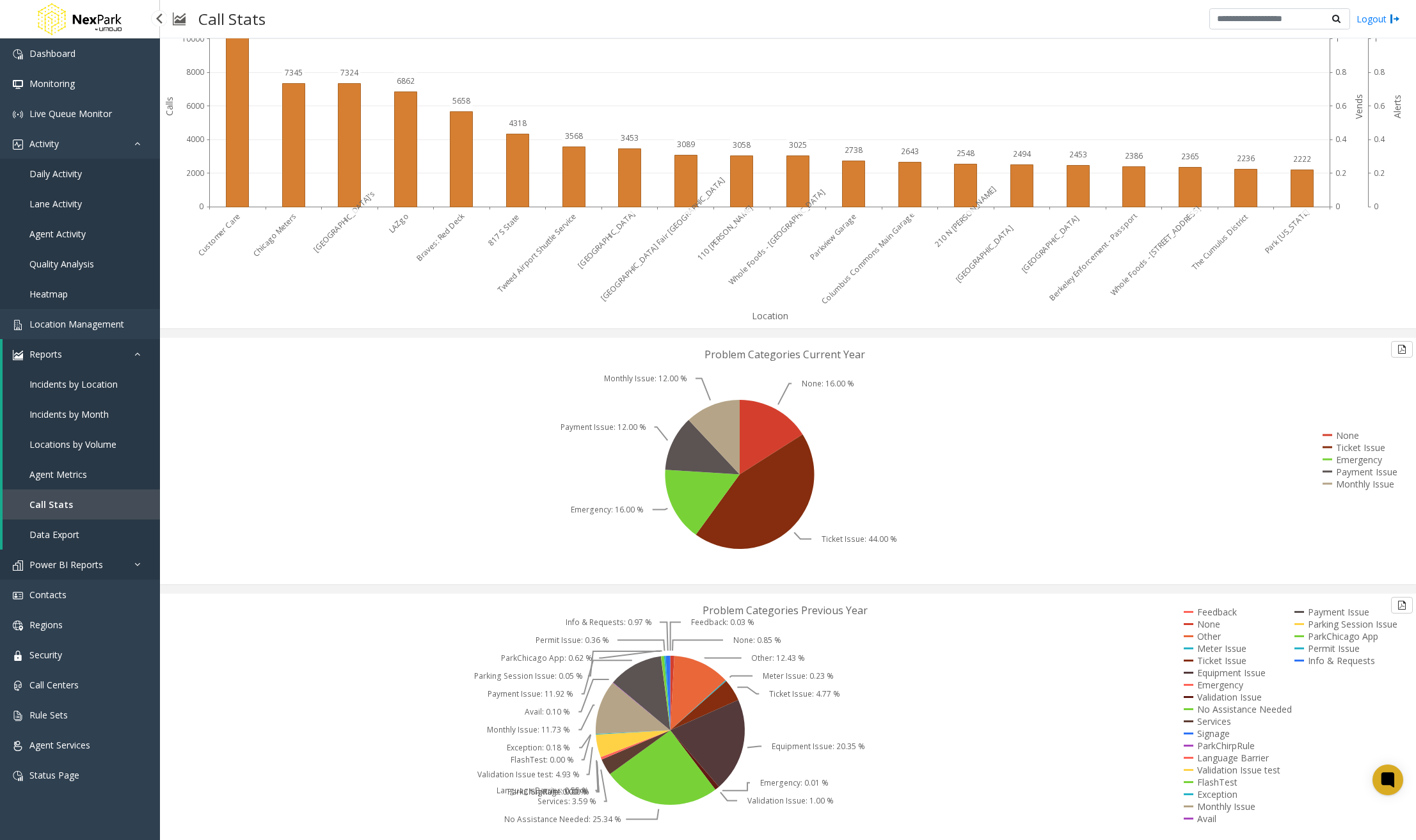
click at [106, 573] on link "Power BI Reports" at bounding box center [80, 565] width 160 height 30
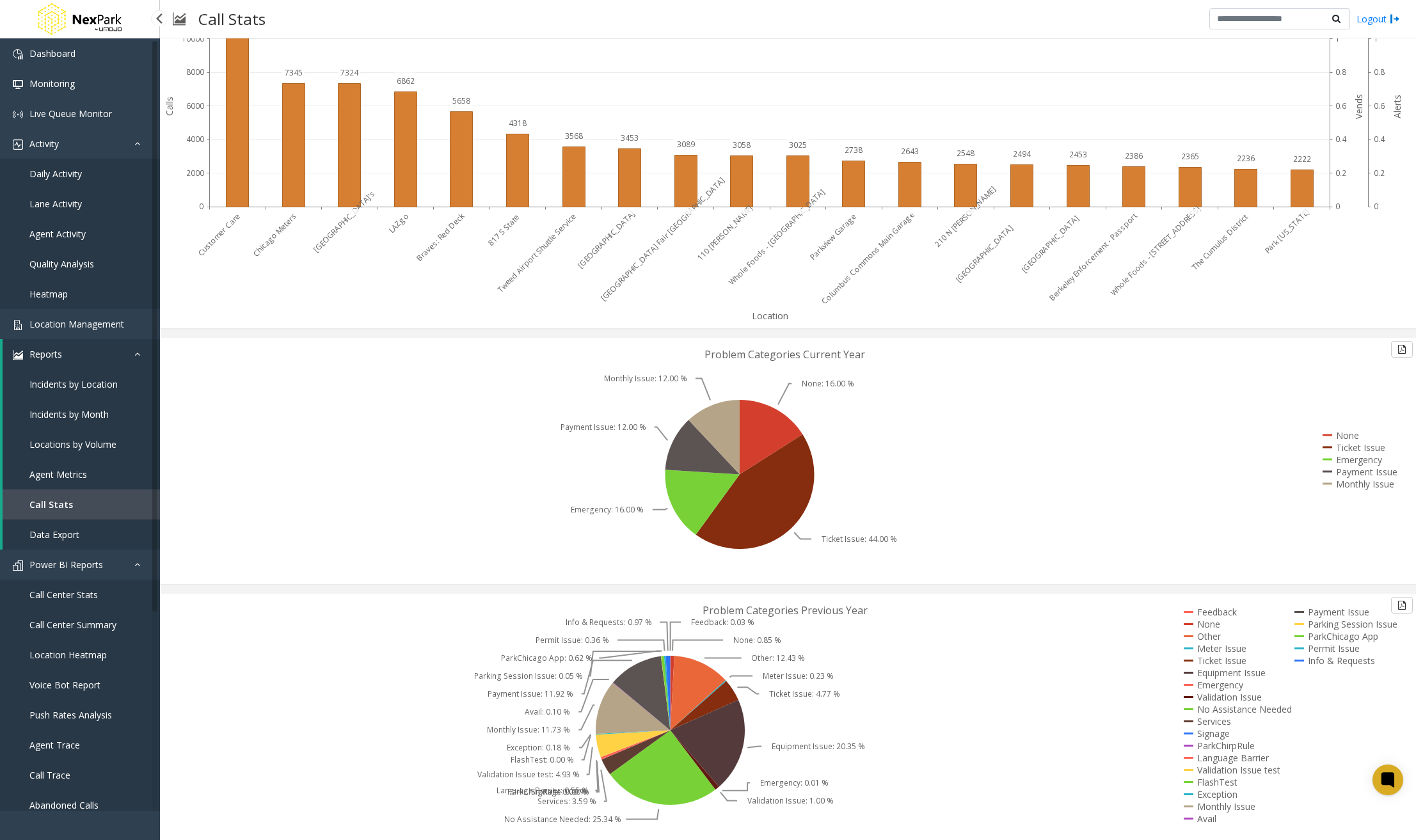
click at [89, 596] on span "Call Center Stats" at bounding box center [64, 594] width 69 height 12
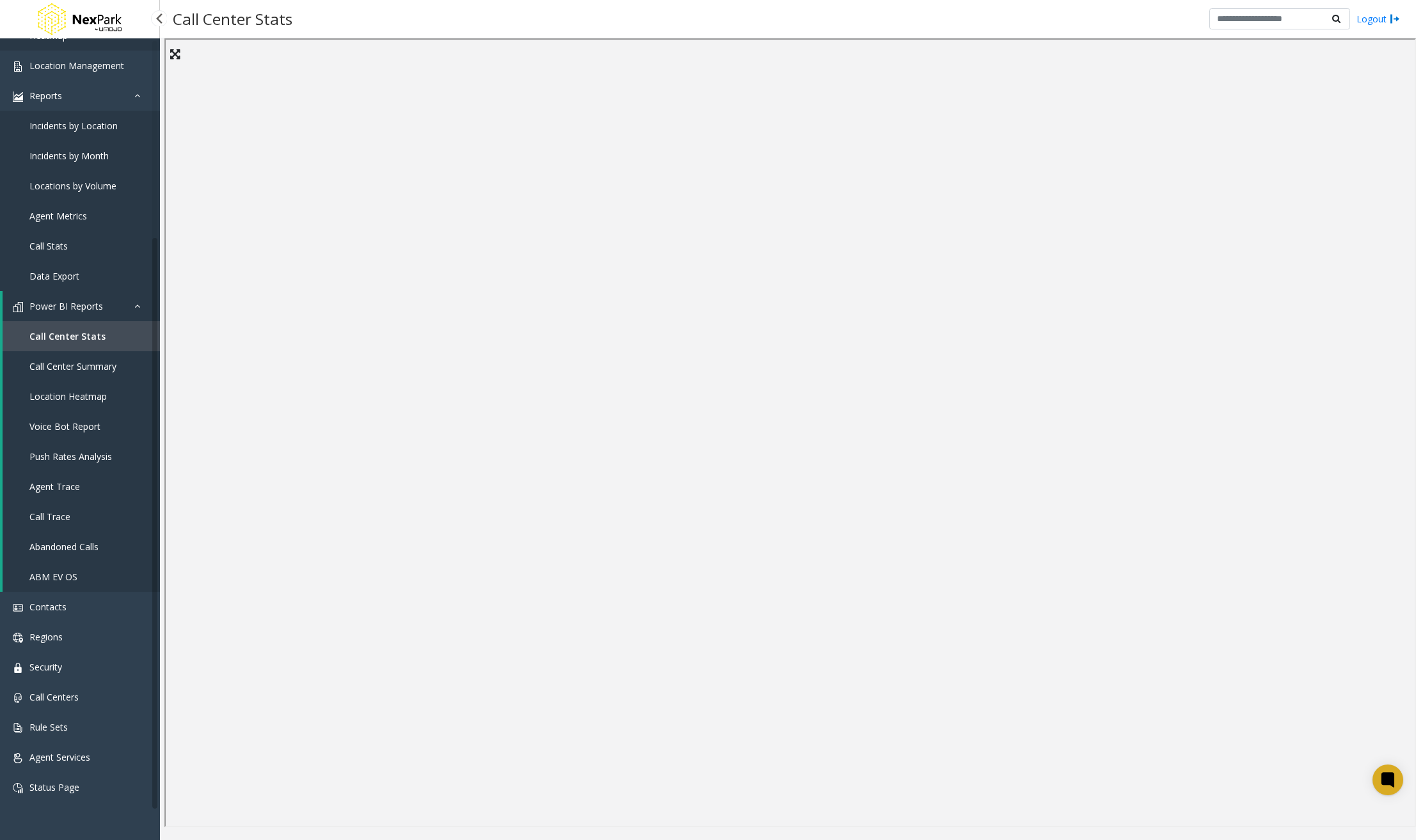
scroll to position [259, 0]
click at [57, 608] on span "Contacts" at bounding box center [48, 606] width 37 height 12
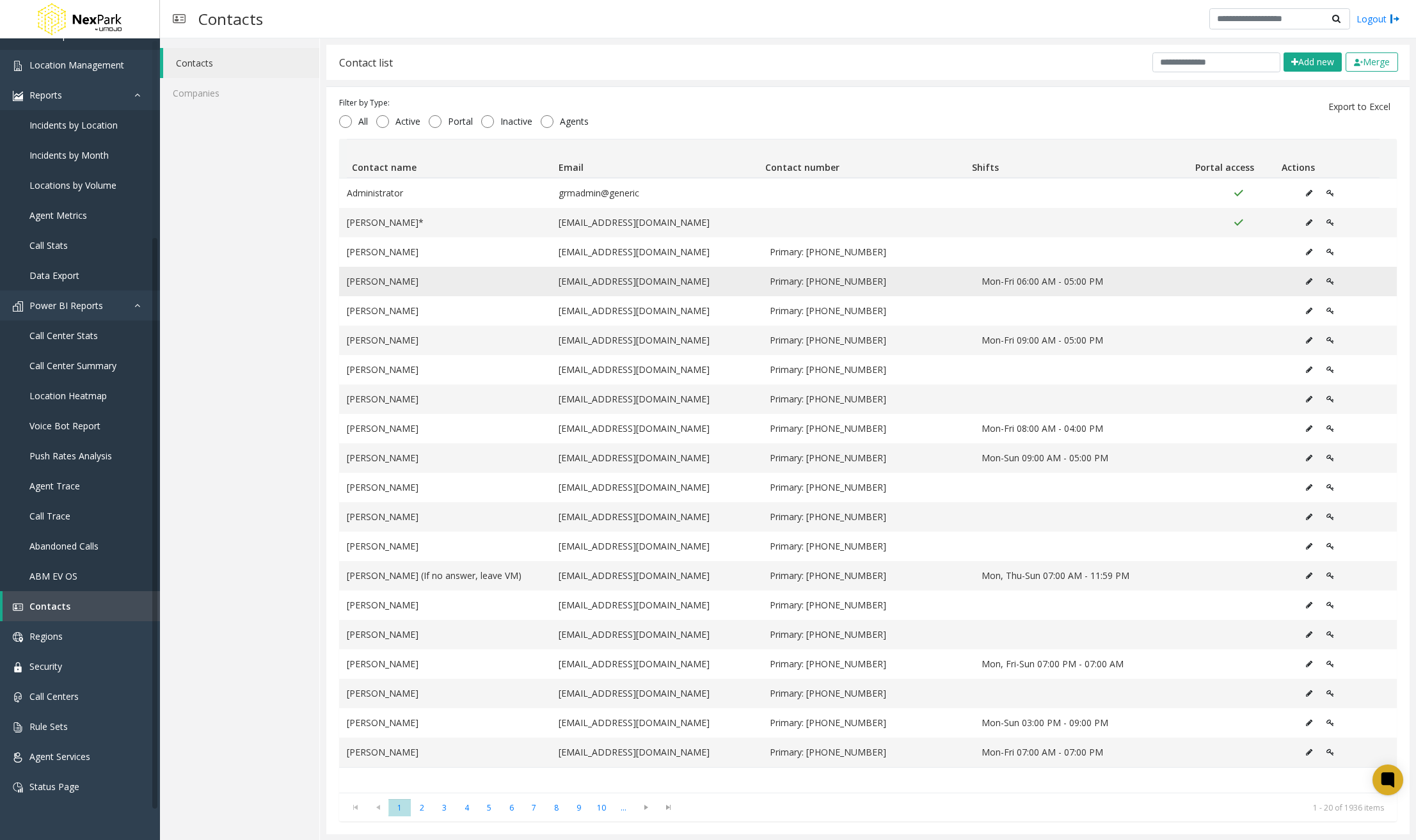
click at [587, 295] on td "[EMAIL_ADDRESS][DOMAIN_NAME]" at bounding box center [657, 281] width 212 height 30
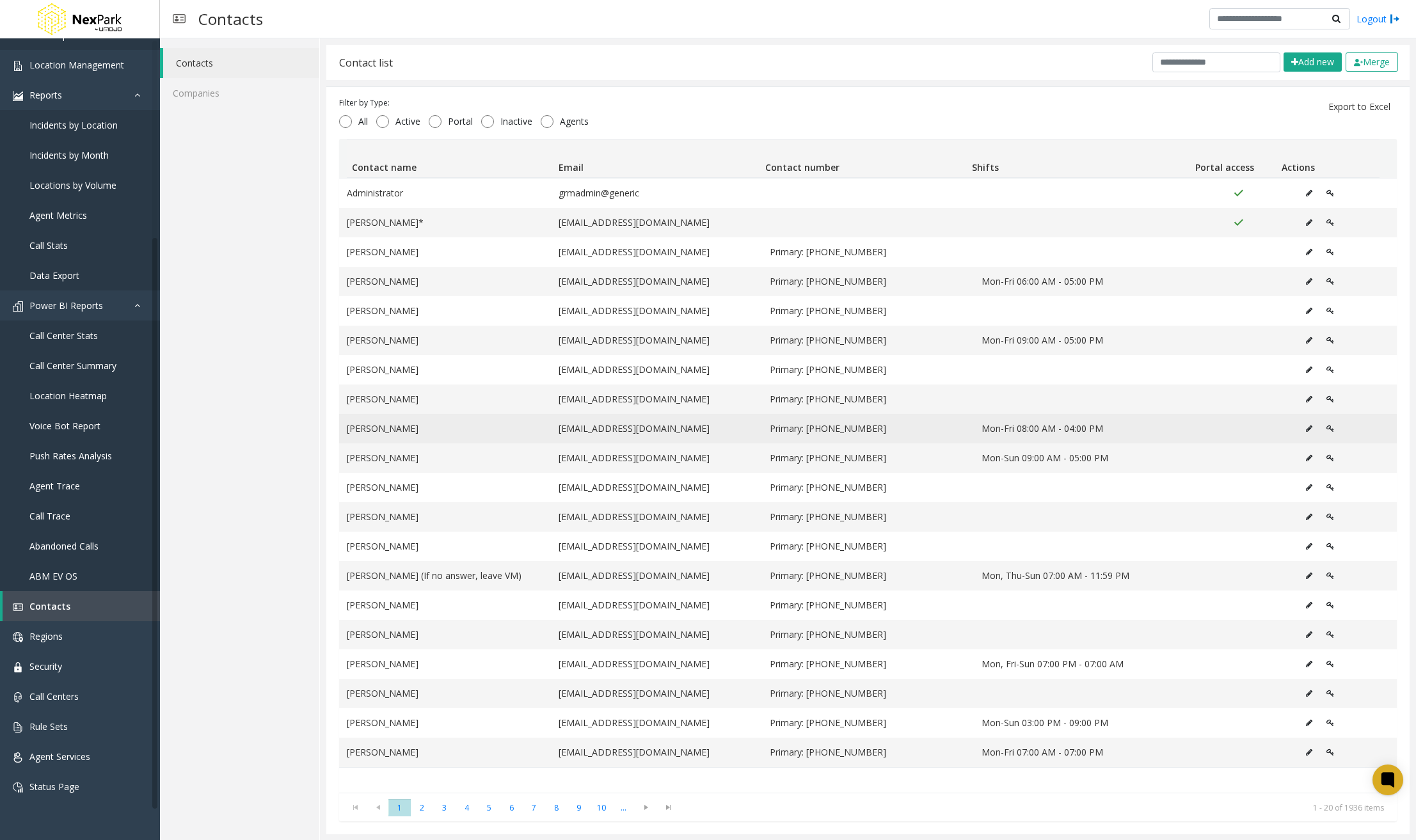
click at [1299, 424] on button "Data table" at bounding box center [1308, 429] width 20 height 19
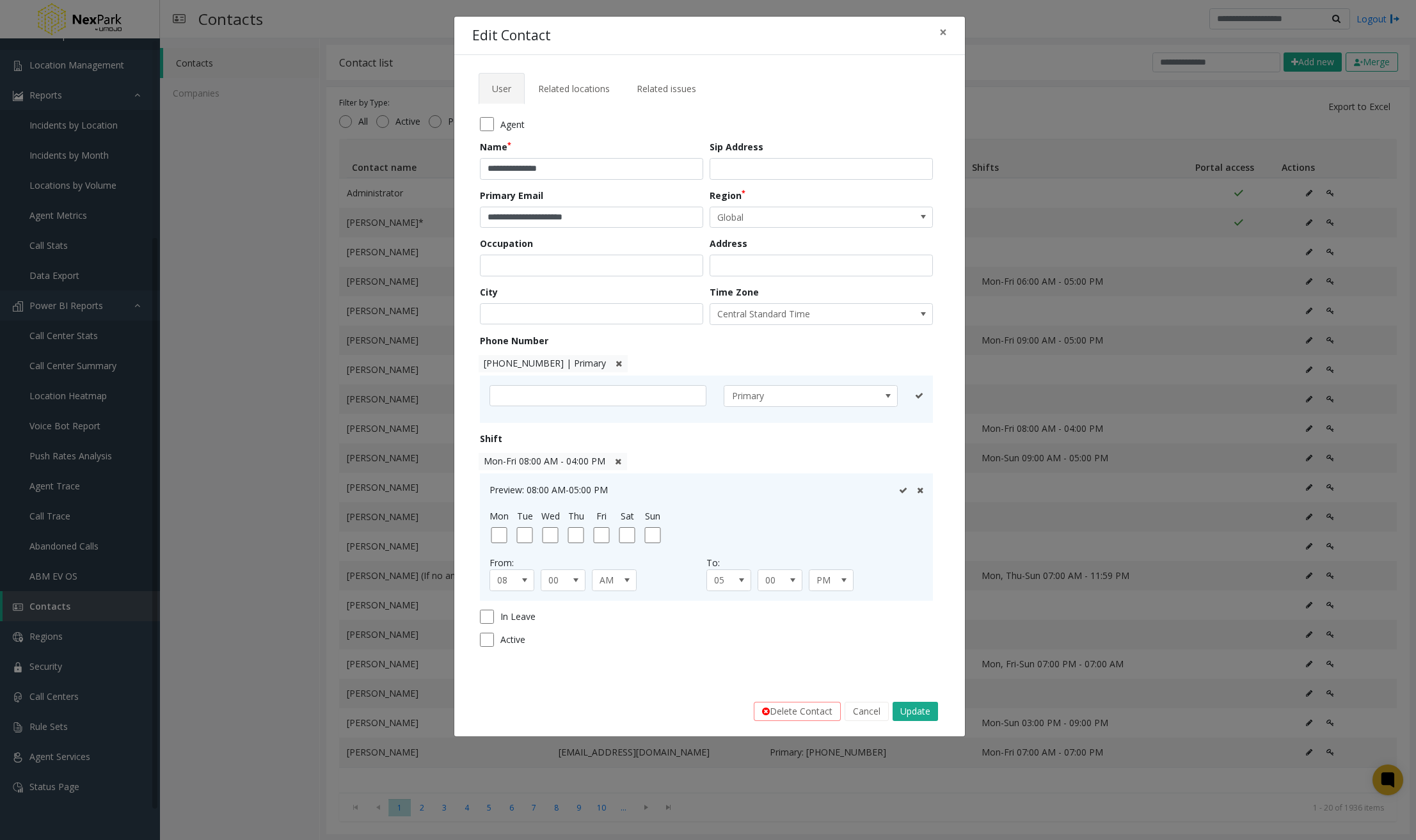
click at [919, 394] on icon at bounding box center [919, 395] width 9 height 9
click at [608, 394] on input "text" at bounding box center [598, 395] width 217 height 22
type input "**********"
click at [917, 394] on icon at bounding box center [920, 395] width 7 height 9
click at [919, 392] on icon at bounding box center [919, 395] width 9 height 9
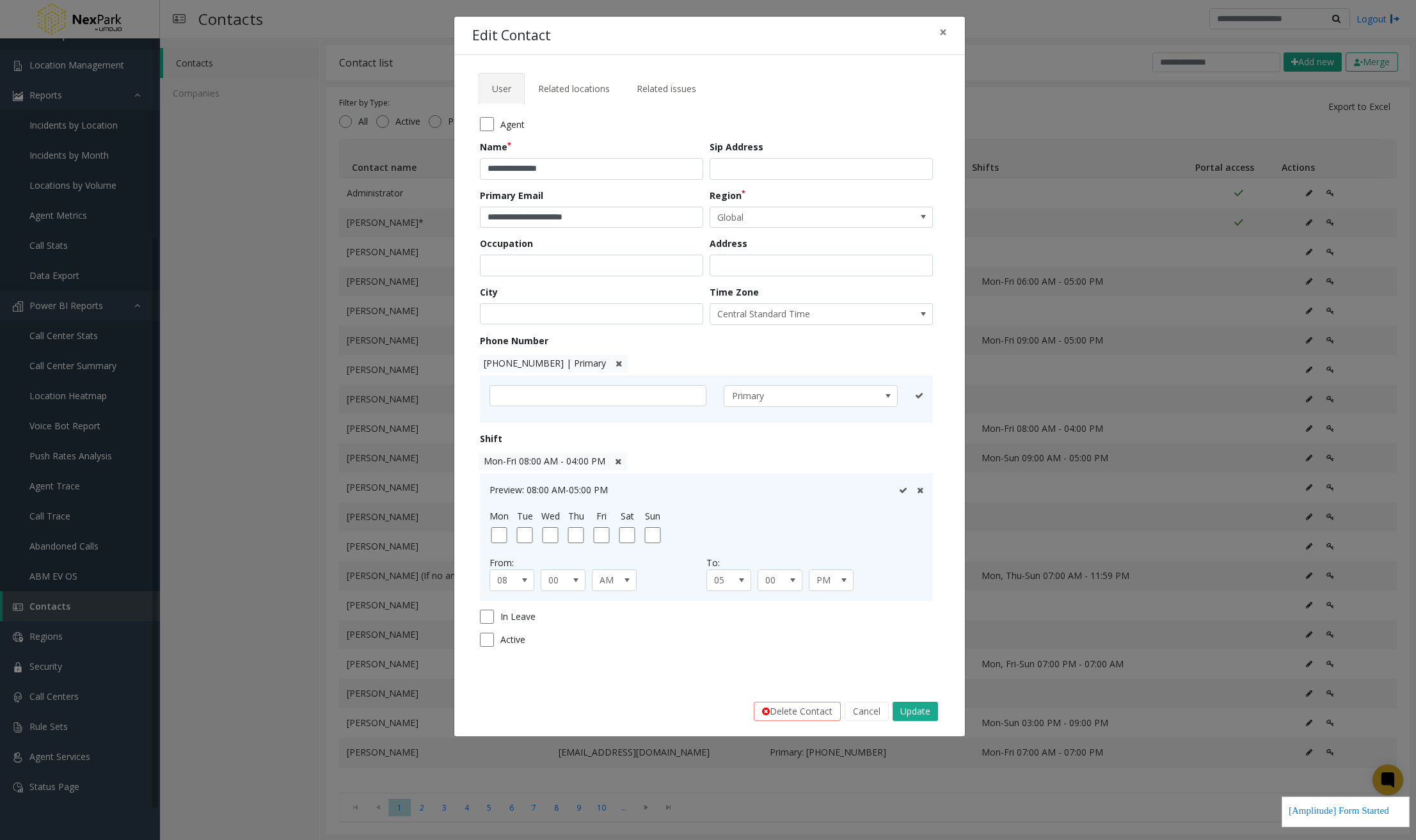
click at [920, 490] on icon at bounding box center [920, 490] width 7 height 9
click at [919, 486] on icon at bounding box center [919, 490] width 9 height 9
click at [579, 83] on span "Related locations" at bounding box center [574, 89] width 71 height 12
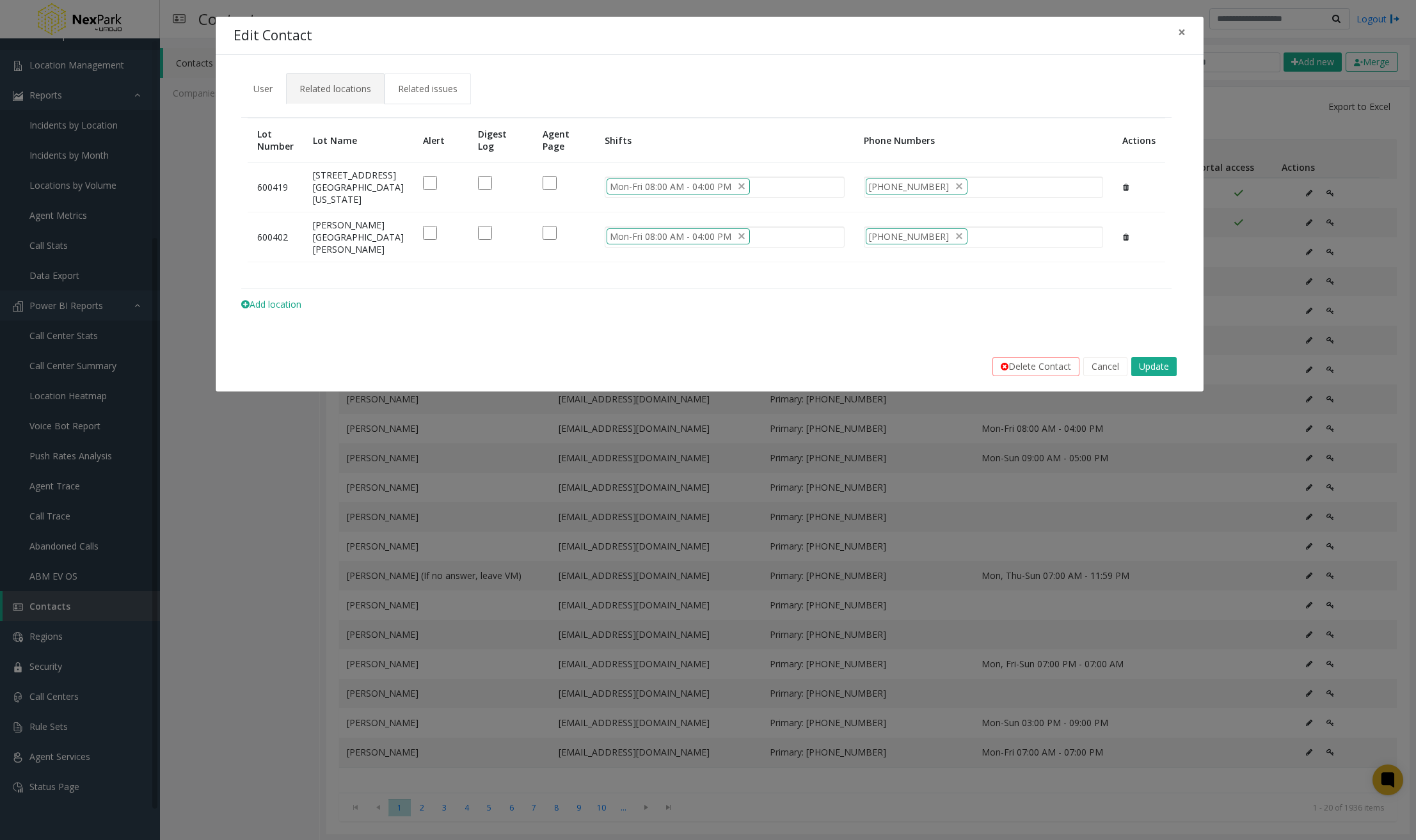
click at [434, 77] on link "Related issues" at bounding box center [428, 89] width 87 height 31
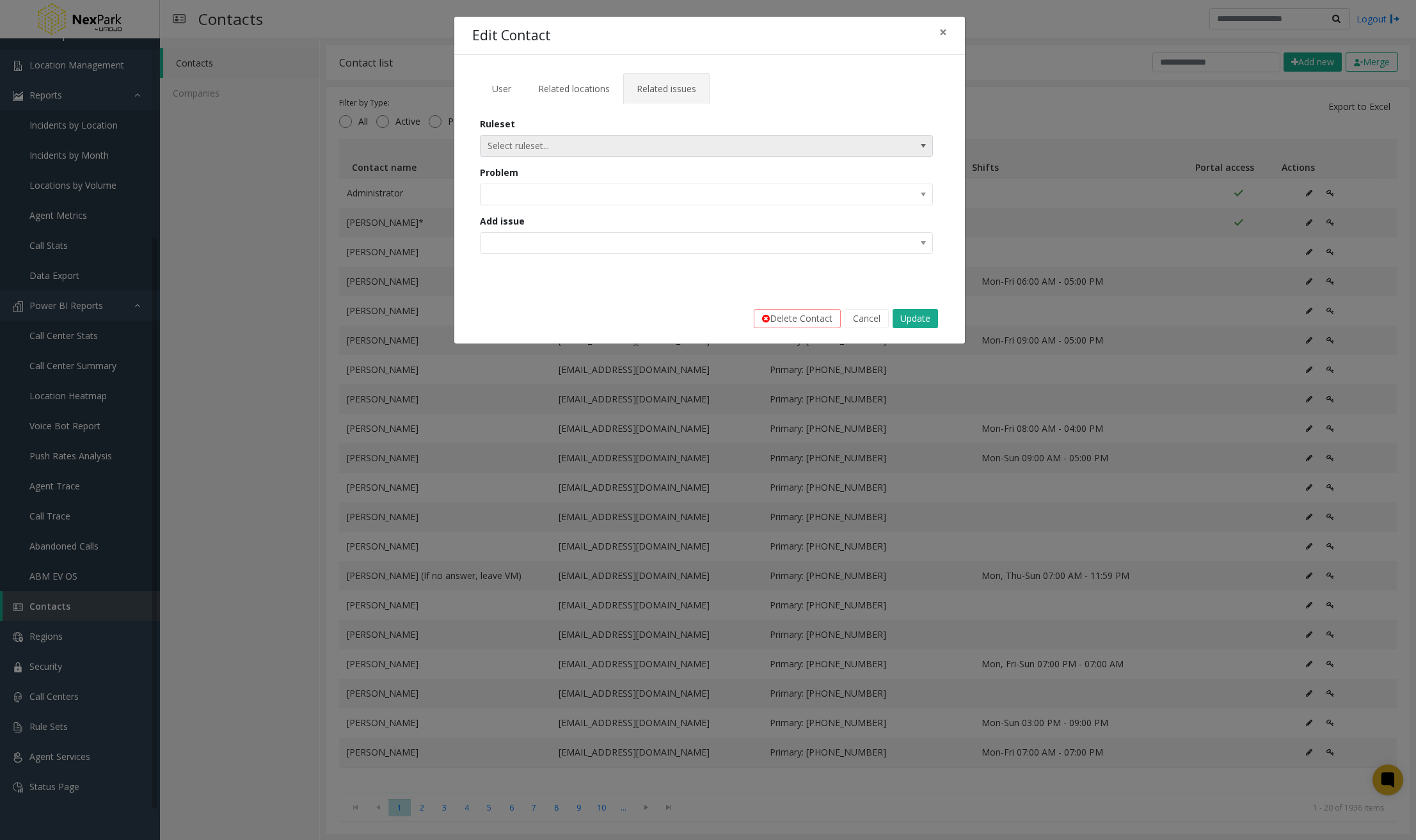
click at [928, 146] on span at bounding box center [923, 145] width 18 height 20
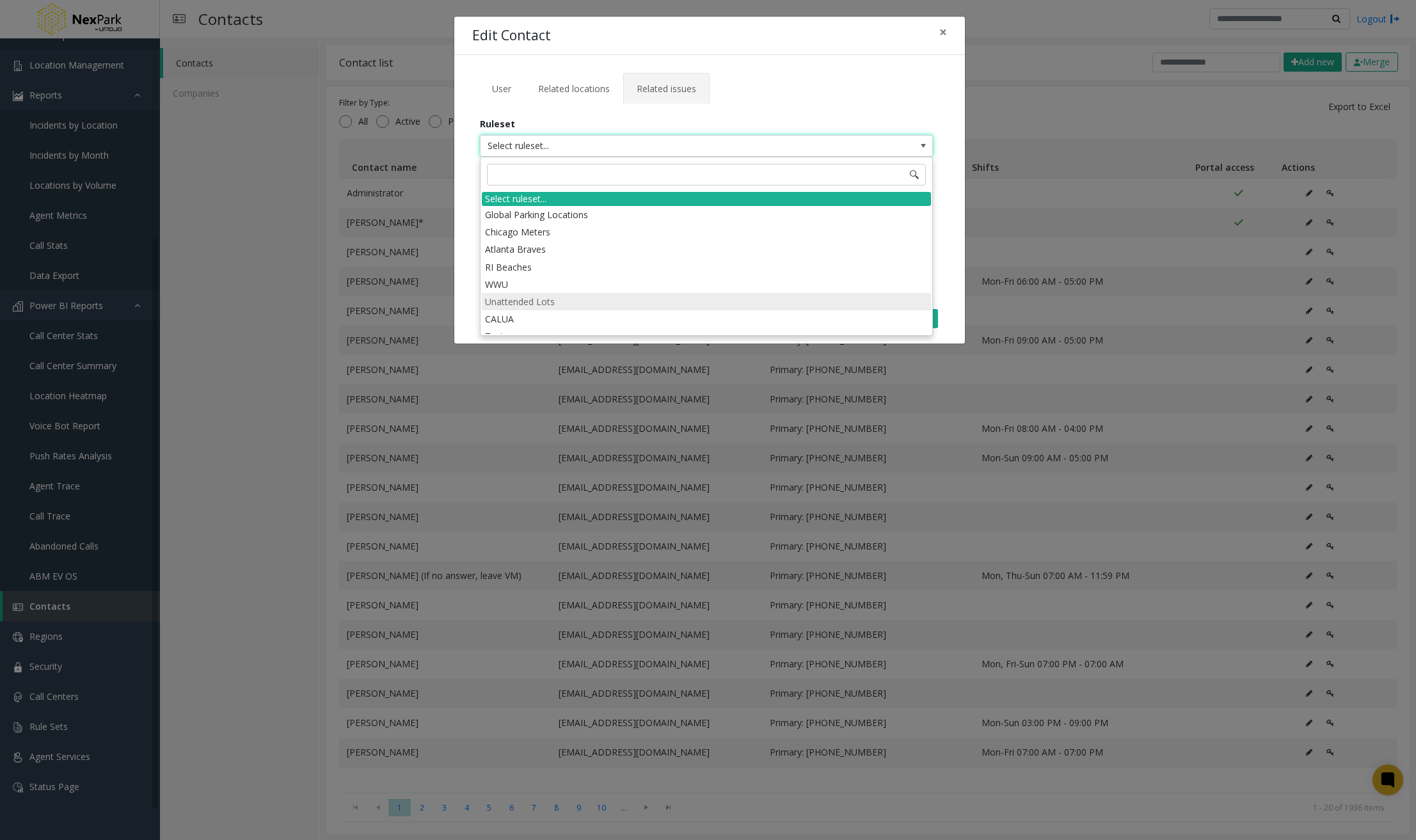
click at [549, 301] on li "Unattended Lots" at bounding box center [706, 302] width 449 height 17
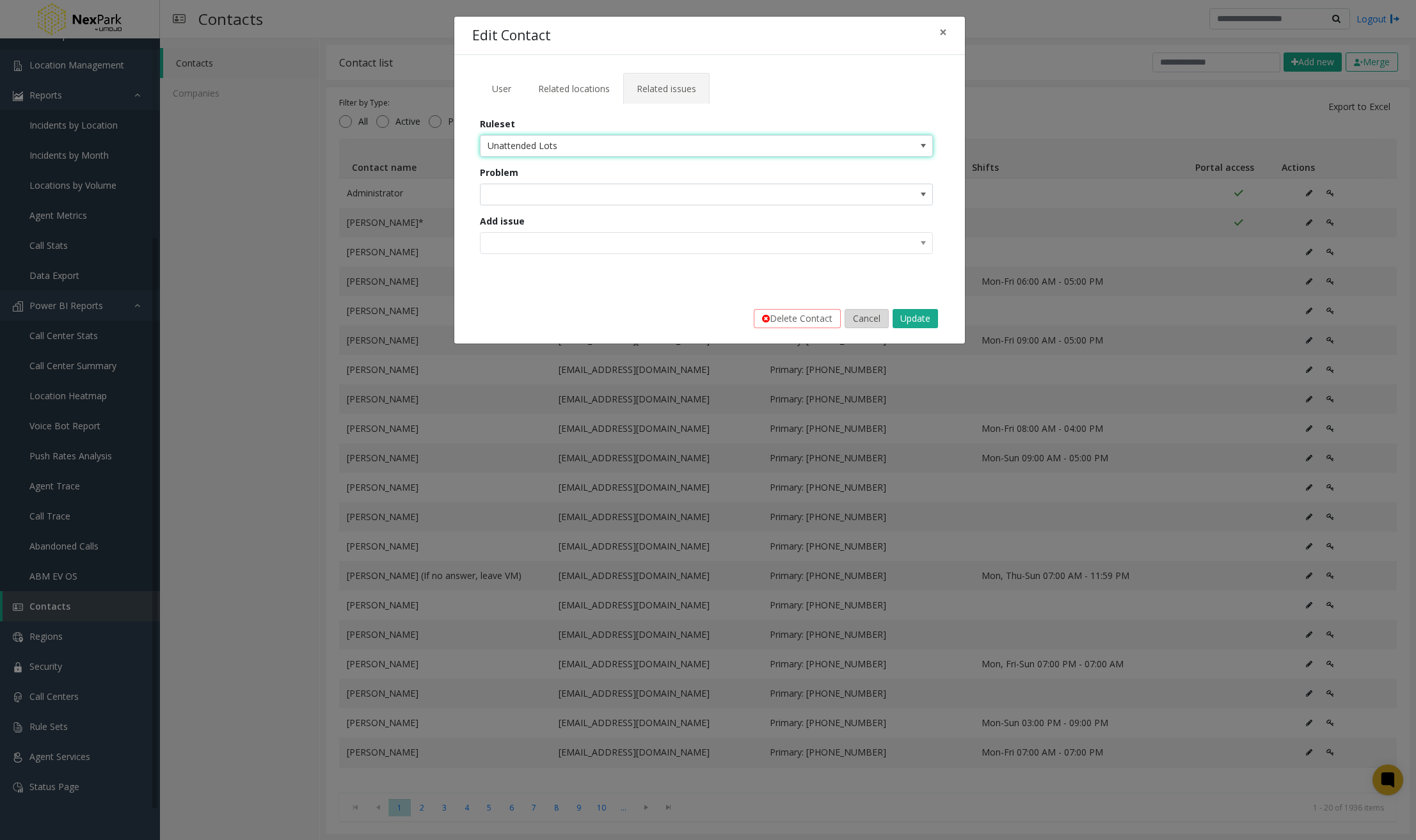
click at [876, 316] on button "Cancel" at bounding box center [866, 318] width 44 height 19
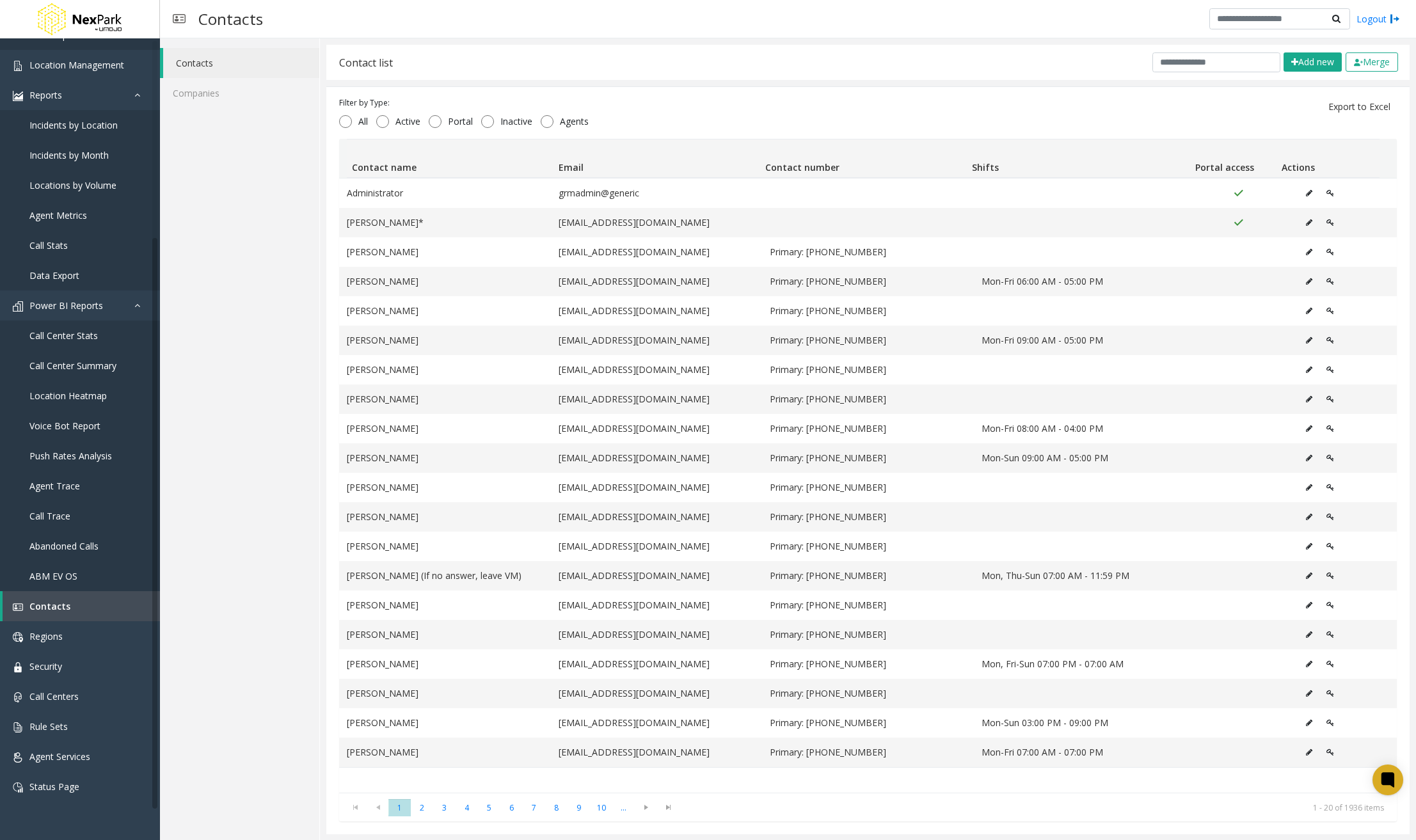
scroll to position [1, 0]
click at [68, 644] on link "Regions" at bounding box center [80, 636] width 160 height 30
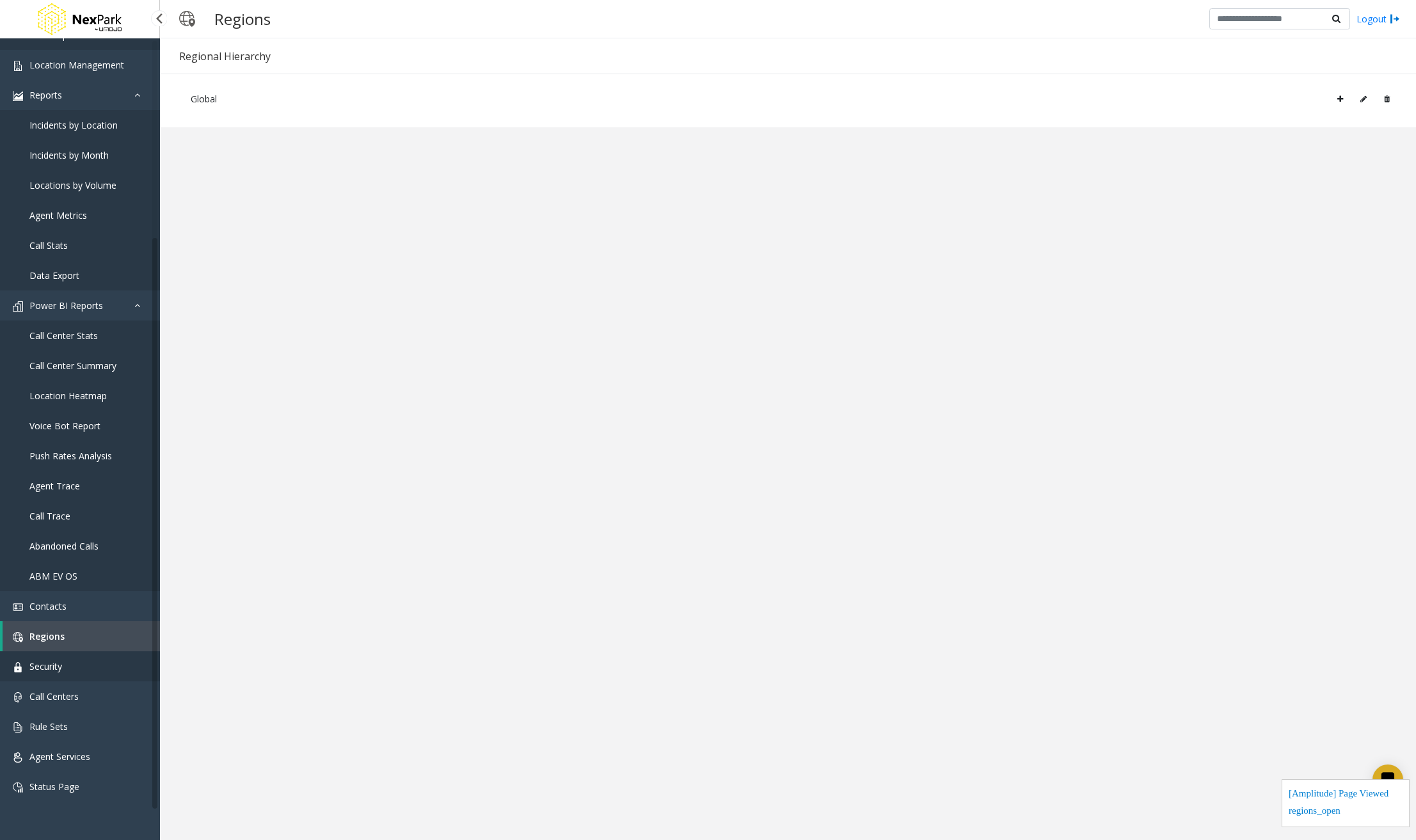
click at [57, 670] on span "Security" at bounding box center [46, 666] width 32 height 12
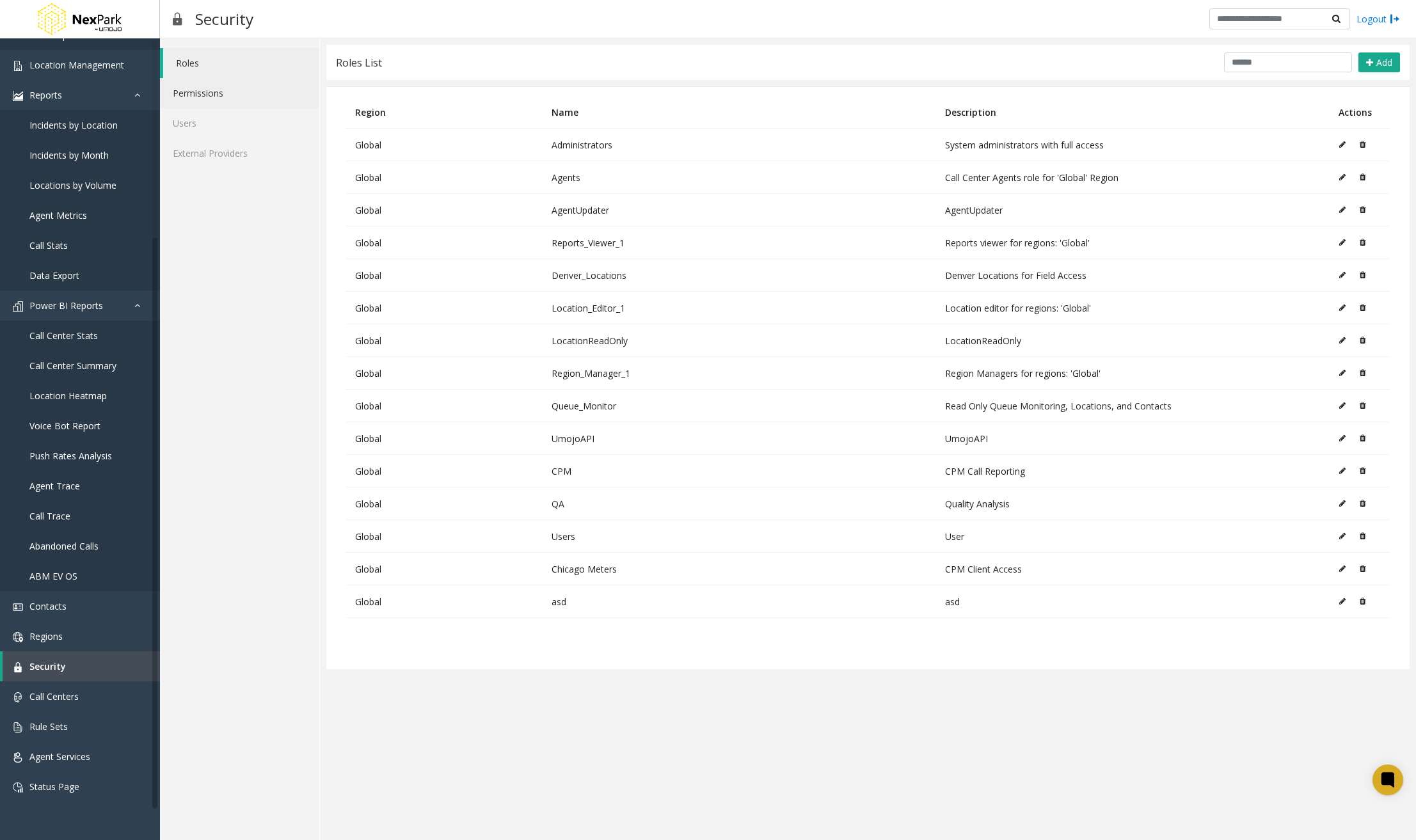
click at [215, 105] on link "Permissions" at bounding box center [239, 93] width 159 height 30
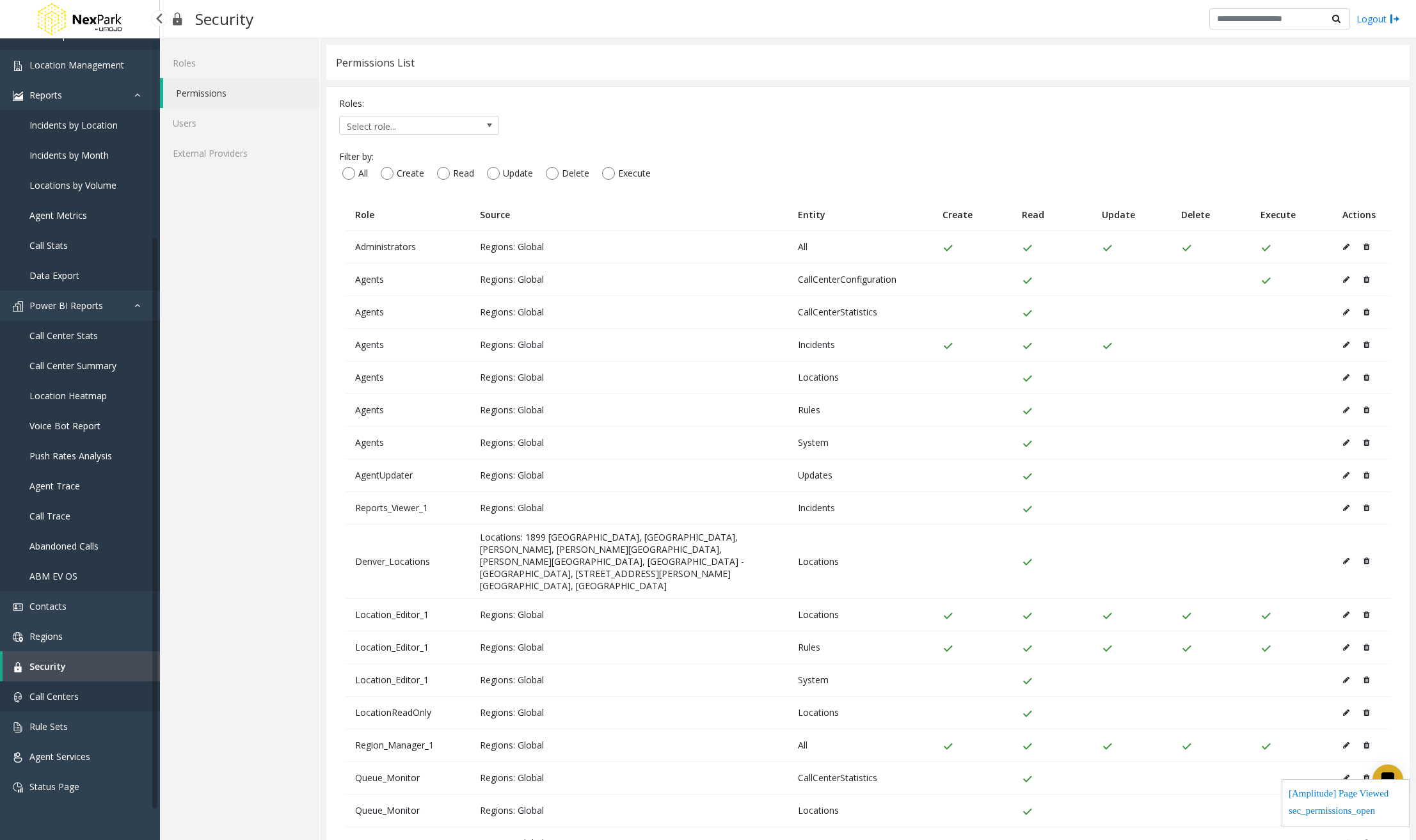
click at [79, 690] on link "Call Centers" at bounding box center [80, 696] width 160 height 30
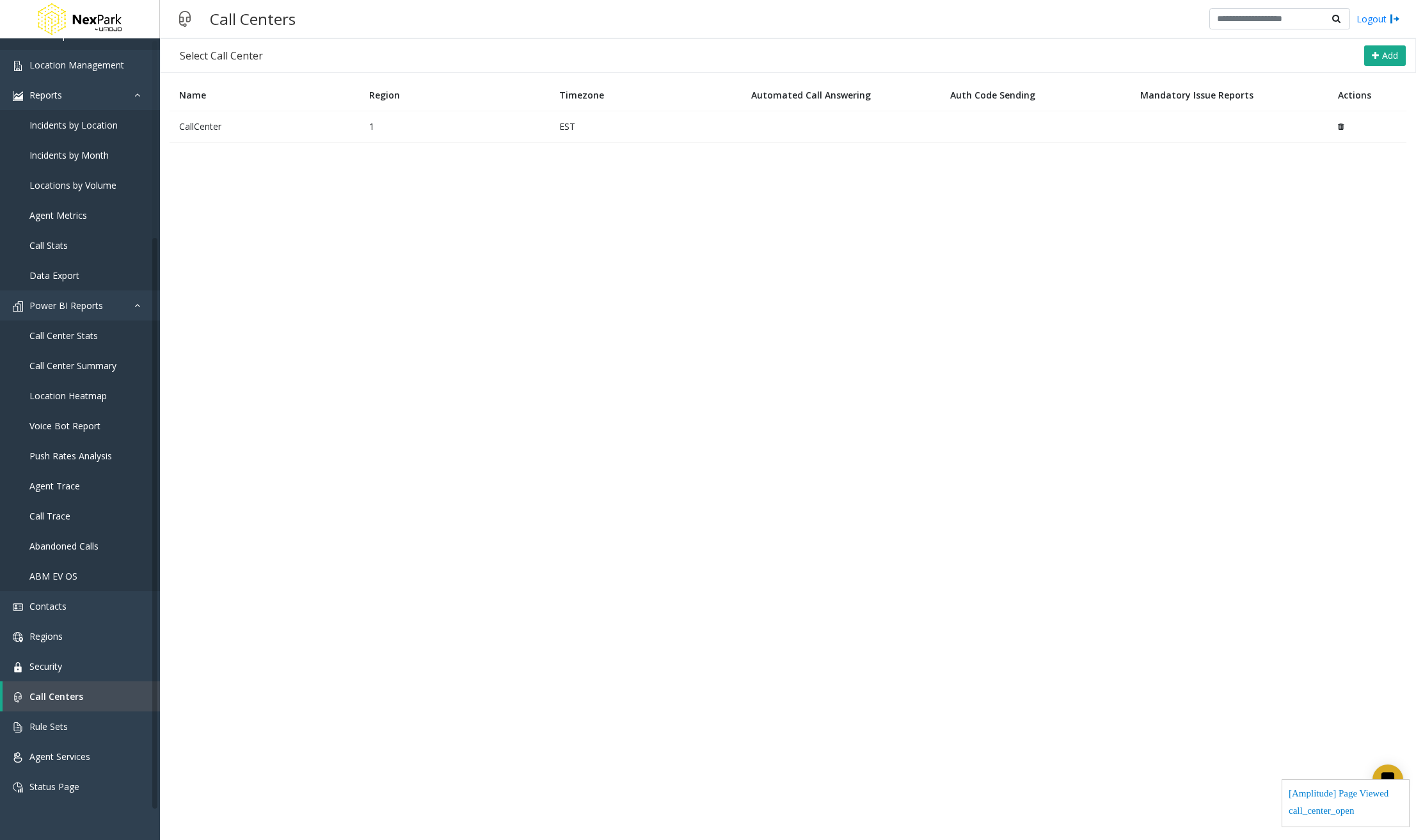
click at [348, 122] on td "CallCenter" at bounding box center [264, 126] width 190 height 31
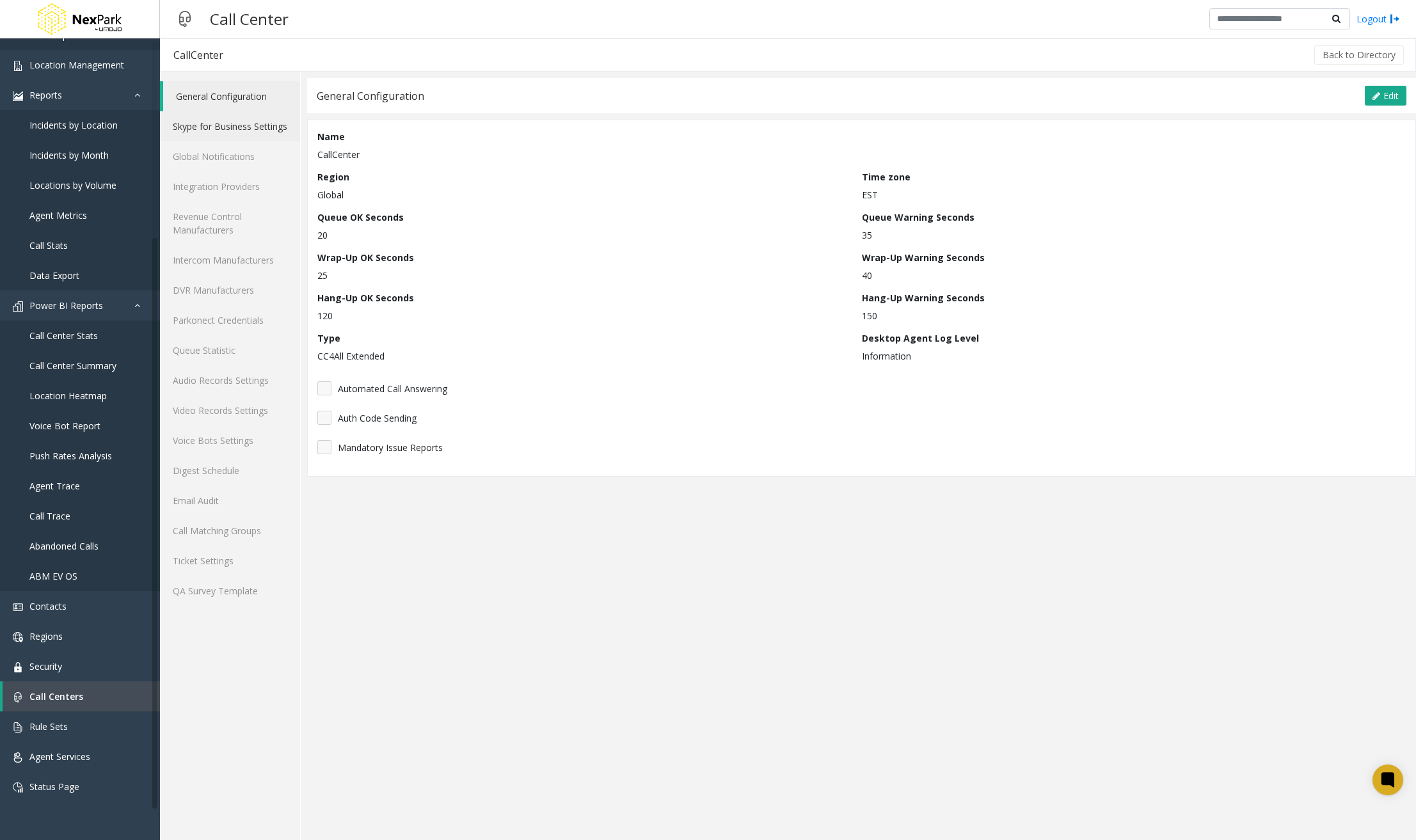
click at [238, 138] on link "Skype for Business Settings" at bounding box center [230, 127] width 140 height 30
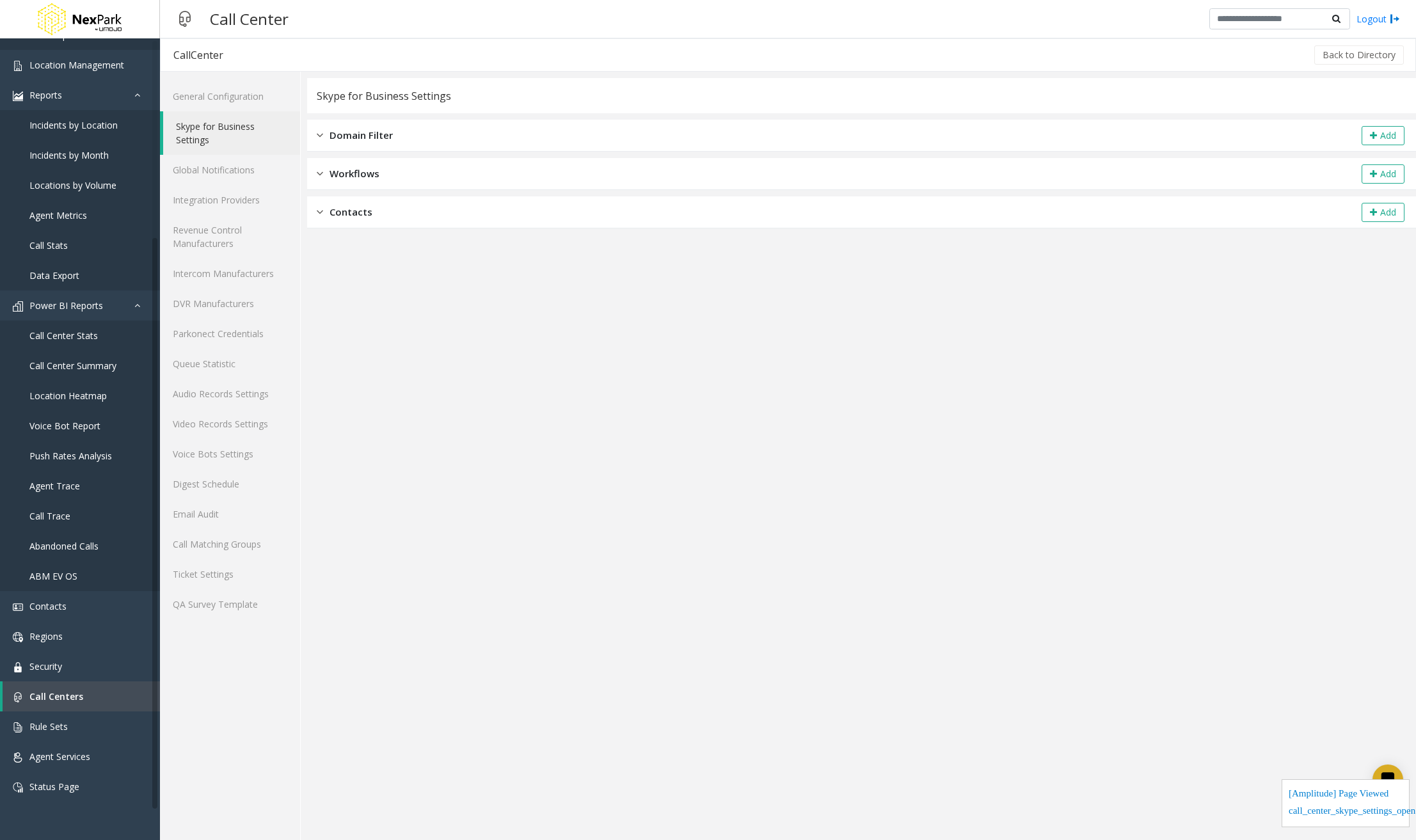
click at [340, 137] on span "Domain Filter" at bounding box center [361, 134] width 63 height 14
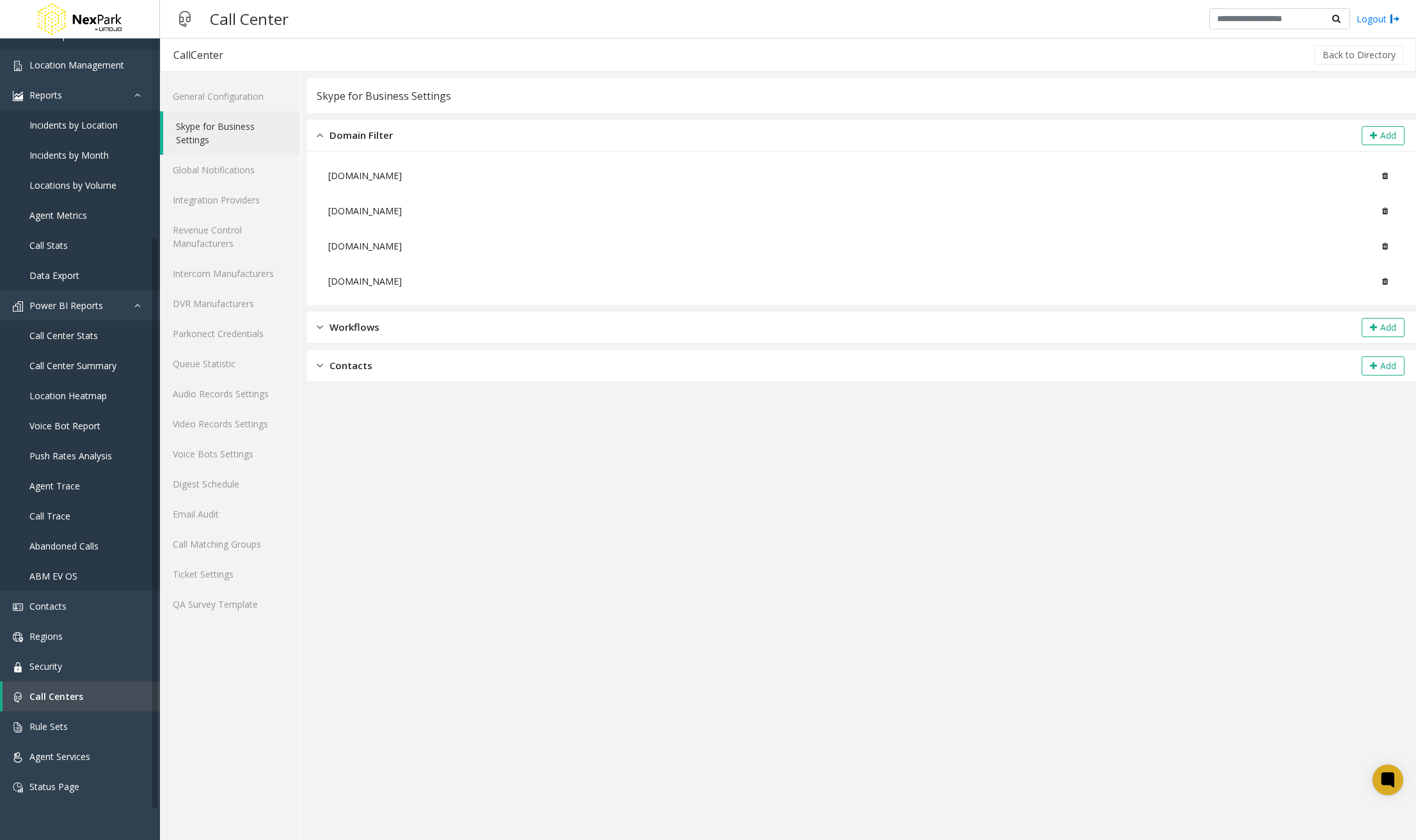
click at [363, 313] on div "Workflows Add" at bounding box center [861, 328] width 1109 height 32
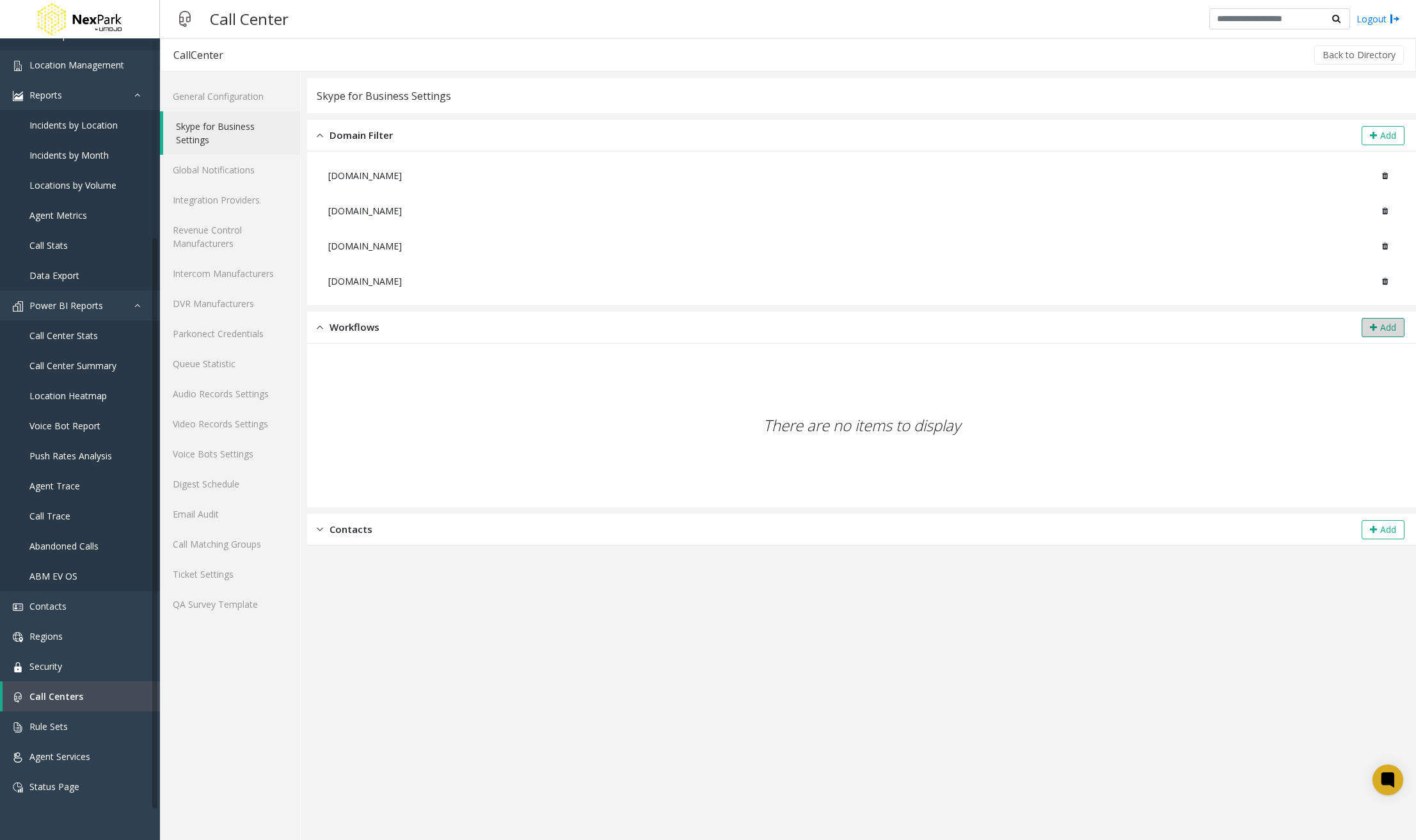
click at [1366, 332] on button "Add" at bounding box center [1383, 328] width 43 height 19
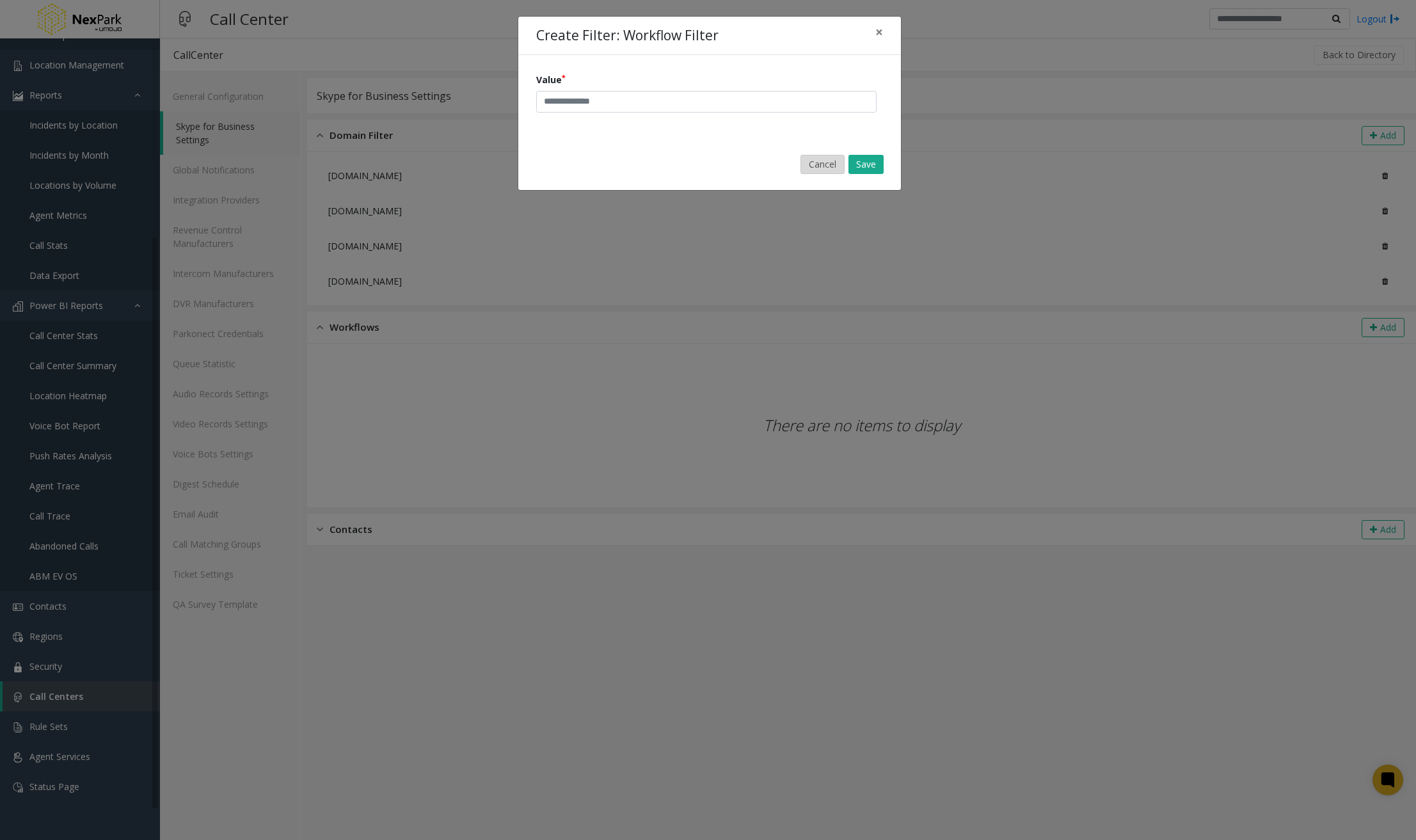
click at [825, 163] on button "Cancel" at bounding box center [822, 165] width 44 height 19
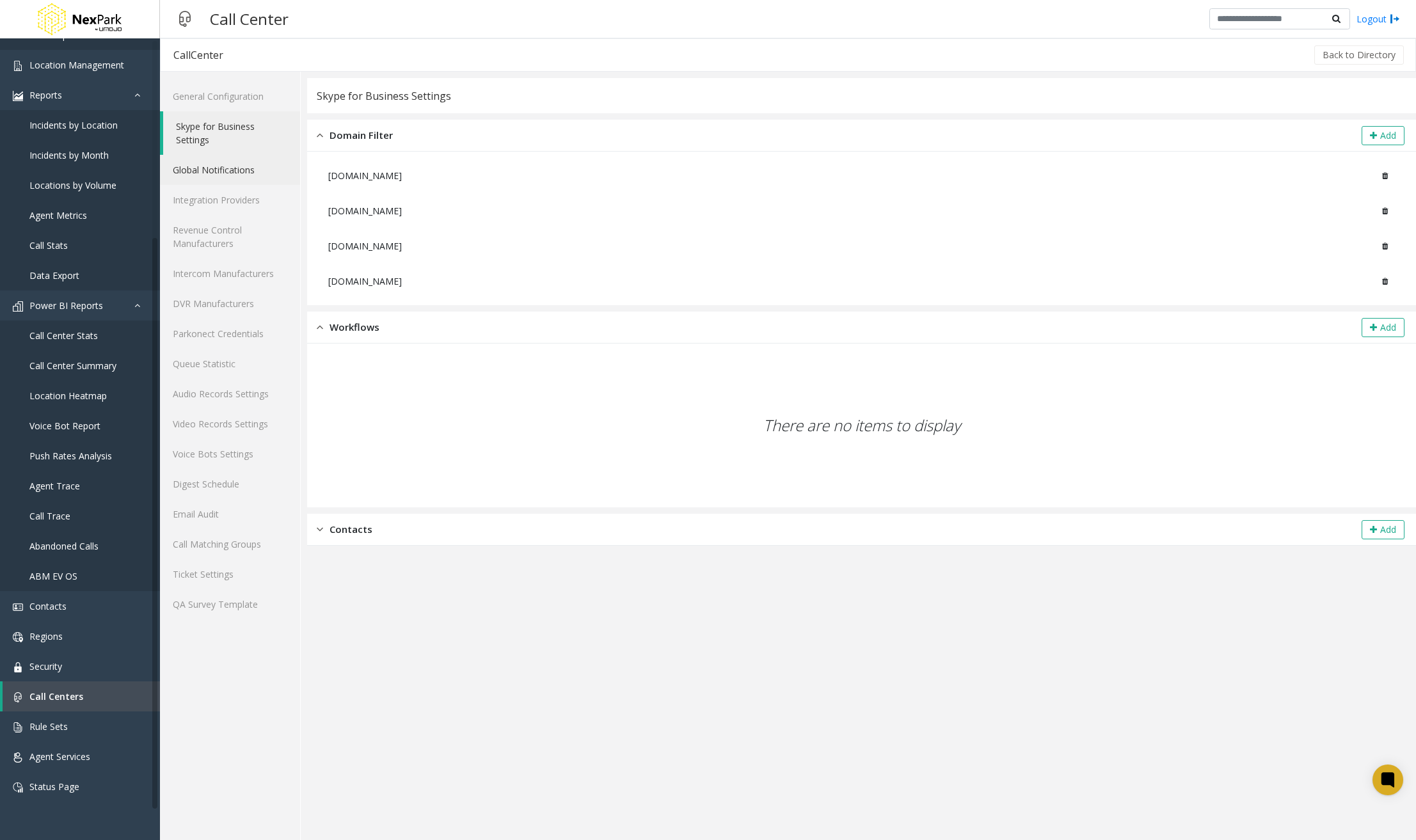
click at [213, 167] on link "Global Notifications" at bounding box center [230, 170] width 140 height 30
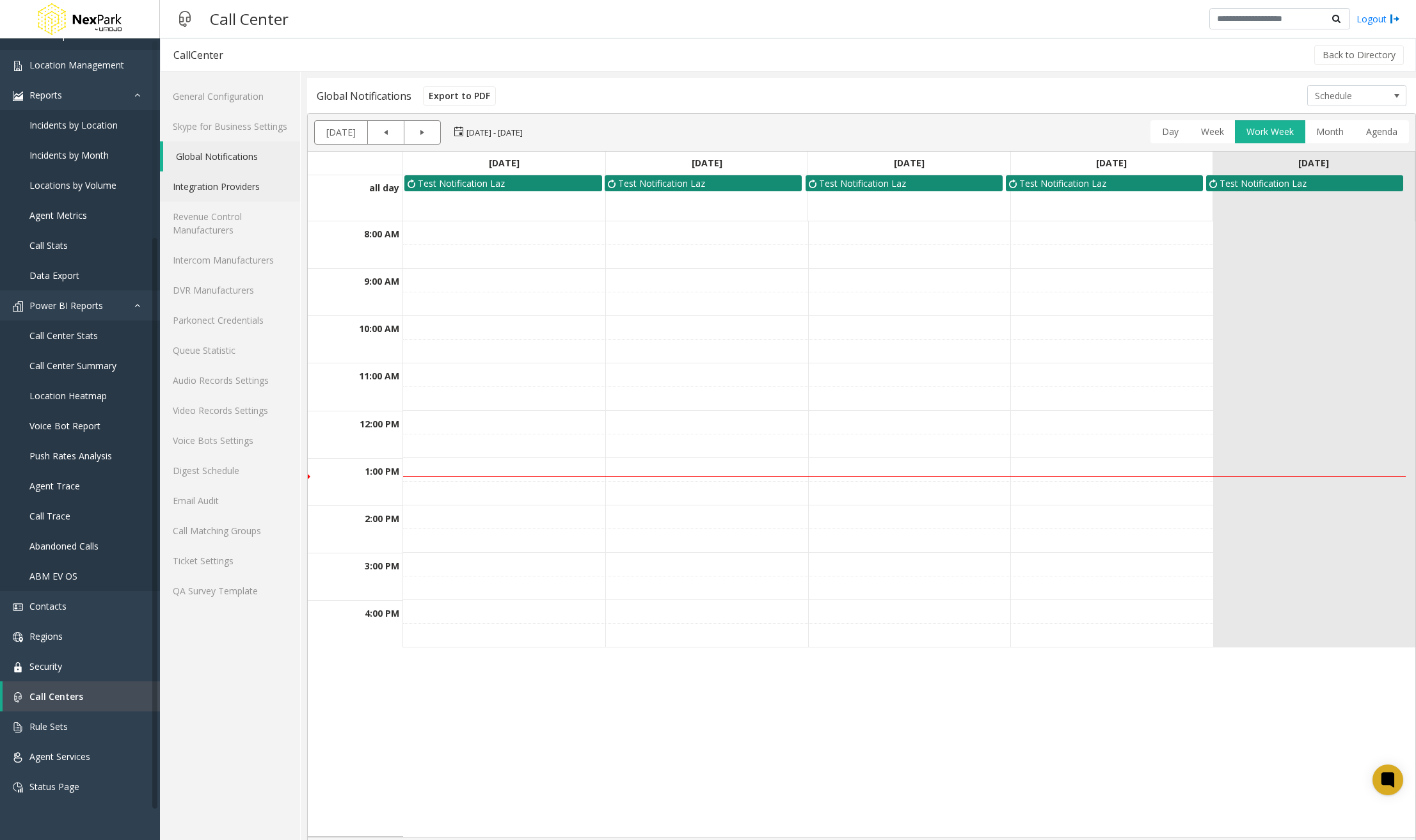
click at [212, 184] on link "Integration Providers" at bounding box center [230, 187] width 140 height 30
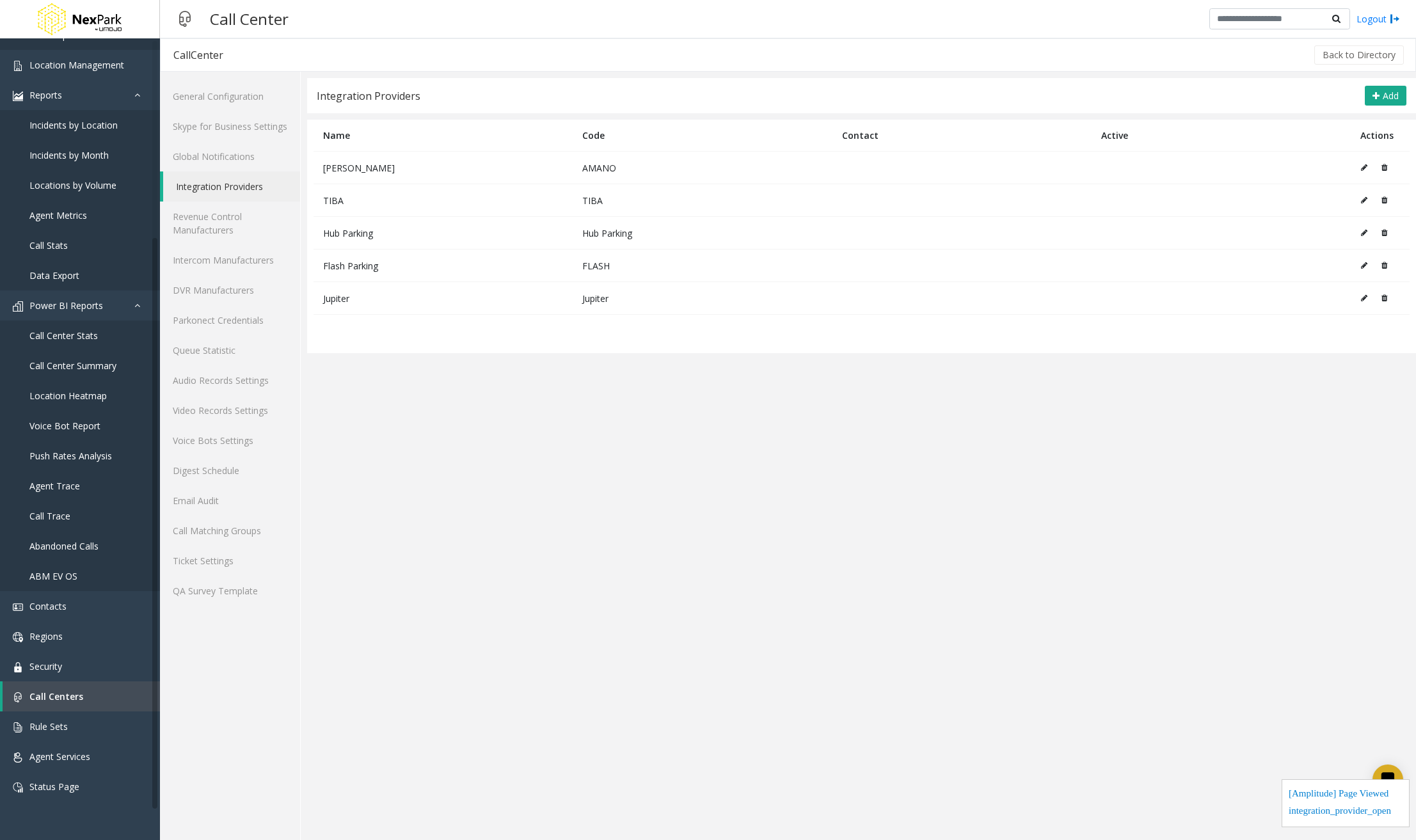
click at [1366, 118] on div "Integration Providers Add Name Code Contact Active Actions [PERSON_NAME] AMANO …" at bounding box center [861, 215] width 1109 height 275
click at [1366, 100] on span "Add" at bounding box center [1390, 95] width 16 height 12
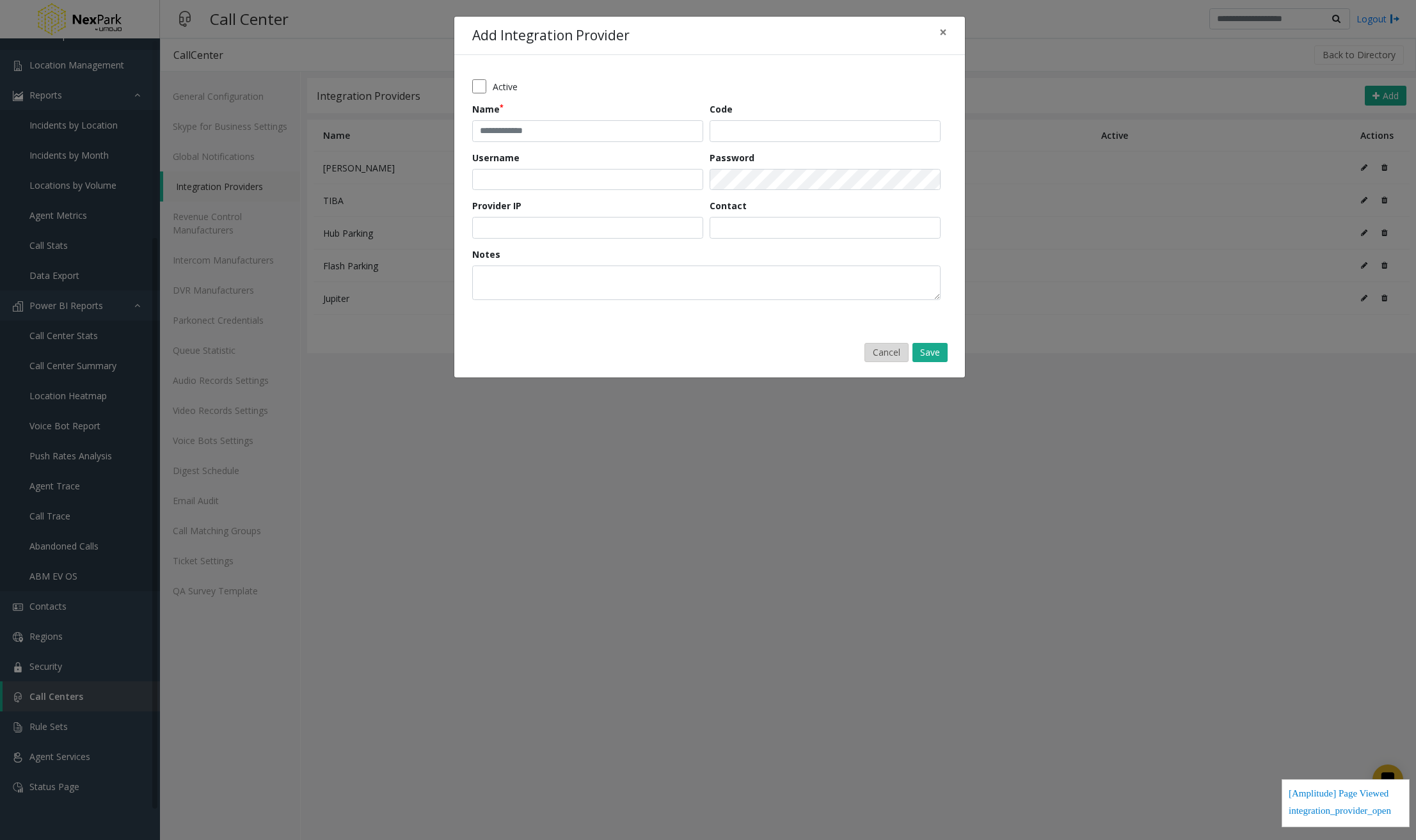
click at [883, 351] on button "Cancel" at bounding box center [886, 352] width 44 height 19
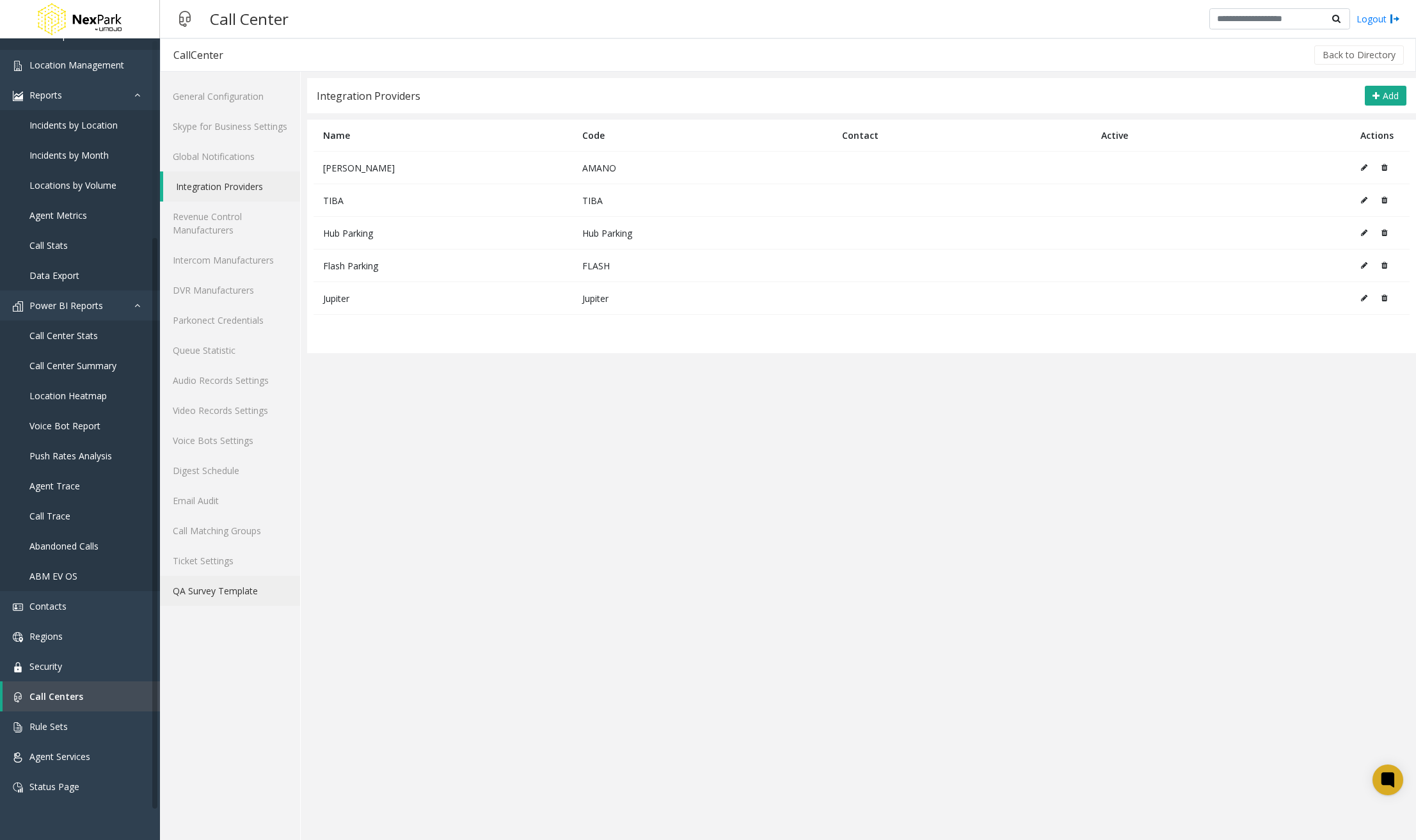
click at [219, 585] on link "QA Survey Template" at bounding box center [230, 590] width 140 height 30
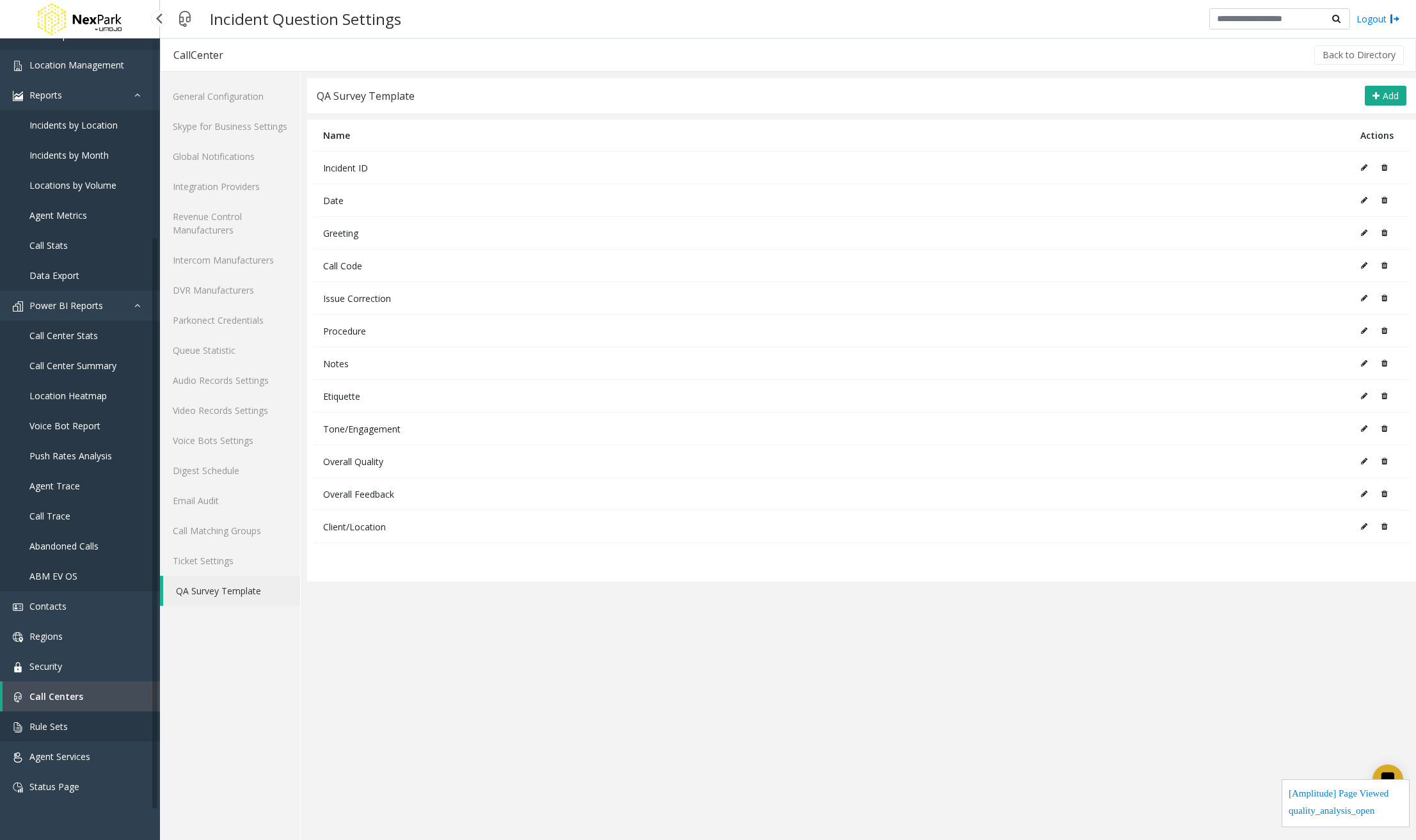
click at [81, 733] on link "Rule Sets" at bounding box center [80, 727] width 160 height 30
click at [80, 755] on span "Agent Services" at bounding box center [60, 756] width 61 height 12
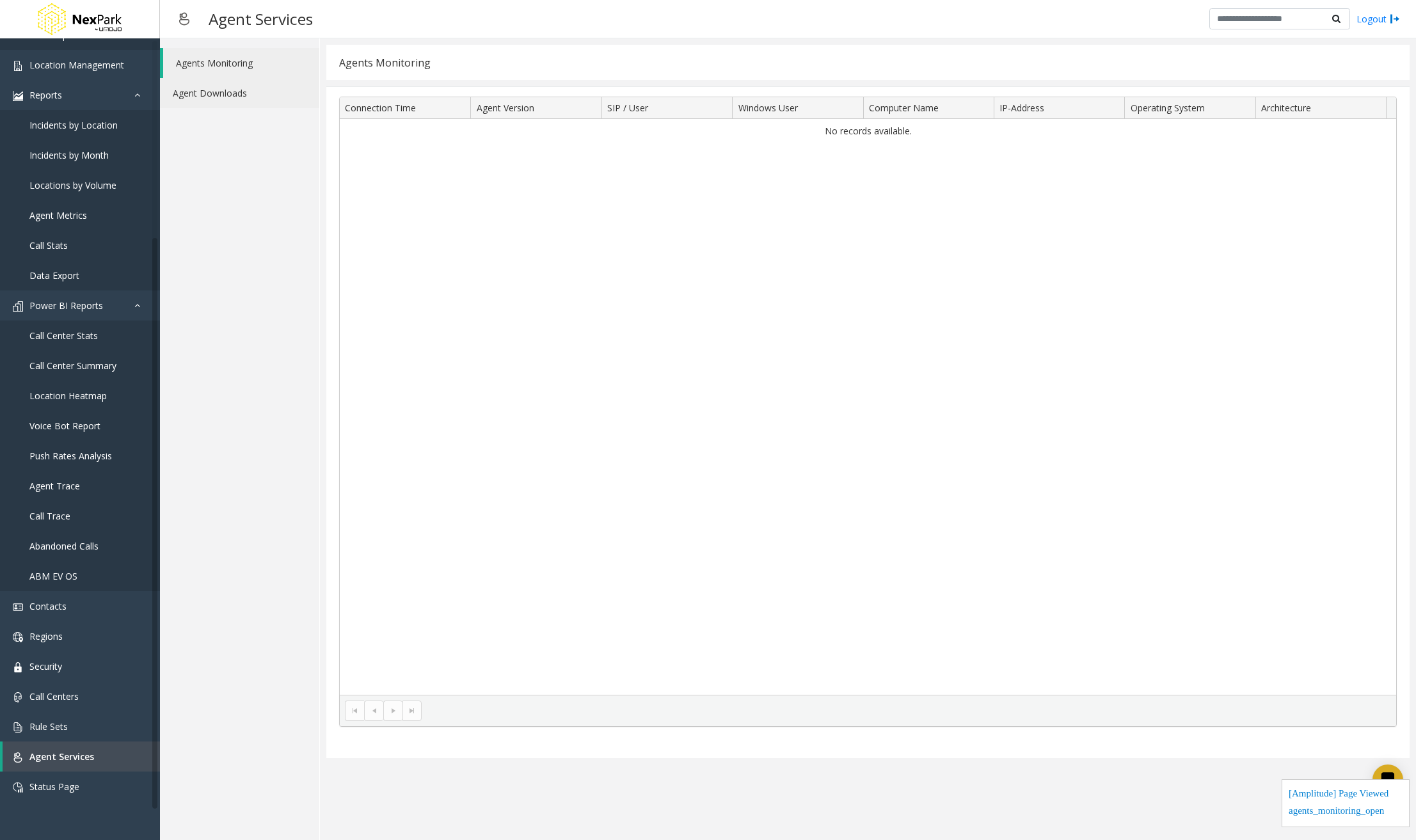
click at [238, 93] on link "Agent Downloads" at bounding box center [239, 93] width 159 height 30
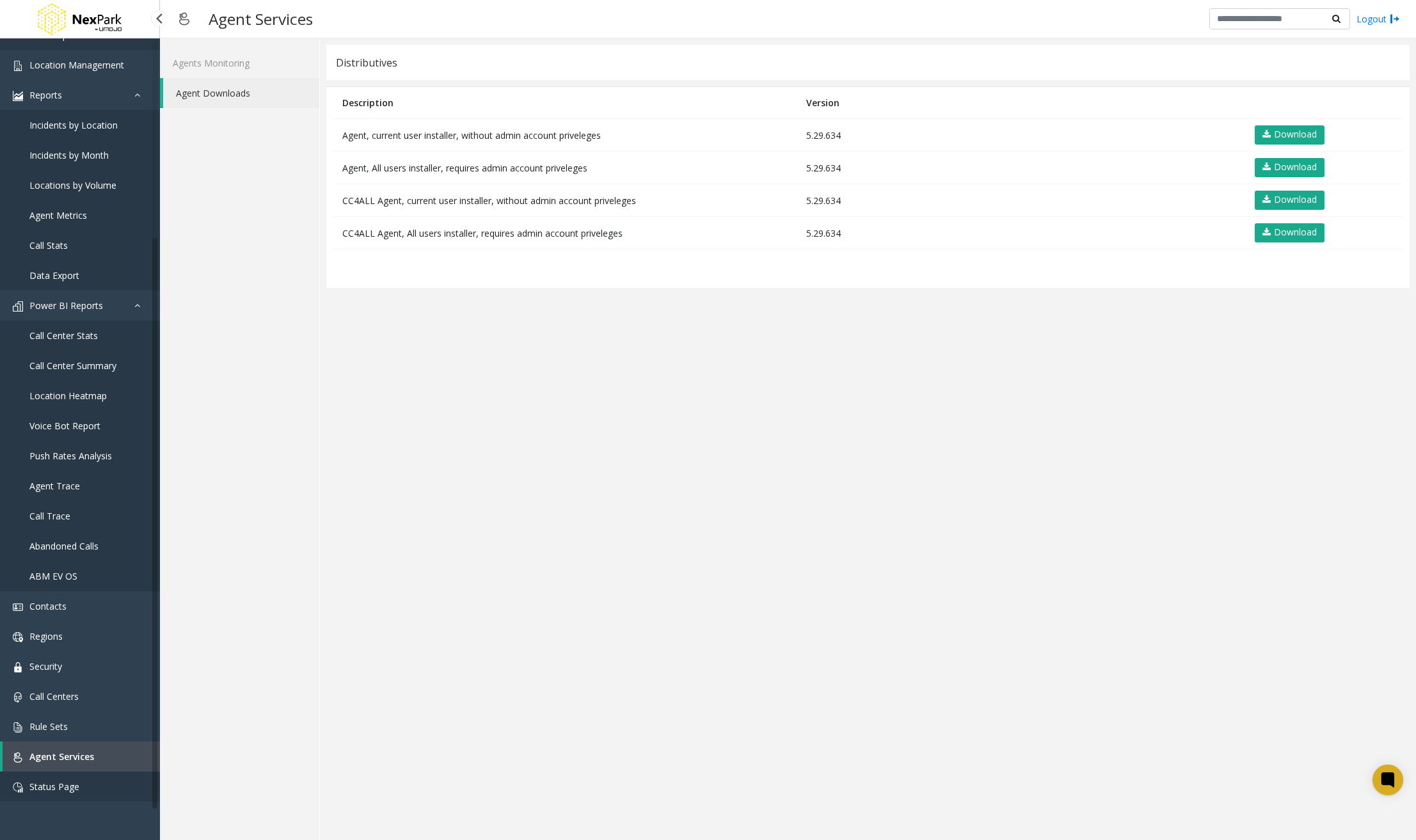
click at [59, 782] on span "Status Page" at bounding box center [54, 786] width 50 height 12
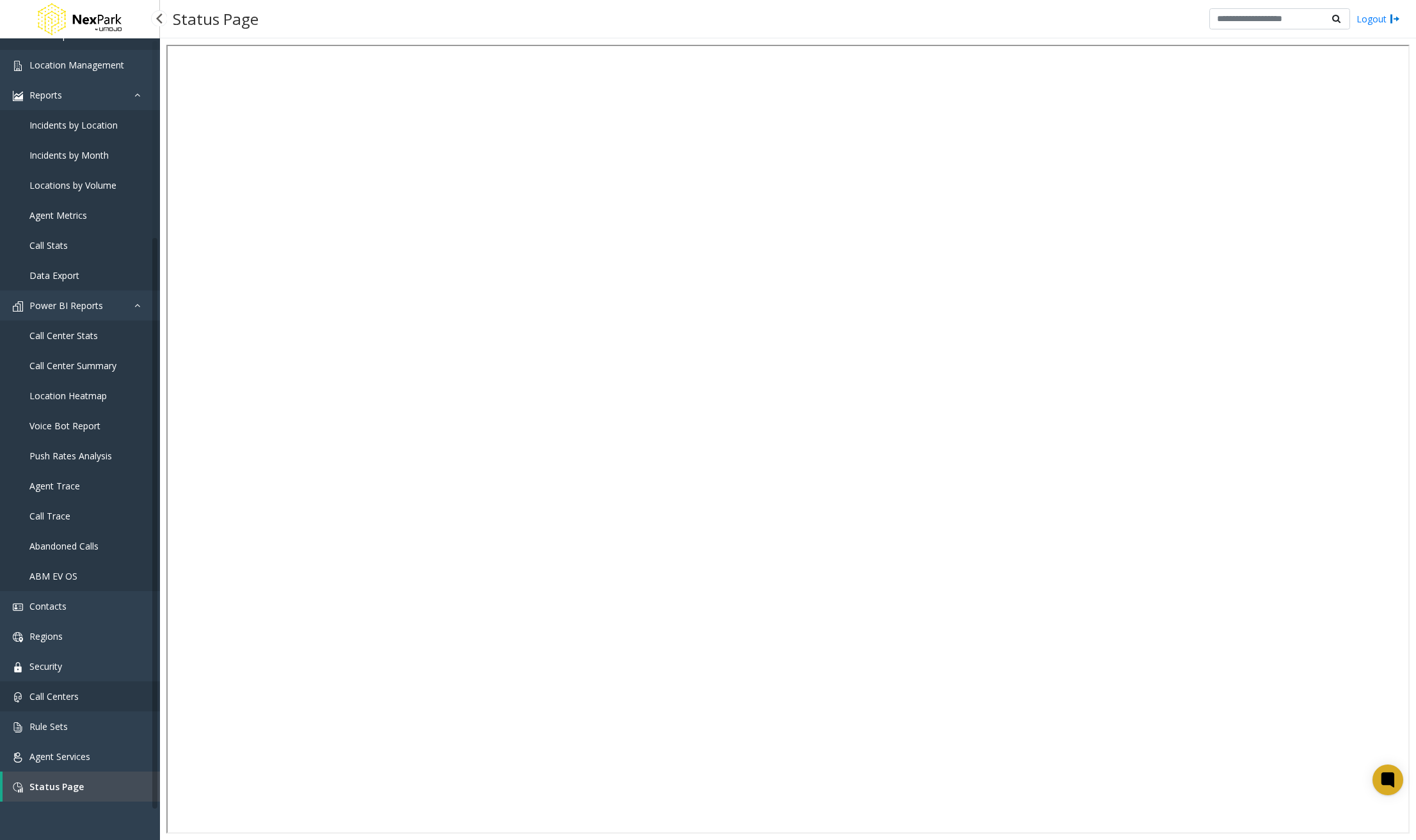
click at [82, 689] on link "Call Centers" at bounding box center [80, 696] width 160 height 30
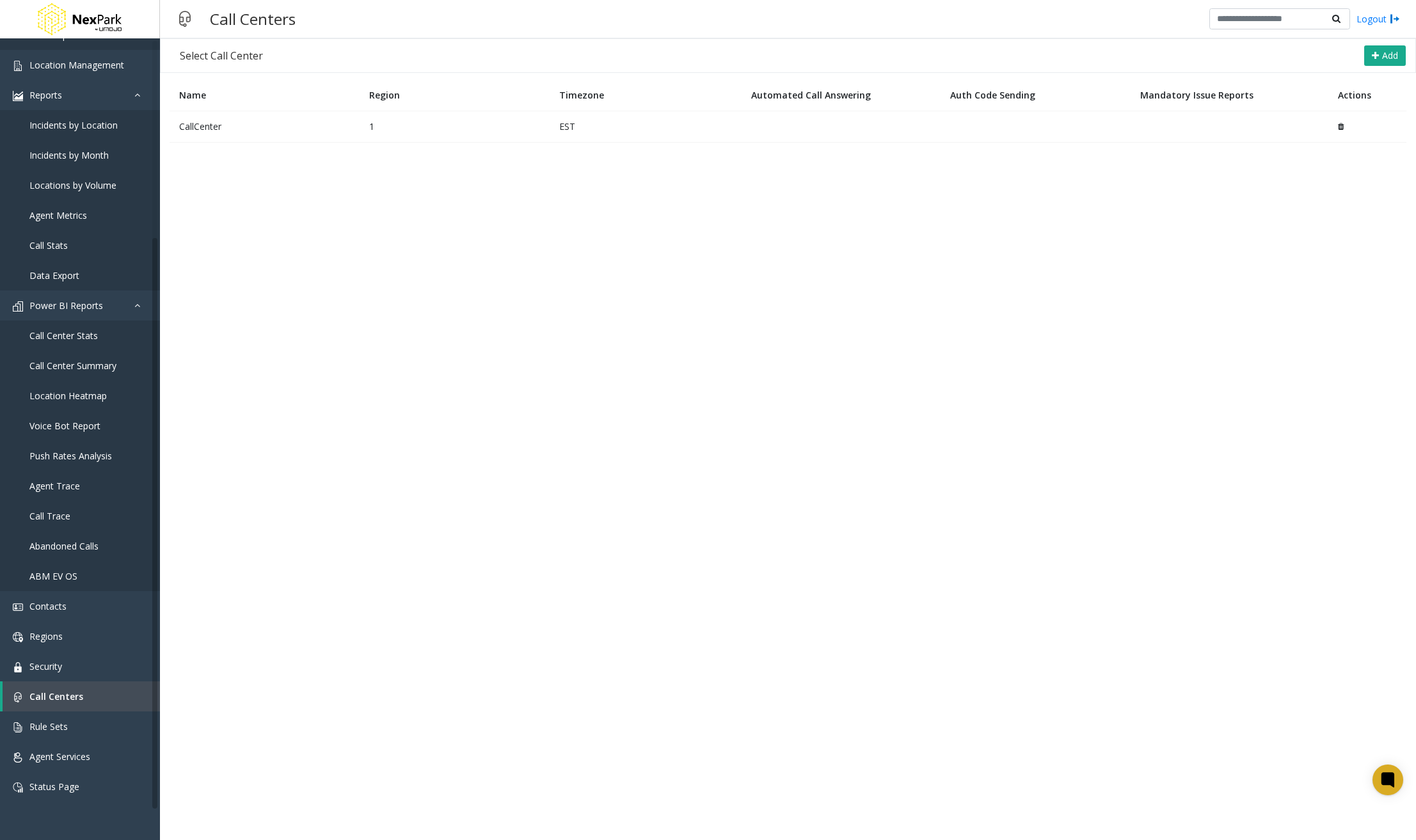
click at [252, 127] on td "CallCenter" at bounding box center [264, 126] width 190 height 31
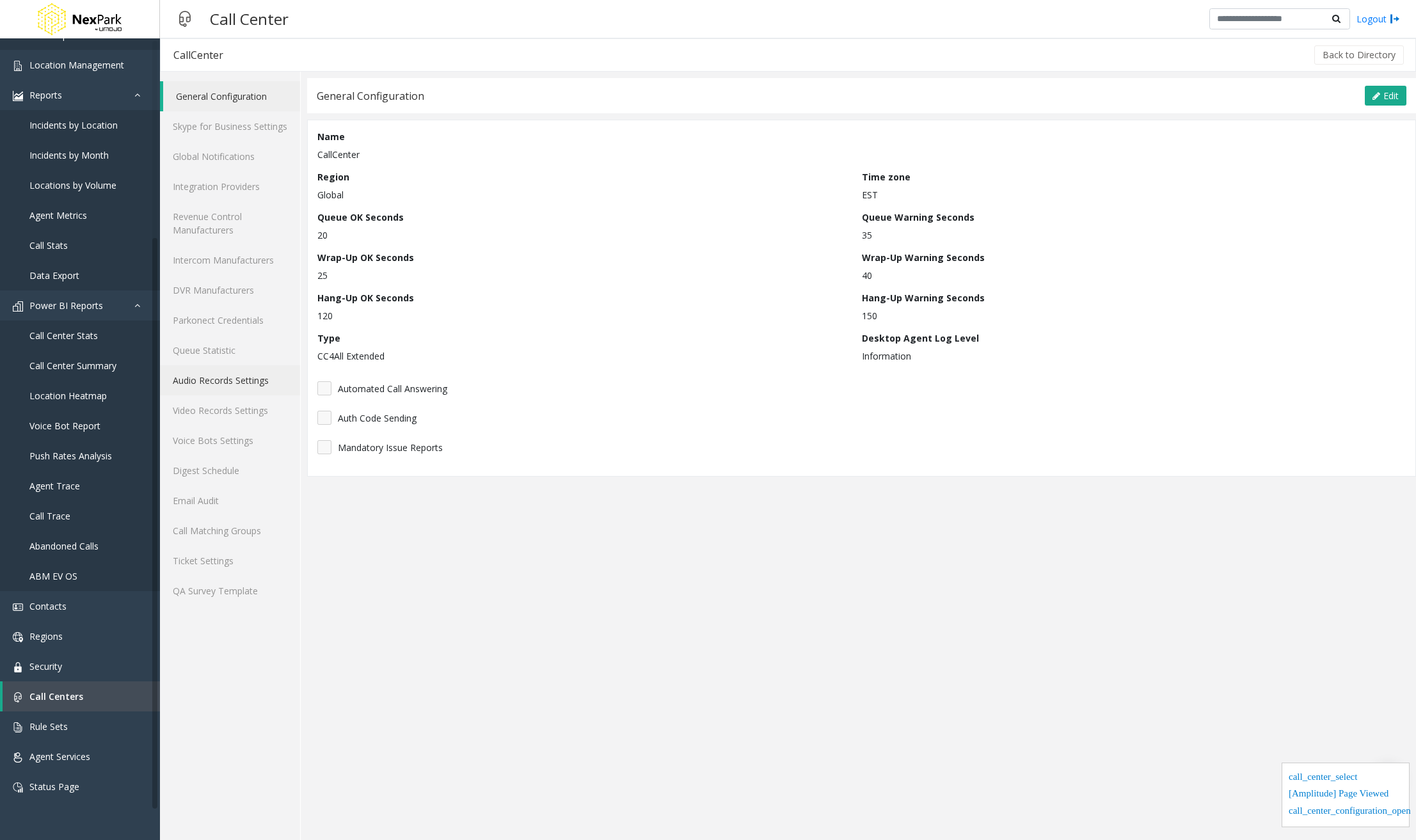
click at [241, 378] on link "Audio Records Settings" at bounding box center [230, 380] width 140 height 30
